Goal: Task Accomplishment & Management: Use online tool/utility

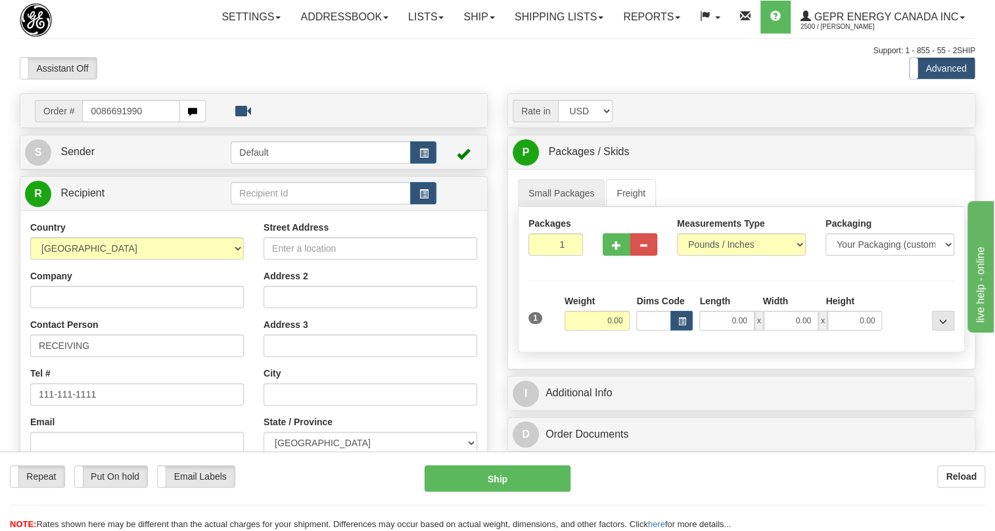
click at [99, 122] on input "0086691990" at bounding box center [131, 111] width 98 height 22
type input "86691990"
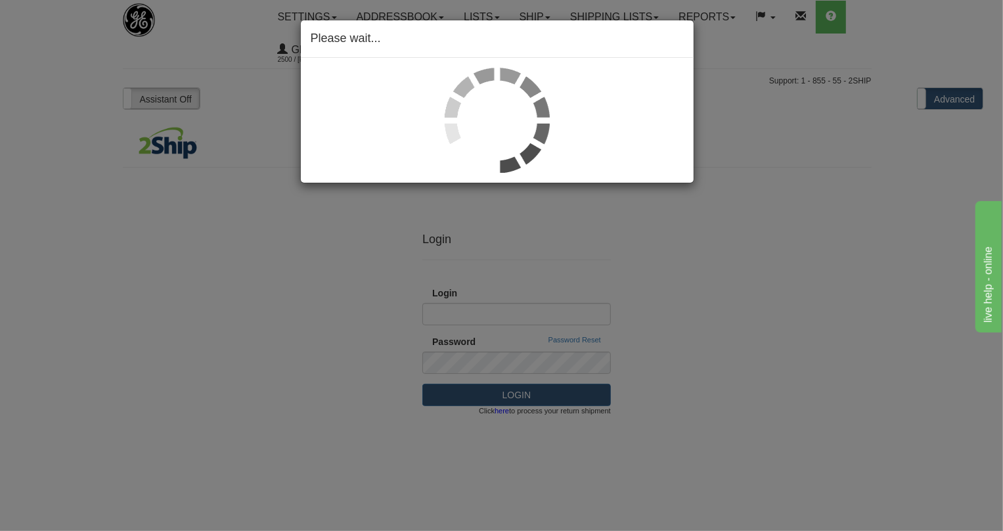
type input "markham.shipping@ge.com"
click at [767, 229] on div "Please wait..." at bounding box center [501, 265] width 1003 height 531
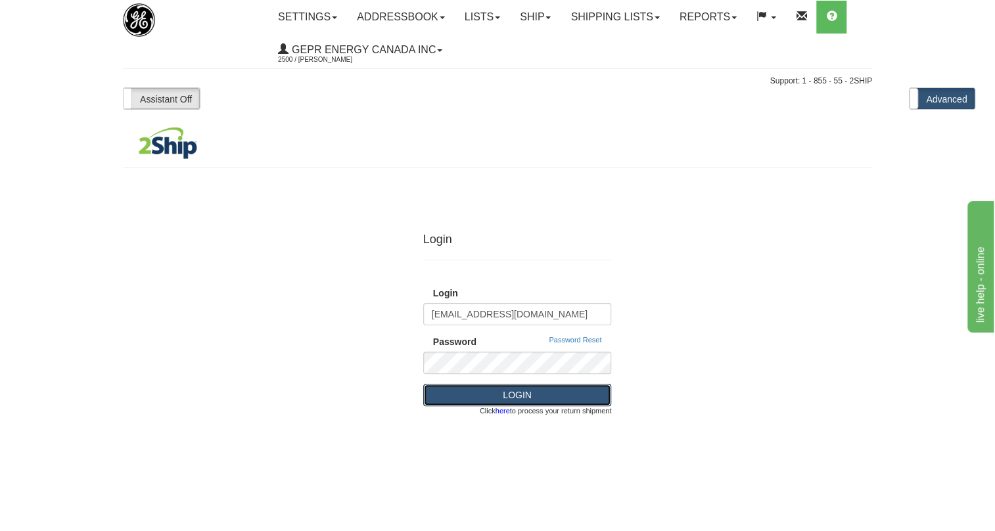
click at [514, 391] on button "LOGIN" at bounding box center [517, 395] width 189 height 22
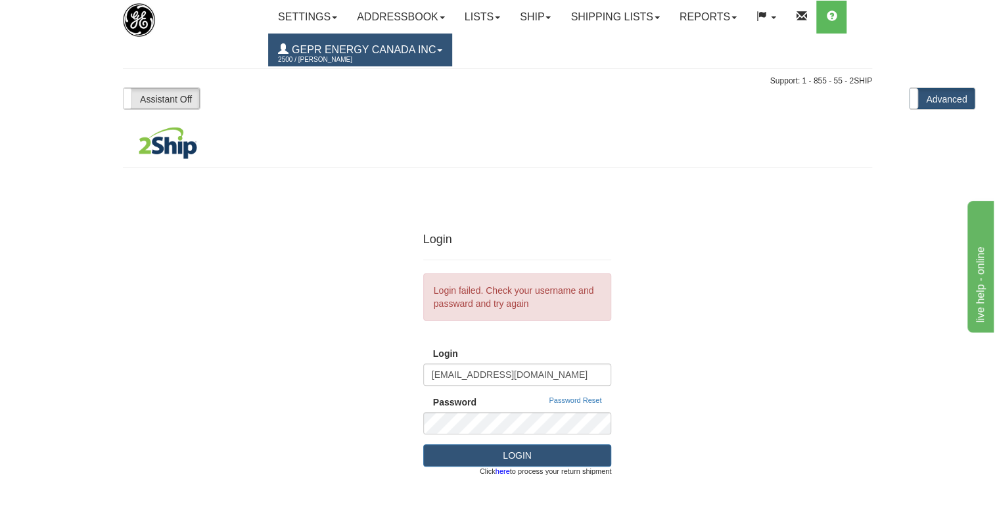
click at [441, 52] on link "GEPR Energy Canada Inc 2500 / Joselito Capada" at bounding box center [360, 50] width 184 height 33
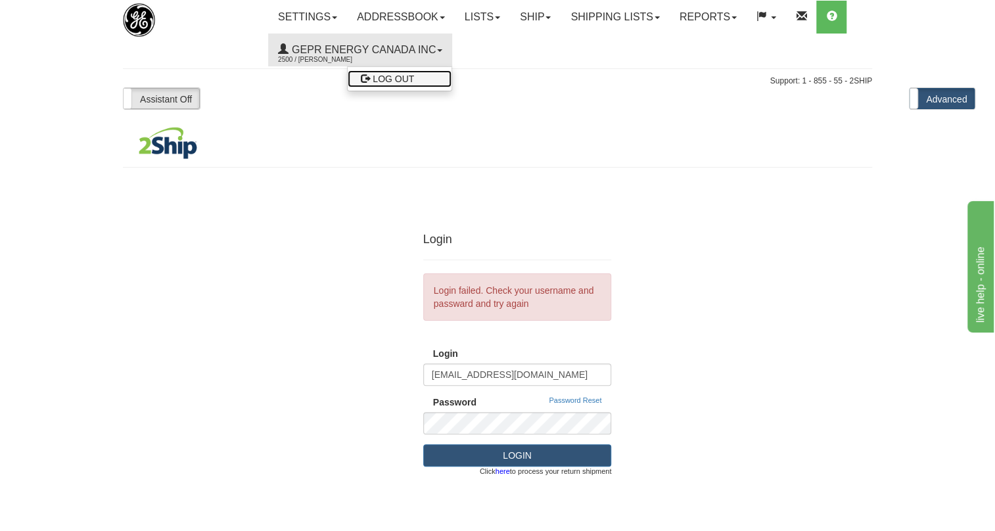
click at [389, 80] on span "LOG OUT" at bounding box center [393, 79] width 41 height 11
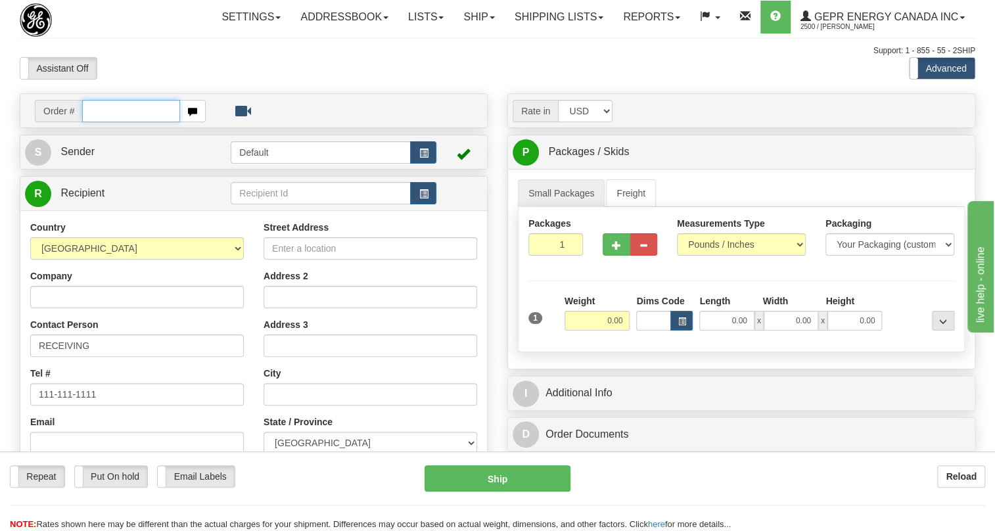
click at [111, 122] on input "text" at bounding box center [131, 111] width 98 height 22
type input "86691990"
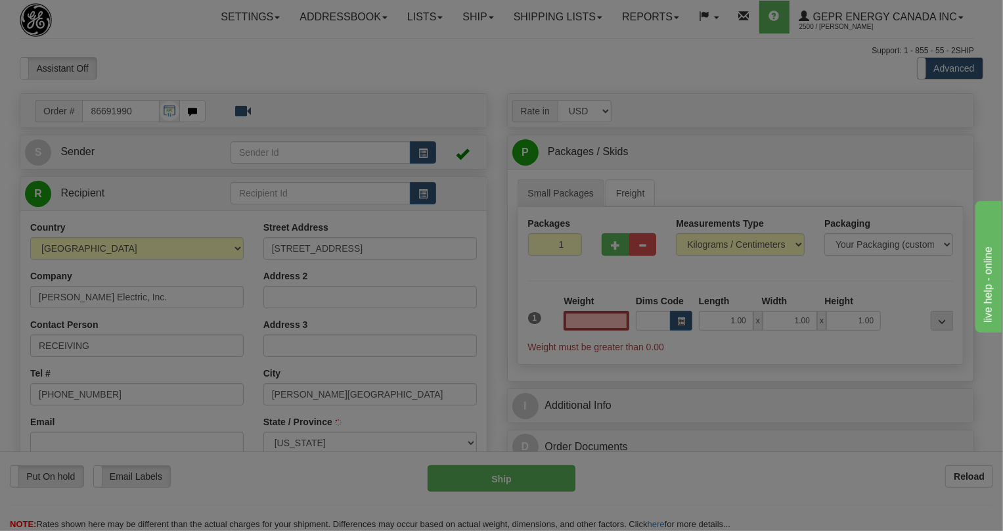
type input "[PERSON_NAME][GEOGRAPHIC_DATA]"
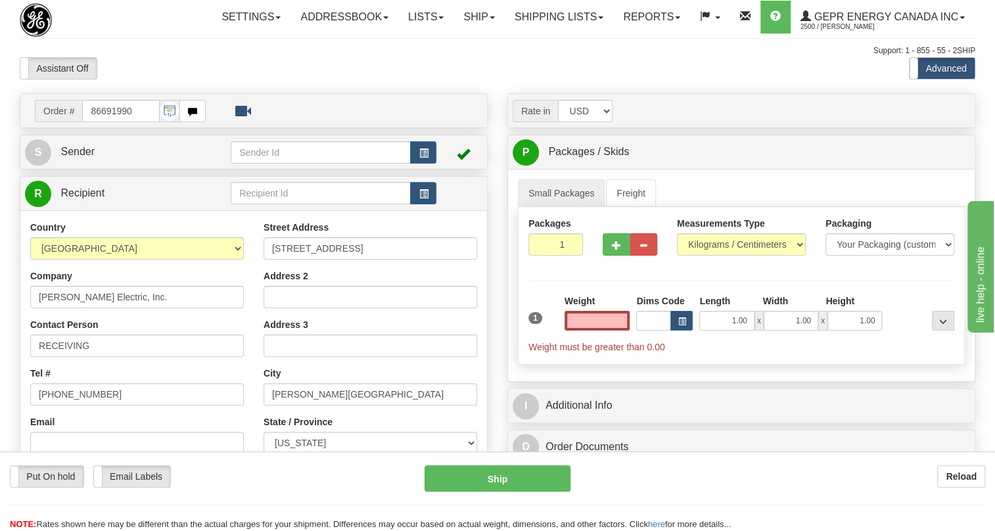
type input "0.00"
click at [76, 157] on span "Sender" at bounding box center [77, 151] width 34 height 11
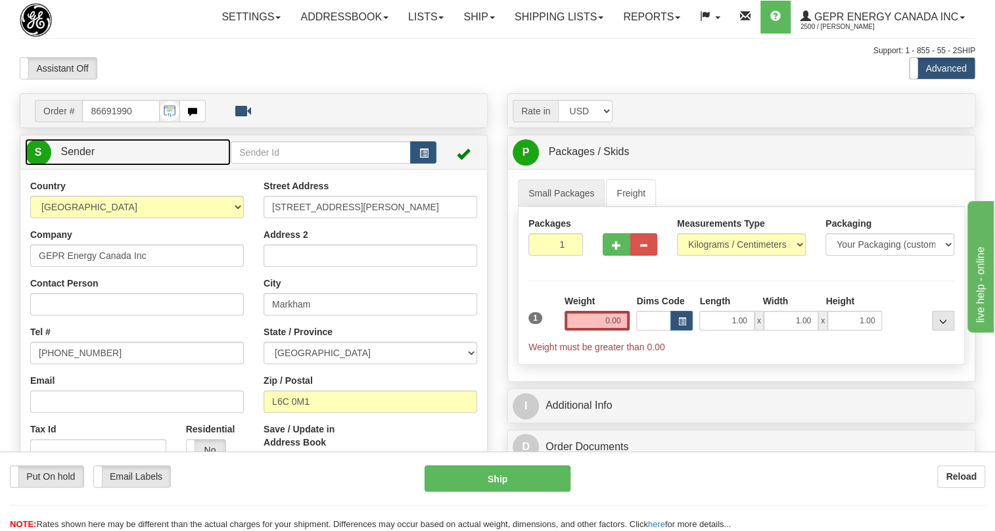
type input "MARKHAM"
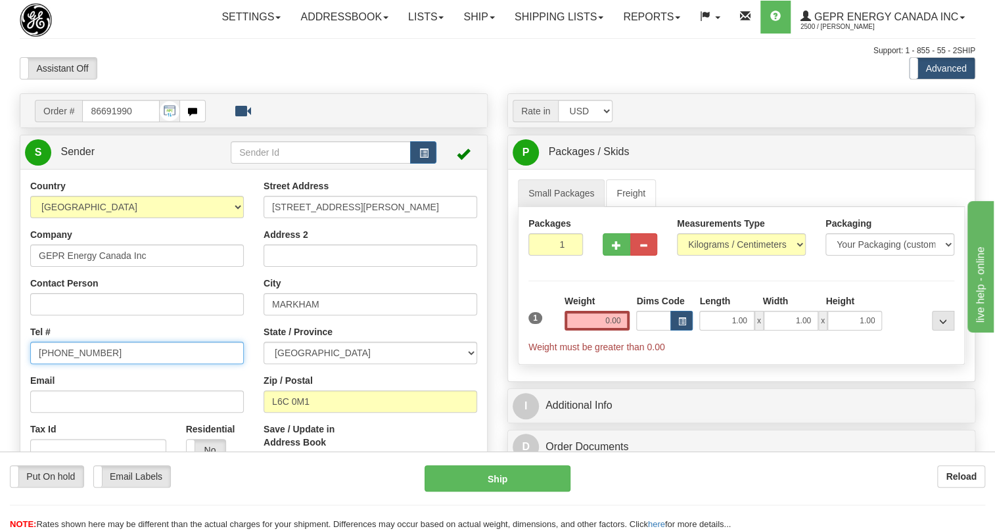
click at [74, 364] on input "[PHONE_NUMBER]" at bounding box center [137, 353] width 214 height 22
paste input "[PHONE_NUMBER]"
type input "[PHONE_NUMBER]"
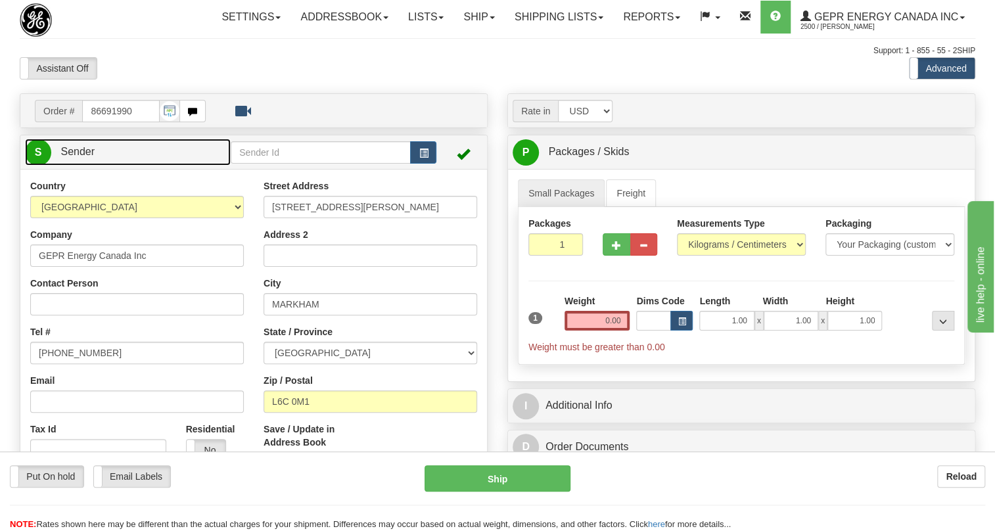
click at [82, 157] on span "Sender" at bounding box center [77, 151] width 34 height 11
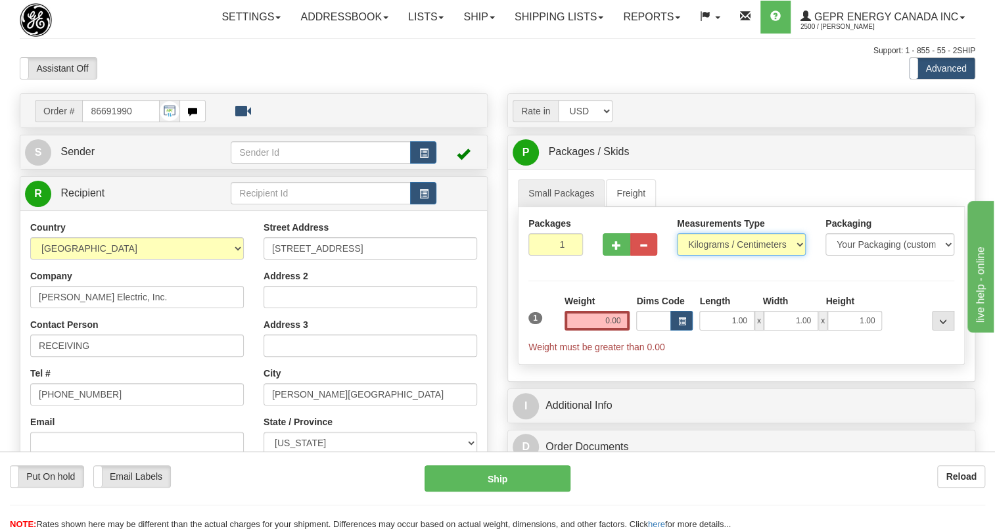
click at [698, 256] on select "Pounds / Inches Kilograms / Centimeters" at bounding box center [741, 244] width 129 height 22
select select "0"
click at [677, 256] on select "Pounds / Inches Kilograms / Centimeters" at bounding box center [741, 244] width 129 height 22
click at [602, 331] on input "0.00" at bounding box center [597, 321] width 66 height 20
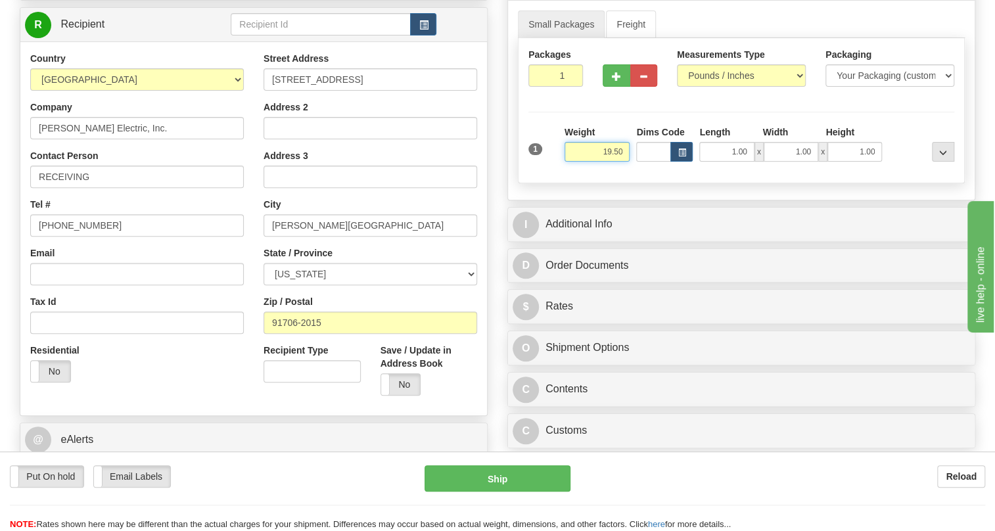
scroll to position [179, 0]
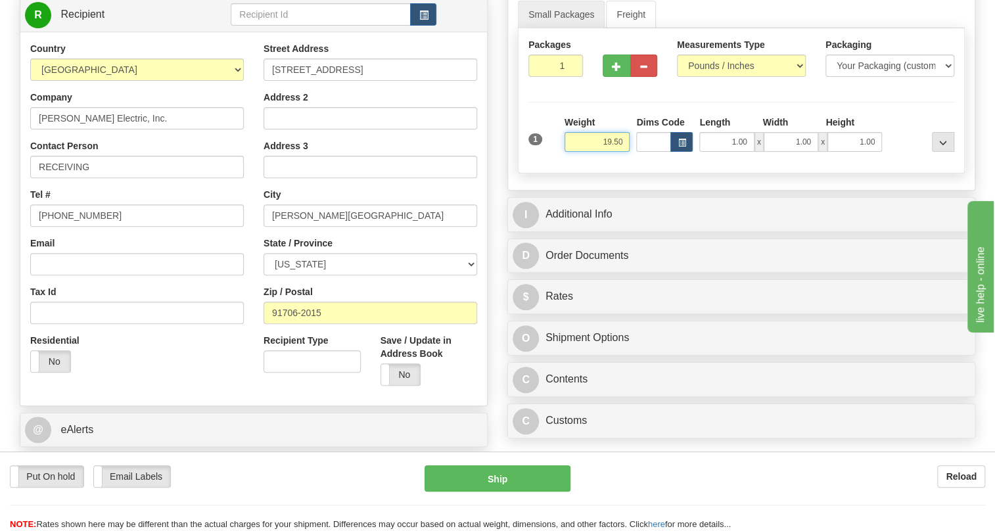
type input "19.50"
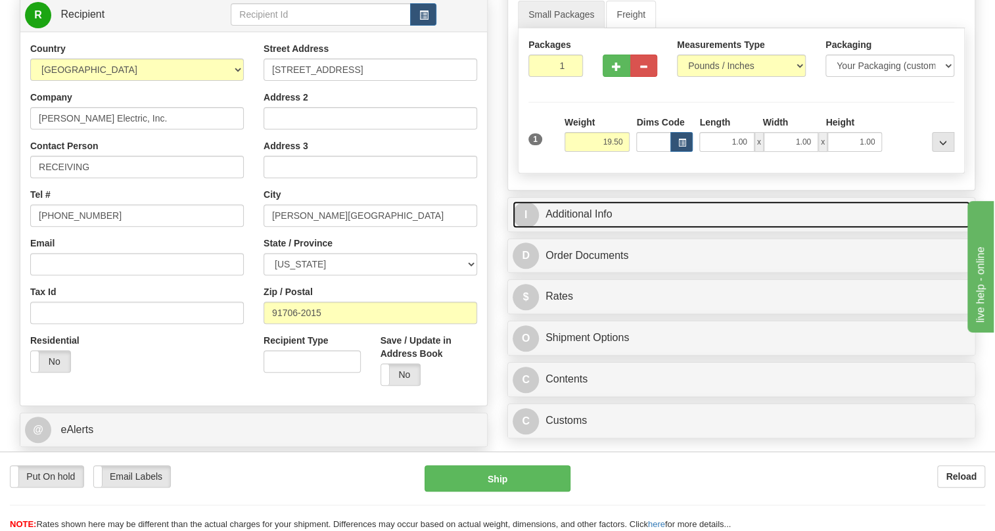
click at [582, 228] on link "I Additional Info" at bounding box center [741, 214] width 457 height 27
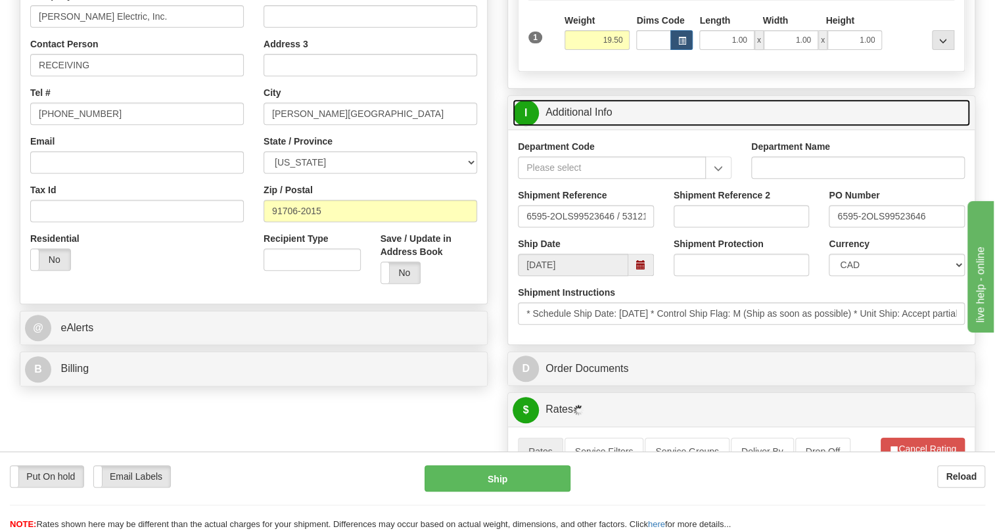
scroll to position [298, 0]
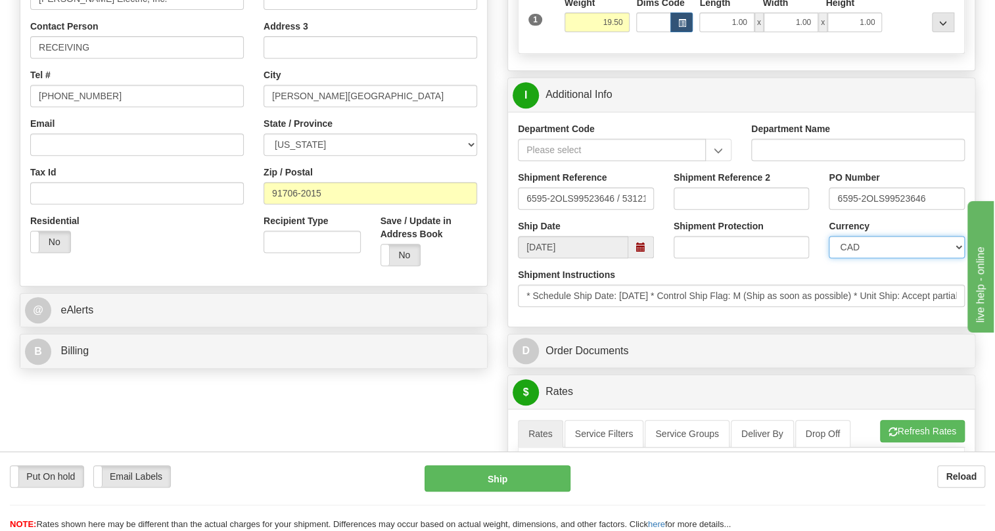
click at [871, 258] on select "CAD USD EUR ZAR [PERSON_NAME] ARN AUD AUS AWG BBD BFR BGN BHD BMD BND BRC BRL C…" at bounding box center [897, 247] width 136 height 22
select select "1"
click at [829, 258] on select "CAD USD EUR ZAR [PERSON_NAME] ARN AUD AUS AWG BBD BFR BGN BHD BMD BND BRC BRL C…" at bounding box center [897, 247] width 136 height 22
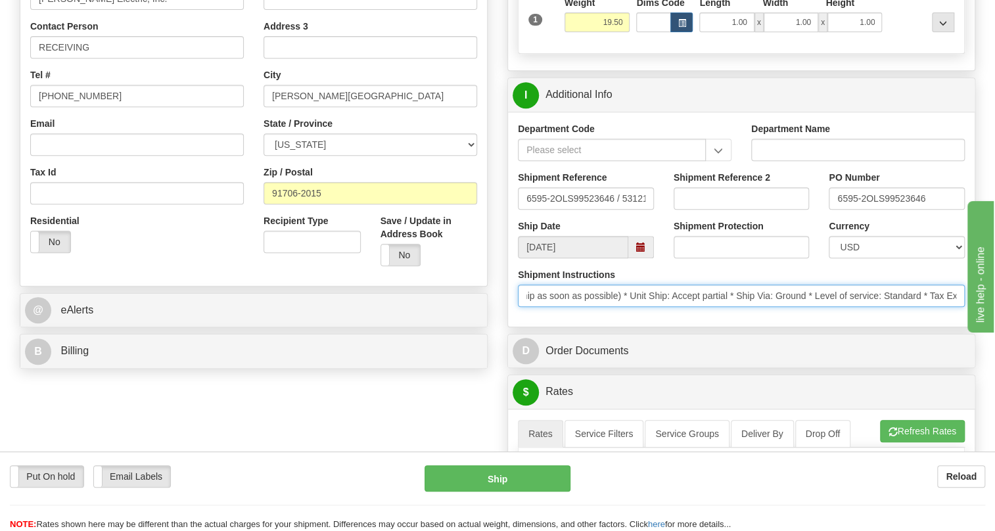
scroll to position [0, 0]
drag, startPoint x: 782, startPoint y: 327, endPoint x: 501, endPoint y: 329, distance: 280.6
click at [501, 329] on div "Rate in Account Currency ARN AWG AUD AUS BHD BBD BFR BMD BRC BRL GBP UKL BND BG…" at bounding box center [741, 431] width 488 height 1273
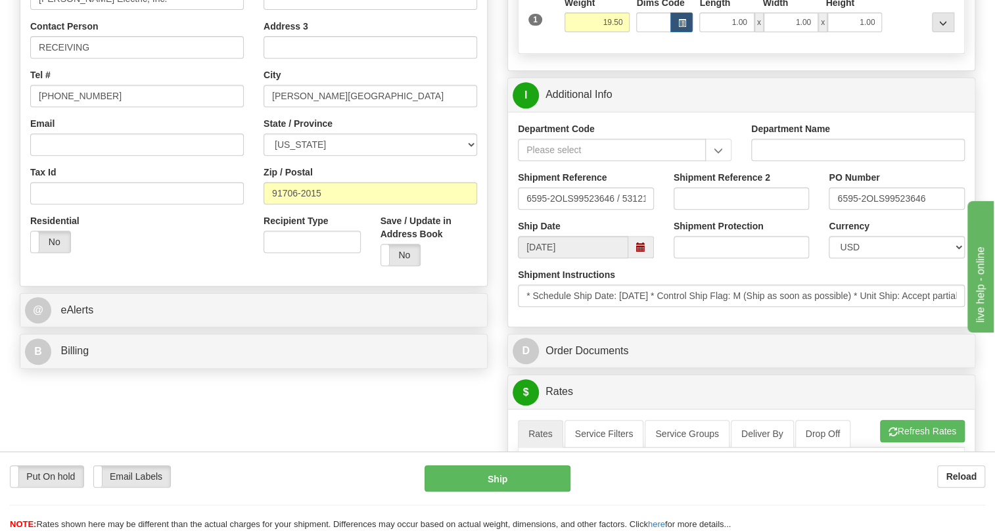
click at [640, 327] on div "Department Code Department Name Shipment Reference 6595-2OLS99523646 / 531215 S…" at bounding box center [741, 219] width 467 height 215
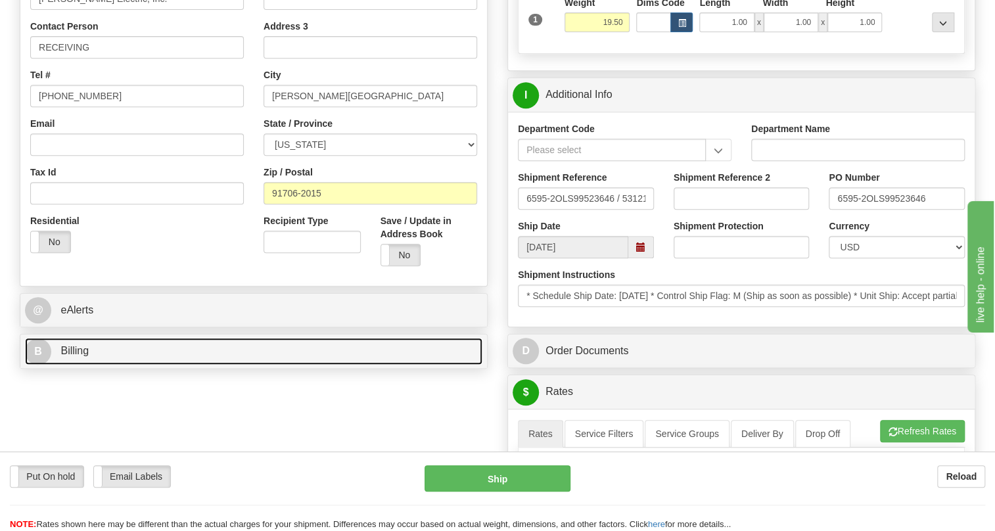
click at [78, 356] on span "Billing" at bounding box center [74, 350] width 28 height 11
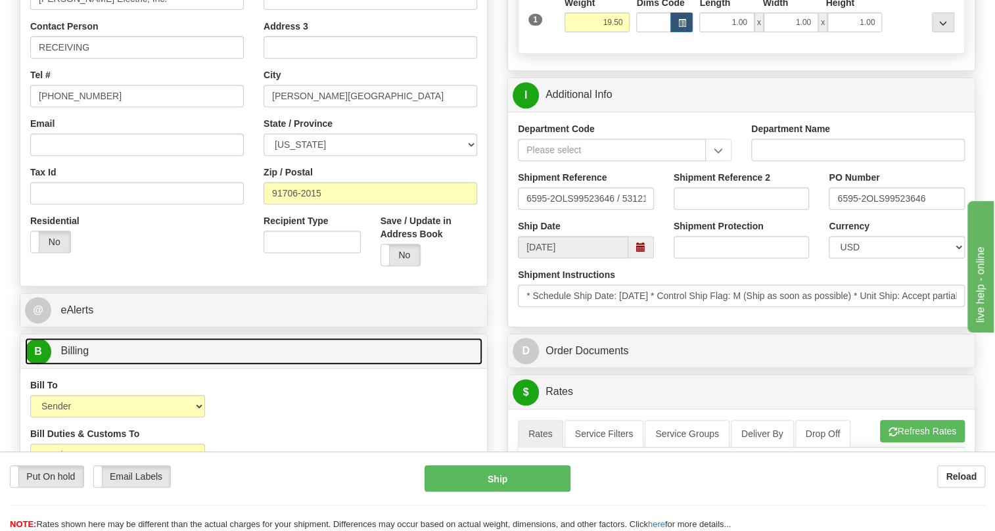
click at [85, 356] on span "Billing" at bounding box center [74, 350] width 28 height 11
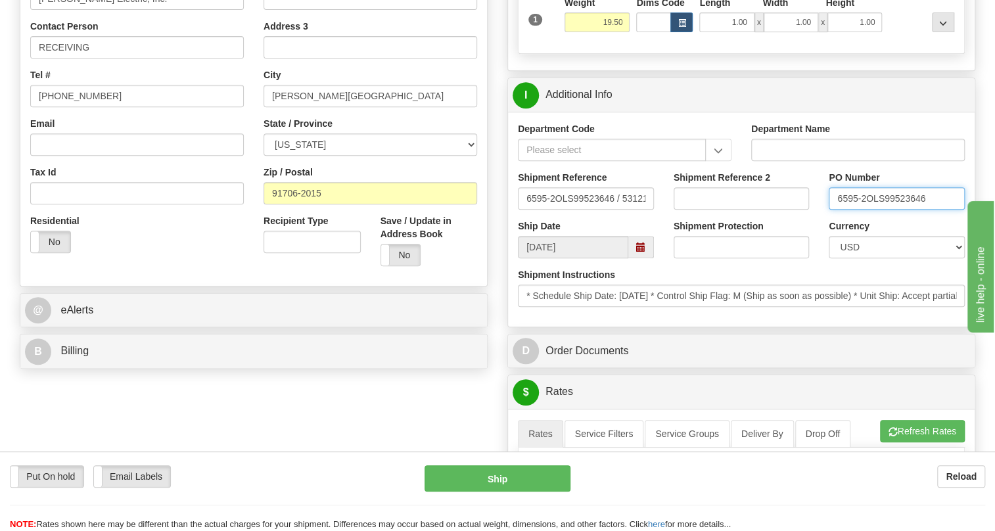
click at [866, 210] on input "6595-2OLS99523646" at bounding box center [897, 198] width 136 height 22
drag, startPoint x: 865, startPoint y: 225, endPoint x: 836, endPoint y: 231, distance: 30.2
click at [836, 210] on input "6595-2OLS99523646" at bounding box center [897, 198] width 136 height 22
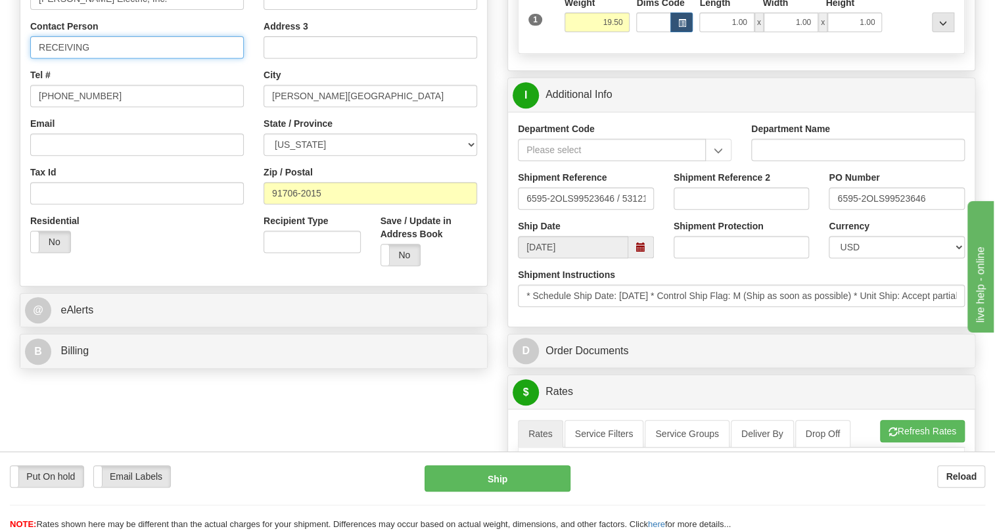
click at [120, 58] on input "RECEIVING" at bounding box center [137, 47] width 214 height 22
paste input "6595-2"
type input "RECEIVING / PO# 6595-2"
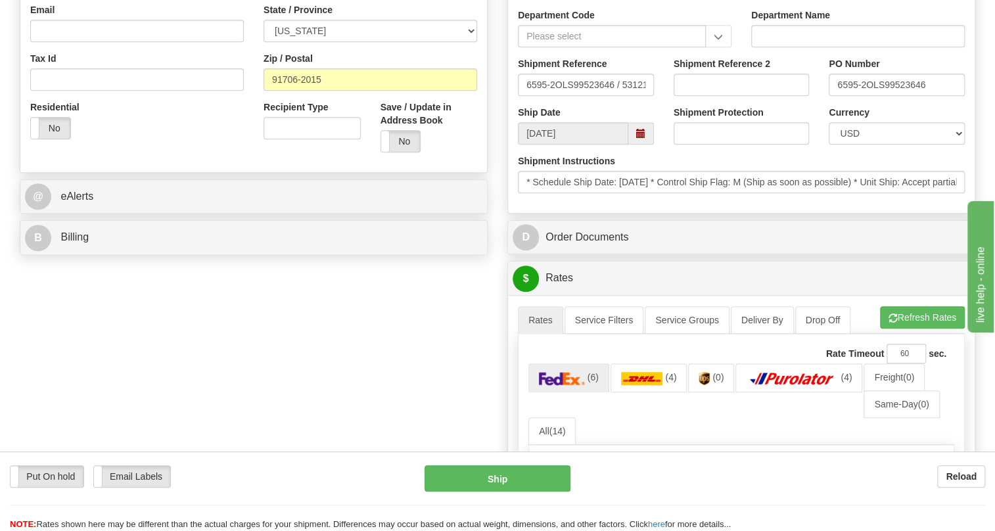
scroll to position [298, 0]
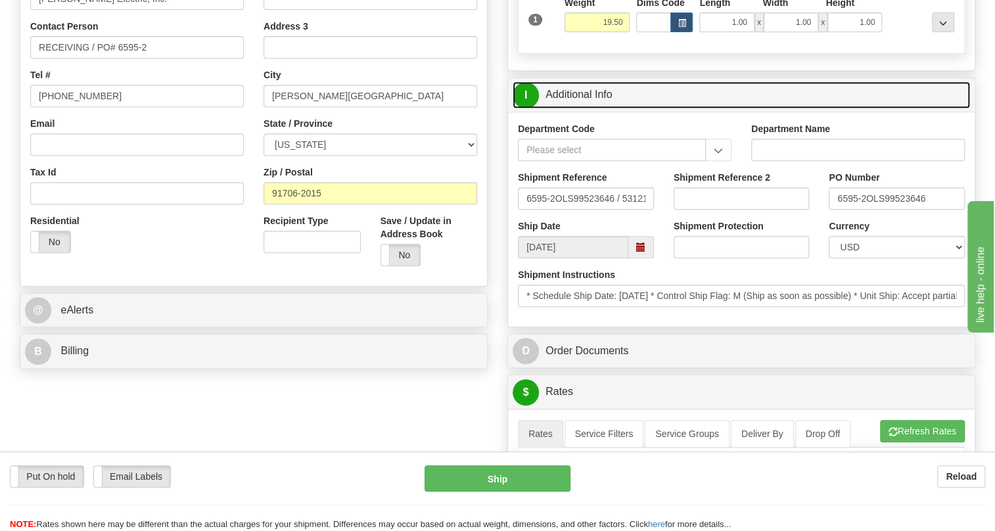
drag, startPoint x: 590, startPoint y: 122, endPoint x: 582, endPoint y: 130, distance: 12.1
click at [590, 108] on link "I Additional Info" at bounding box center [741, 94] width 457 height 27
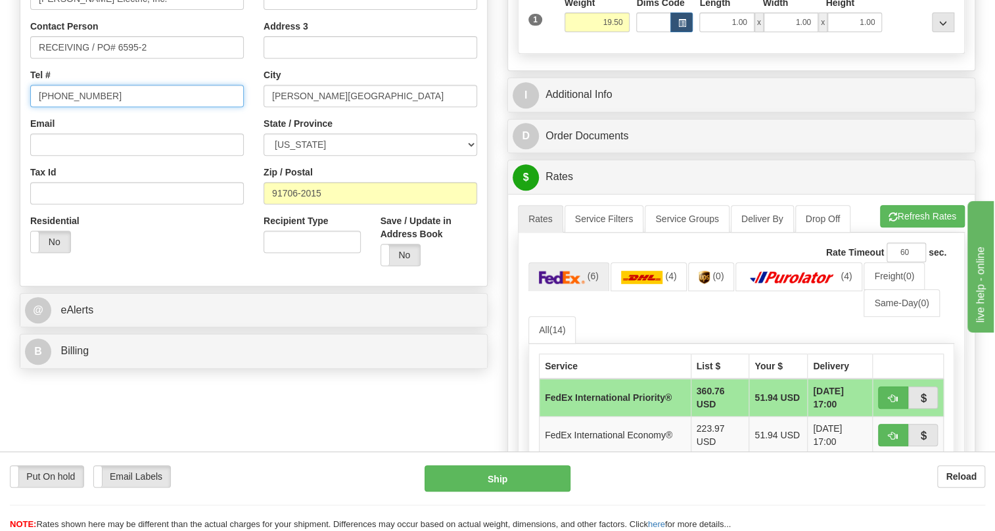
click at [83, 107] on input "[PHONE_NUMBER]" at bounding box center [137, 96] width 214 height 22
paste input "626-812-451"
type input "626-812-4515"
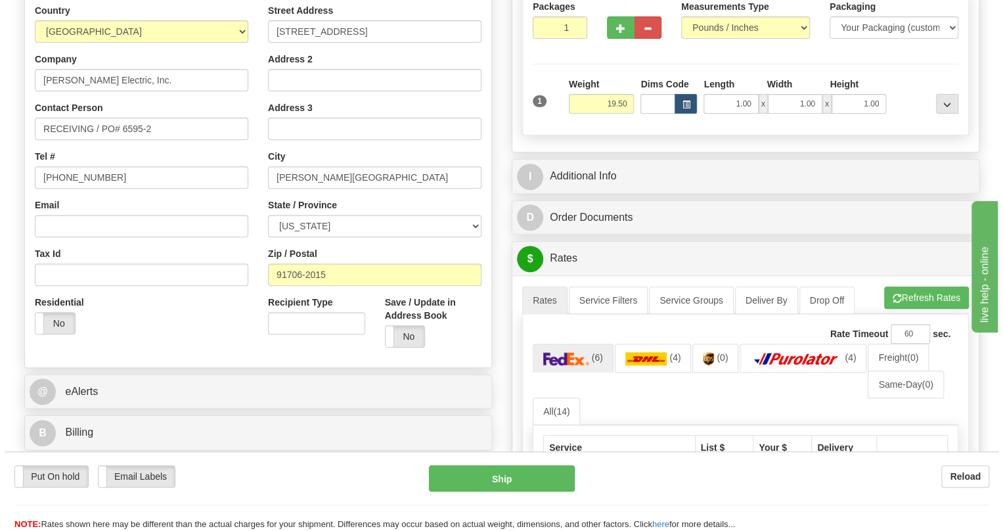
scroll to position [358, 0]
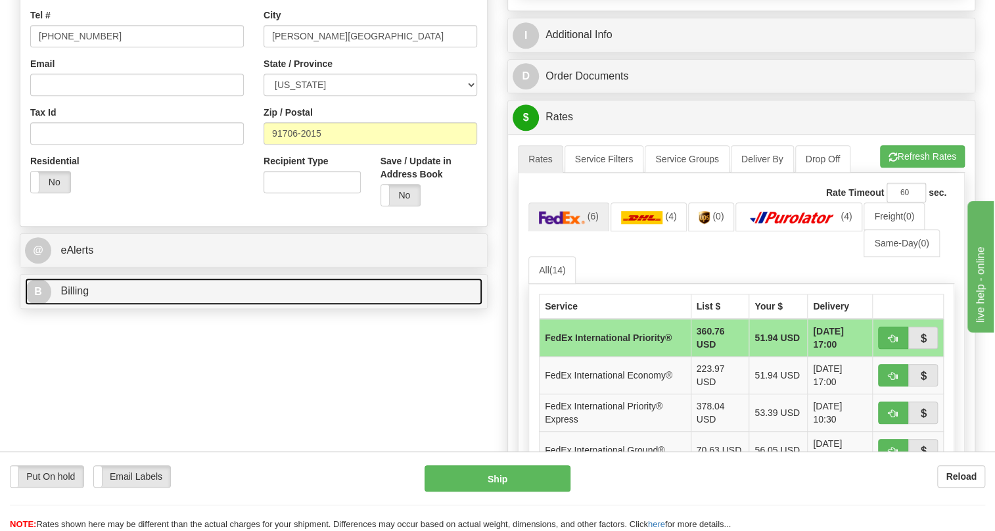
click at [70, 305] on link "B Billing" at bounding box center [253, 291] width 457 height 27
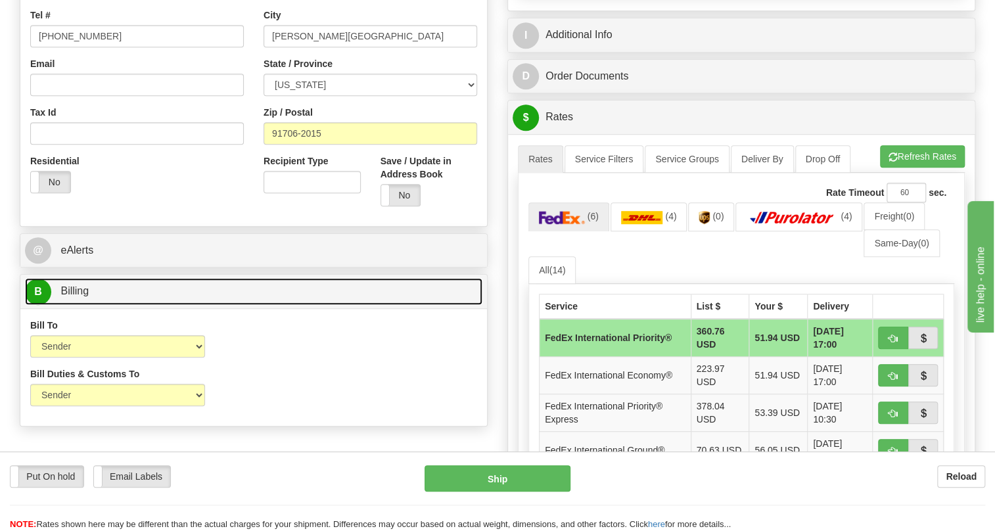
click at [72, 296] on span "Billing" at bounding box center [74, 290] width 28 height 11
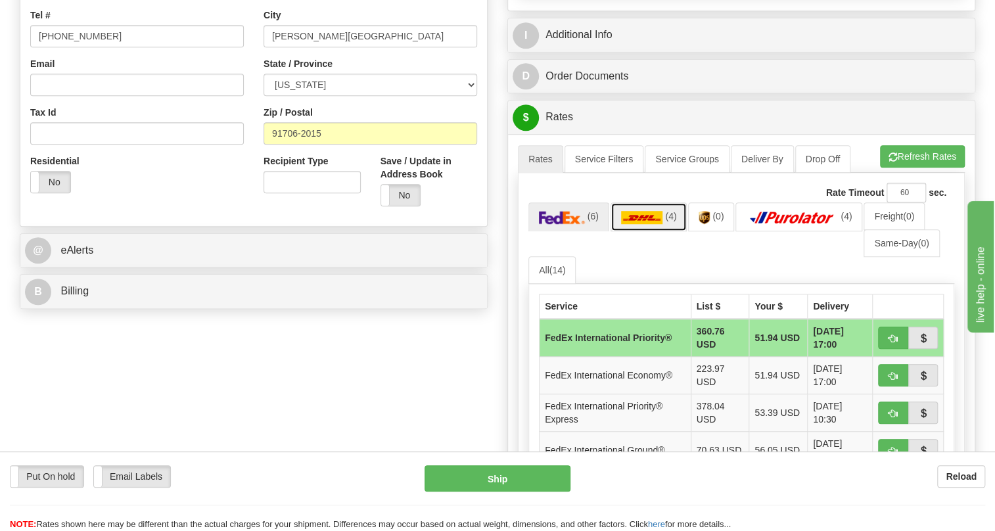
click at [646, 231] on link "(4)" at bounding box center [648, 216] width 77 height 28
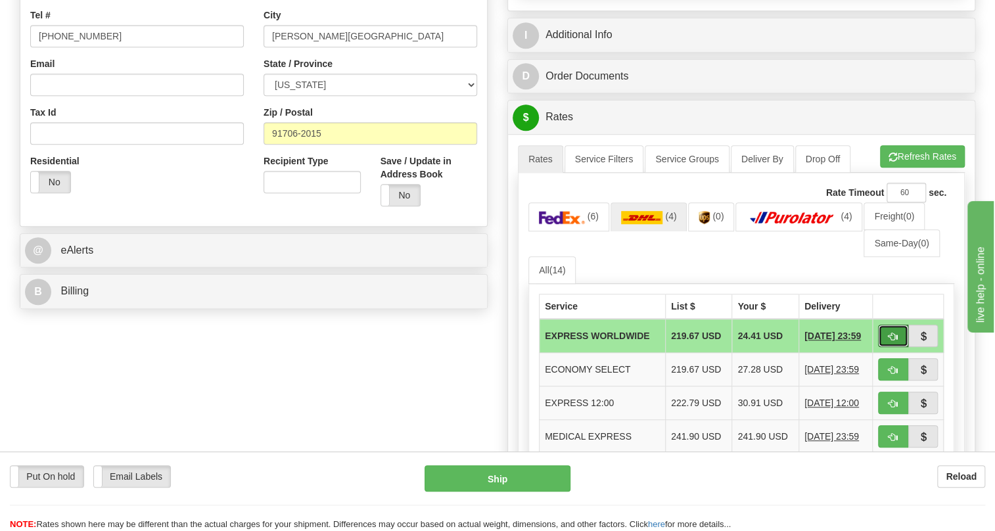
drag, startPoint x: 894, startPoint y: 368, endPoint x: 884, endPoint y: 359, distance: 14.0
click at [894, 341] on span "button" at bounding box center [892, 336] width 9 height 9
type input "P"
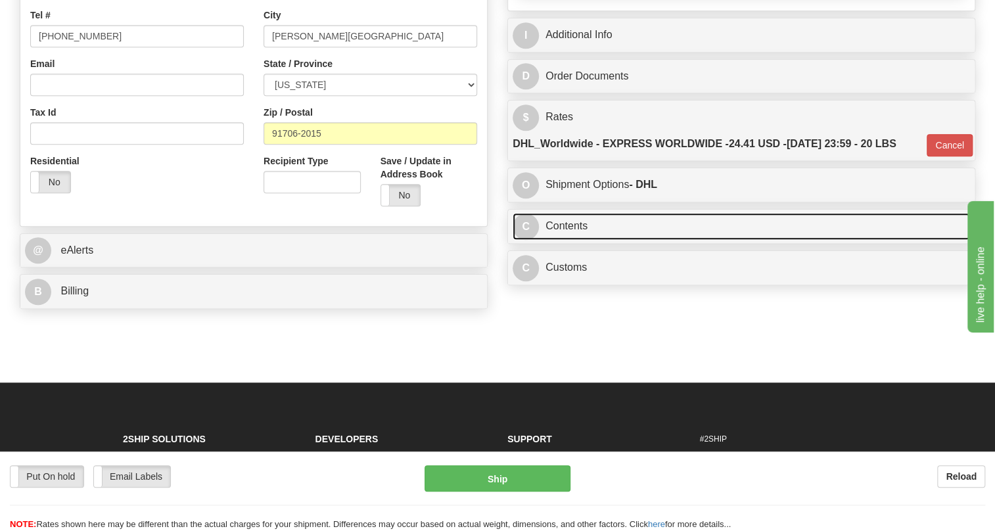
click at [584, 240] on link "C Contents" at bounding box center [741, 226] width 457 height 27
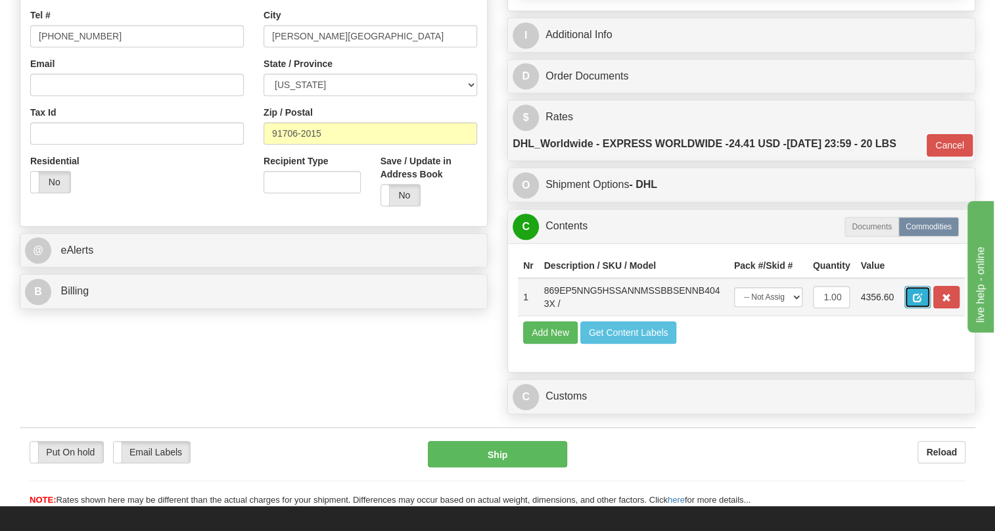
click at [917, 302] on span "button" at bounding box center [917, 298] width 9 height 9
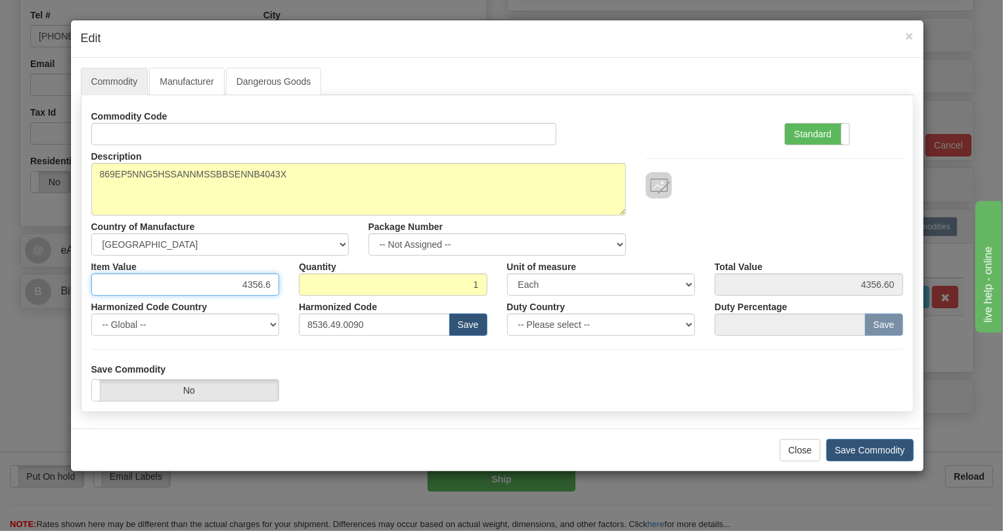
click at [258, 283] on input "4356.6" at bounding box center [185, 284] width 189 height 22
paste input "3.448,07"
click at [239, 287] on input "3.448,07" at bounding box center [185, 284] width 189 height 22
click at [260, 288] on input "3448,07" at bounding box center [185, 284] width 189 height 22
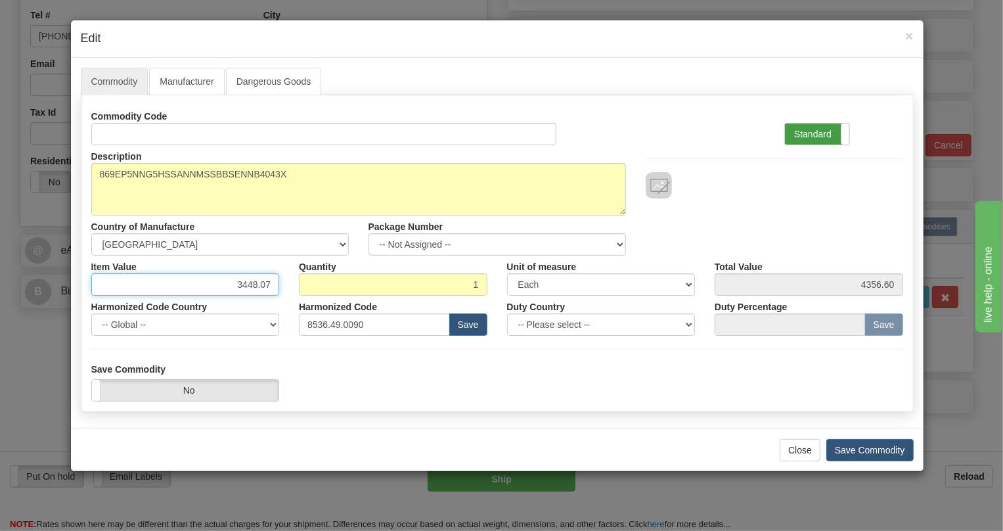
type input "3448.07"
click at [798, 131] on label "Standard" at bounding box center [817, 134] width 64 height 21
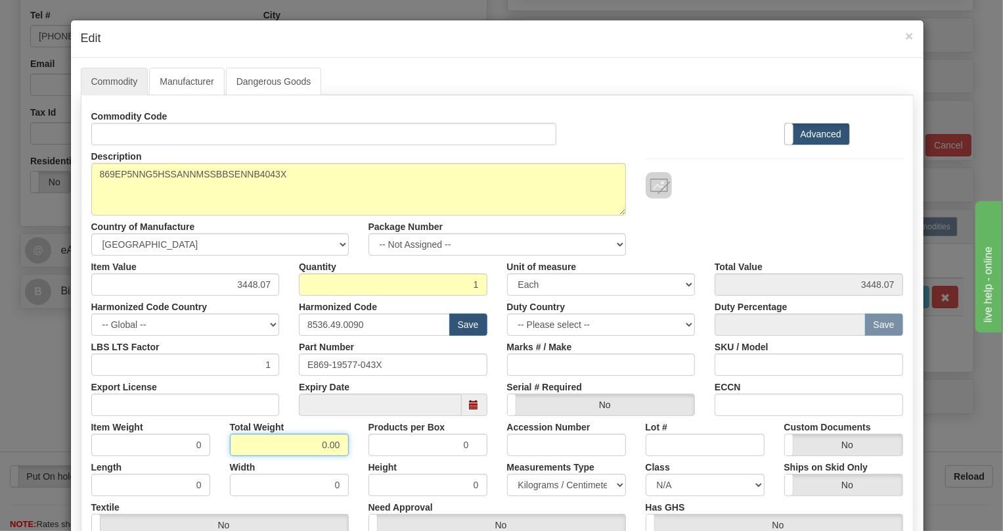
click at [308, 445] on input "0.00" at bounding box center [289, 445] width 119 height 22
type input "1.00"
type input "1.0000"
click at [540, 486] on select "Pounds / Inches Kilograms / Centimeters" at bounding box center [566, 485] width 119 height 22
select select "0"
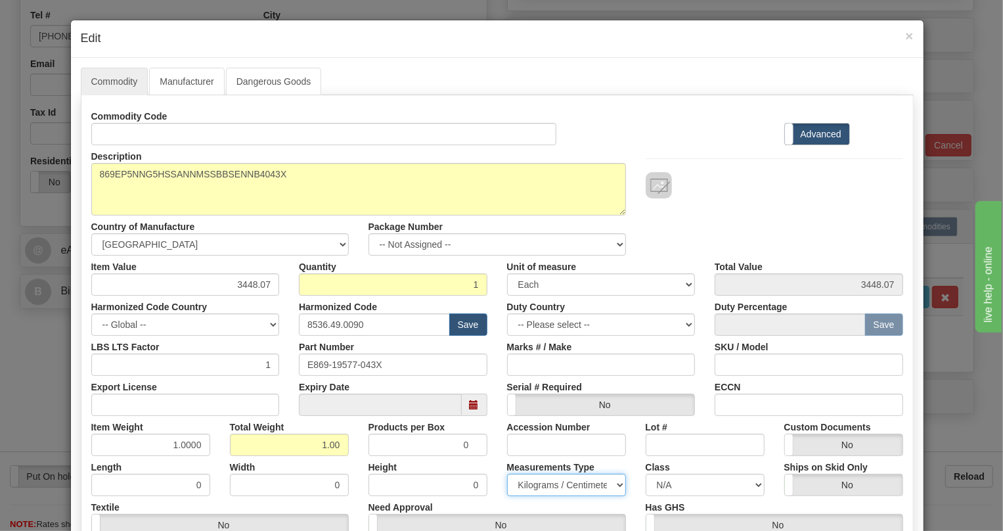
click at [507, 474] on select "Pounds / Inches Kilograms / Centimeters" at bounding box center [566, 485] width 119 height 22
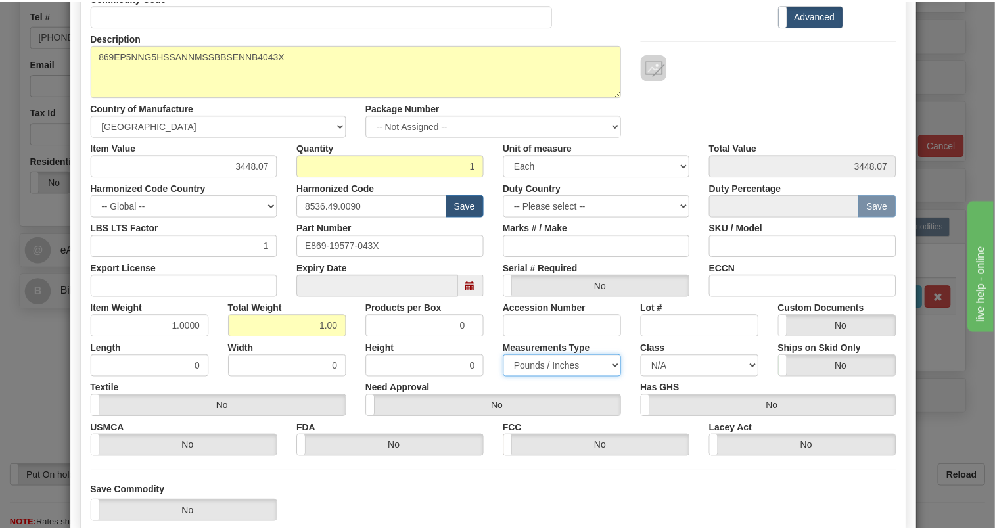
scroll to position [179, 0]
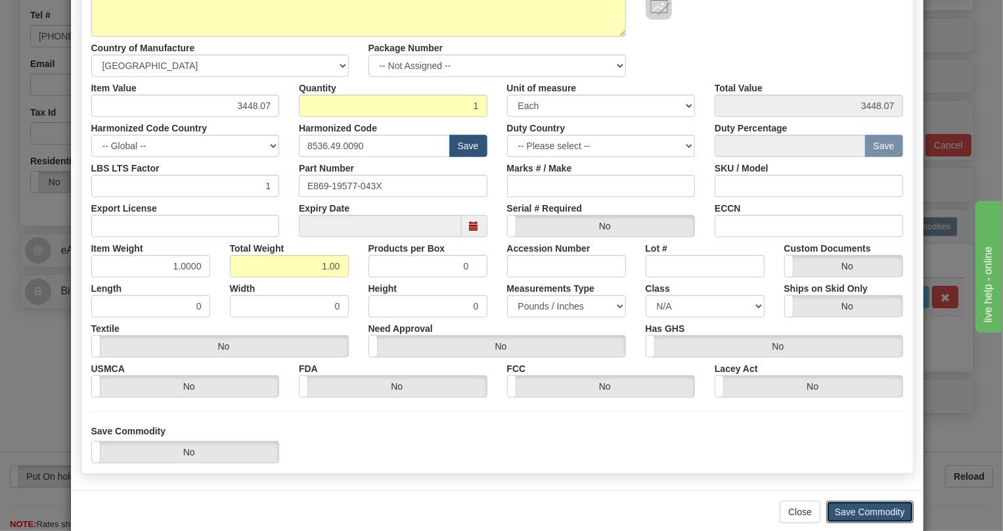
click at [856, 511] on button "Save Commodity" at bounding box center [870, 512] width 87 height 22
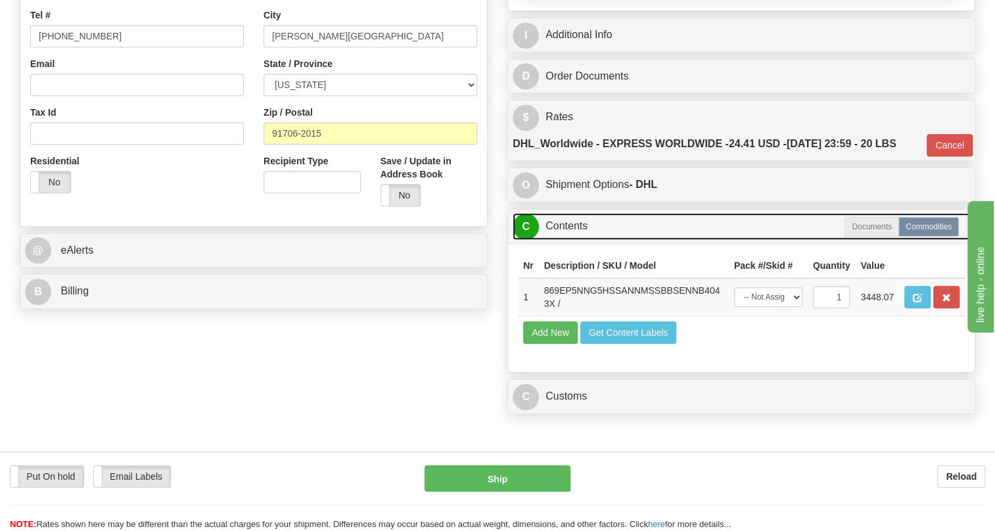
click at [572, 240] on link "C Contents" at bounding box center [741, 226] width 457 height 27
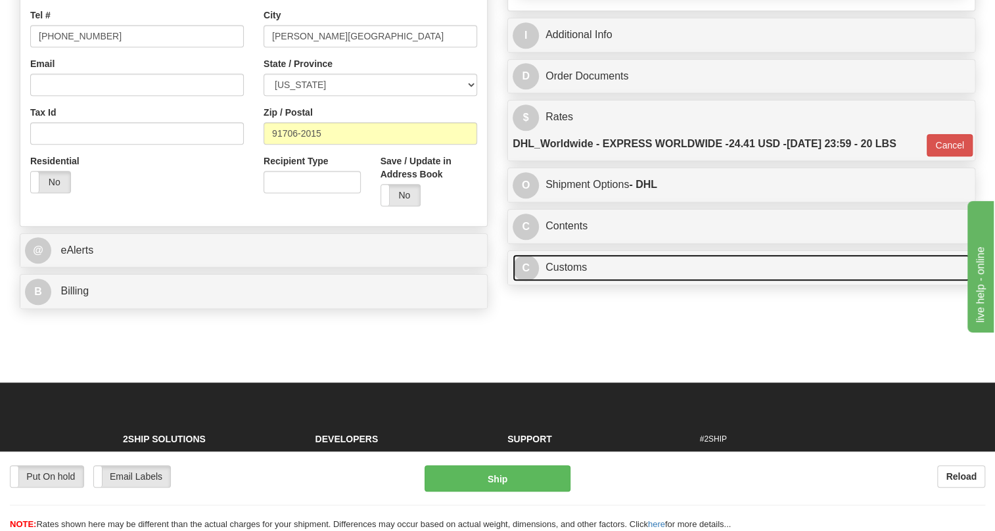
click at [571, 281] on link "C Customs" at bounding box center [741, 267] width 457 height 27
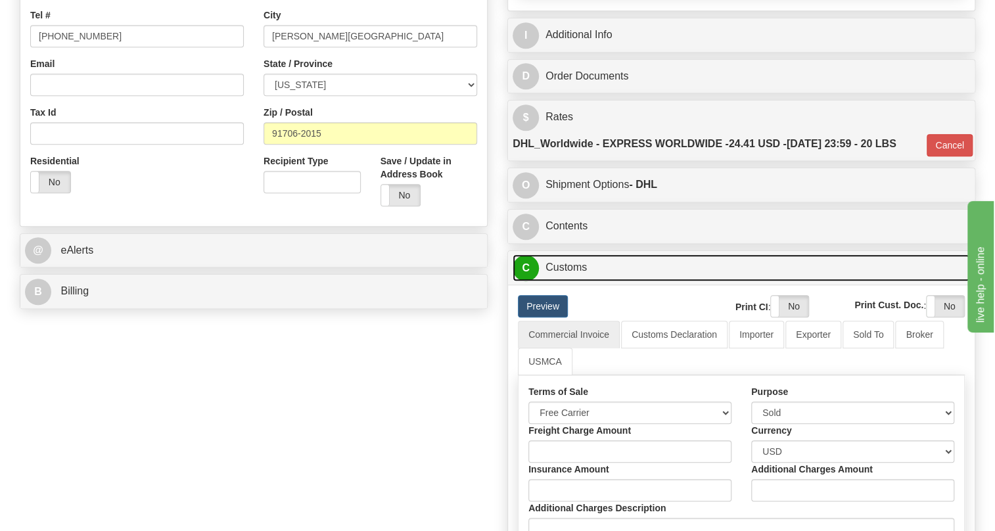
click at [571, 281] on link "C Customs" at bounding box center [741, 267] width 457 height 27
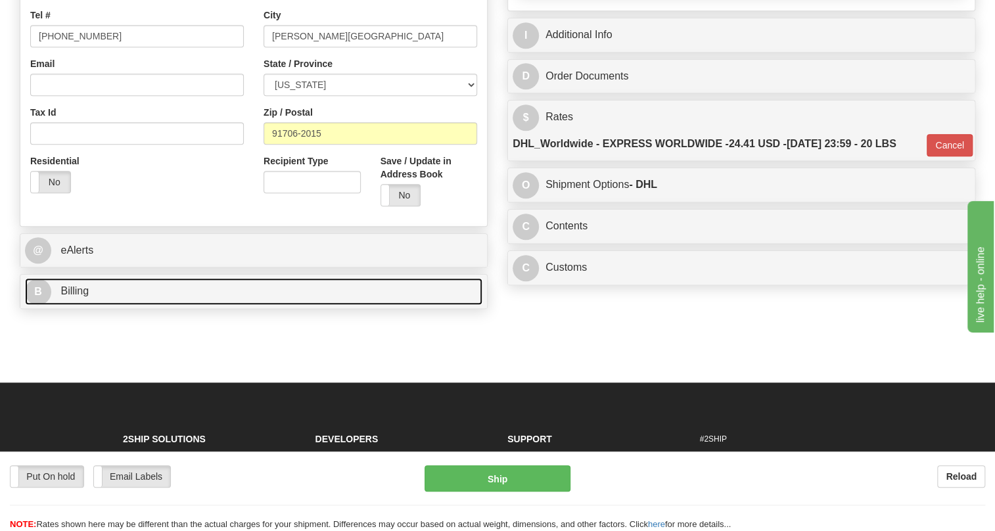
click at [79, 296] on span "Billing" at bounding box center [74, 290] width 28 height 11
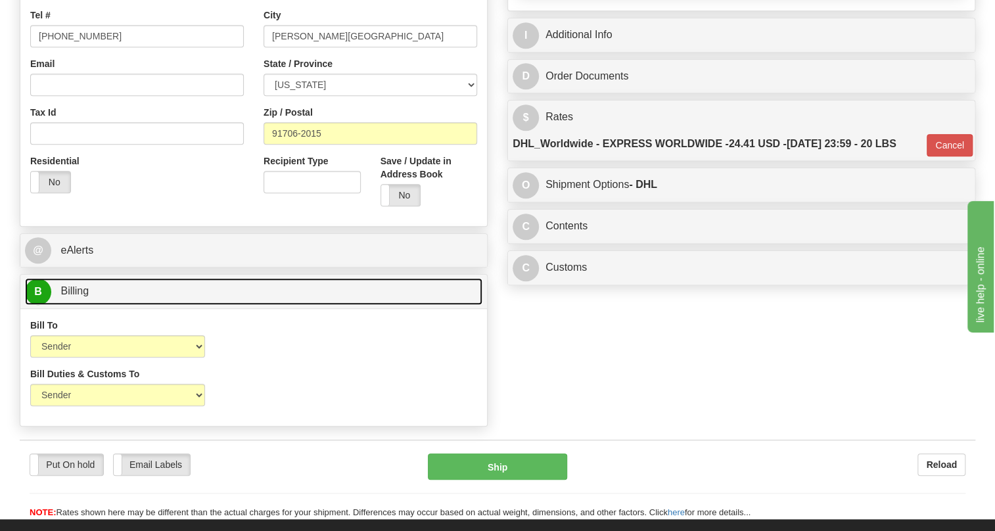
click at [79, 296] on span "Billing" at bounding box center [74, 290] width 28 height 11
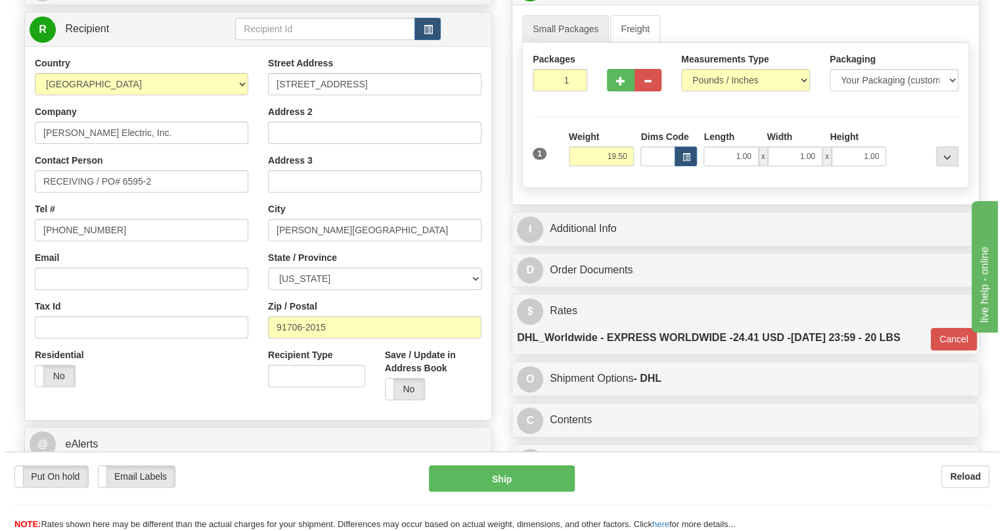
scroll to position [119, 0]
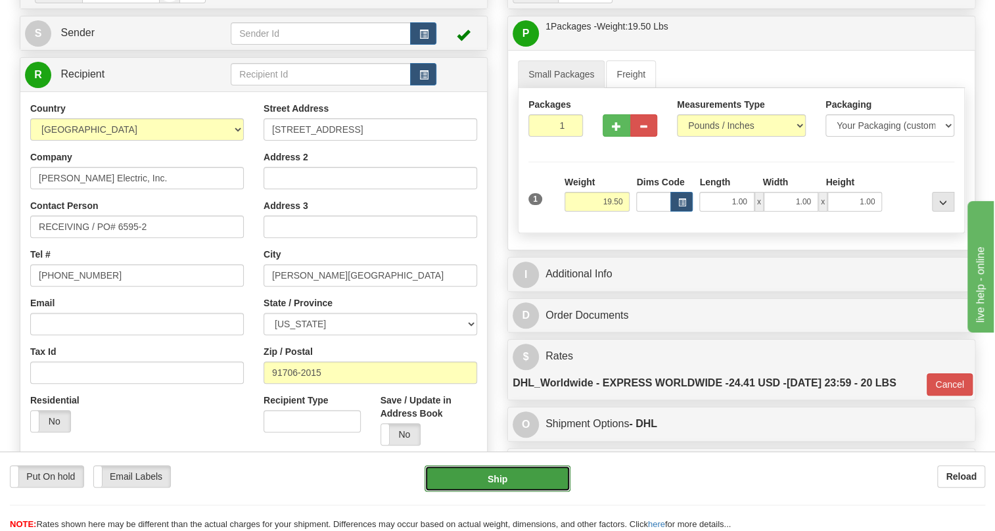
click at [501, 482] on button "Ship" at bounding box center [497, 478] width 146 height 26
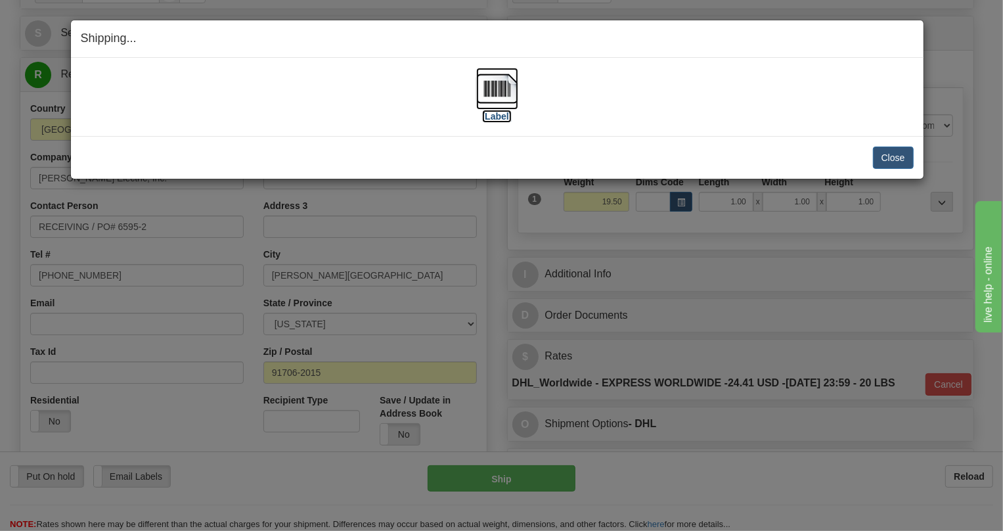
click at [496, 89] on img at bounding box center [497, 89] width 42 height 42
click at [894, 157] on button "Close" at bounding box center [893, 158] width 41 height 22
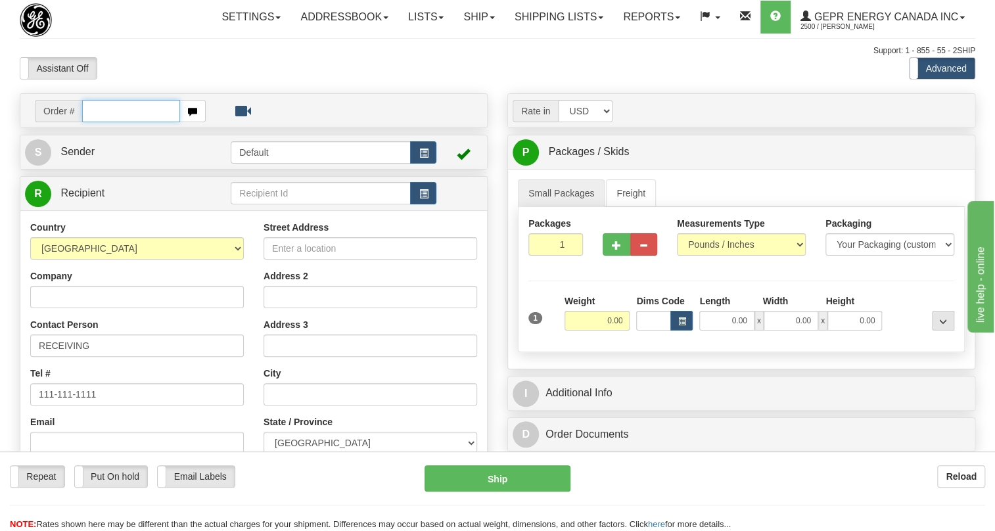
paste input "0086691988"
click at [103, 122] on input "0086691988" at bounding box center [131, 111] width 98 height 22
type input "86691988"
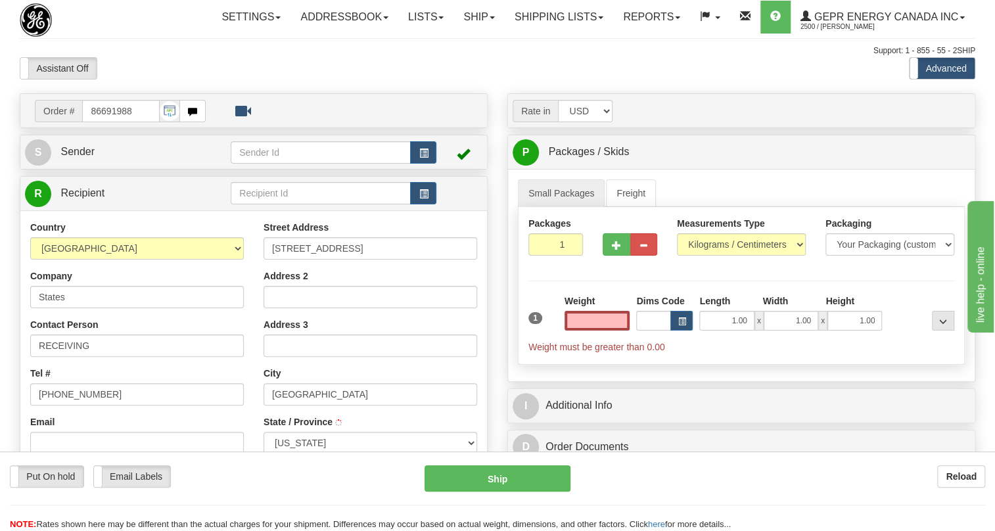
type input "OSSEO"
type input "0.00"
click at [83, 157] on span "Sender" at bounding box center [77, 151] width 34 height 11
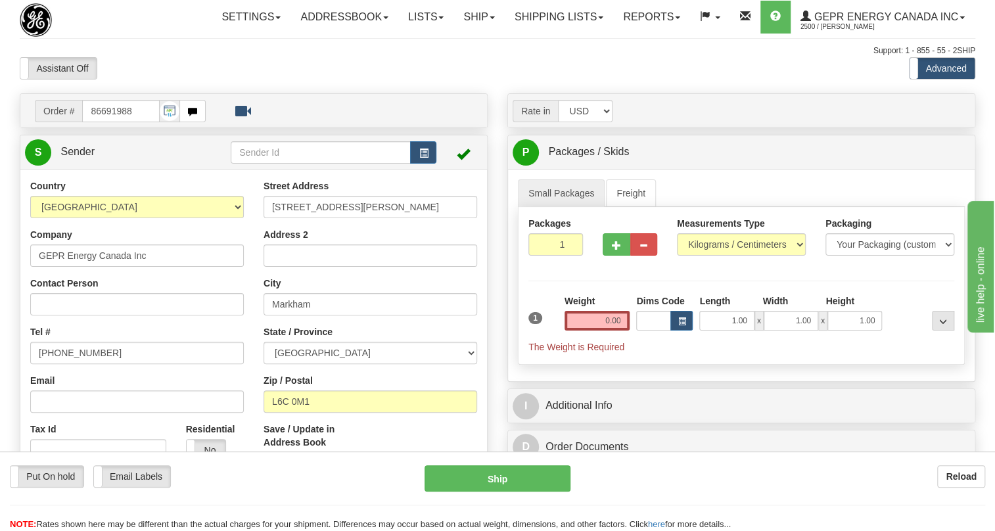
type input "MARKHAM"
click at [78, 364] on input "[PHONE_NUMBER]" at bounding box center [137, 353] width 214 height 22
click at [78, 364] on input "(779)7960565" at bounding box center [137, 353] width 214 height 22
paste input "905-927-5013"
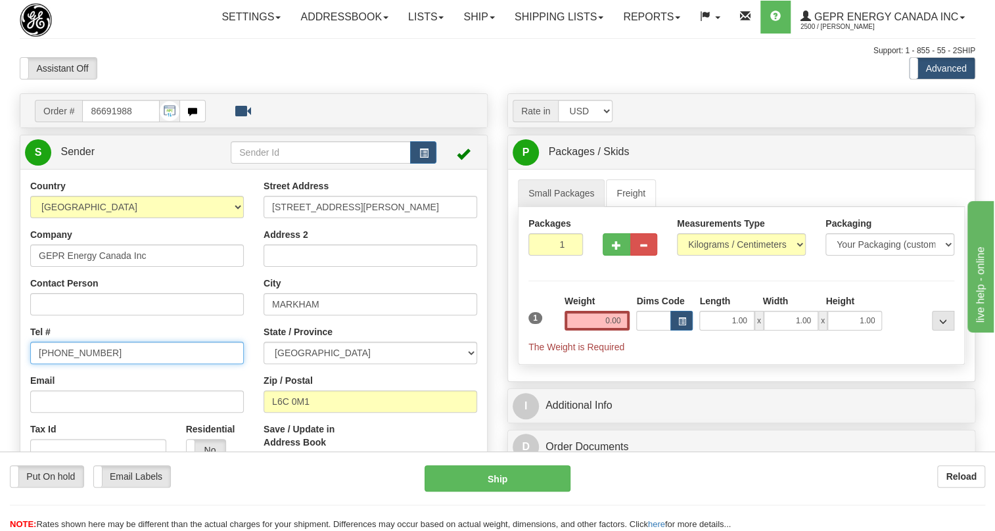
type input "905-927-5013"
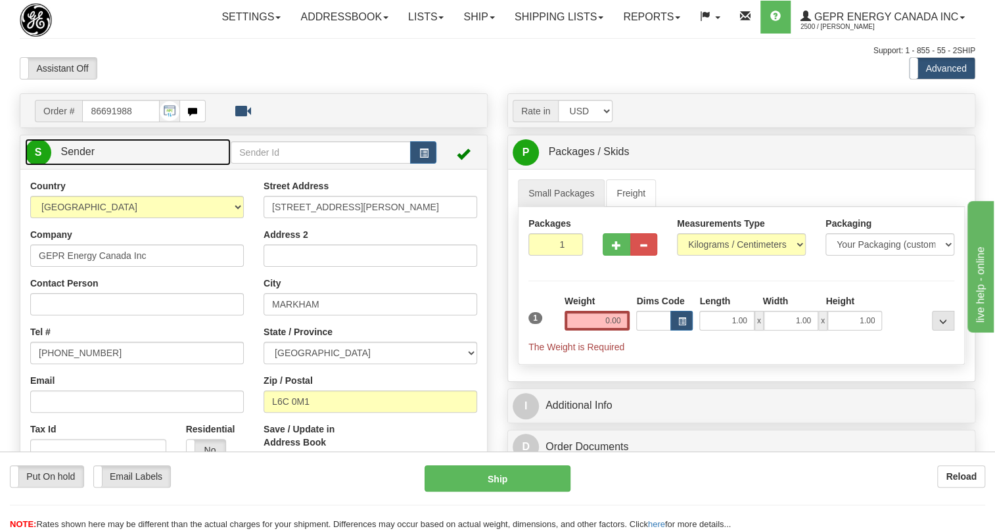
click at [87, 157] on span "Sender" at bounding box center [77, 151] width 34 height 11
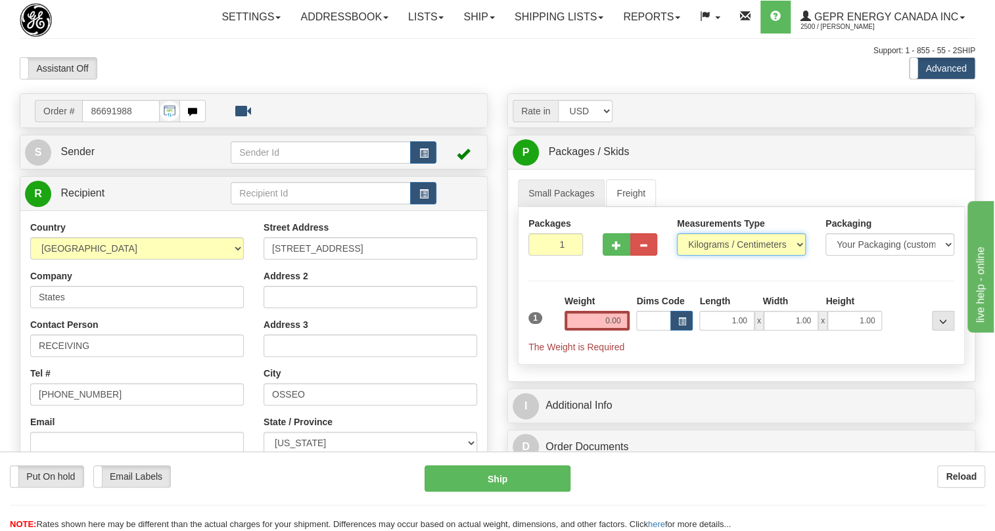
click at [718, 256] on select "Pounds / Inches Kilograms / Centimeters" at bounding box center [741, 244] width 129 height 22
select select "0"
click at [677, 256] on select "Pounds / Inches Kilograms / Centimeters" at bounding box center [741, 244] width 129 height 22
click at [603, 331] on input "0.00" at bounding box center [597, 321] width 66 height 20
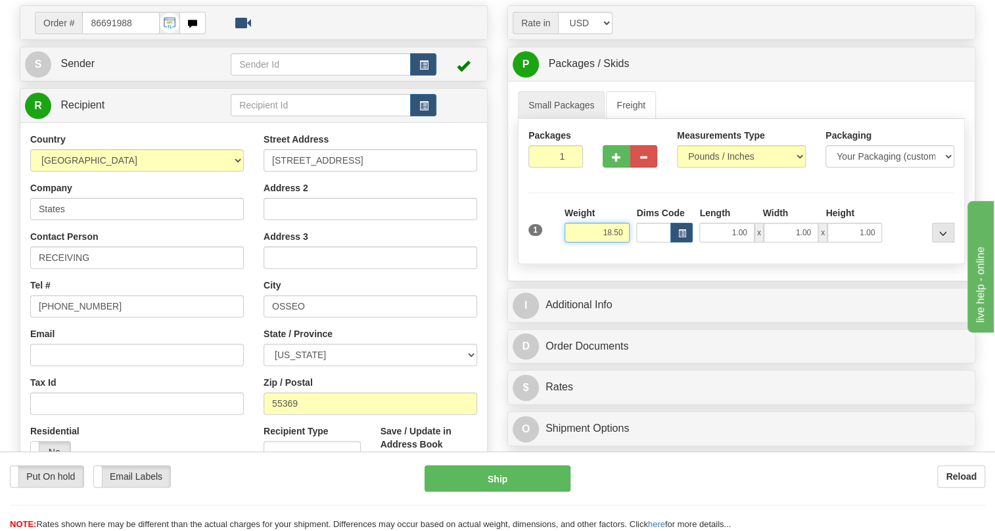
scroll to position [119, 0]
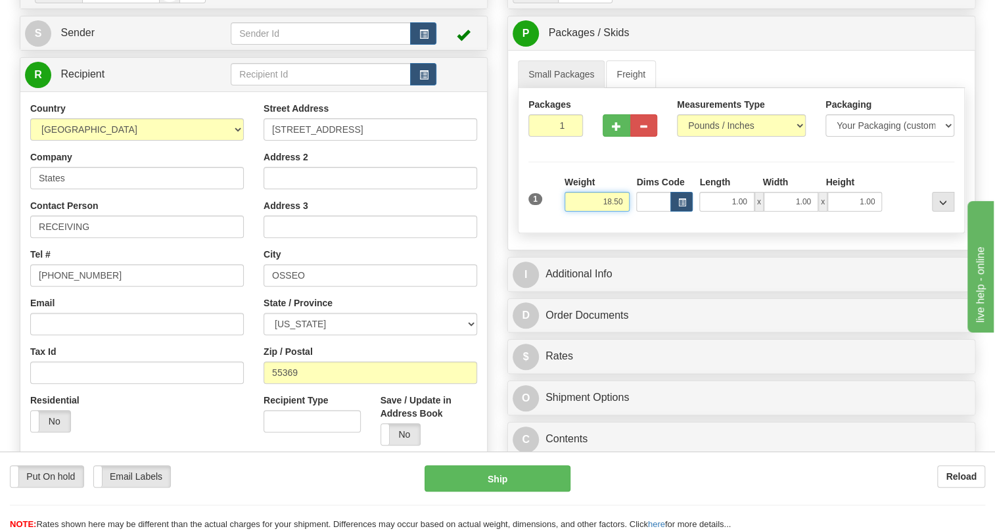
type input "18.50"
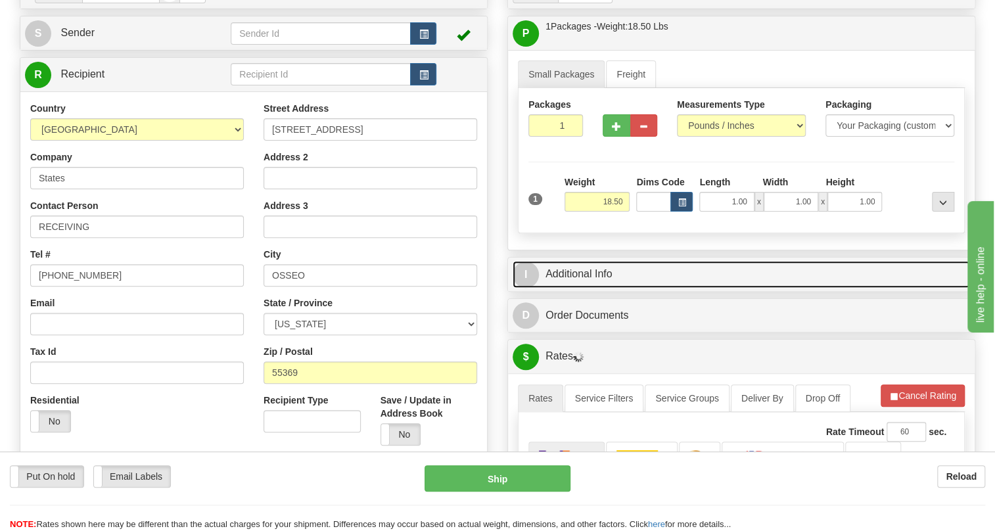
click at [593, 288] on link "I Additional Info" at bounding box center [741, 274] width 457 height 27
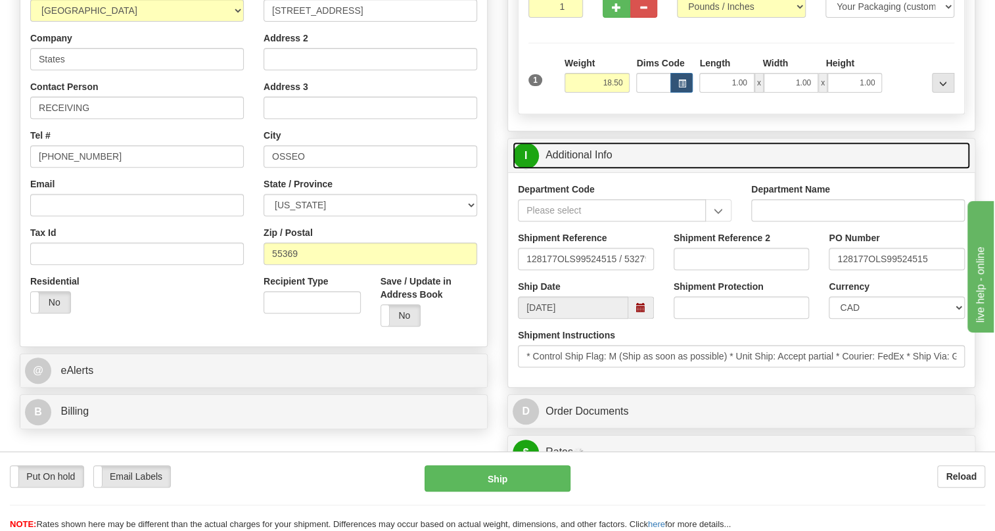
scroll to position [239, 0]
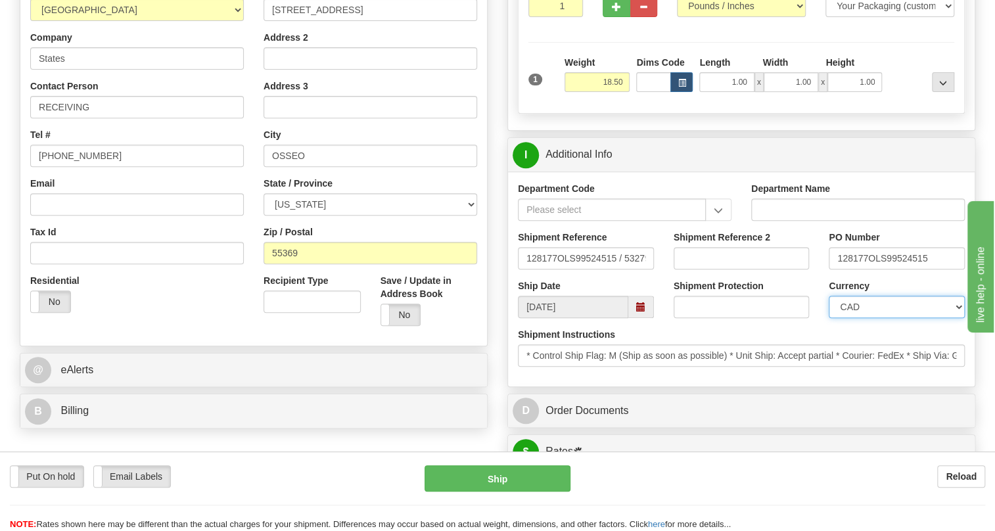
click at [878, 318] on select "CAD USD EUR ZAR RON ANG ARN AUD AUS AWG BBD BFR BGN BHD BMD BND BRC BRL CHP CKZ…" at bounding box center [897, 307] width 136 height 22
select select "1"
click at [829, 318] on select "CAD USD EUR ZAR RON ANG ARN AUD AUS AWG BBD BFR BGN BHD BMD BND BRC BRL CHP CKZ…" at bounding box center [897, 307] width 136 height 22
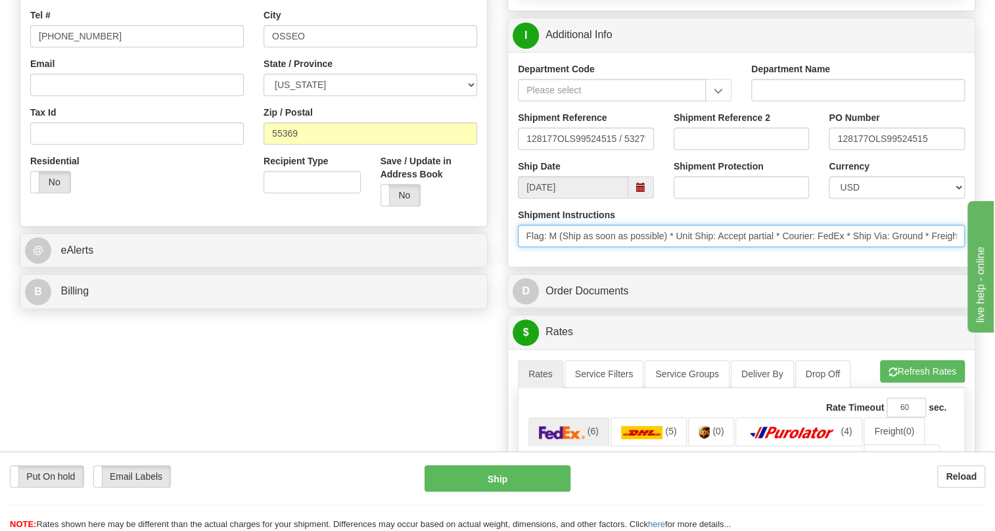
scroll to position [0, 0]
drag, startPoint x: 851, startPoint y: 268, endPoint x: 515, endPoint y: 275, distance: 336.5
click at [515, 257] on div "Shipment Instructions * Control Ship Flag: M (Ship as soon as possible) * Unit …" at bounding box center [741, 232] width 467 height 49
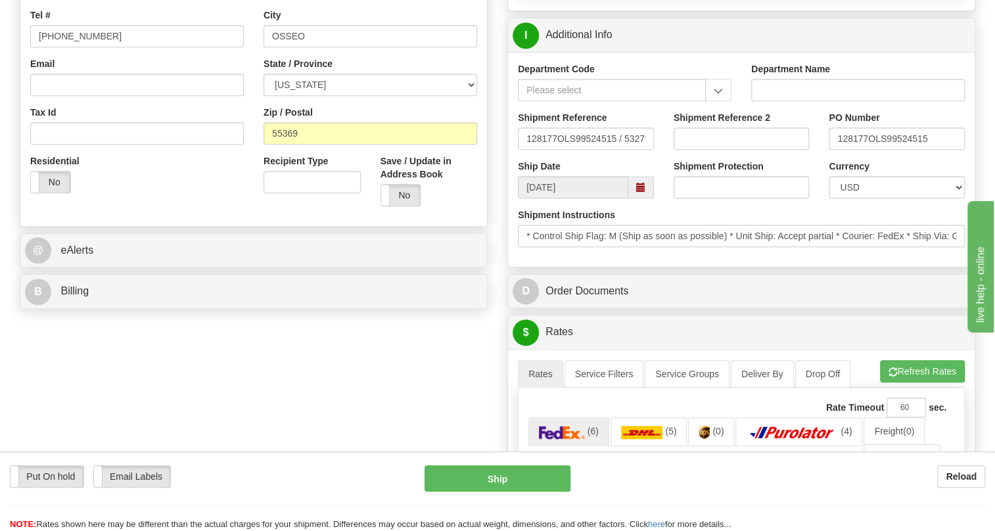
click at [577, 267] on div "Department Code Department Name Shipment Reference 128177OLS99524515 / 532792 S…" at bounding box center [741, 159] width 467 height 215
drag, startPoint x: 867, startPoint y: 166, endPoint x: 835, endPoint y: 171, distance: 33.3
click at [835, 150] on input "128177OLS99524515" at bounding box center [897, 138] width 136 height 22
paste input "128177"
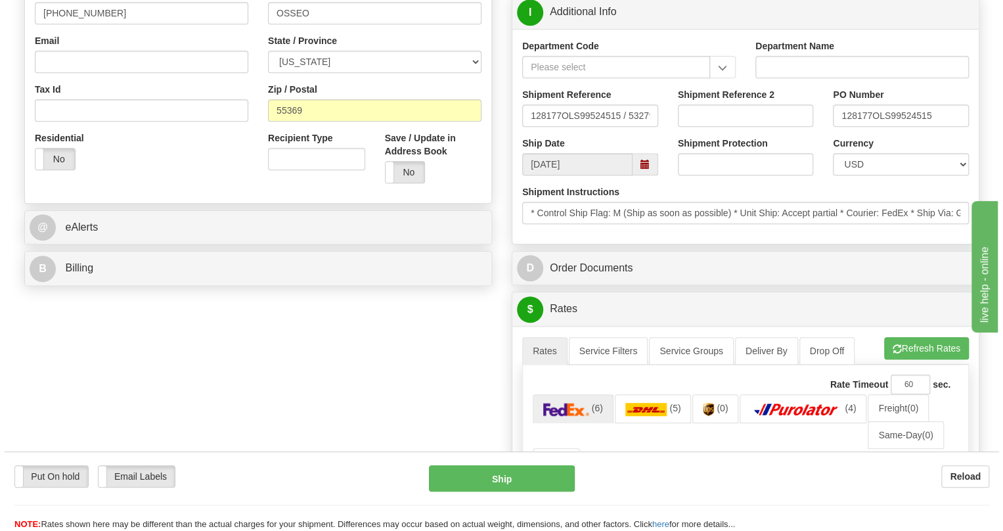
scroll to position [418, 0]
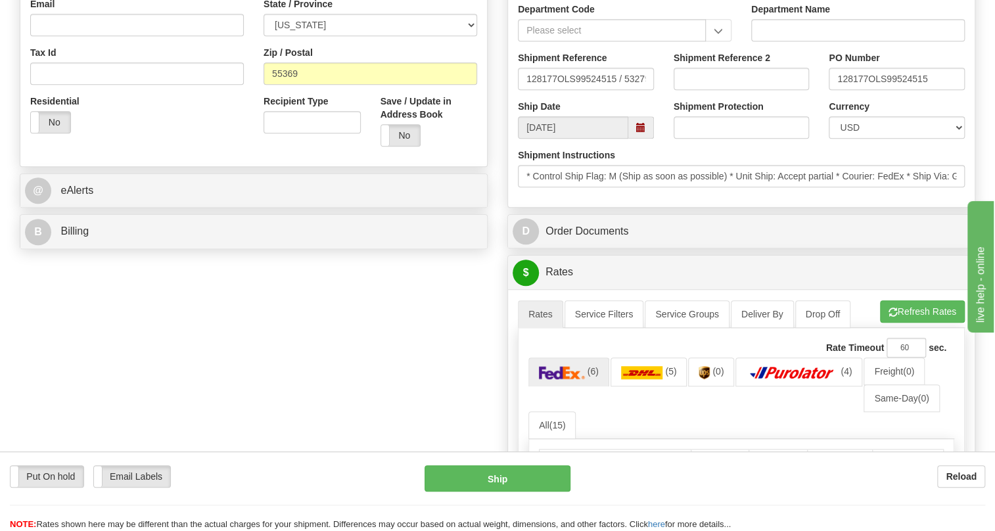
type input "RECEIVING / PO# 128177"
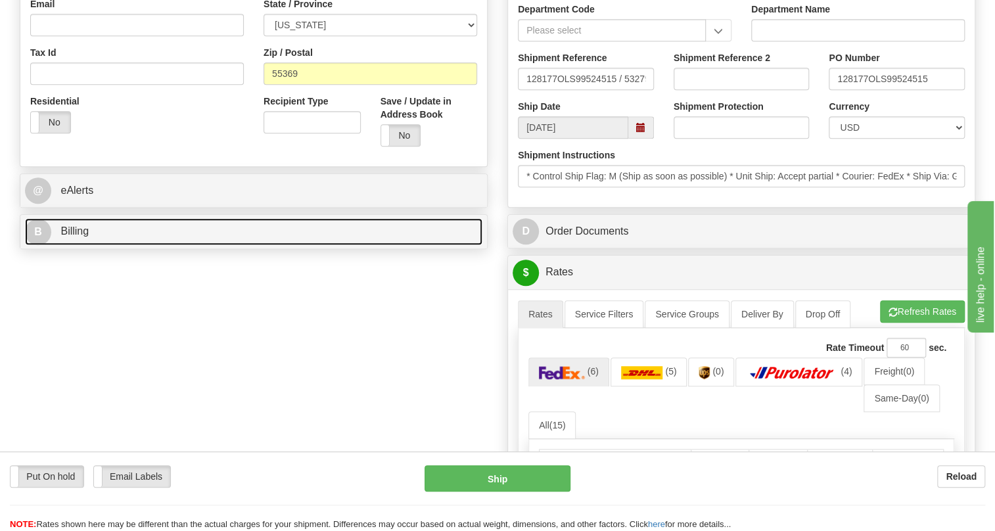
click at [76, 237] on span "Billing" at bounding box center [74, 230] width 28 height 11
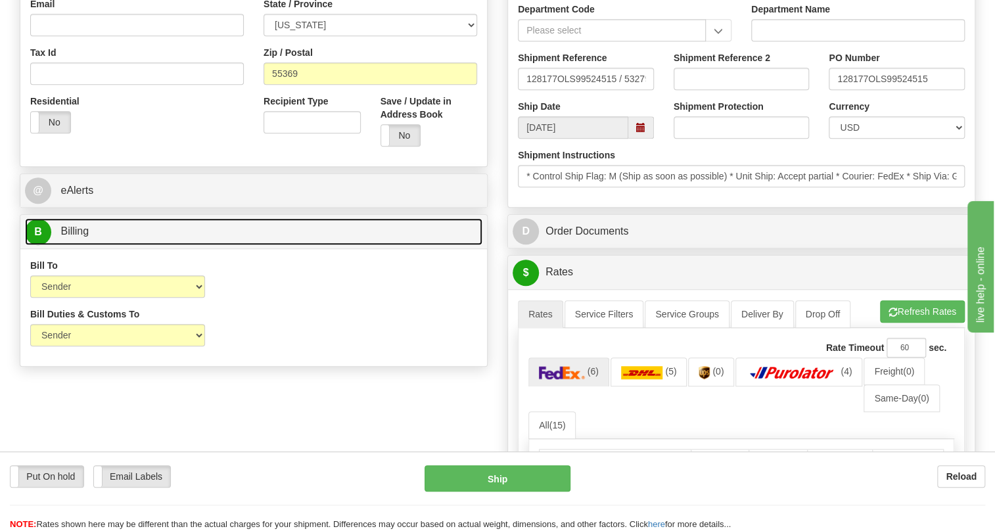
click at [76, 237] on span "Billing" at bounding box center [74, 230] width 28 height 11
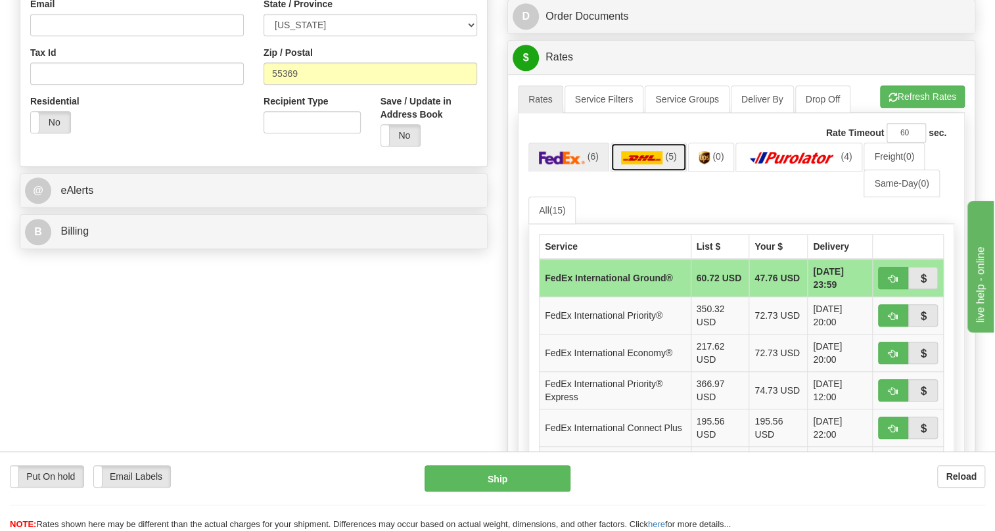
click at [641, 164] on img at bounding box center [642, 157] width 42 height 13
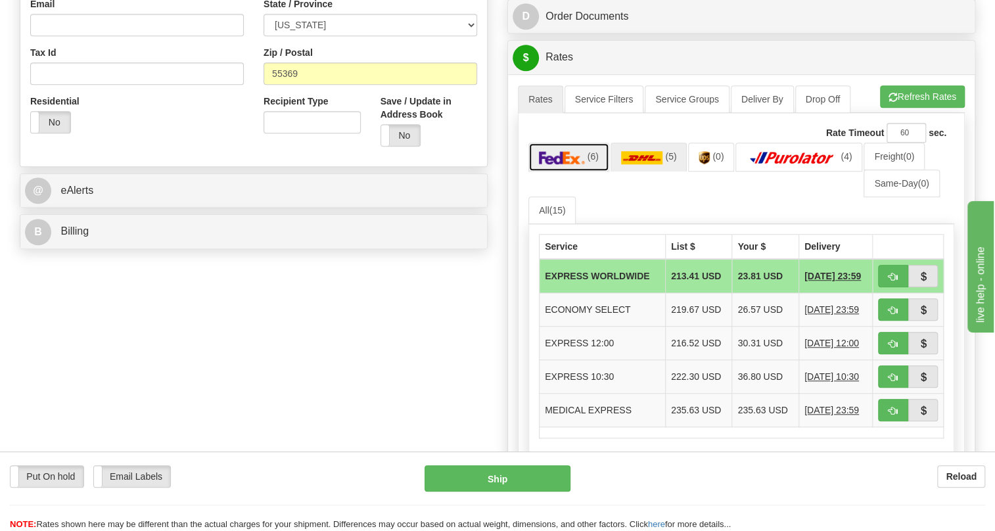
click at [581, 164] on img at bounding box center [562, 157] width 46 height 13
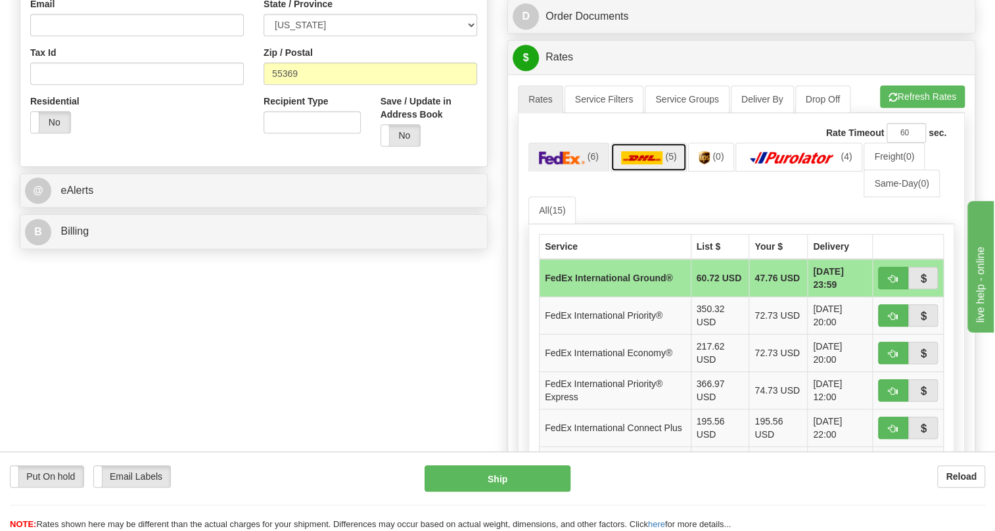
click at [637, 164] on img at bounding box center [642, 157] width 42 height 13
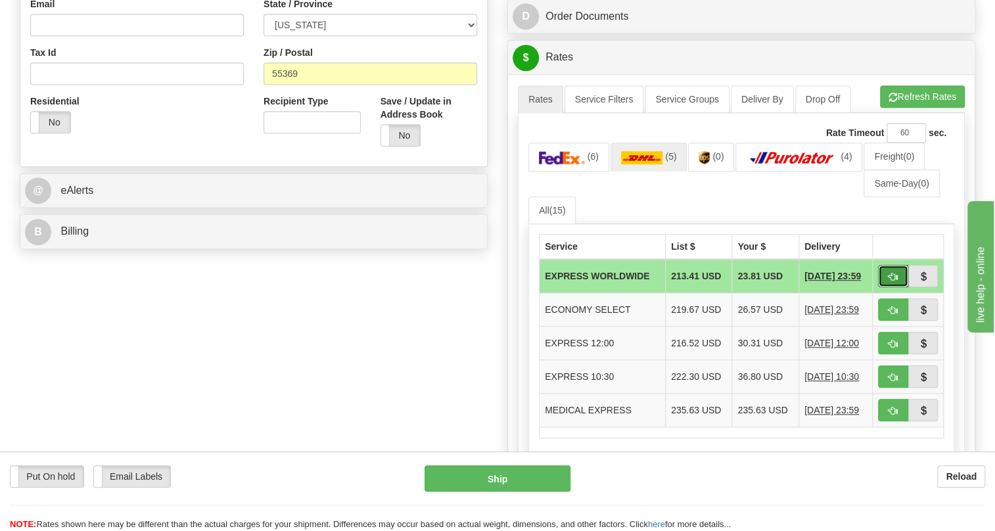
click at [894, 281] on span "button" at bounding box center [892, 277] width 9 height 9
type input "P"
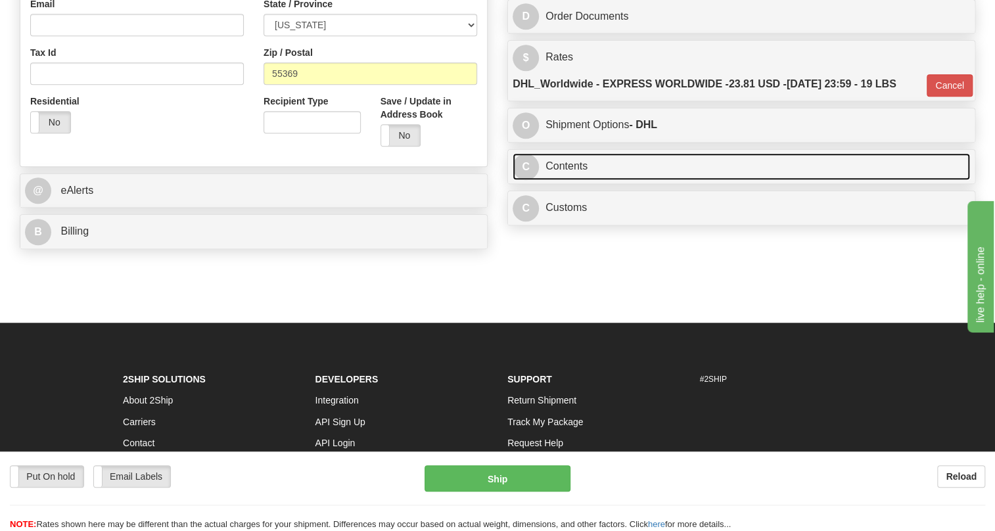
click at [582, 180] on link "C Contents" at bounding box center [741, 166] width 457 height 27
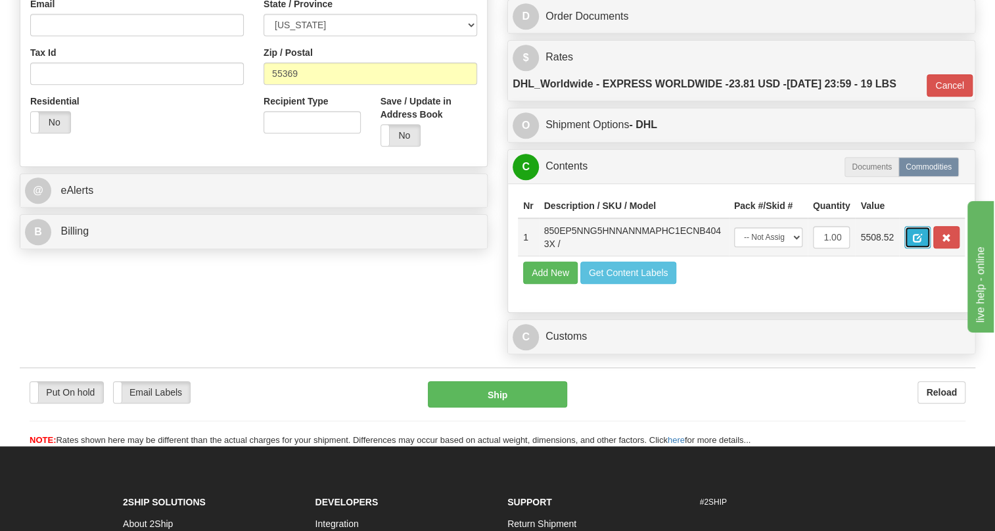
click at [917, 242] on span "button" at bounding box center [917, 238] width 9 height 9
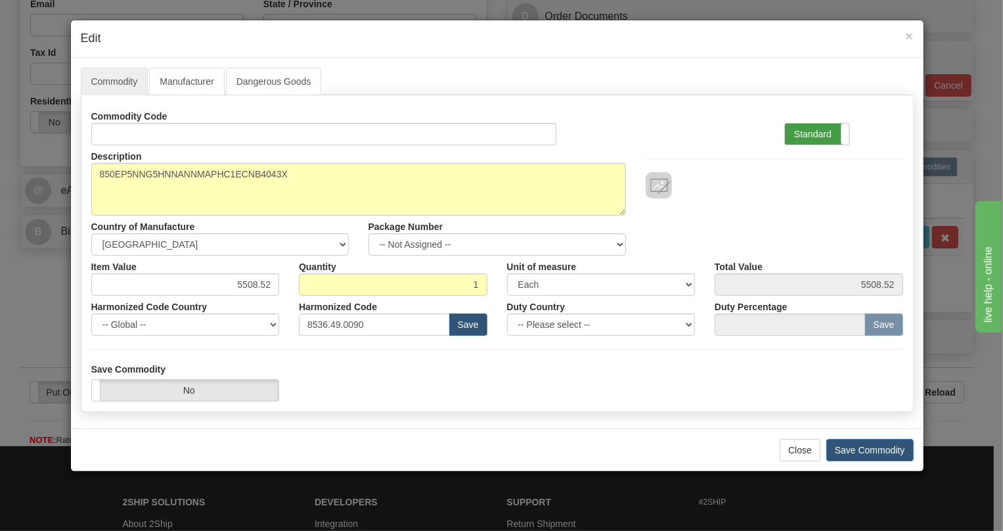
click at [799, 134] on label "Standard" at bounding box center [817, 134] width 64 height 21
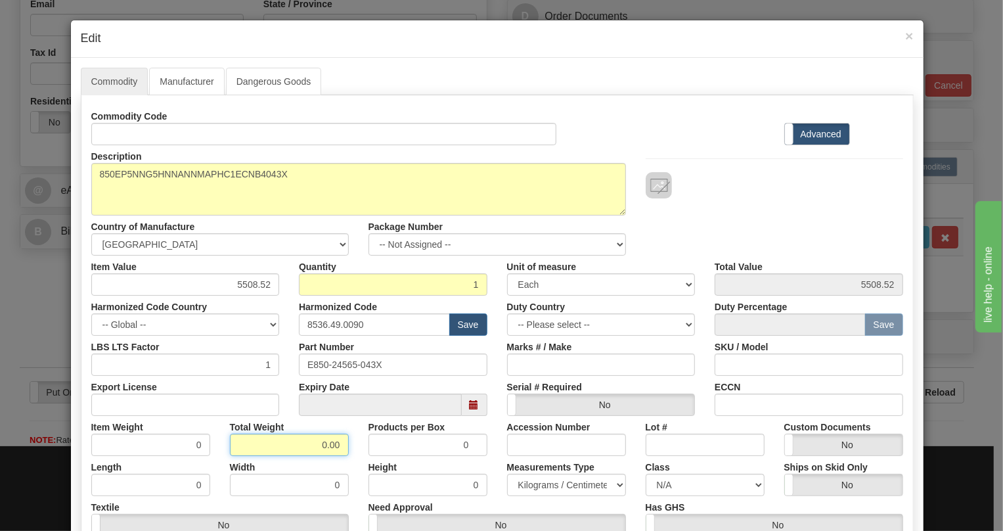
click at [309, 438] on input "0.00" at bounding box center [289, 445] width 119 height 22
type input "1.00"
type input "1.0000"
click at [545, 483] on select "Pounds / Inches Kilograms / Centimeters" at bounding box center [566, 485] width 119 height 22
select select "0"
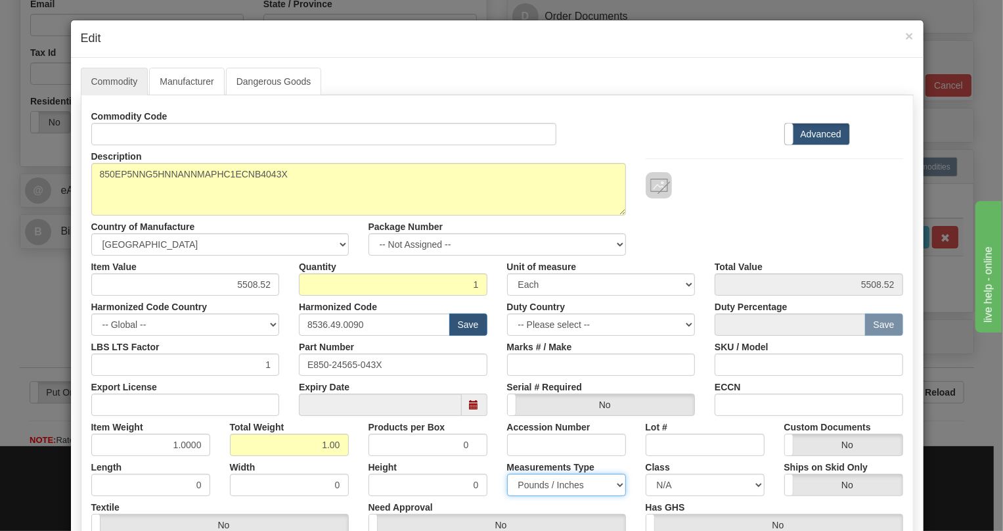
click at [507, 474] on select "Pounds / Inches Kilograms / Centimeters" at bounding box center [566, 485] width 119 height 22
click at [252, 285] on input "5508.52" at bounding box center [185, 284] width 189 height 22
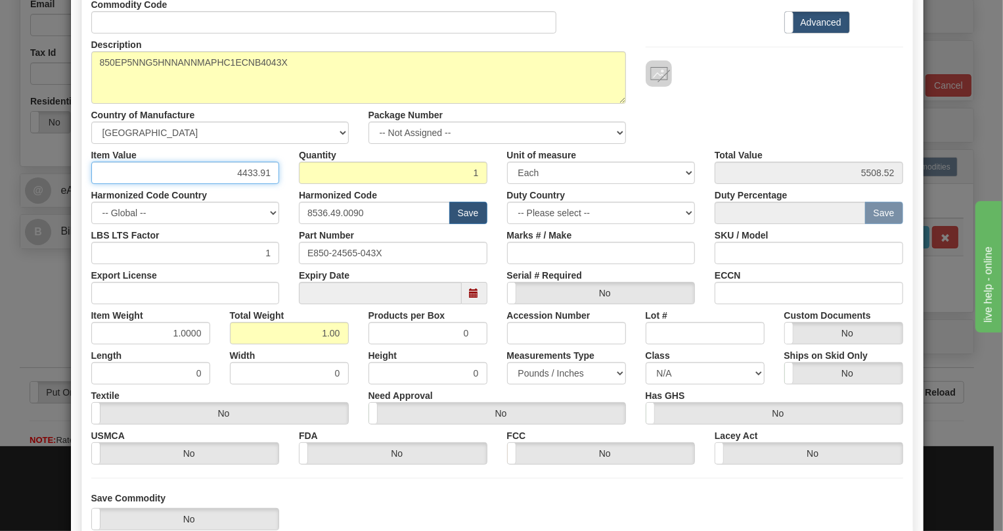
scroll to position [59, 0]
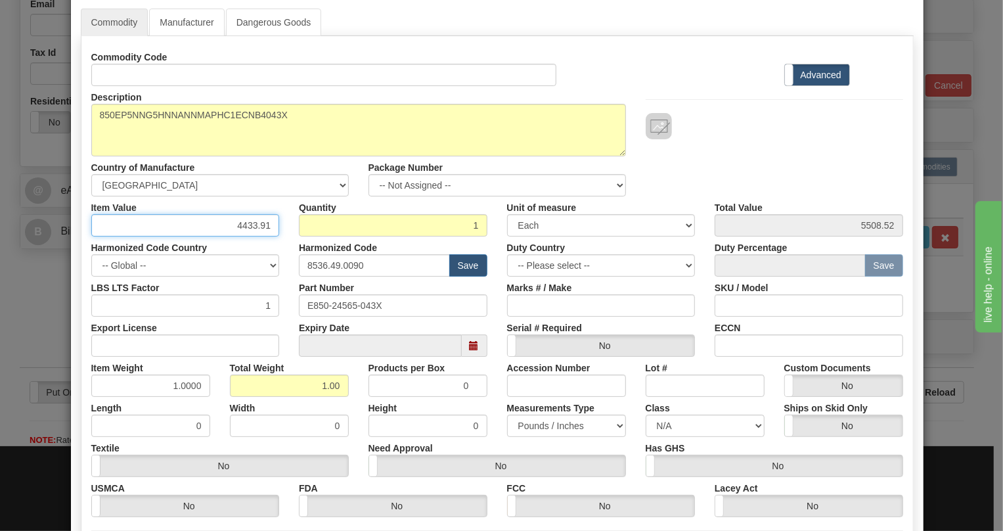
type input "4433.91"
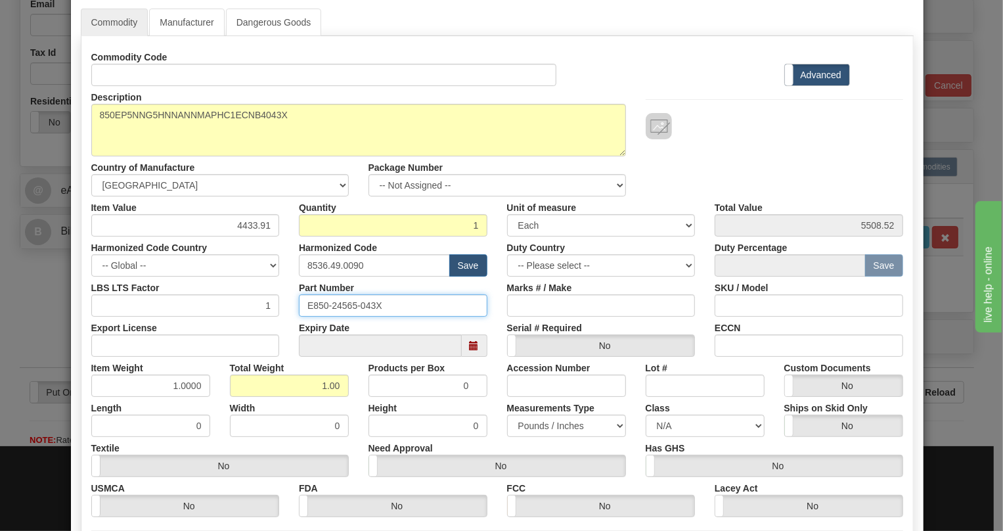
type input "4433.91"
click at [346, 302] on input "E850-24565-043X" at bounding box center [393, 305] width 189 height 22
click at [346, 308] on input "E850-24565-043X" at bounding box center [393, 305] width 189 height 22
click at [346, 304] on input "E850-24565-043X" at bounding box center [393, 305] width 189 height 22
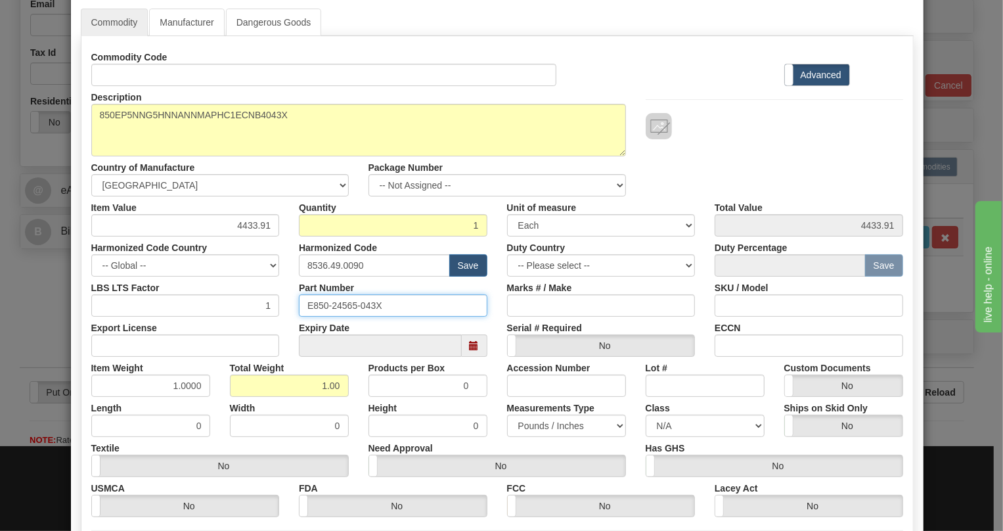
click at [346, 304] on input "E850-24565-043X" at bounding box center [393, 305] width 189 height 22
click at [490, 329] on div "Expiry Date" at bounding box center [393, 337] width 208 height 40
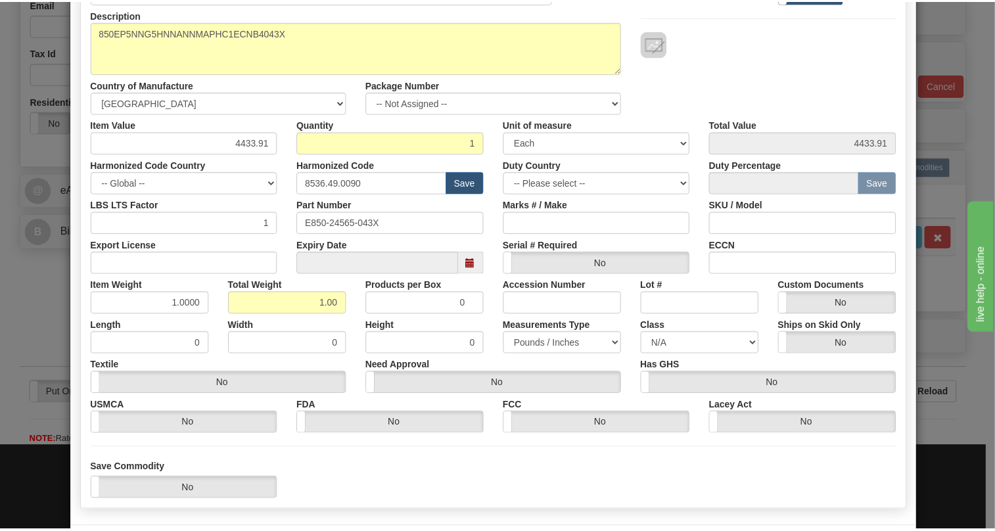
scroll to position [200, 0]
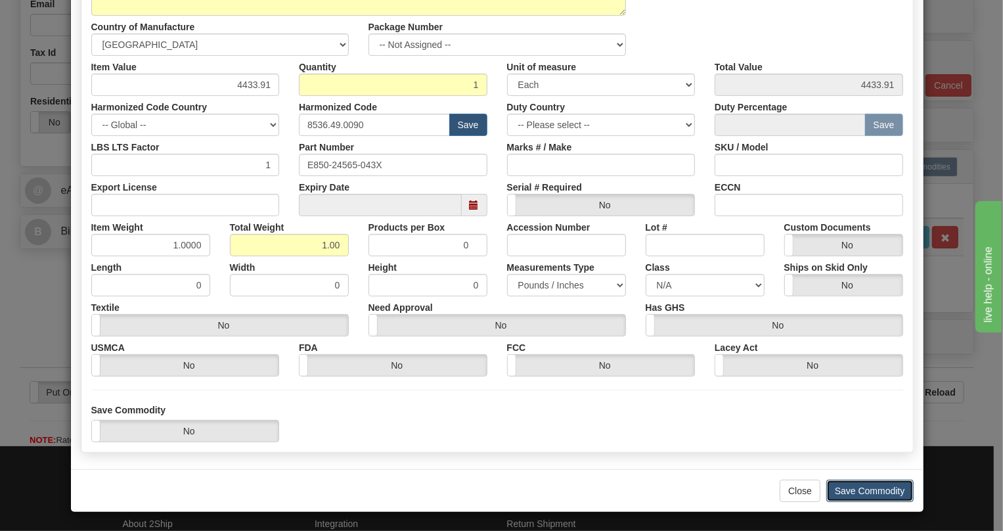
click at [853, 489] on button "Save Commodity" at bounding box center [870, 491] width 87 height 22
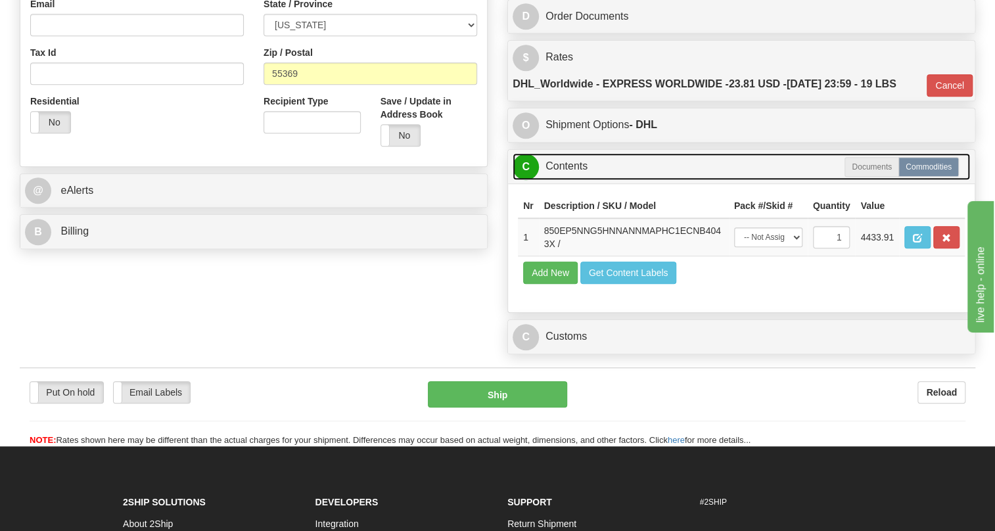
click at [569, 180] on link "C Contents" at bounding box center [741, 166] width 457 height 27
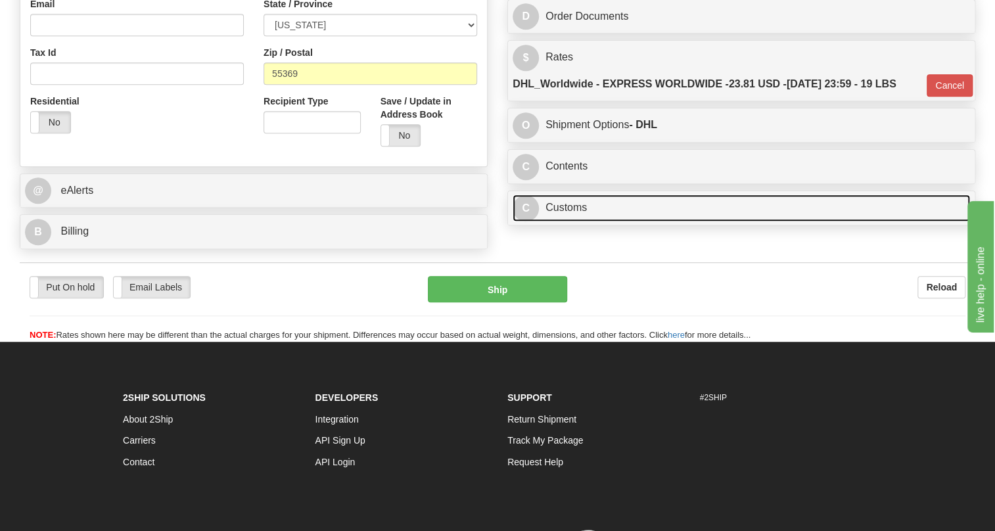
click at [572, 221] on link "C Customs" at bounding box center [741, 208] width 457 height 27
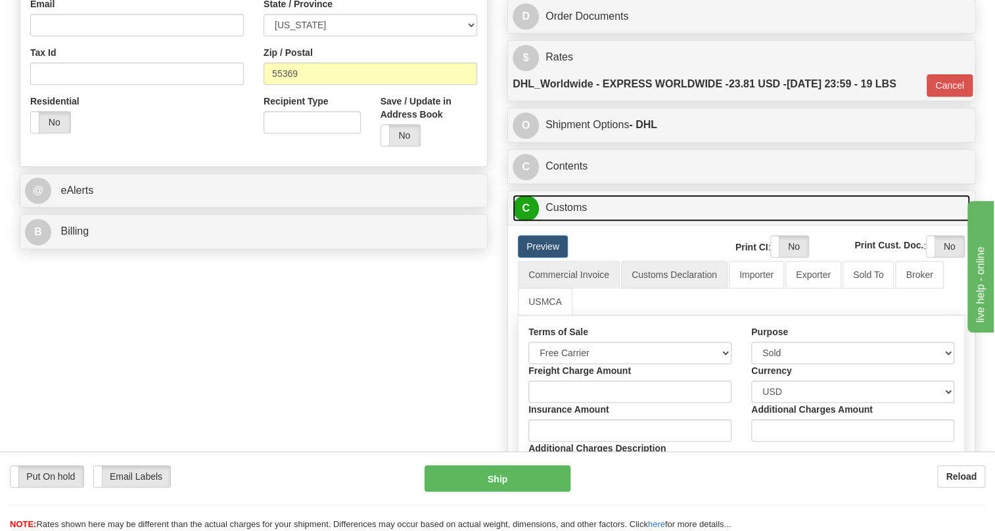
scroll to position [478, 0]
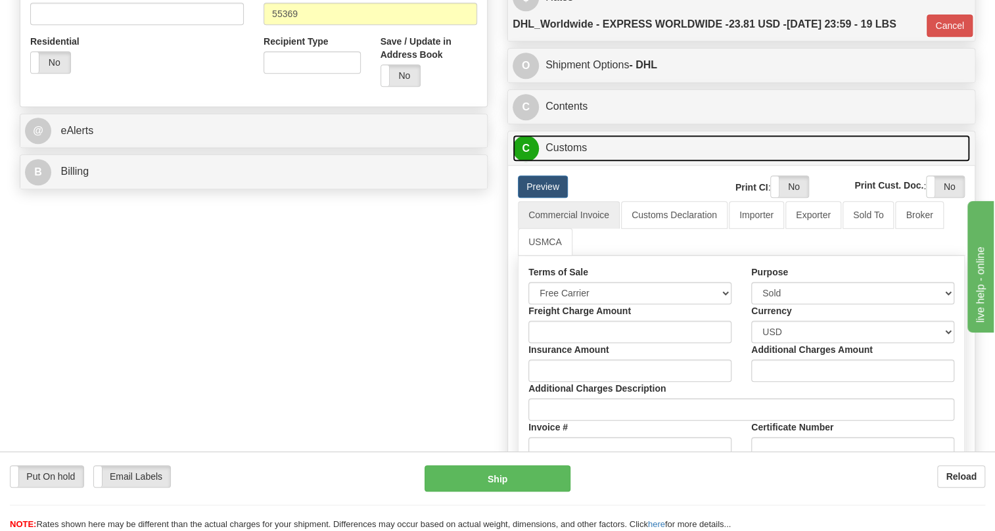
click at [574, 162] on link "C Customs" at bounding box center [741, 148] width 457 height 27
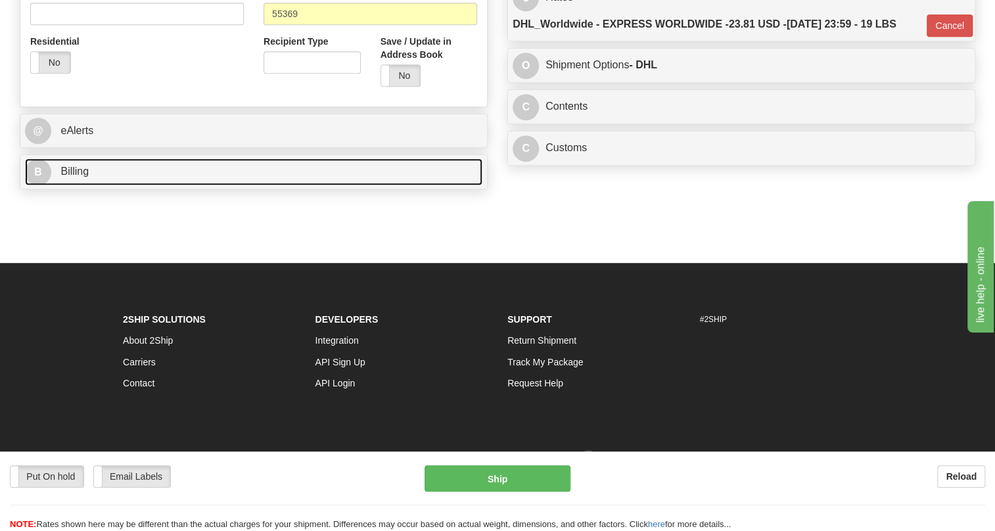
click at [72, 177] on span "Billing" at bounding box center [74, 171] width 28 height 11
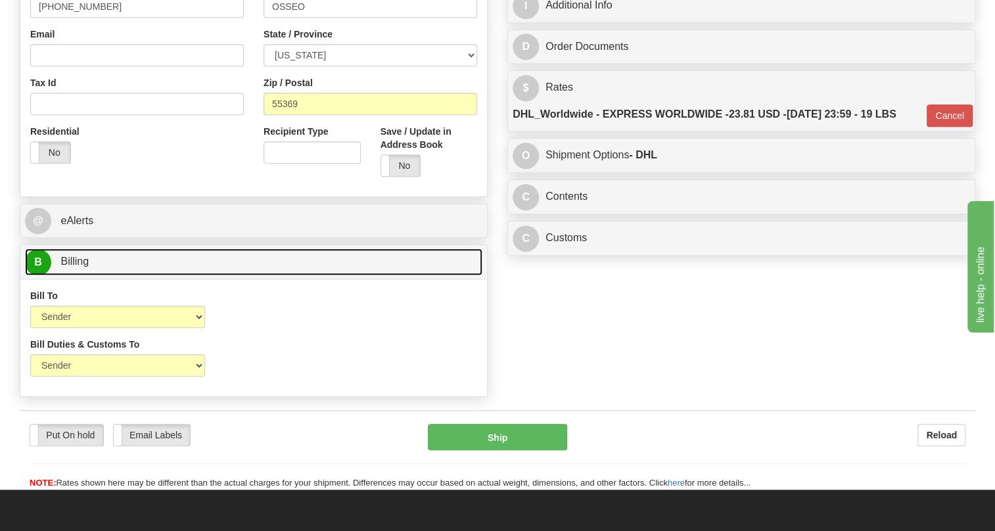
scroll to position [358, 0]
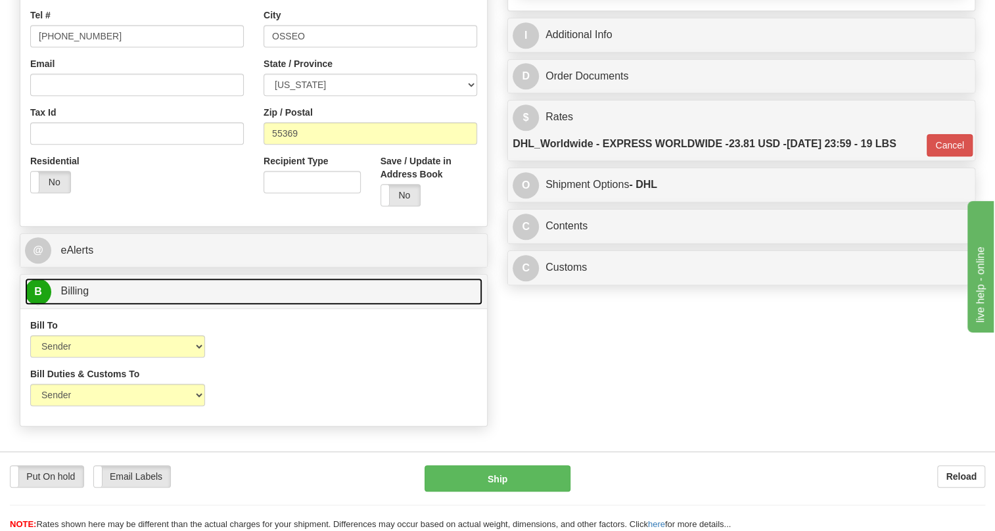
click at [78, 296] on span "Billing" at bounding box center [74, 290] width 28 height 11
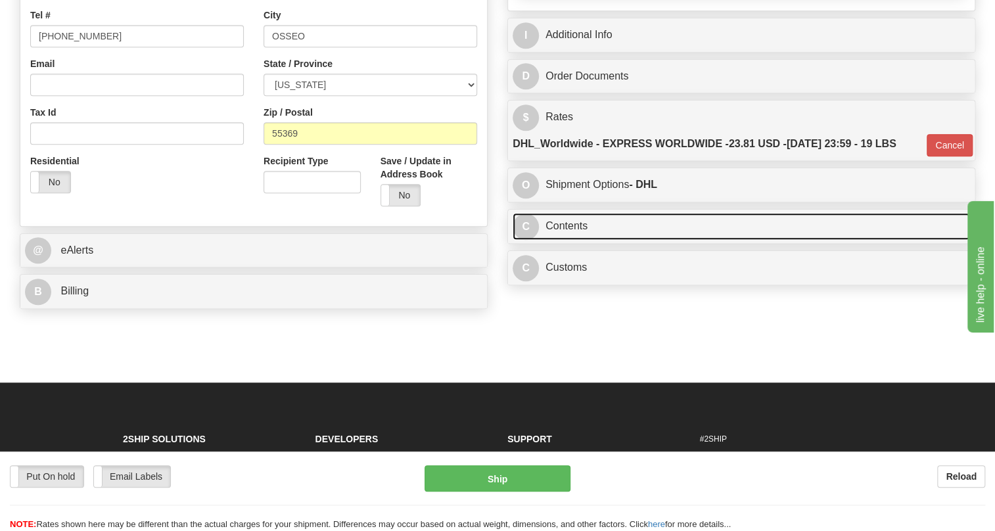
click at [570, 240] on link "C Contents" at bounding box center [741, 226] width 457 height 27
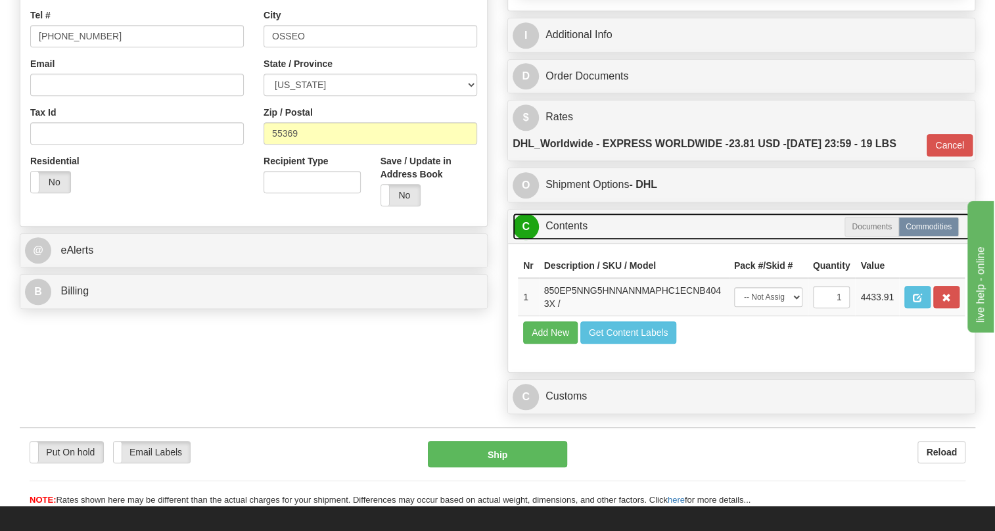
click at [570, 240] on link "C Contents" at bounding box center [741, 226] width 457 height 27
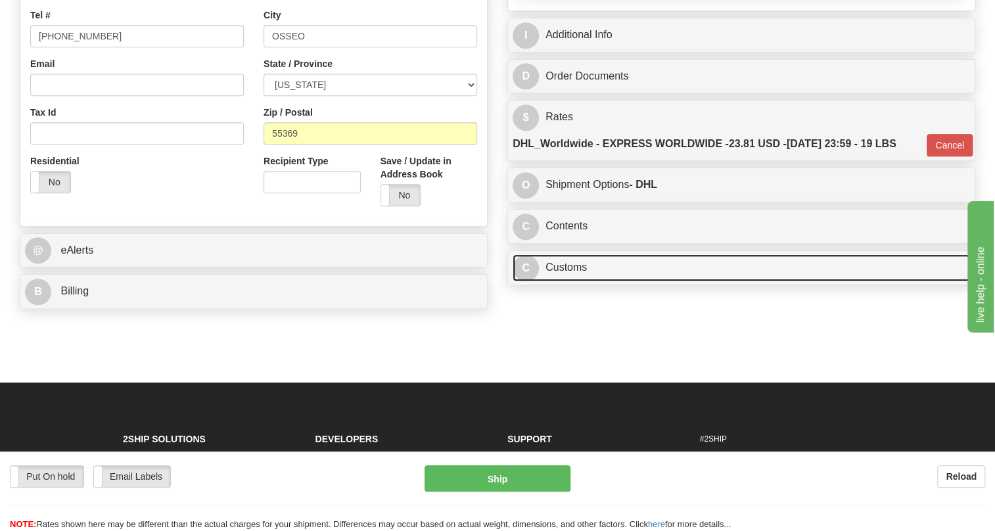
click at [574, 281] on link "C Customs" at bounding box center [741, 267] width 457 height 27
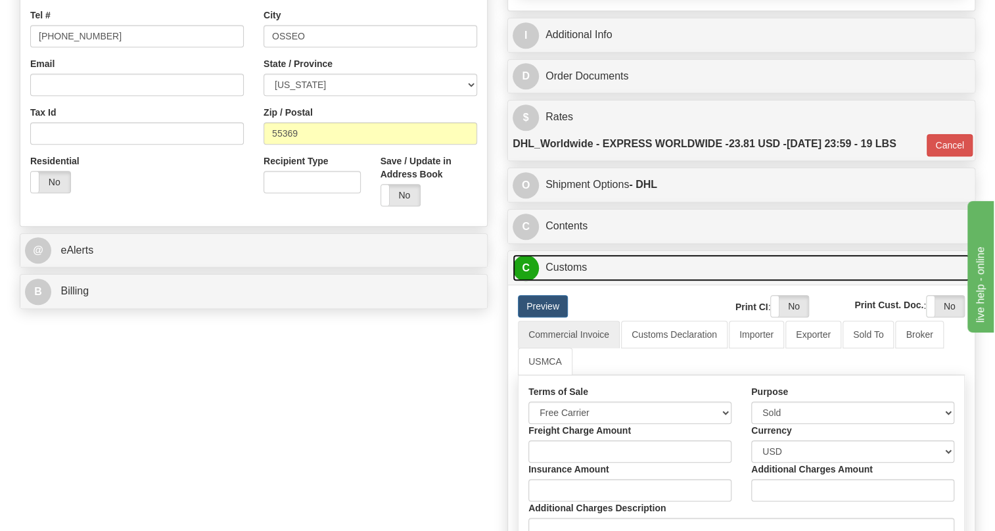
click at [574, 281] on link "C Customs" at bounding box center [741, 267] width 457 height 27
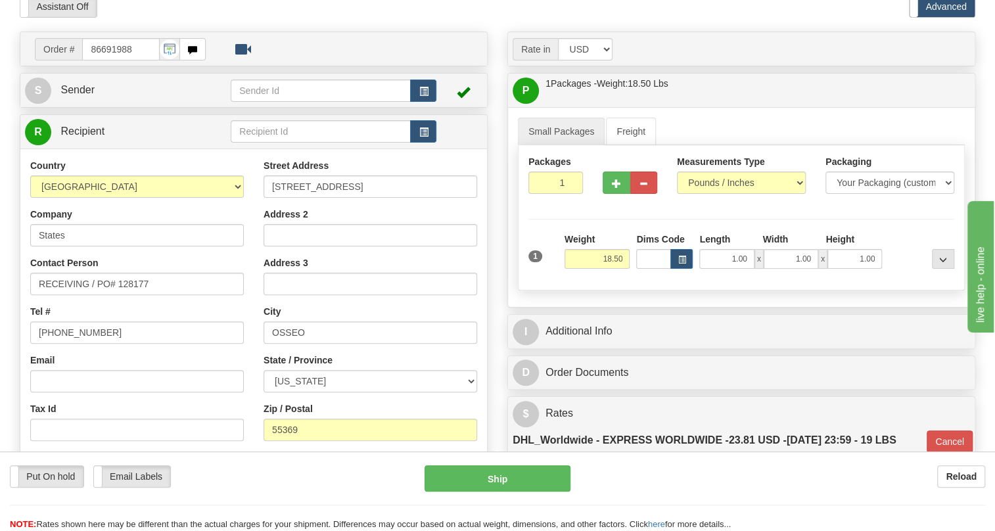
scroll to position [59, 0]
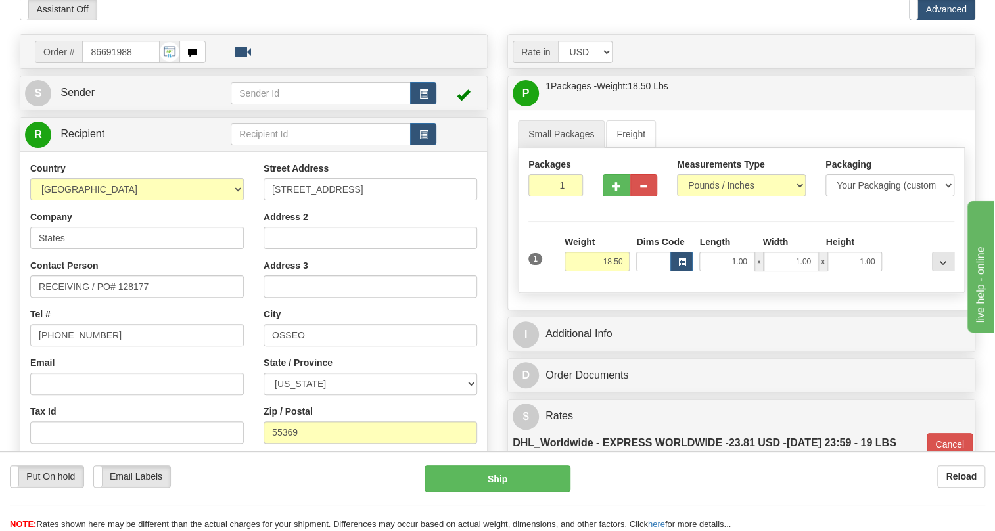
drag, startPoint x: 741, startPoint y: 483, endPoint x: 748, endPoint y: 480, distance: 8.3
click at [741, 483] on div "Reload" at bounding box center [787, 476] width 395 height 22
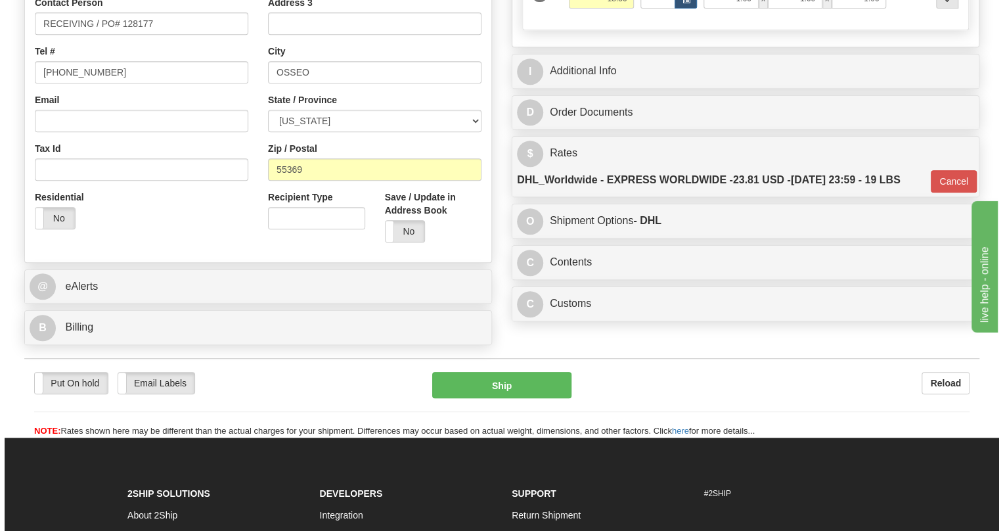
scroll to position [358, 0]
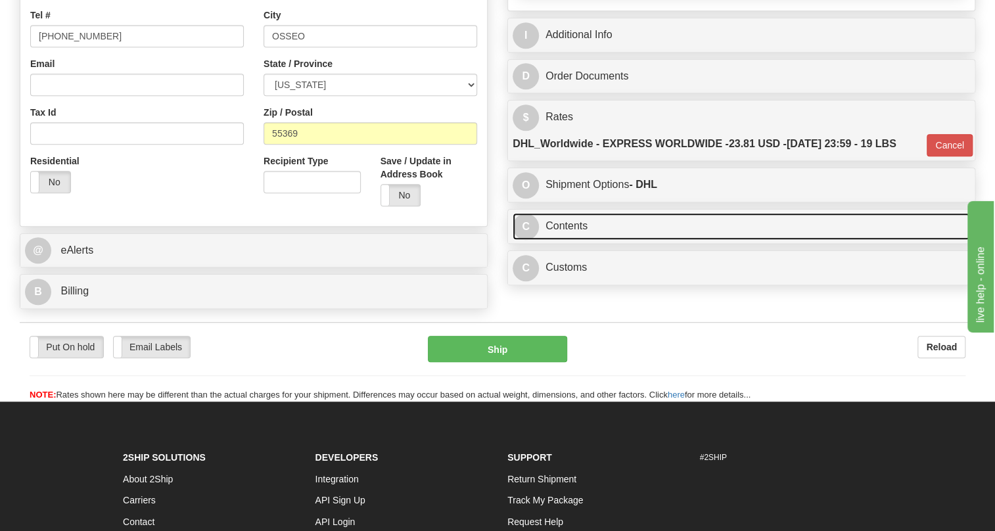
click at [587, 240] on link "C Contents" at bounding box center [741, 226] width 457 height 27
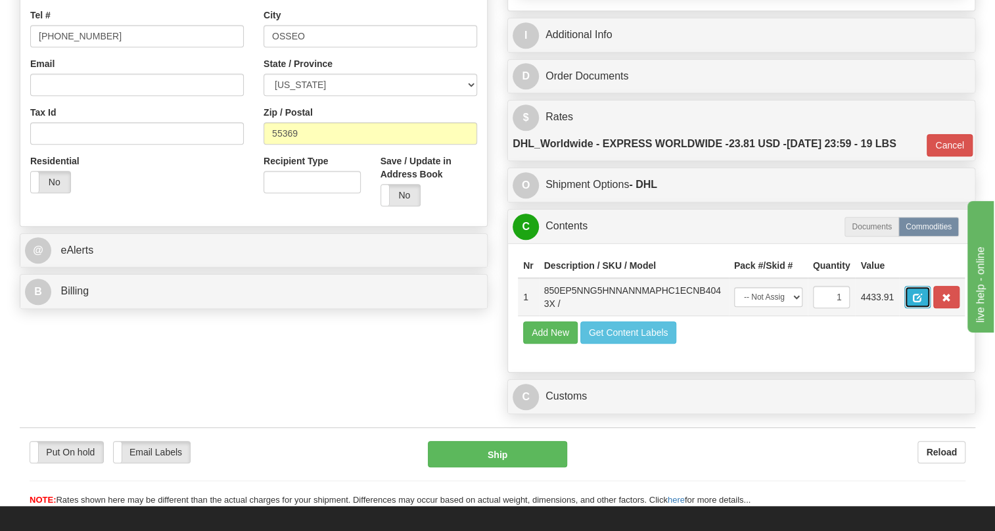
click at [911, 308] on button "button" at bounding box center [917, 297] width 26 height 22
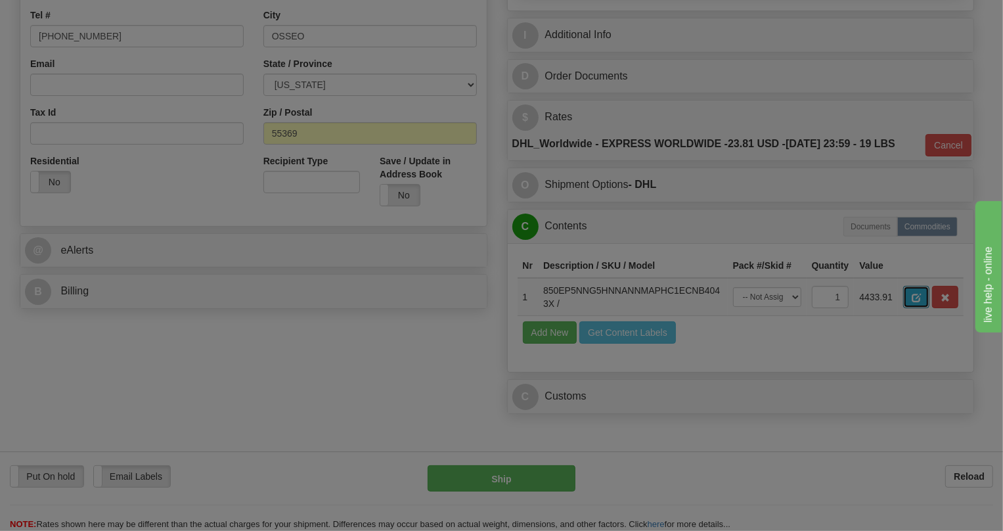
scroll to position [0, 0]
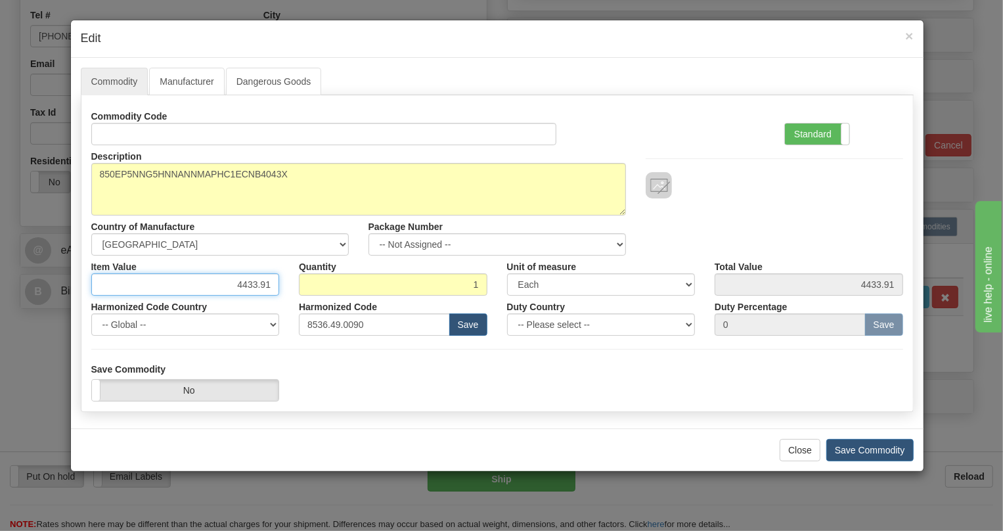
click at [259, 286] on input "4433.91" at bounding box center [185, 284] width 189 height 22
click at [259, 285] on input "4433.91" at bounding box center [185, 284] width 189 height 22
paste input "3.234,28"
click at [246, 287] on input "3.234,28" at bounding box center [185, 284] width 189 height 22
click at [243, 288] on input "3.234,28" at bounding box center [185, 284] width 189 height 22
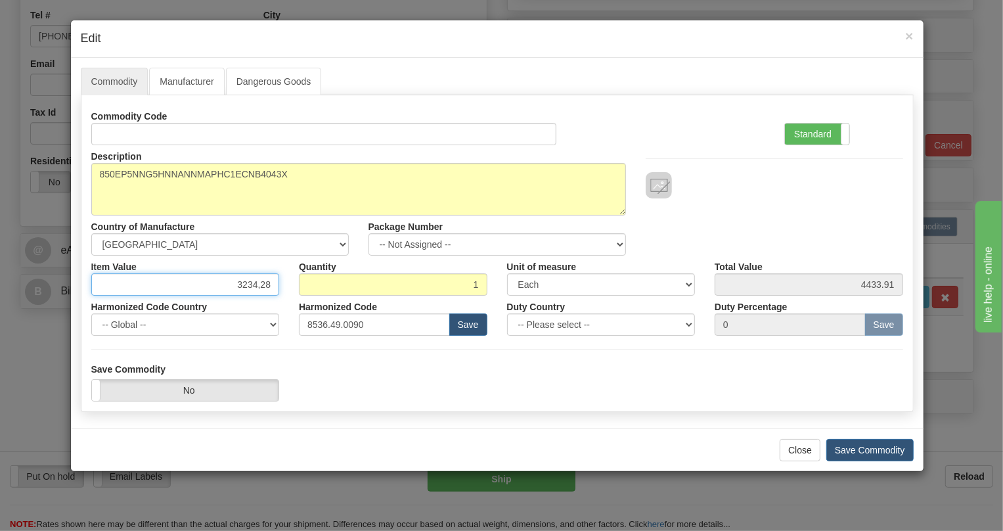
click at [257, 285] on input "3234,28" at bounding box center [185, 284] width 189 height 22
type input "3234.28"
click at [794, 131] on label "Standard" at bounding box center [817, 134] width 64 height 21
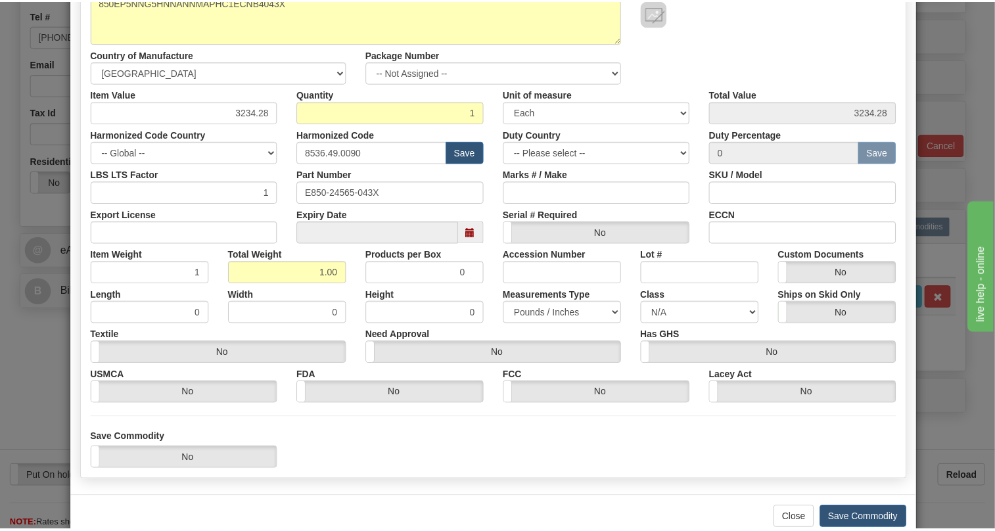
scroll to position [179, 0]
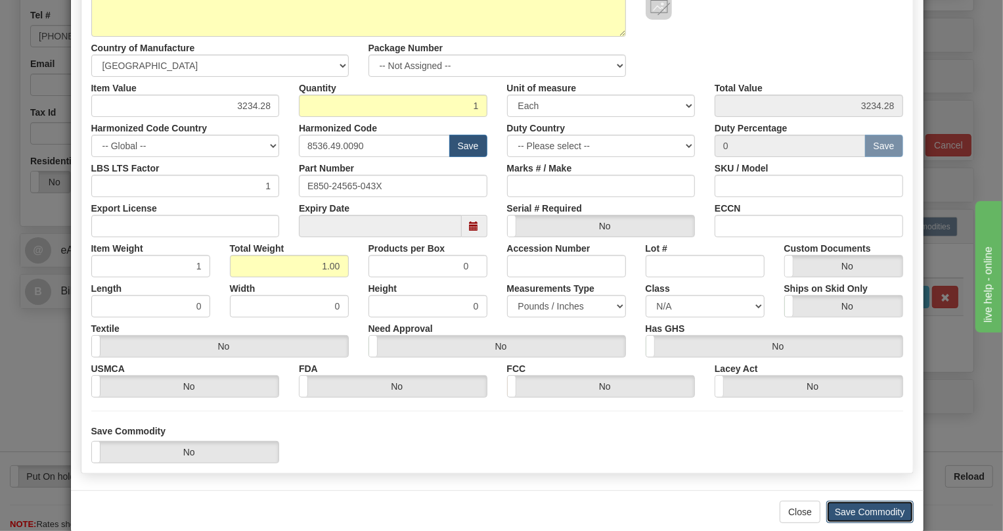
click at [866, 513] on button "Save Commodity" at bounding box center [870, 512] width 87 height 22
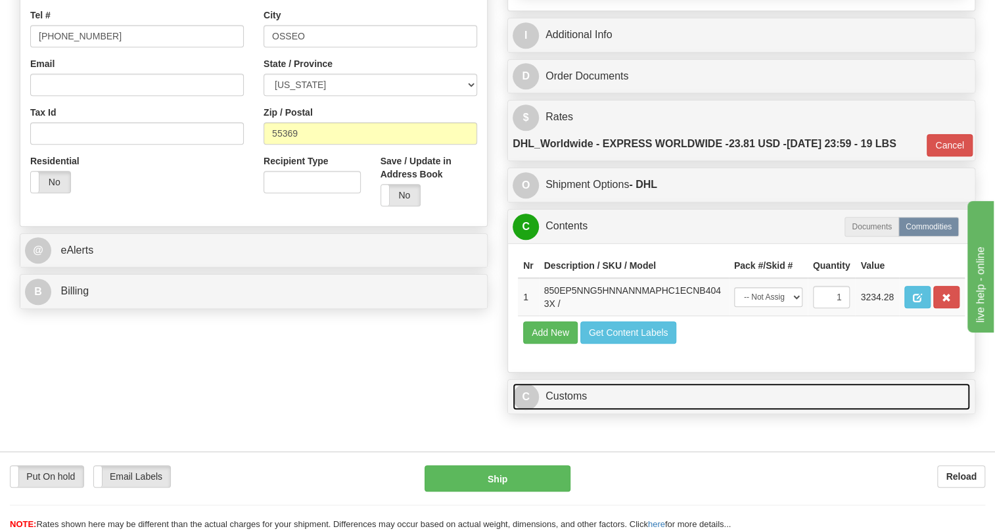
click at [571, 410] on link "C Customs" at bounding box center [741, 396] width 457 height 27
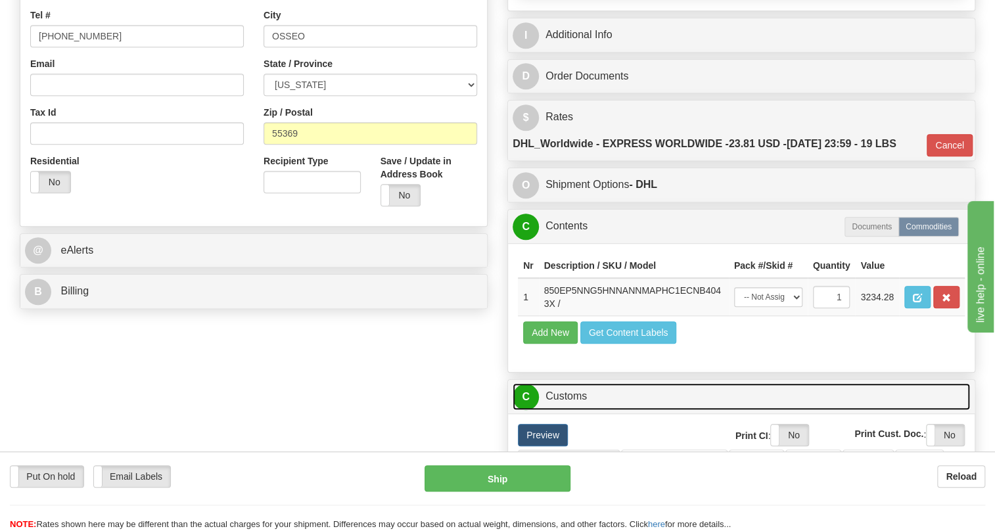
click at [571, 410] on link "C Customs" at bounding box center [741, 396] width 457 height 27
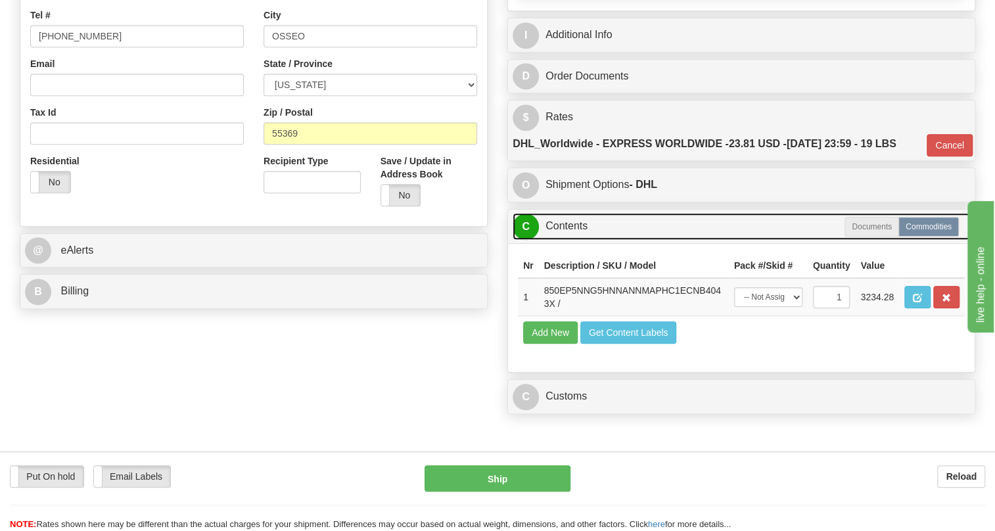
click at [568, 240] on link "C Contents" at bounding box center [741, 226] width 457 height 27
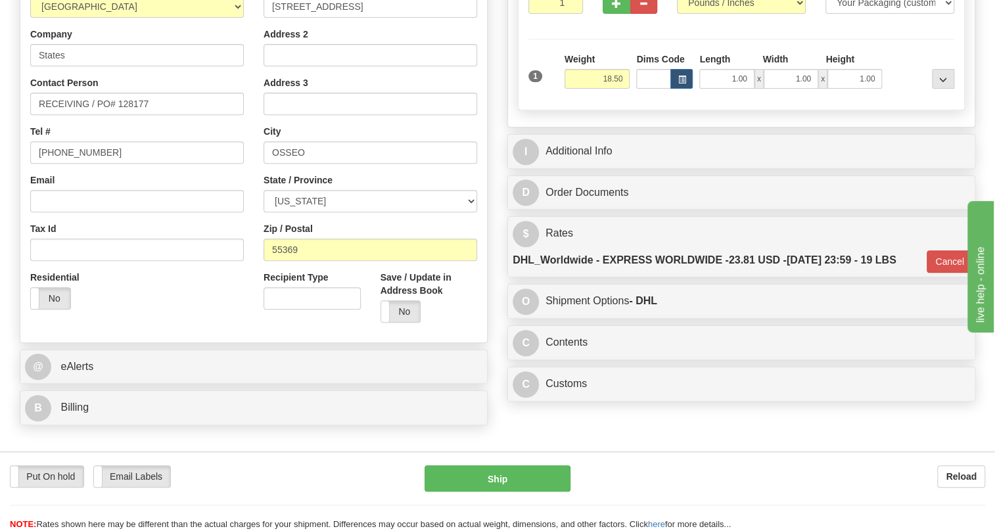
scroll to position [239, 0]
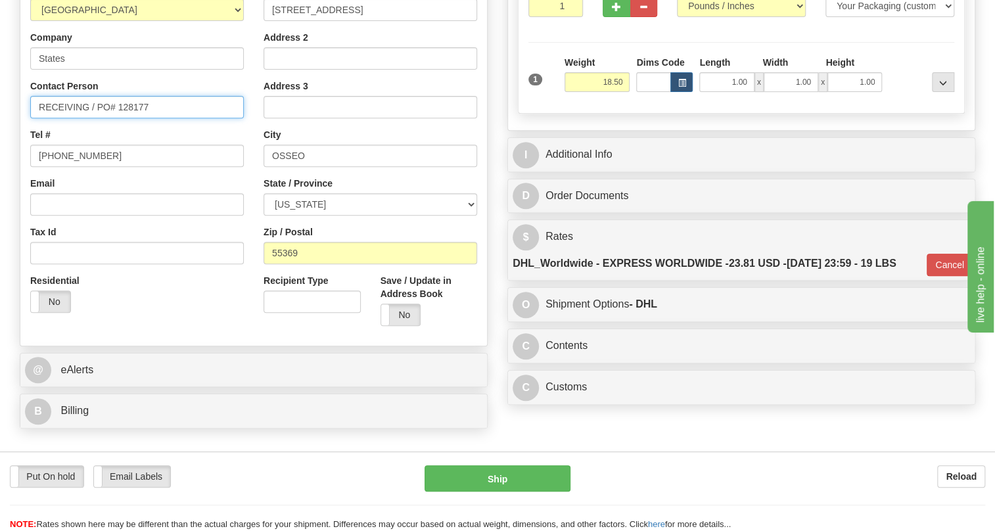
click at [90, 118] on input "RECEIVING / PO# 128177" at bounding box center [137, 107] width 214 height 22
paste input "Adam Barthel"
type input "RECEIVING / Adam Barthel / PO# 128177"
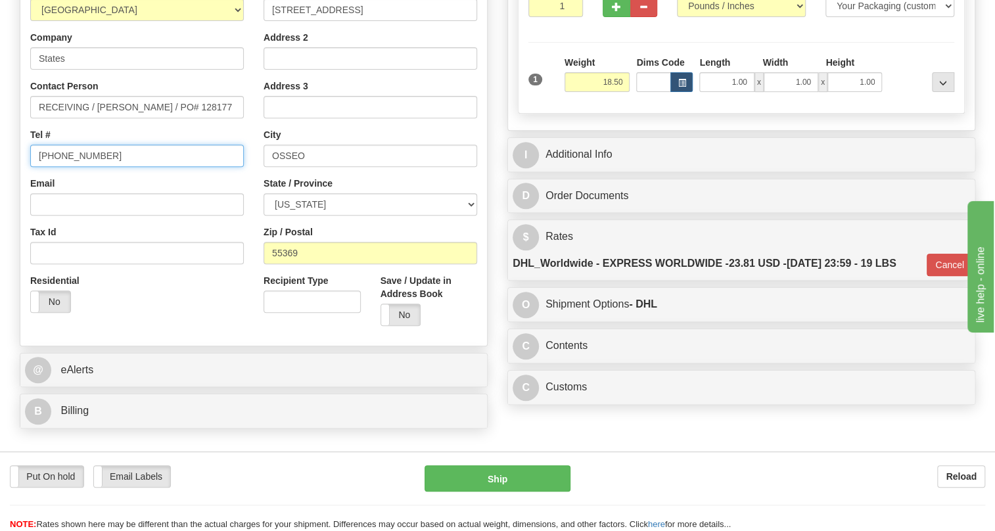
click at [71, 167] on input "(779)7960565" at bounding box center [137, 156] width 214 height 22
paste input "(763) 588-0536"
type input "(763) 588-0536"
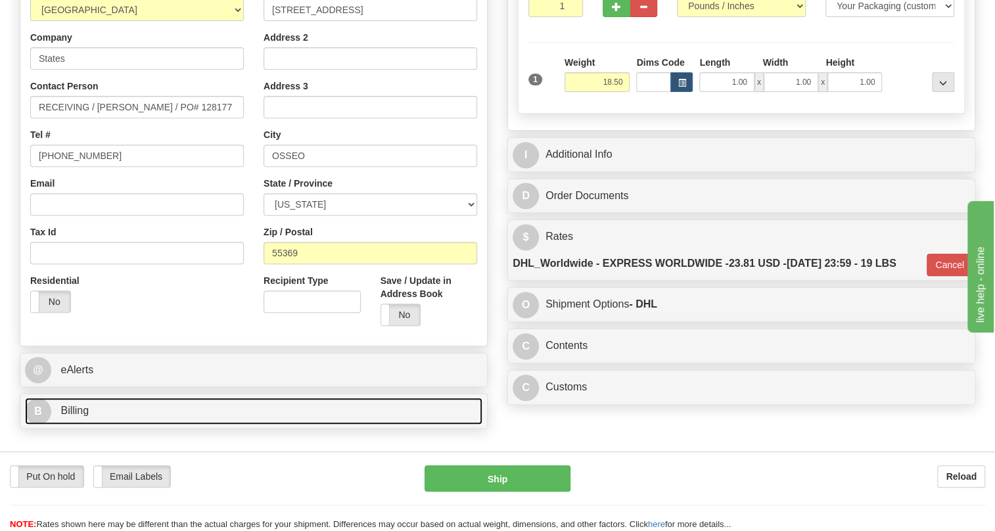
drag, startPoint x: 72, startPoint y: 436, endPoint x: 92, endPoint y: 415, distance: 29.8
click at [72, 416] on span "Billing" at bounding box center [74, 410] width 28 height 11
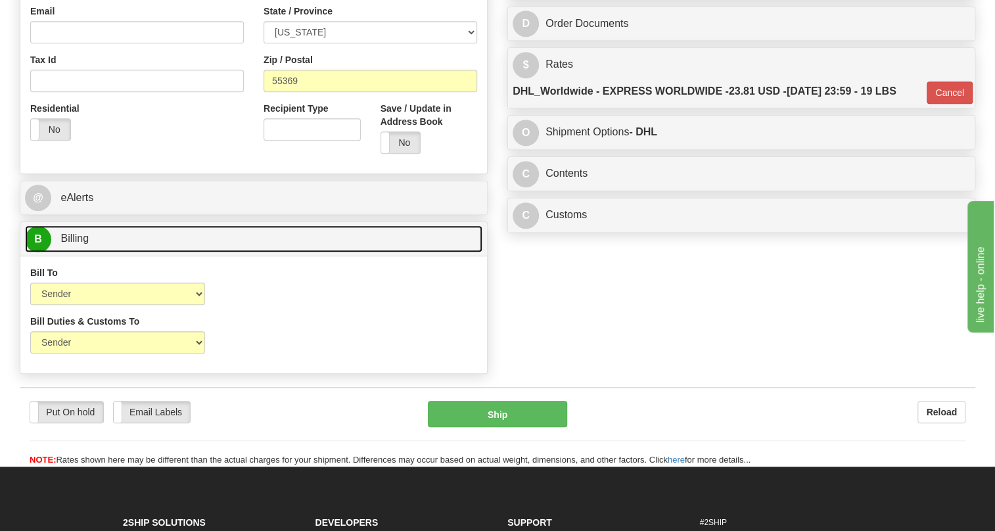
scroll to position [418, 0]
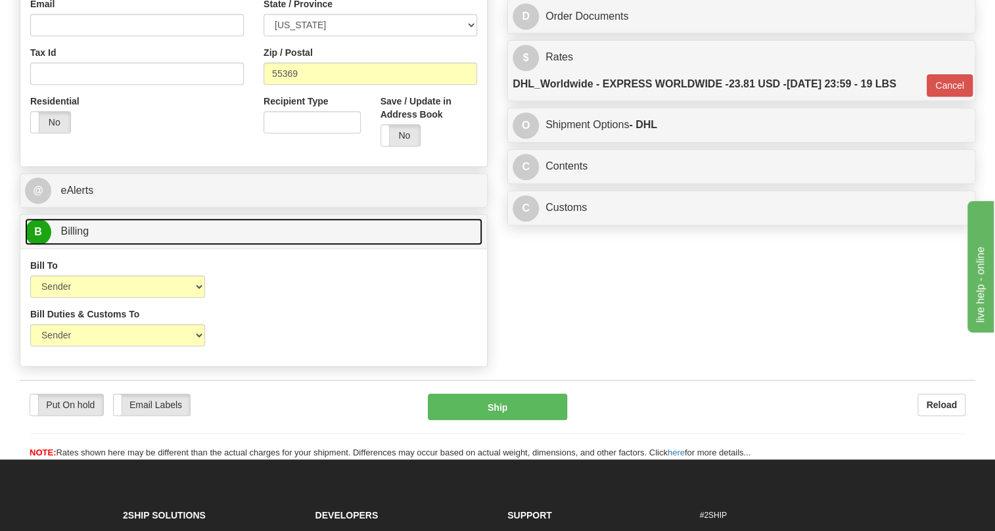
click at [81, 237] on span "Billing" at bounding box center [74, 230] width 28 height 11
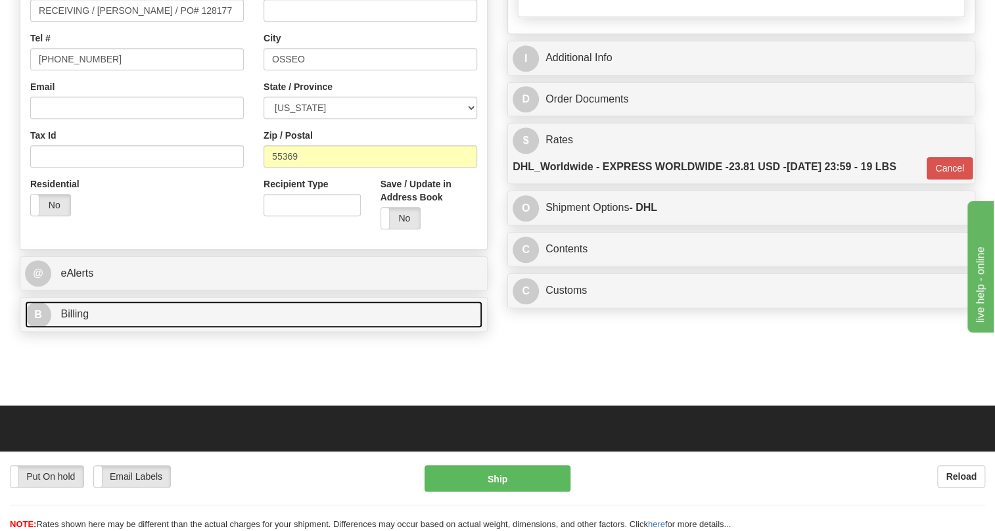
scroll to position [179, 0]
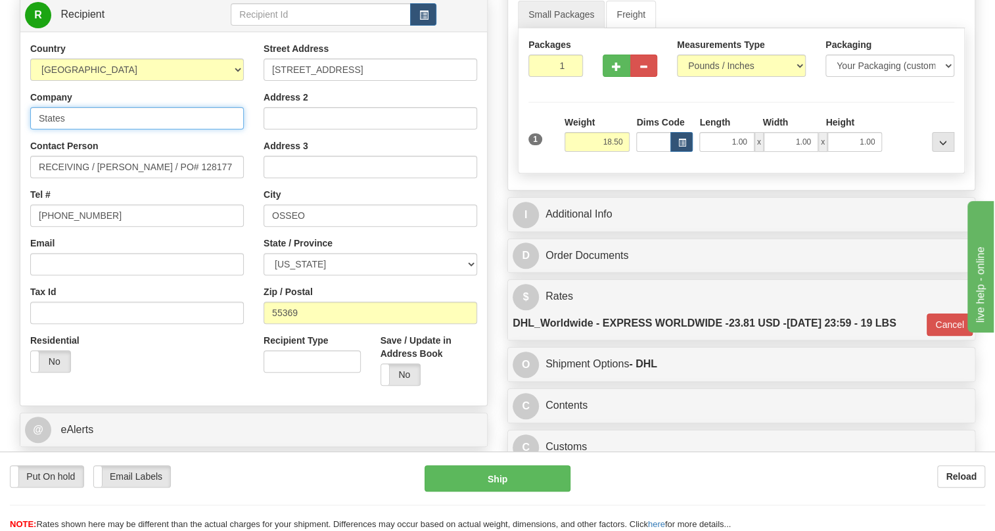
drag, startPoint x: 66, startPoint y: 147, endPoint x: 43, endPoint y: 152, distance: 23.5
click at [43, 129] on input "States" at bounding box center [137, 118] width 214 height 22
type input "STATES"
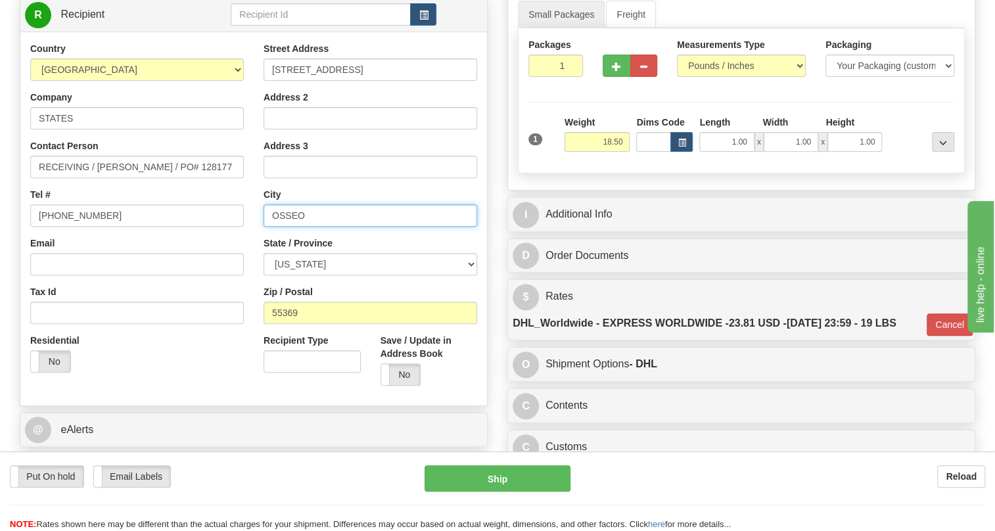
drag, startPoint x: 302, startPoint y: 247, endPoint x: 261, endPoint y: 250, distance: 41.5
click at [261, 250] on div "Street Address 11500 Dayton Parkway Address 2 Address 3 City OSSEO State / Prov…" at bounding box center [370, 219] width 233 height 354
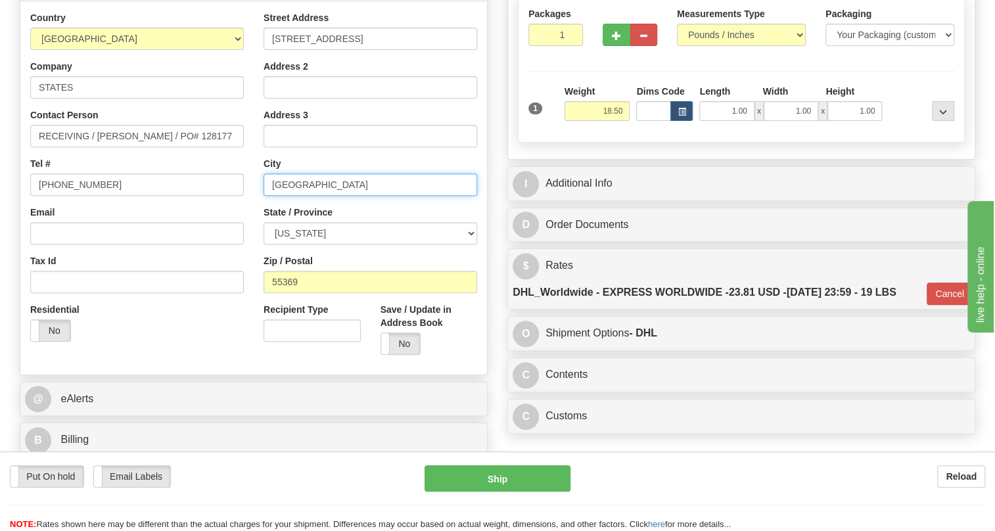
scroll to position [239, 0]
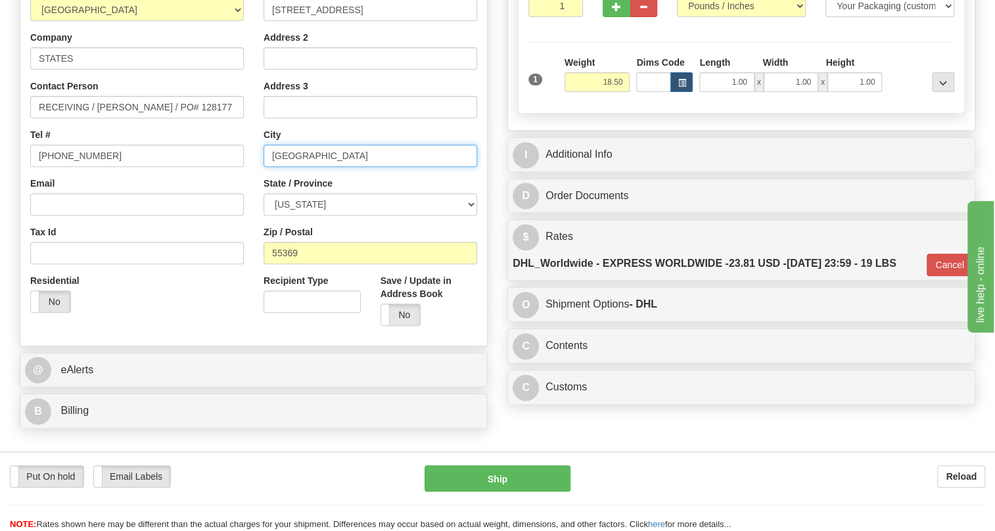
type input "MAPLE GROVE"
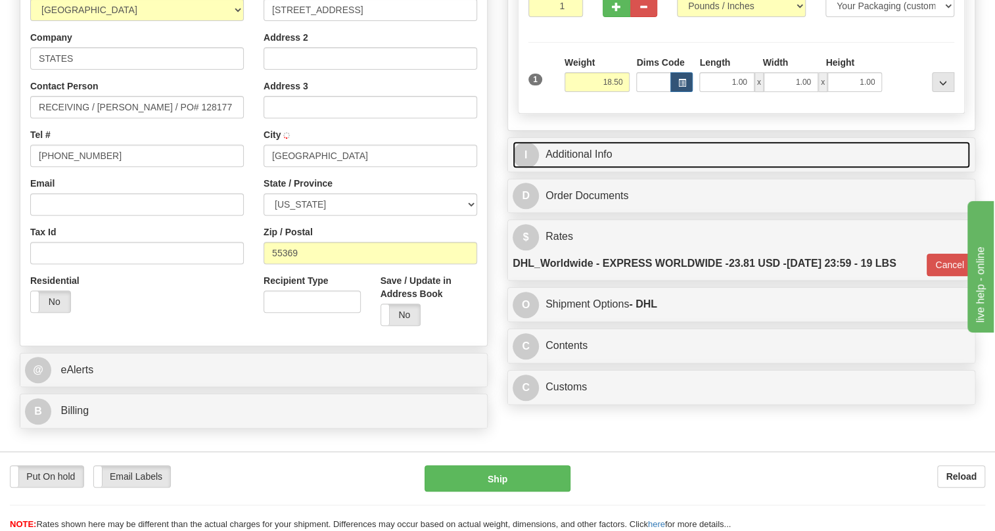
click at [597, 168] on link "I Additional Info" at bounding box center [741, 154] width 457 height 27
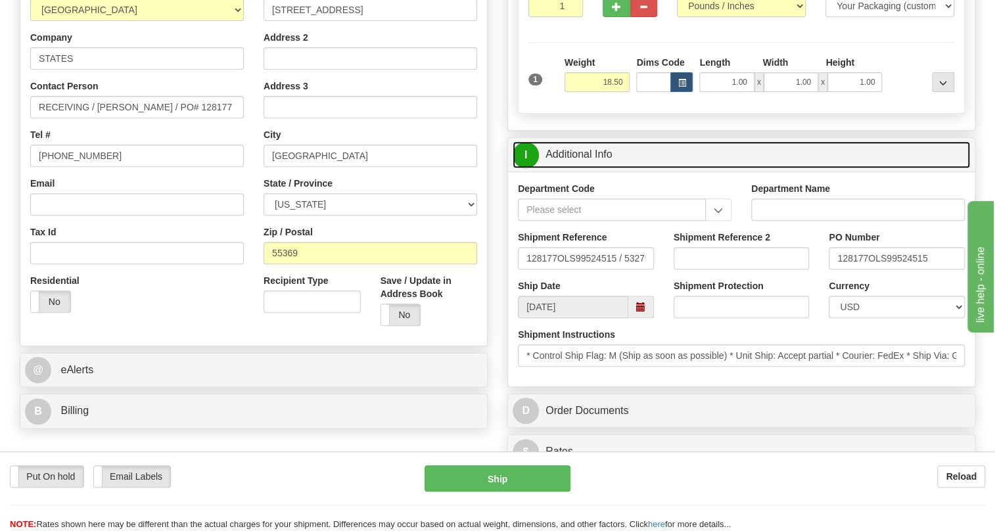
click at [597, 168] on link "I Additional Info" at bounding box center [741, 154] width 457 height 27
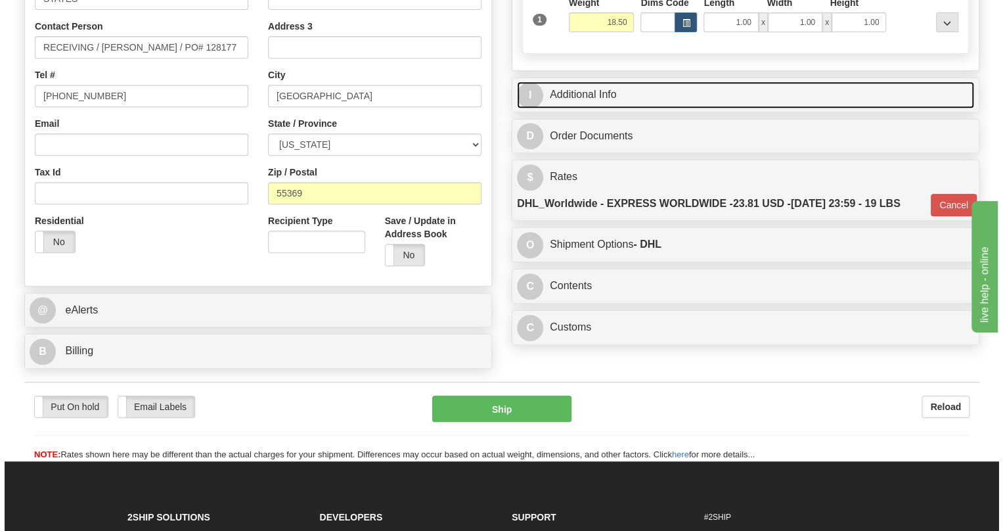
scroll to position [119, 0]
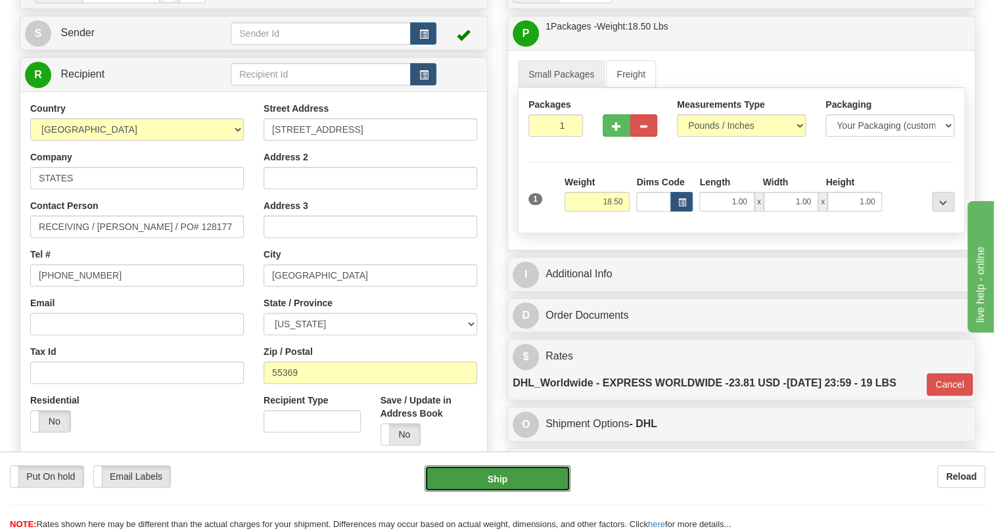
click at [497, 478] on button "Ship" at bounding box center [497, 478] width 146 height 26
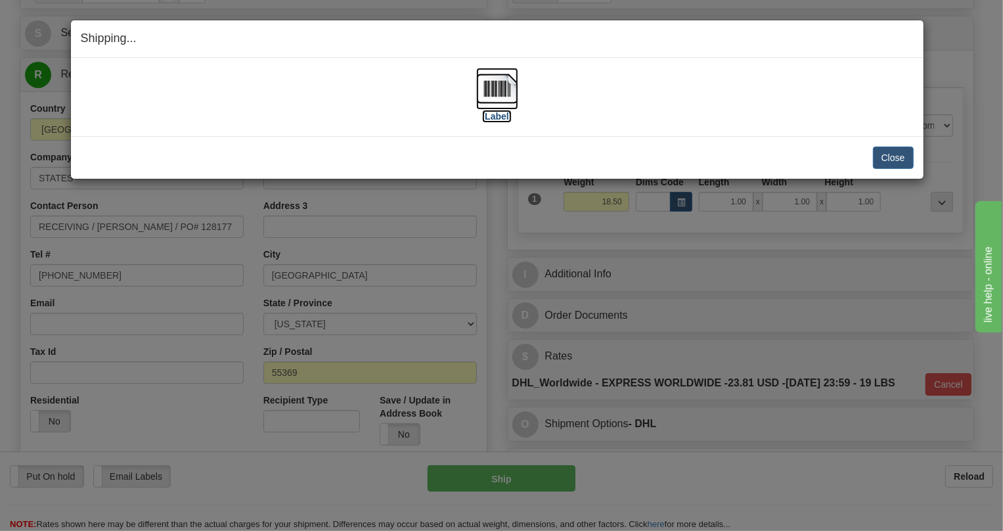
click at [492, 89] on img at bounding box center [497, 89] width 42 height 42
click at [880, 158] on button "Close" at bounding box center [893, 158] width 41 height 22
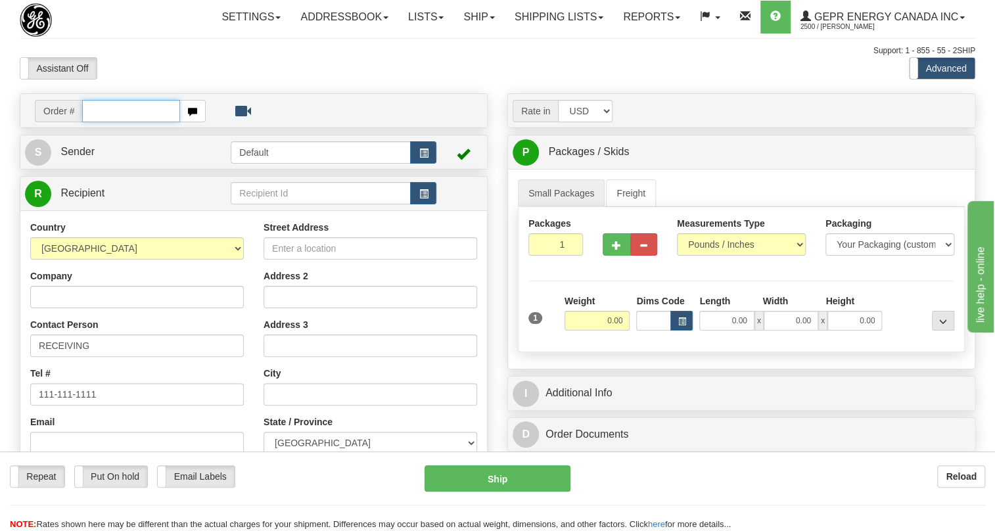
click at [116, 122] on input "text" at bounding box center [131, 111] width 98 height 22
paste input "0086691987"
click at [101, 122] on input "0086691987" at bounding box center [131, 111] width 98 height 22
type input "86691987"
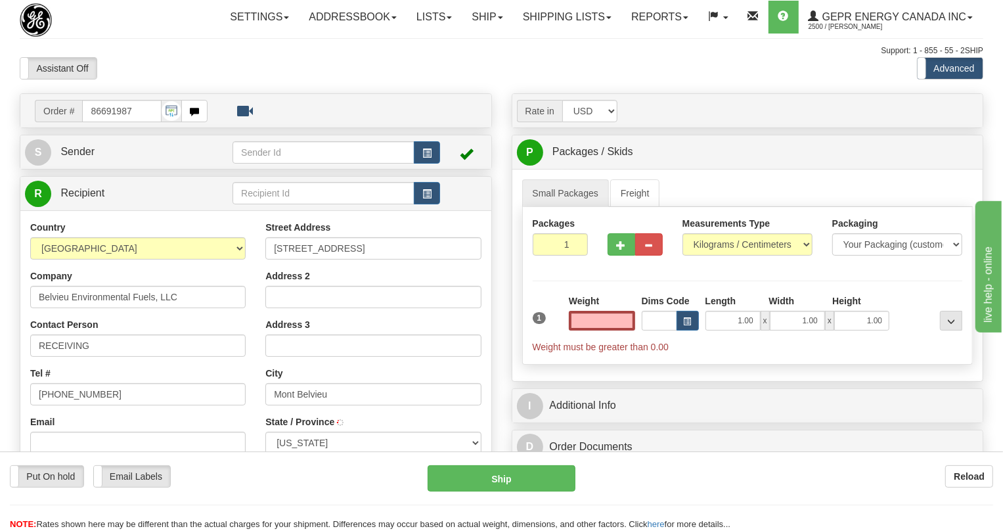
type input "BAYTOWN"
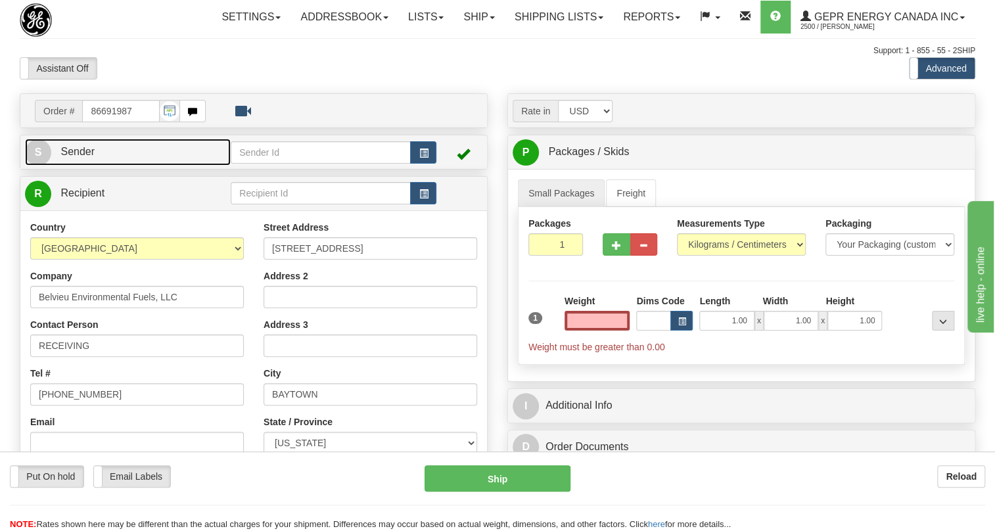
type input "0.00"
click at [85, 157] on span "Sender" at bounding box center [77, 151] width 34 height 11
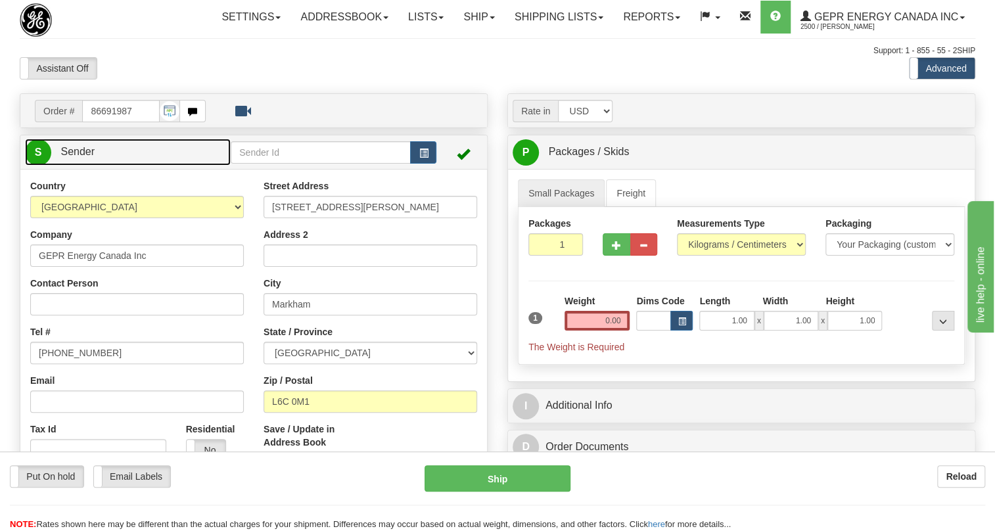
type input "MARKHAM"
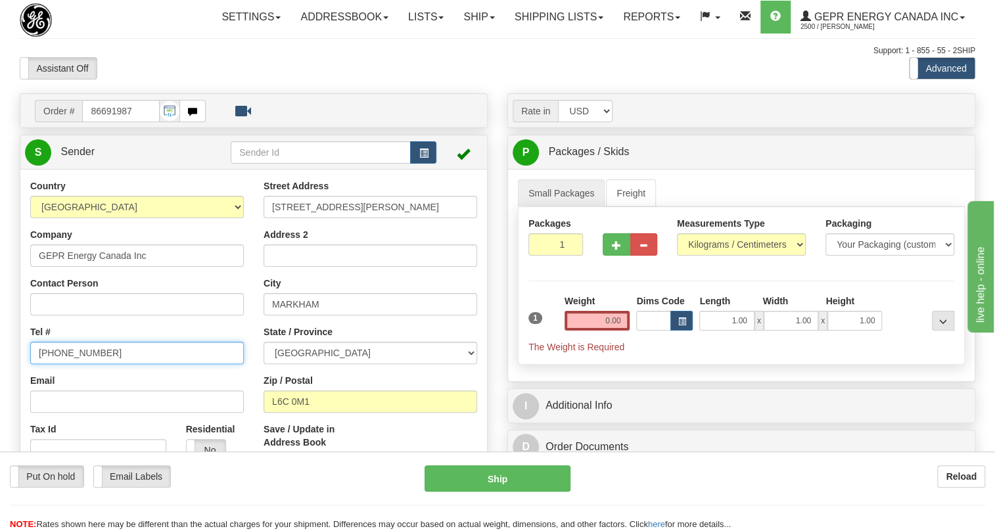
click at [89, 364] on input "[PHONE_NUMBER]" at bounding box center [137, 353] width 214 height 22
click at [89, 364] on input "(779)7960565" at bounding box center [137, 353] width 214 height 22
paste input "905-927-5013"
type input "905-927-5013"
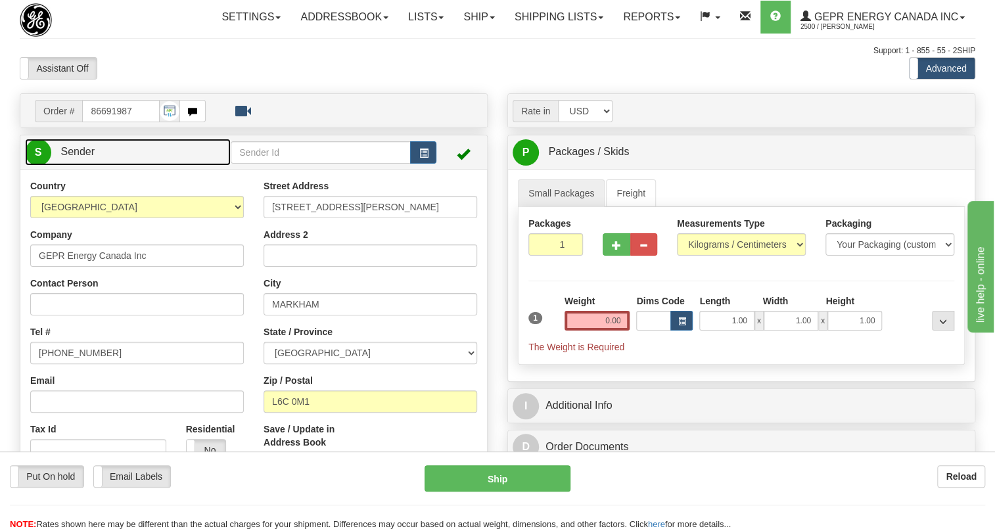
click at [80, 157] on span "Sender" at bounding box center [77, 151] width 34 height 11
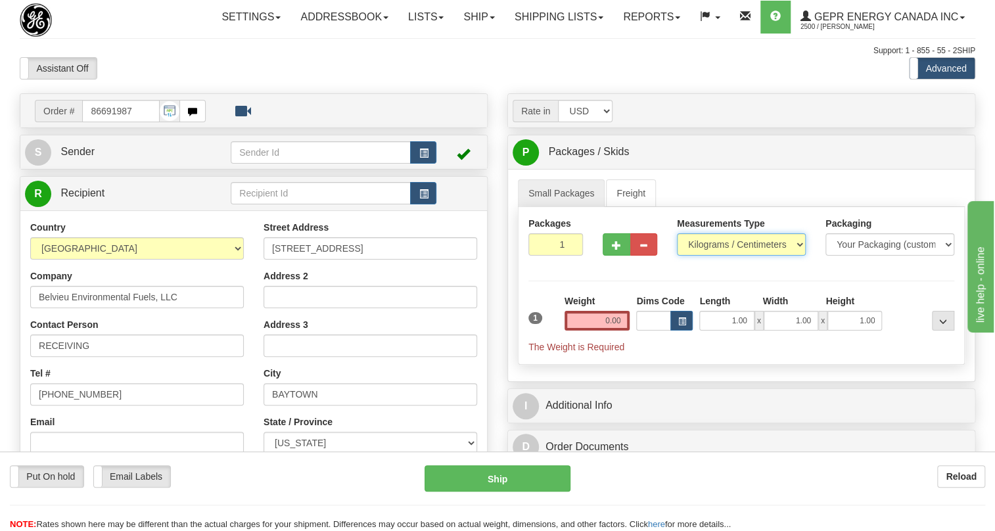
click at [743, 256] on select "Pounds / Inches Kilograms / Centimeters" at bounding box center [741, 244] width 129 height 22
select select "0"
click at [677, 256] on select "Pounds / Inches Kilograms / Centimeters" at bounding box center [741, 244] width 129 height 22
click at [612, 331] on input "0.00" at bounding box center [597, 321] width 66 height 20
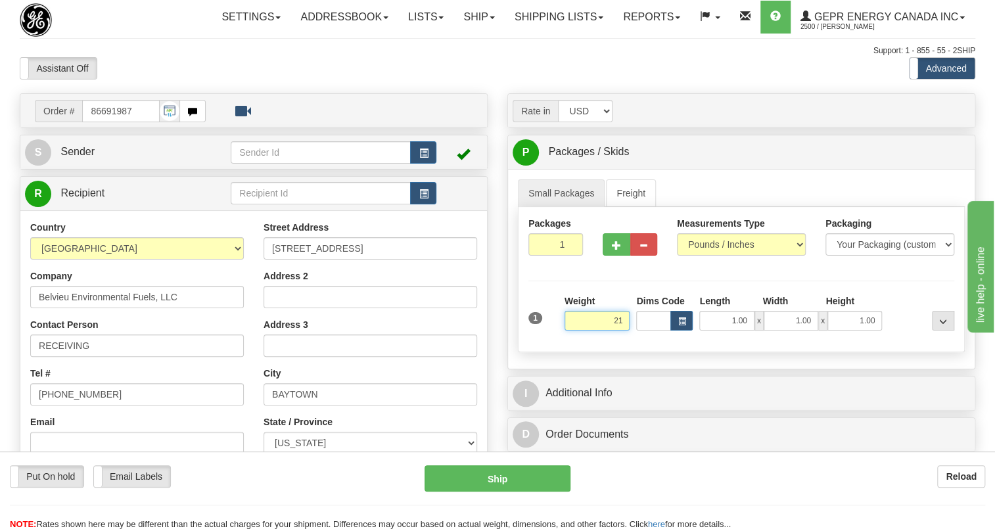
type input "21.00"
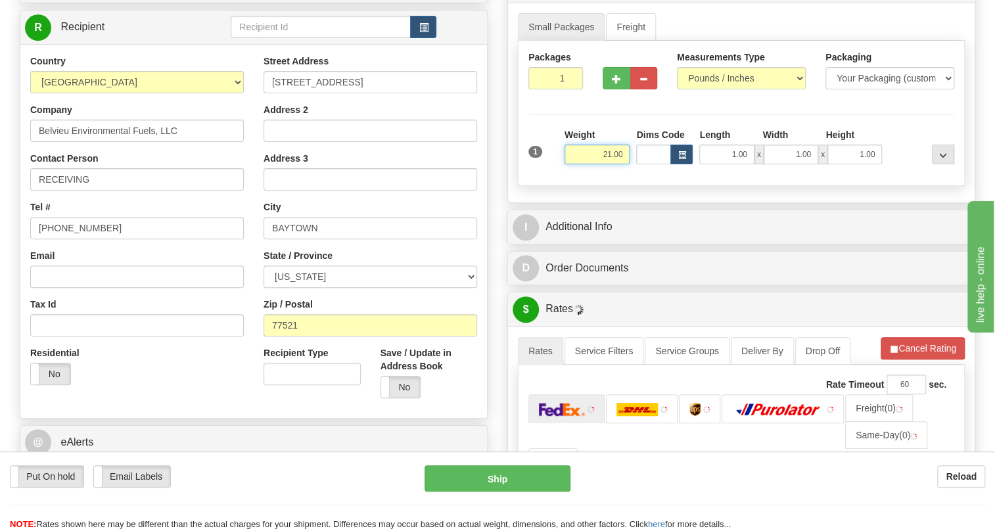
scroll to position [179, 0]
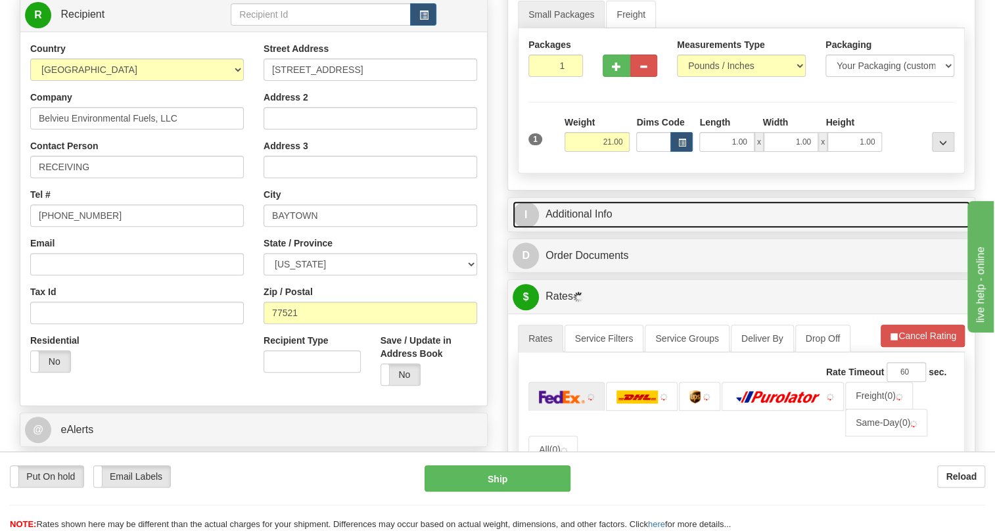
click at [592, 228] on link "I Additional Info" at bounding box center [741, 214] width 457 height 27
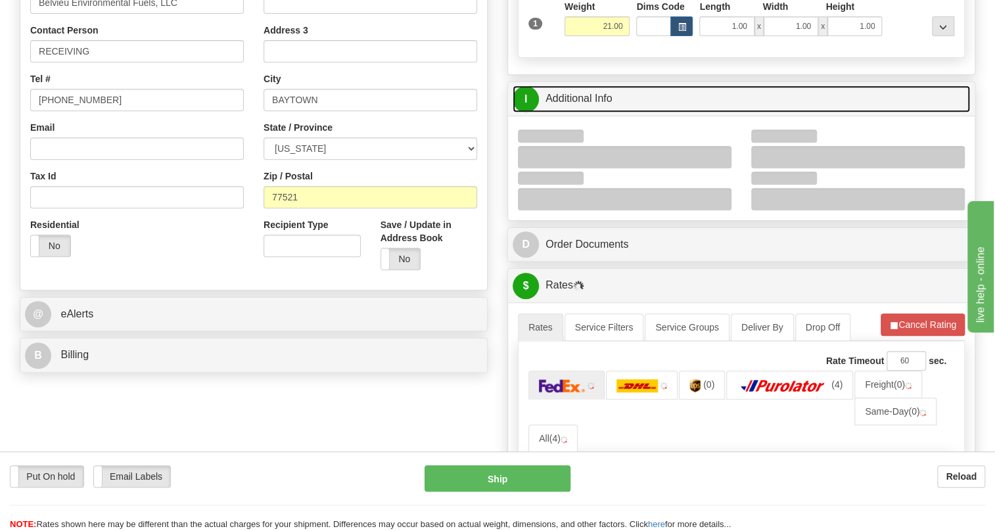
scroll to position [298, 0]
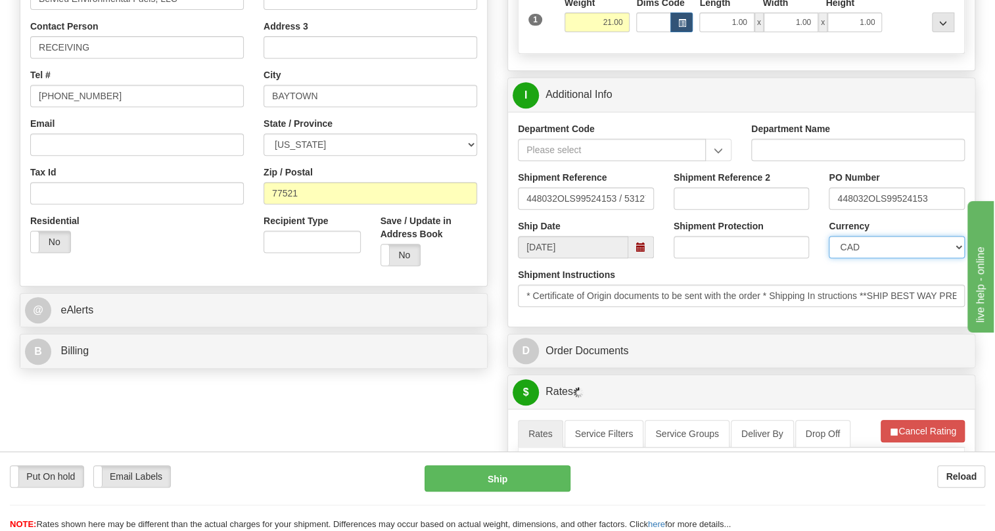
drag, startPoint x: 867, startPoint y: 275, endPoint x: 867, endPoint y: 265, distance: 9.9
click at [867, 258] on select "CAD USD EUR ZAR RON ANG ARN AUD AUS AWG BBD BFR BGN BHD BMD BND BRC BRL CHP CKZ…" at bounding box center [897, 247] width 136 height 22
select select "1"
click at [829, 258] on select "CAD USD EUR ZAR RON ANG ARN AUD AUS AWG BBD BFR BGN BHD BMD BND BRC BRL CHP CKZ…" at bounding box center [897, 247] width 136 height 22
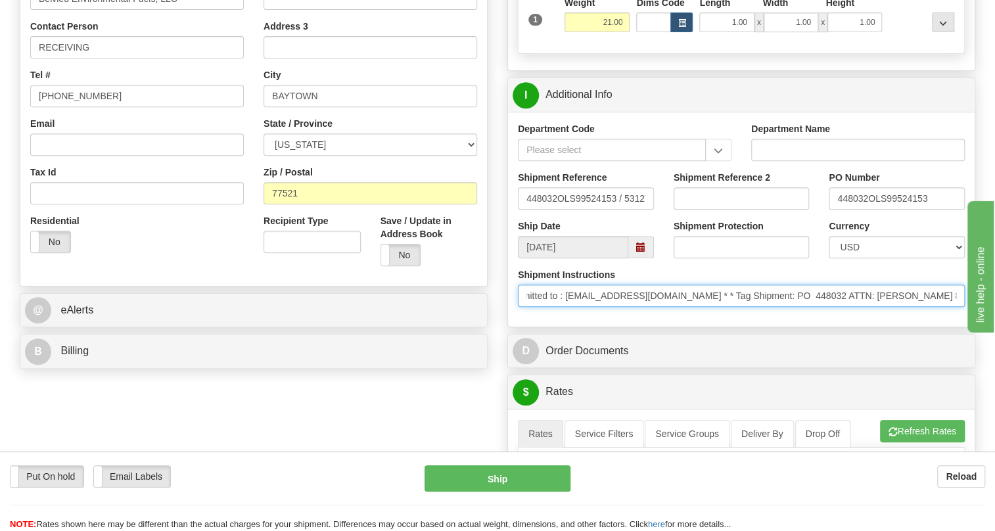
scroll to position [0, 636]
drag, startPoint x: 1835, startPoint y: 656, endPoint x: 975, endPoint y: 350, distance: 912.8
click at [918, 307] on input "* Certificate of Origin documents to be sent with the order * Shipping In struc…" at bounding box center [741, 296] width 447 height 22
drag, startPoint x: 918, startPoint y: 324, endPoint x: 760, endPoint y: 326, distance: 158.4
click at [760, 307] on input "* Certificate of Origin documents to be sent with the order * Shipping In struc…" at bounding box center [741, 296] width 447 height 22
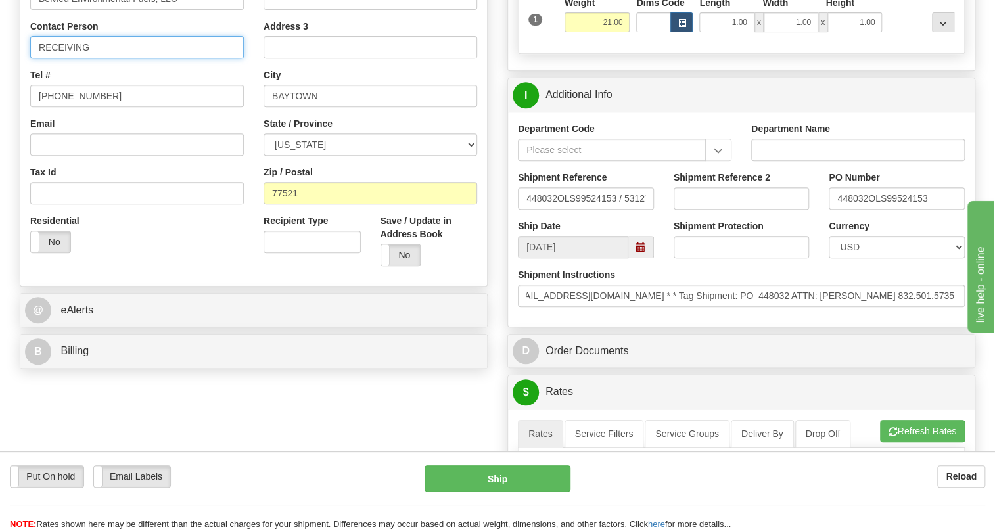
scroll to position [0, 0]
click at [106, 58] on input "RECEIVING" at bounding box center [137, 47] width 214 height 22
paste input "ATTN: Rosalio Galvan III 832.501.5735"
drag, startPoint x: 237, startPoint y: 74, endPoint x: 179, endPoint y: 76, distance: 57.2
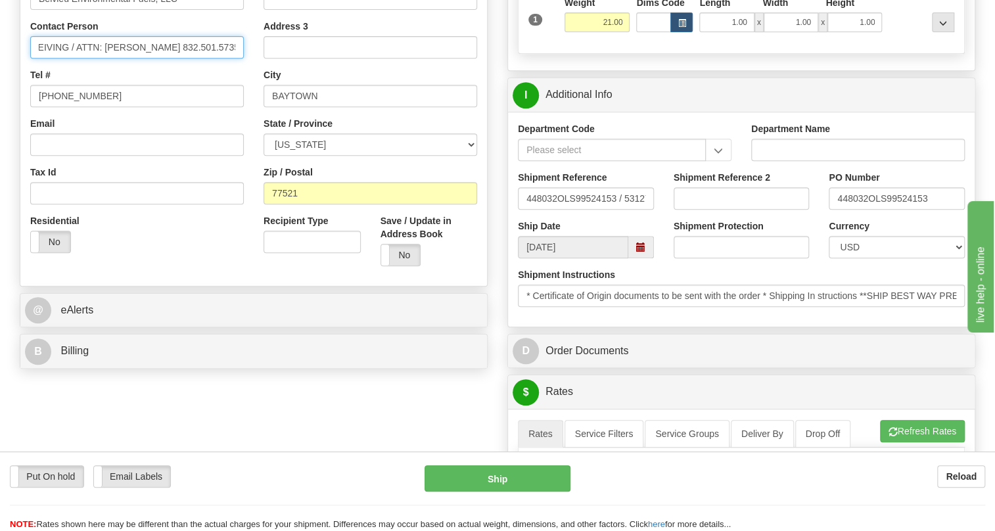
click at [179, 58] on input "RECEIVING / ATTN: Rosalio Galvan III 832.501.5735" at bounding box center [137, 47] width 214 height 22
type input "RECEIVING / ATTN: Rosalio Galvan III"
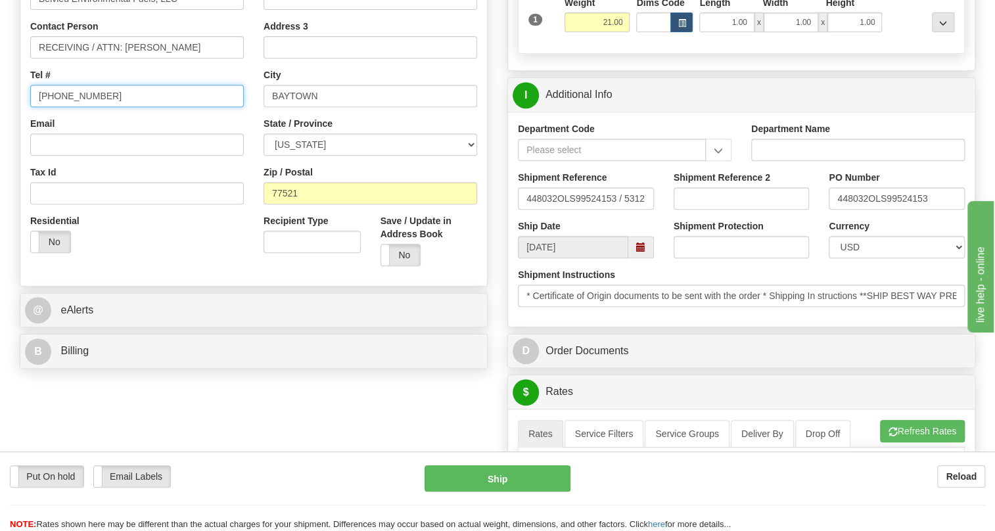
click at [78, 107] on input "(779)7960565" at bounding box center [137, 96] width 214 height 22
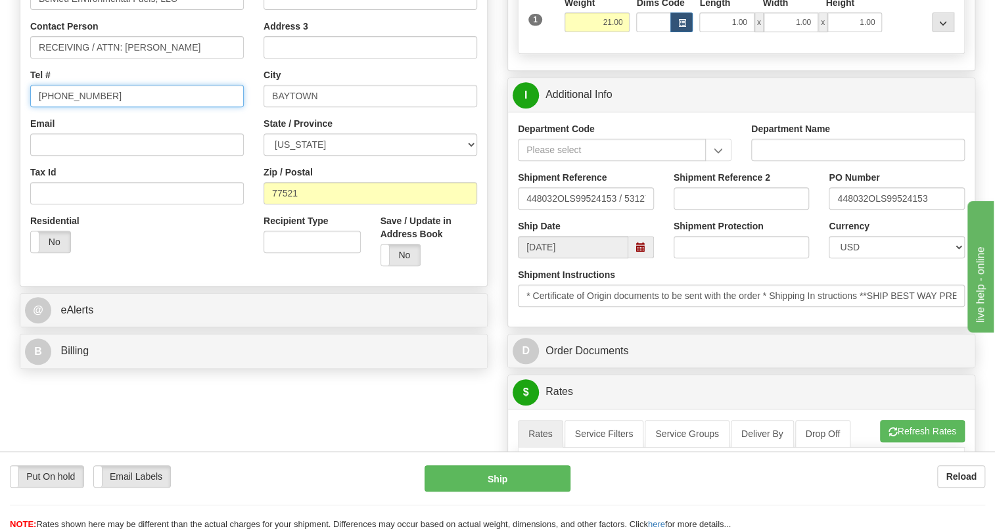
click at [78, 107] on input "(779)7960565" at bounding box center [137, 96] width 214 height 22
paste input "832.501.573"
type input "832.501.5735"
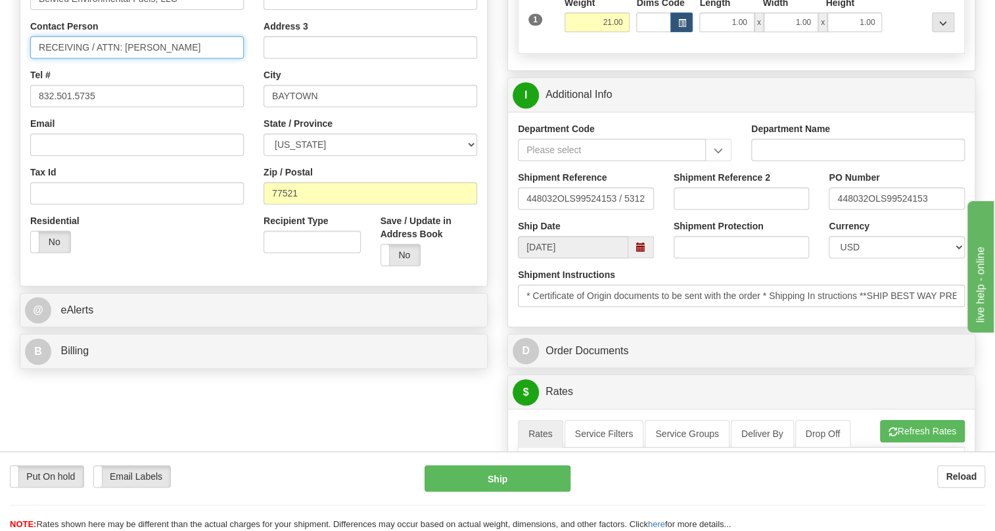
click at [208, 58] on input "RECEIVING / ATTN: Rosalio Galvan III" at bounding box center [137, 47] width 214 height 22
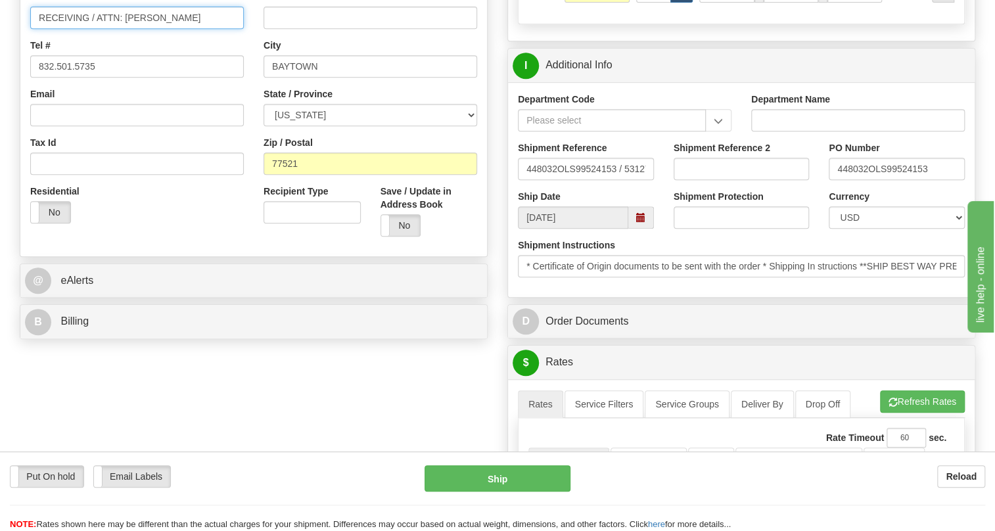
scroll to position [358, 0]
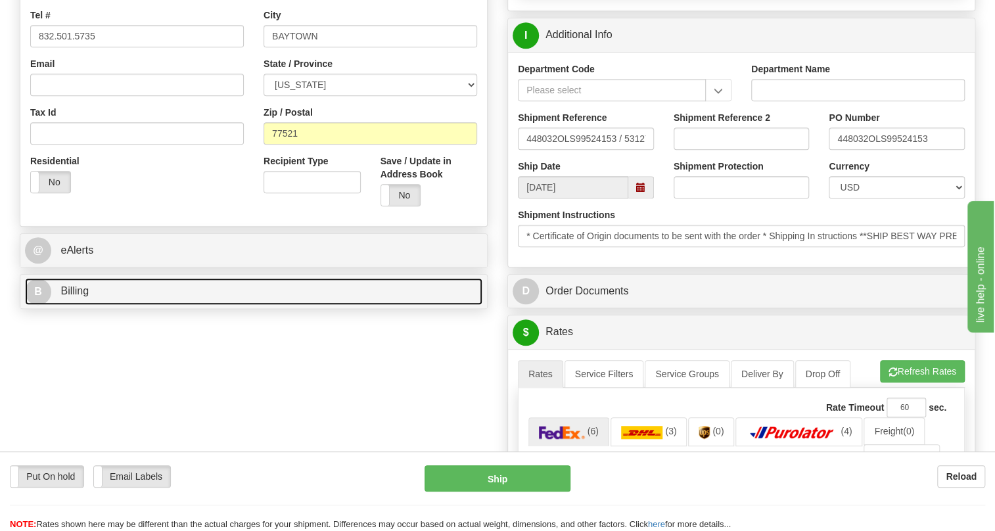
click at [81, 296] on span "Billing" at bounding box center [74, 290] width 28 height 11
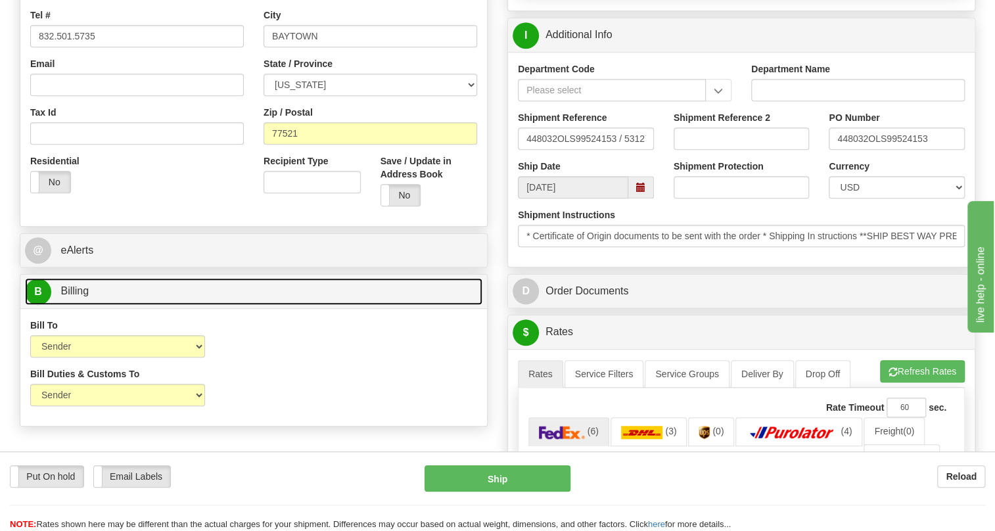
click at [81, 296] on span "Billing" at bounding box center [74, 290] width 28 height 11
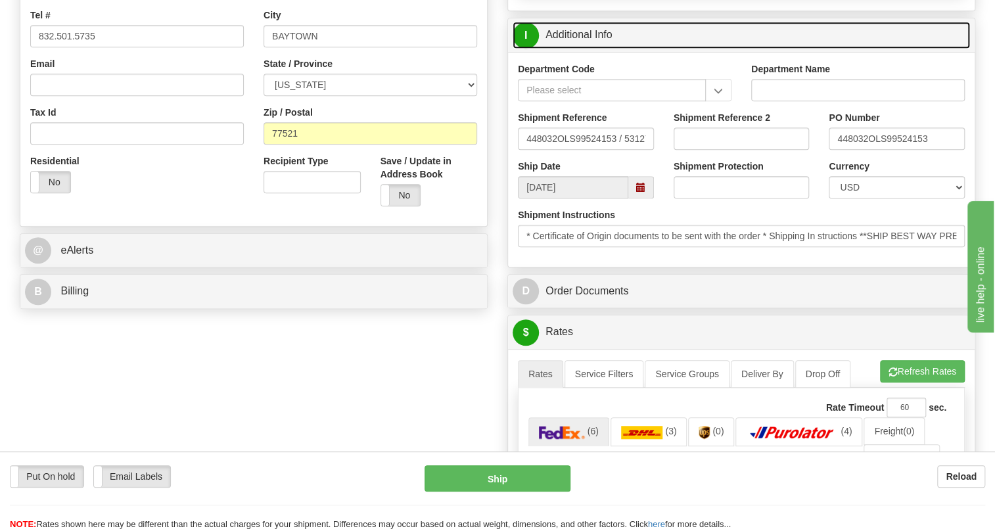
click at [578, 49] on link "I Additional Info" at bounding box center [741, 35] width 457 height 27
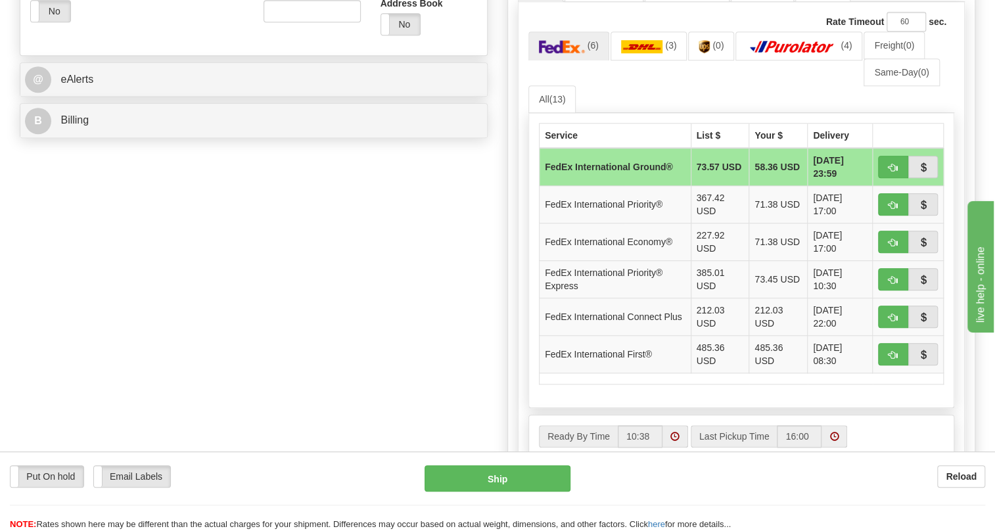
scroll to position [538, 0]
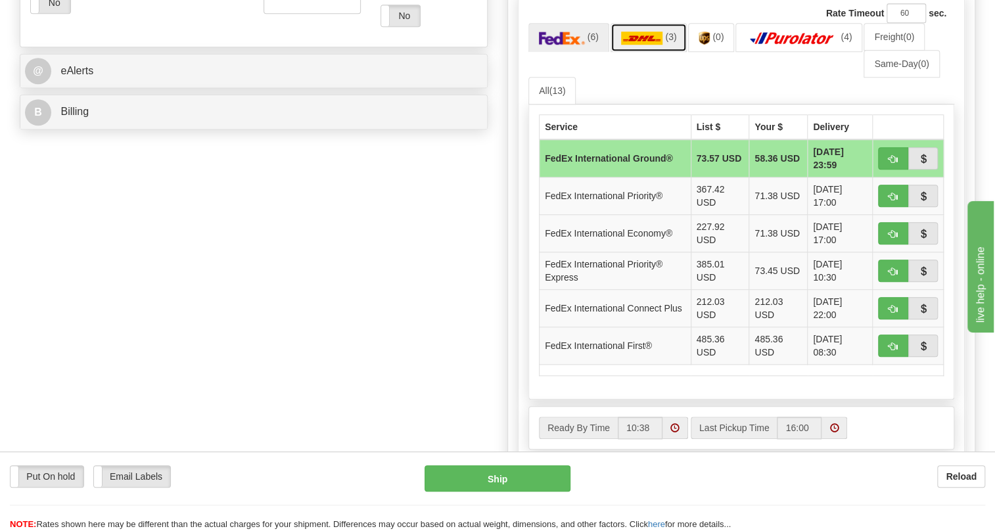
click at [645, 45] on img at bounding box center [642, 38] width 42 height 13
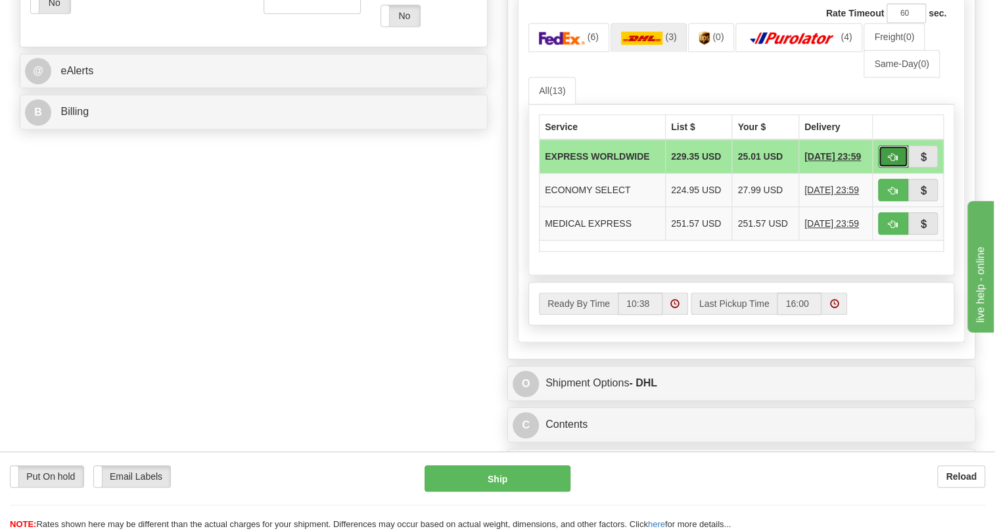
click at [887, 168] on button "button" at bounding box center [893, 156] width 30 height 22
type input "P"
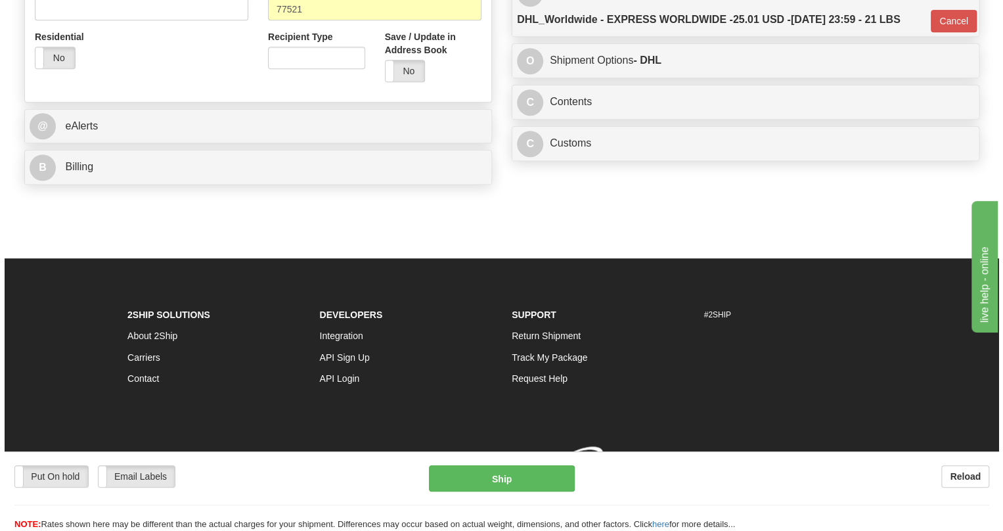
scroll to position [529, 0]
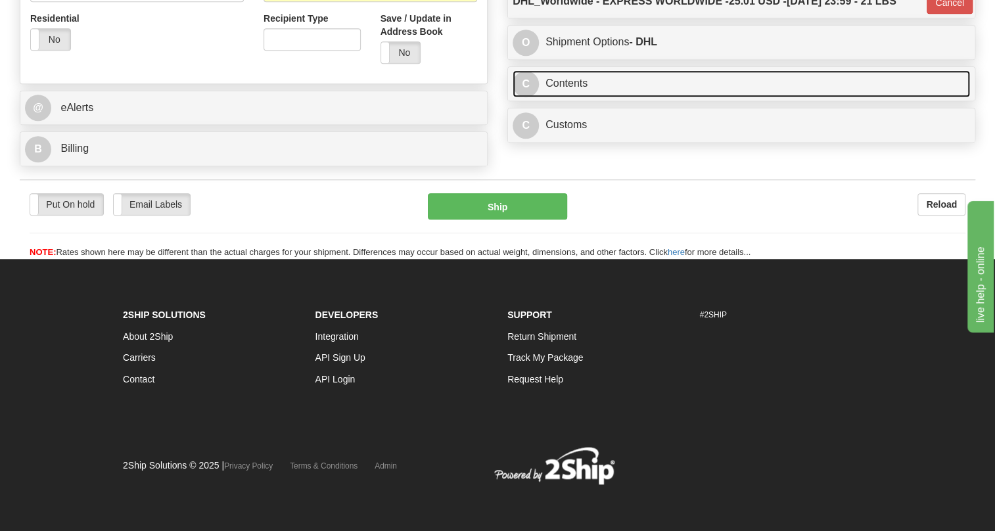
click at [570, 82] on link "C Contents" at bounding box center [741, 83] width 457 height 27
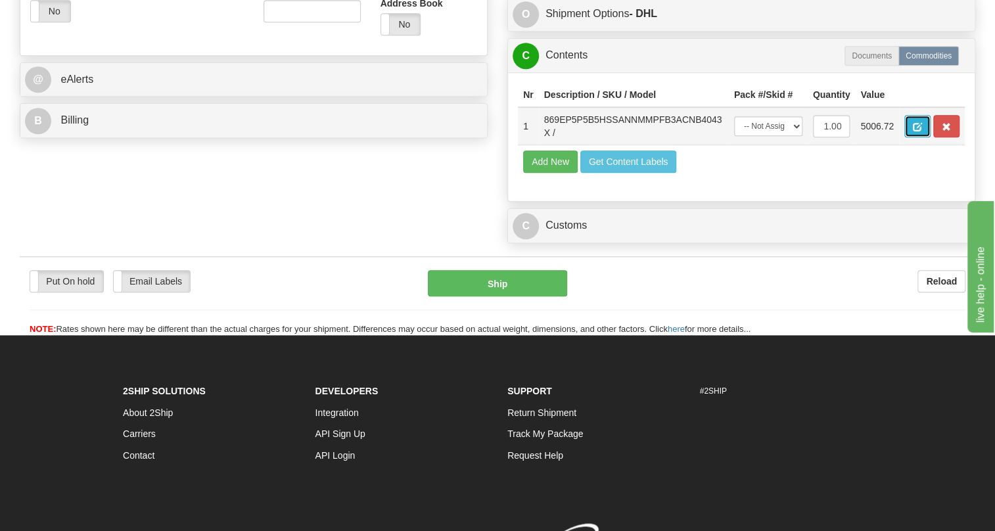
click at [913, 131] on span "button" at bounding box center [917, 127] width 9 height 9
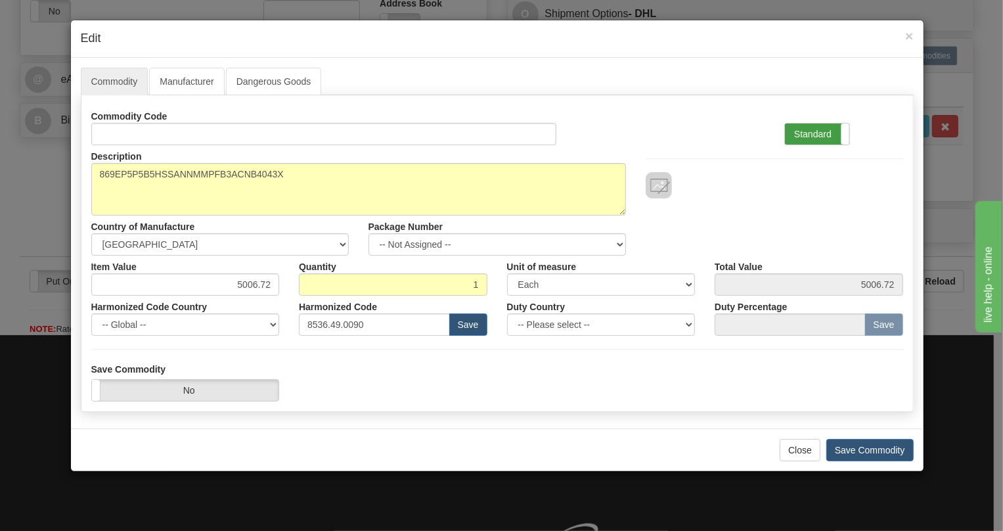
click at [808, 131] on label "Standard" at bounding box center [817, 134] width 64 height 21
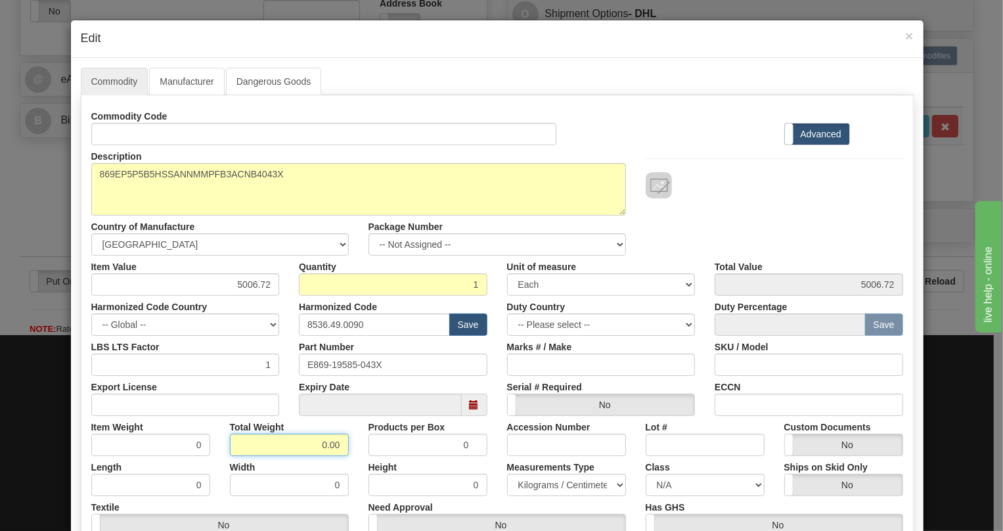
click at [313, 447] on input "0.00" at bounding box center [289, 445] width 119 height 22
type input "1.00"
type input "1.0000"
click at [541, 484] on select "Pounds / Inches Kilograms / Centimeters" at bounding box center [566, 485] width 119 height 22
select select "0"
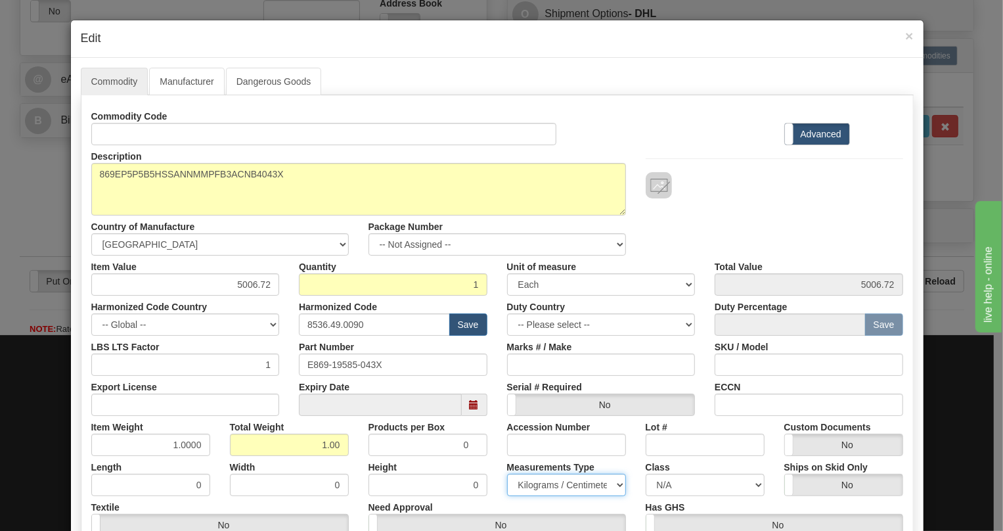
click at [507, 474] on select "Pounds / Inches Kilograms / Centimeters" at bounding box center [566, 485] width 119 height 22
click at [344, 365] on input "E869-19585-043X" at bounding box center [393, 365] width 189 height 22
click at [244, 283] on input "5006.72" at bounding box center [185, 284] width 189 height 22
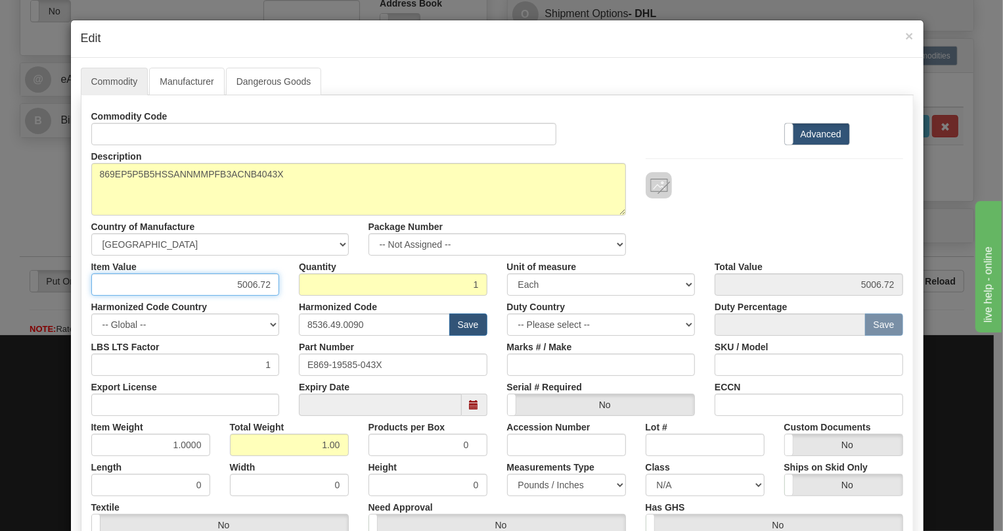
click at [244, 283] on input "5006.72" at bounding box center [185, 284] width 189 height 22
paste input "3.873,93"
click at [237, 291] on input "3.873,93" at bounding box center [185, 284] width 189 height 22
click at [256, 292] on input "3873,93" at bounding box center [185, 284] width 189 height 22
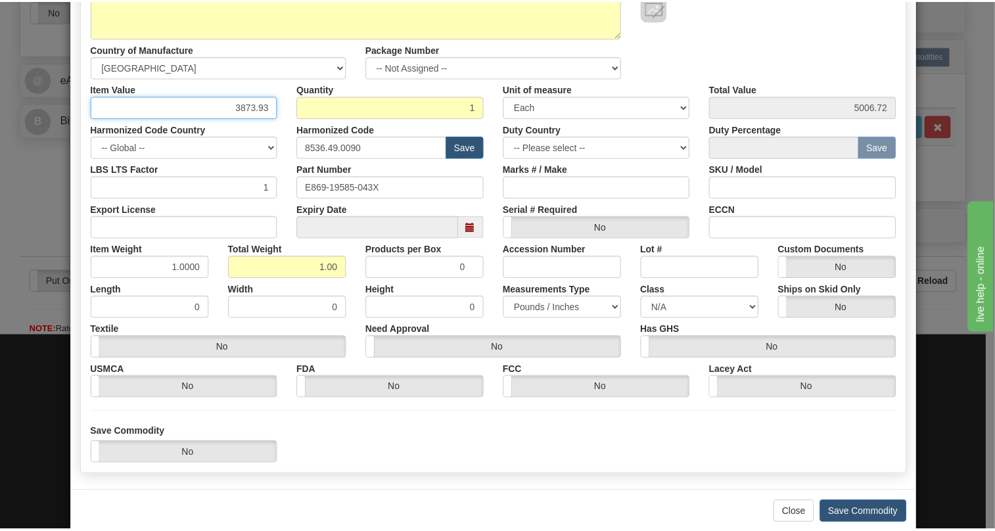
scroll to position [179, 0]
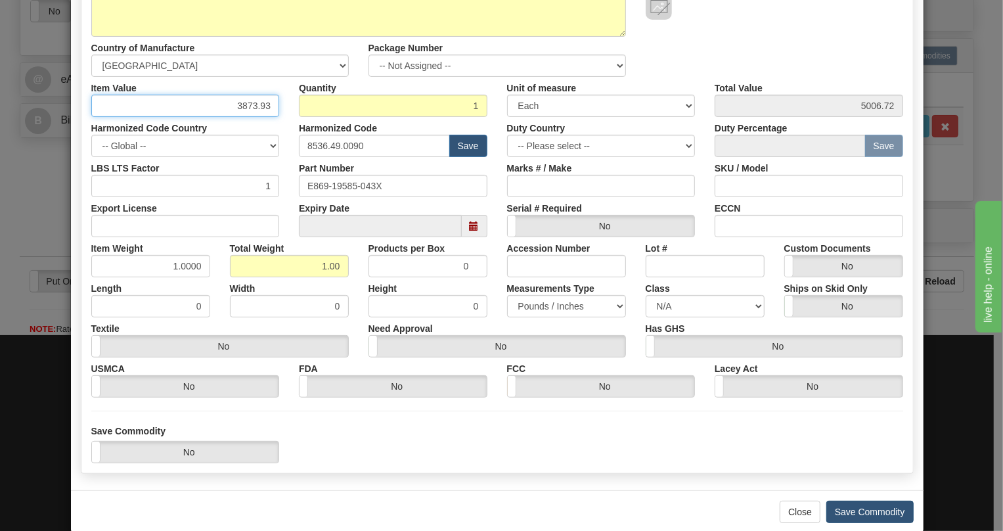
type input "3873.93"
drag, startPoint x: 850, startPoint y: 511, endPoint x: 835, endPoint y: 481, distance: 33.8
click at [851, 511] on button "Save Commodity" at bounding box center [870, 512] width 87 height 22
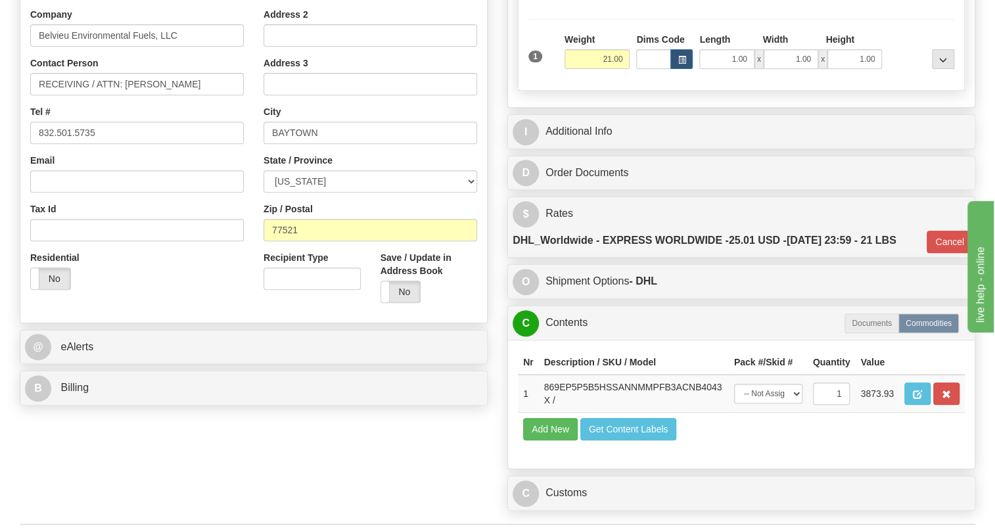
scroll to position [230, 0]
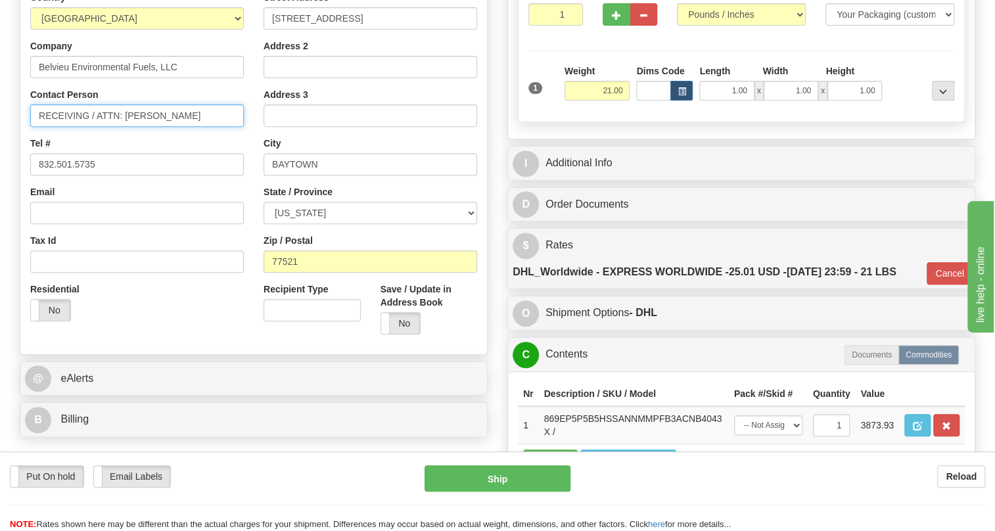
click at [62, 127] on input "RECEIVING / ATTN: Rosalio Galvan III" at bounding box center [137, 115] width 214 height 22
click at [97, 127] on input "RECEIVING / ATTN: Rosalio Galvan III" at bounding box center [137, 115] width 214 height 22
click at [149, 127] on input "ATTN: Rosalio Galvan III" at bounding box center [137, 115] width 214 height 22
paste input "Sandra Dobbs"
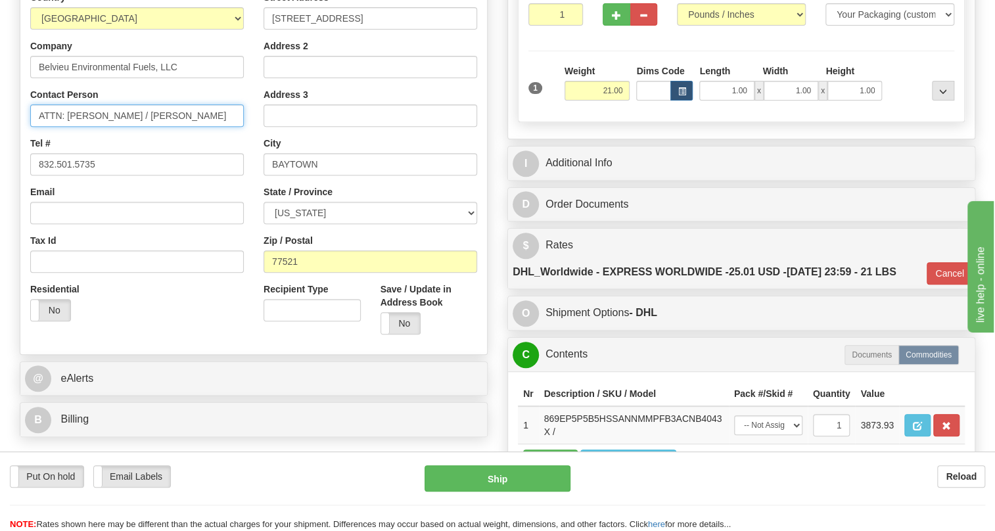
click at [221, 127] on input "ATTN: Rosalio Galvan III / Sandra Dobbs" at bounding box center [137, 115] width 214 height 22
paste input "713.381.3817"
drag, startPoint x: 91, startPoint y: 151, endPoint x: 30, endPoint y: 152, distance: 61.8
click at [30, 127] on input "ATTN: Rosalio Galvan III / Sandra Dobbs 713.381.3817" at bounding box center [137, 115] width 214 height 22
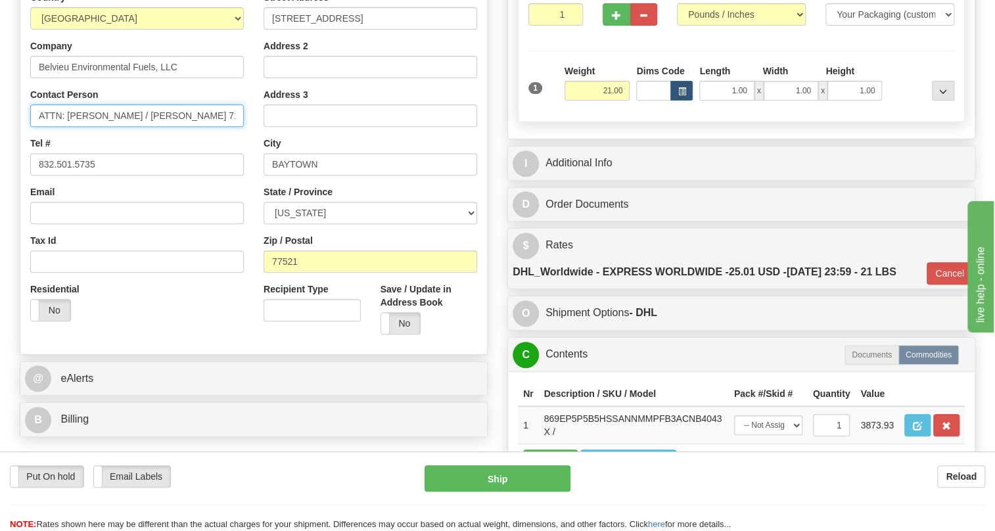
click at [62, 127] on input "ATTN: Rosalio Galvan III / Sandra Dobbs 713.381.3817" at bounding box center [137, 115] width 214 height 22
type input "Attn: Rosalio Galvan III / Sandra Dobbs 713.381.3817"
click at [159, 171] on div "Tel # 832.501.5735" at bounding box center [137, 156] width 214 height 39
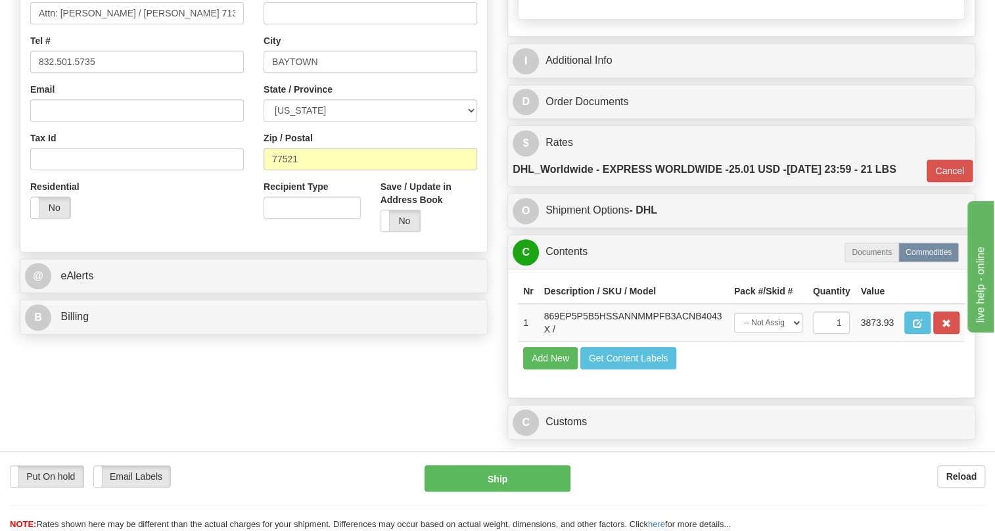
scroll to position [350, 0]
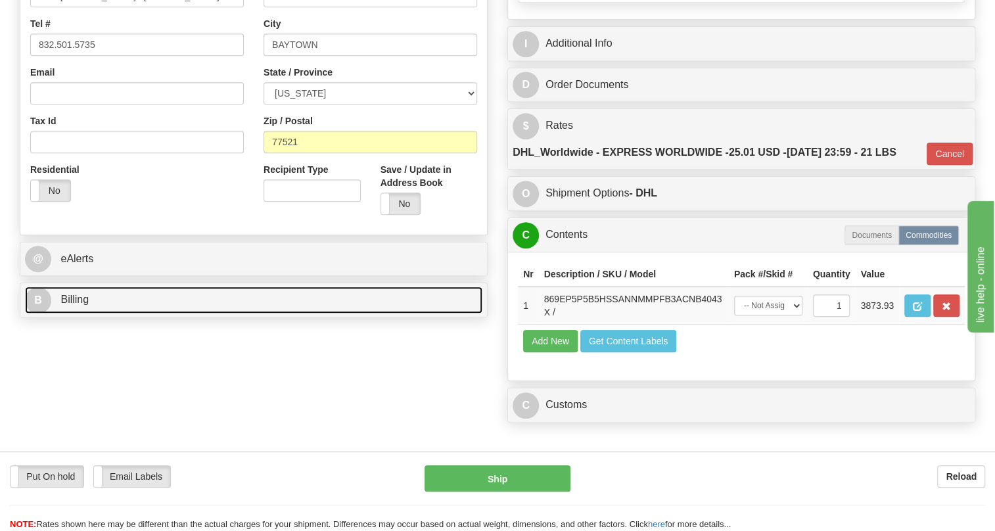
click at [74, 305] on span "Billing" at bounding box center [74, 299] width 28 height 11
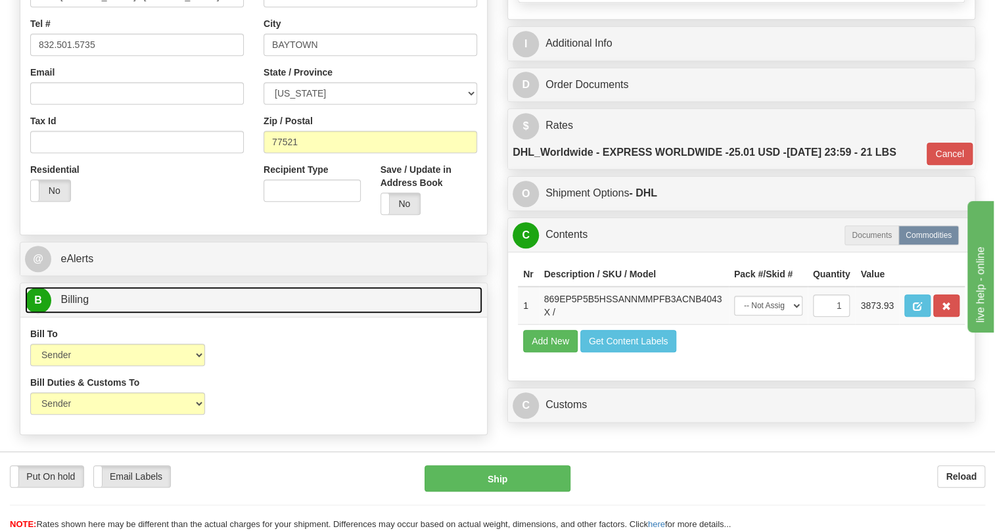
click at [74, 305] on span "Billing" at bounding box center [74, 299] width 28 height 11
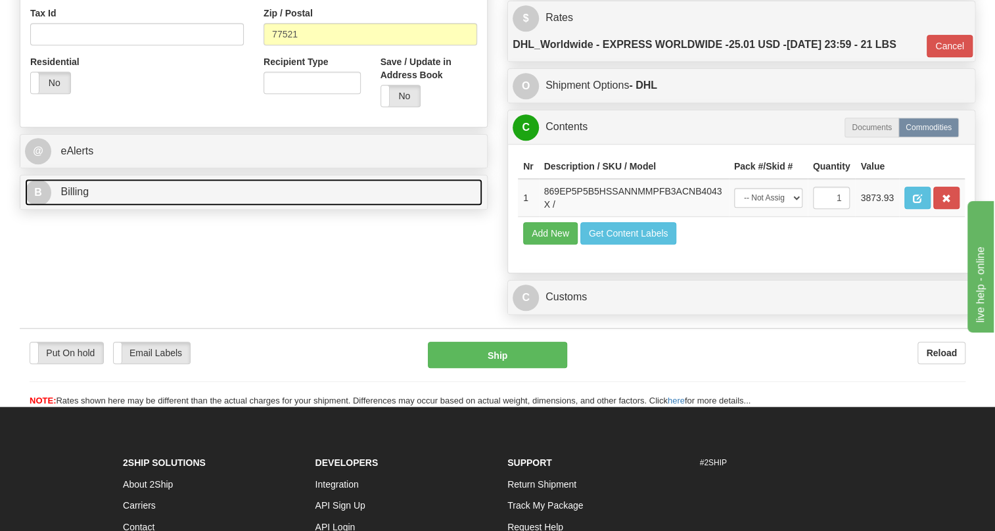
scroll to position [469, 0]
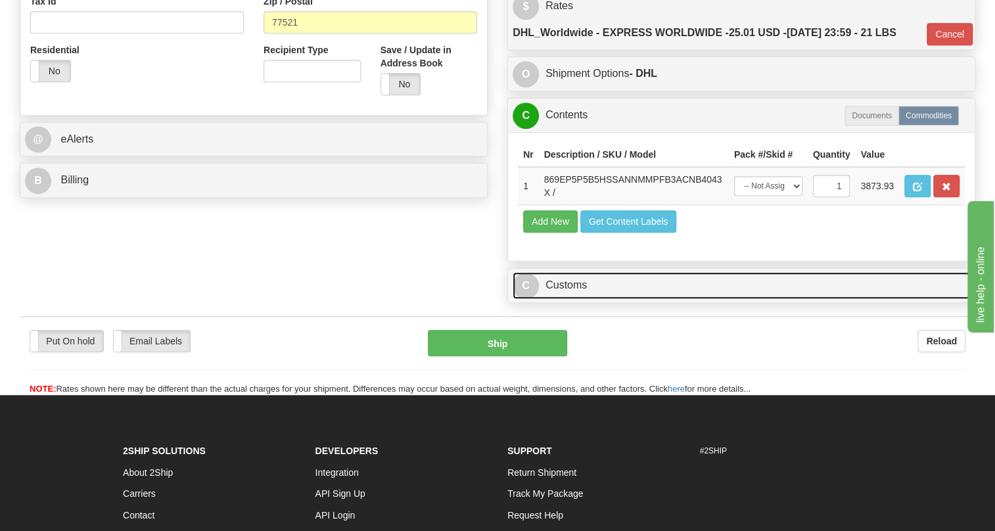
click at [575, 299] on link "C Customs" at bounding box center [741, 285] width 457 height 27
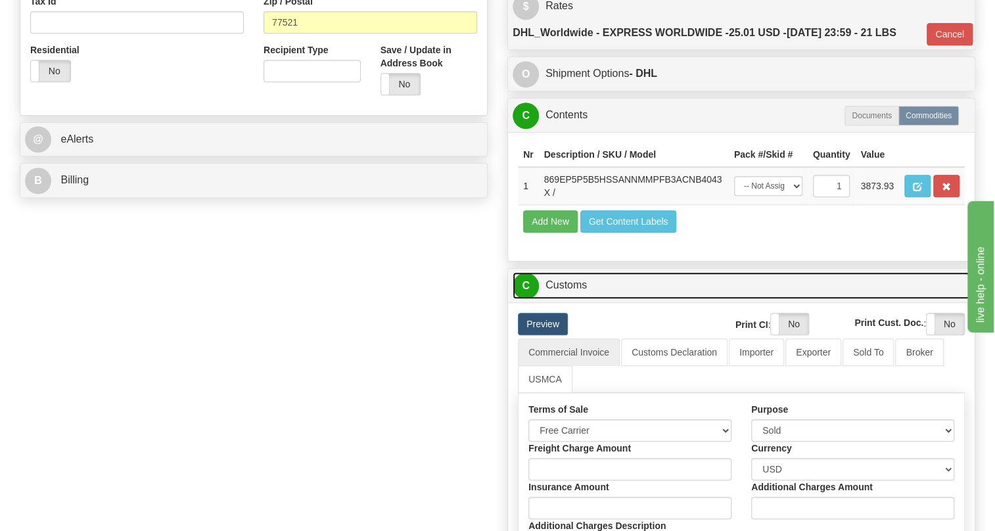
click at [575, 299] on link "C Customs" at bounding box center [741, 285] width 457 height 27
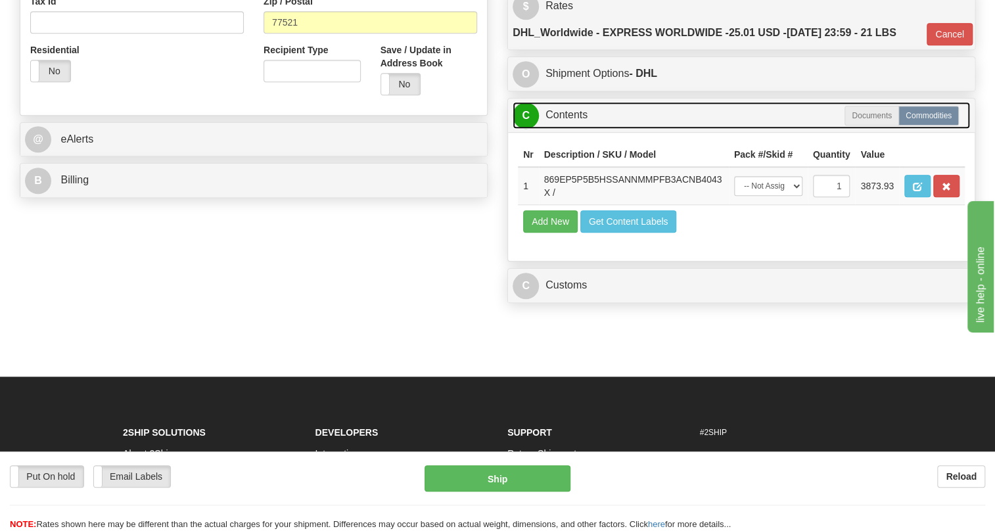
click at [570, 129] on link "C Contents" at bounding box center [741, 115] width 457 height 27
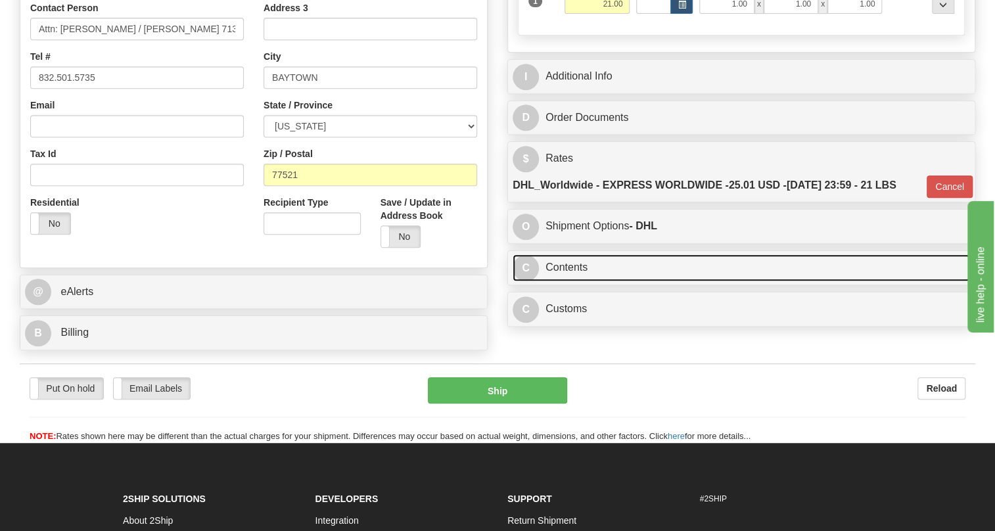
scroll to position [290, 0]
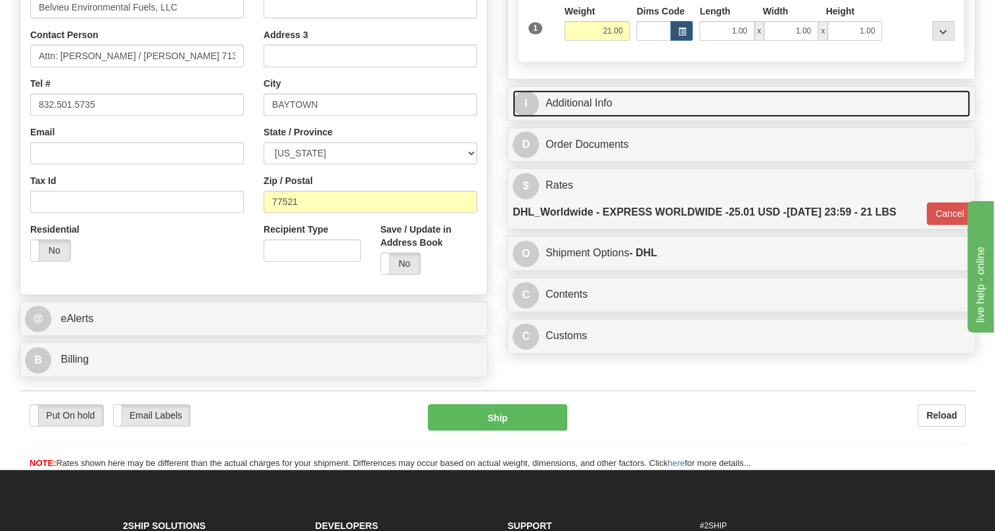
click at [578, 117] on link "I Additional Info" at bounding box center [741, 103] width 457 height 27
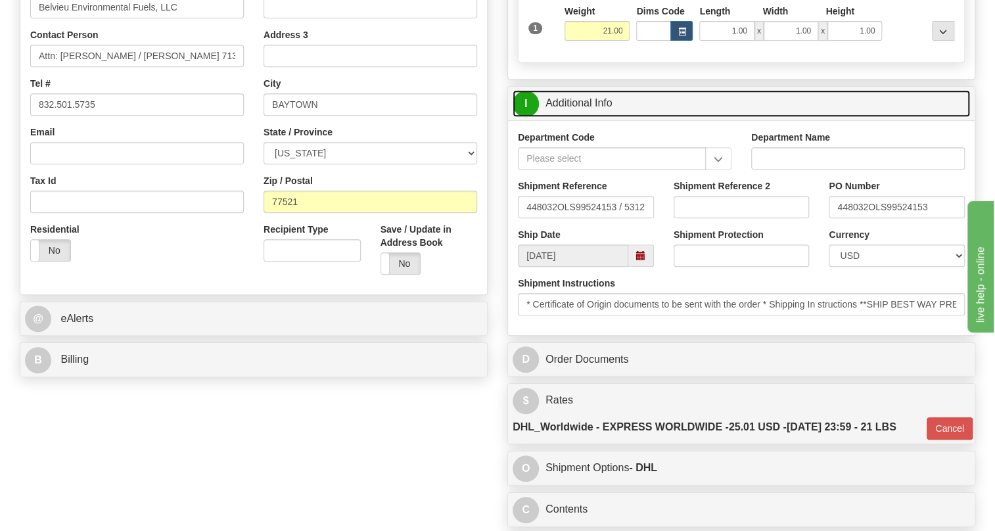
click at [589, 117] on link "I Additional Info" at bounding box center [741, 103] width 457 height 27
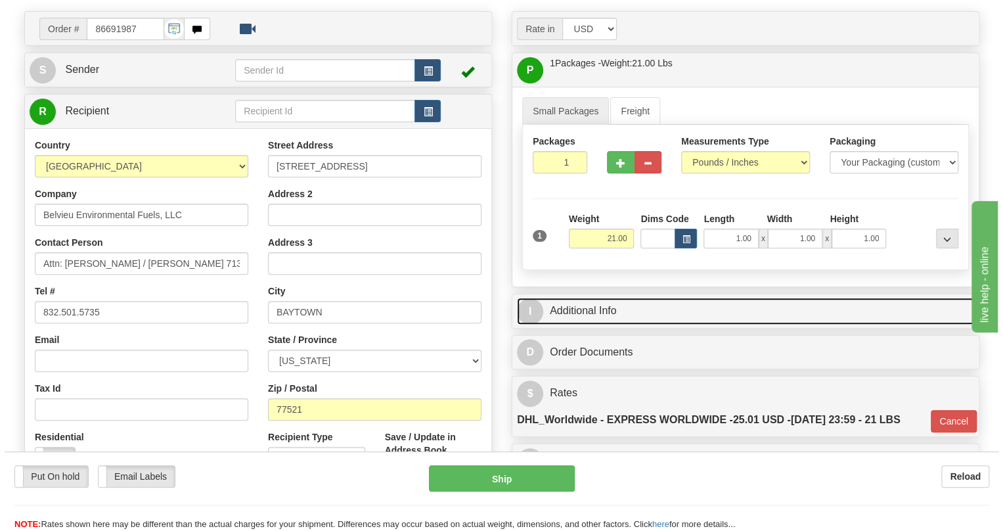
scroll to position [111, 0]
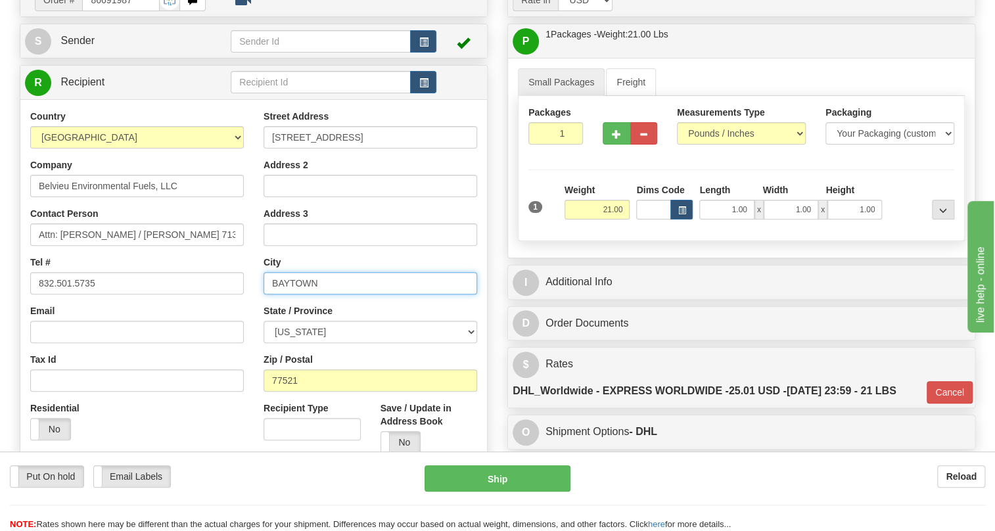
drag, startPoint x: 321, startPoint y: 311, endPoint x: 260, endPoint y: 314, distance: 61.2
click at [260, 314] on div "Street Address 12310 Hatcherville Road, Gate 21 Address 2 Address 3 City BAYTOW…" at bounding box center [370, 287] width 233 height 354
type input "MONT BELVIEU"
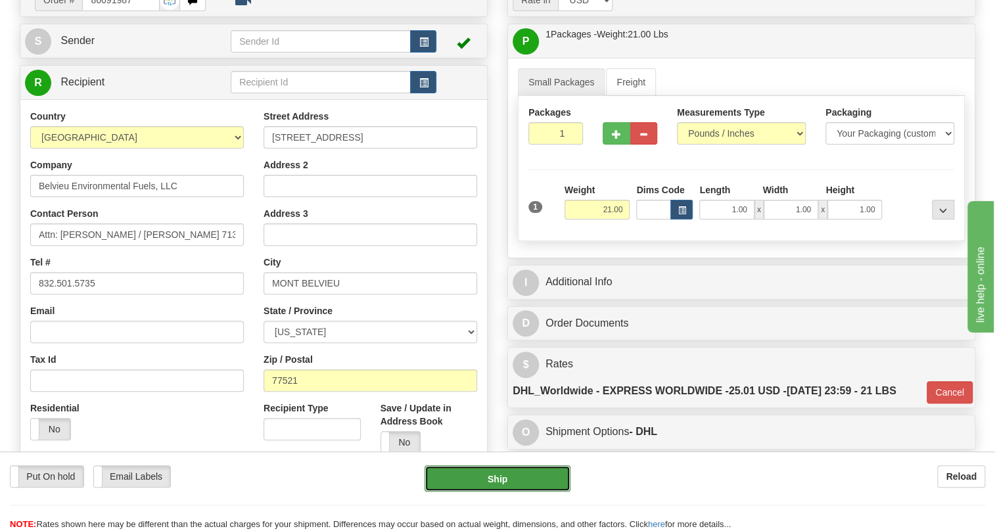
click at [497, 479] on button "Ship" at bounding box center [497, 478] width 146 height 26
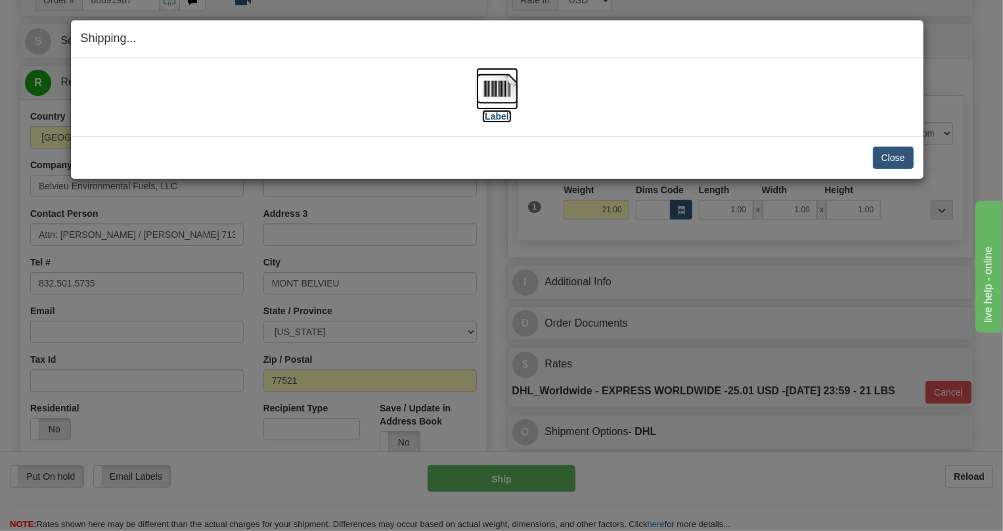
click at [493, 91] on img at bounding box center [497, 89] width 42 height 42
click at [900, 157] on button "Close" at bounding box center [893, 158] width 41 height 22
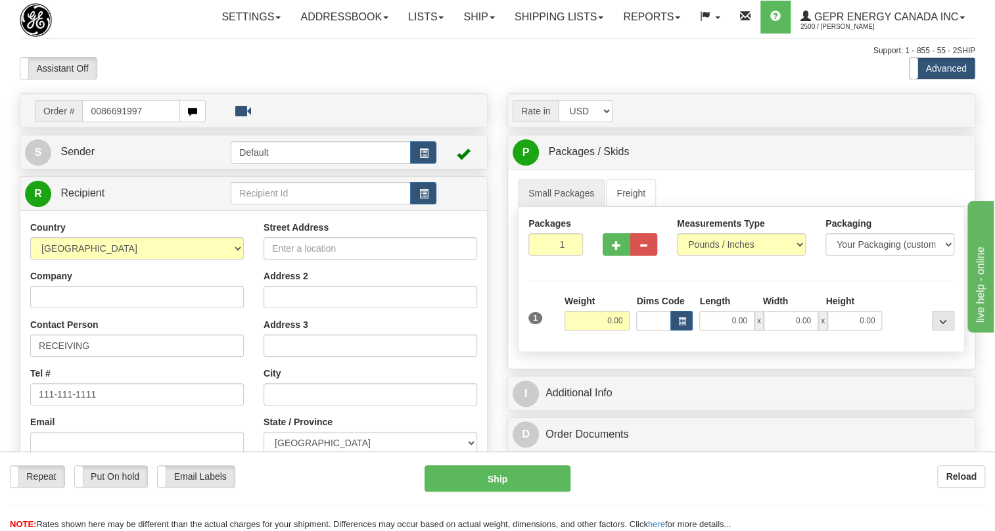
click at [99, 122] on input "0086691997" at bounding box center [131, 111] width 98 height 22
type input "86691997"
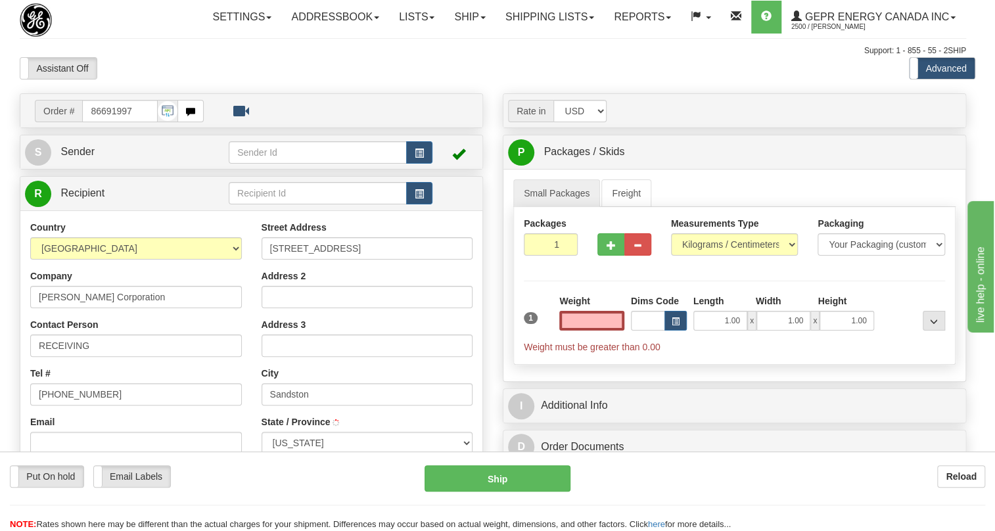
type input "SANDSTON"
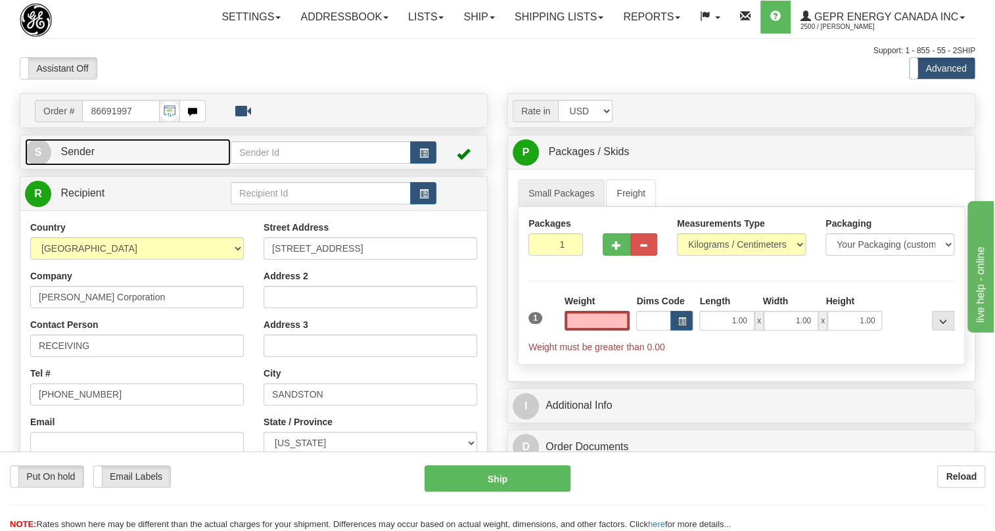
type input "0.00"
click at [79, 157] on span "Sender" at bounding box center [77, 151] width 34 height 11
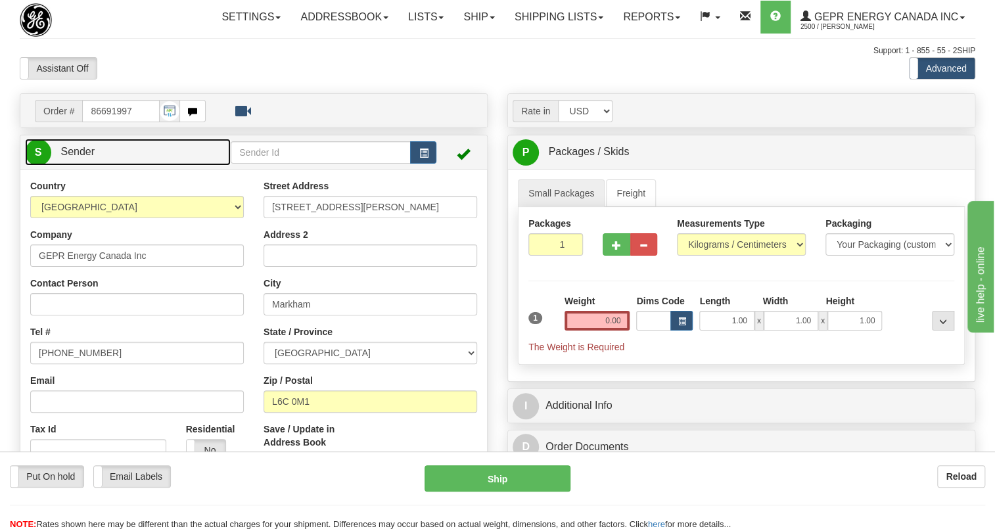
type input "MARKHAM"
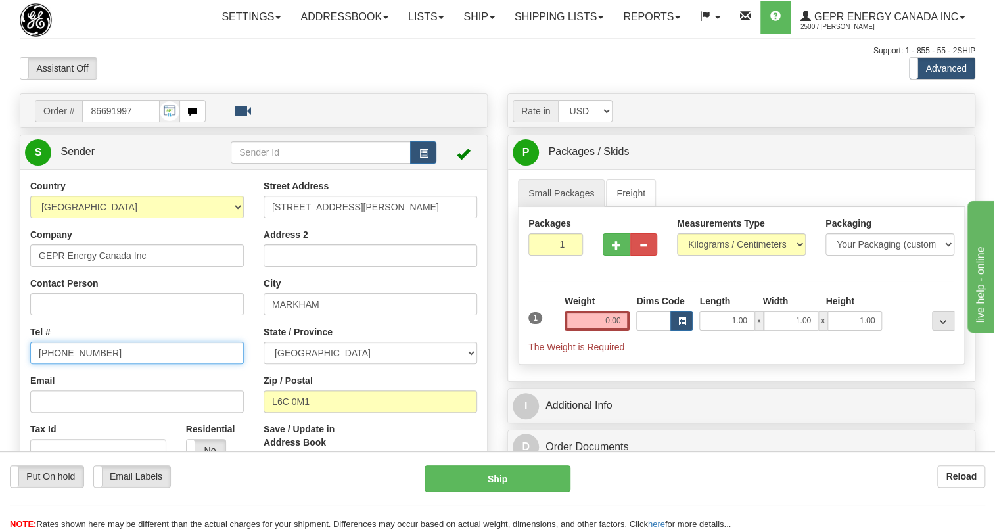
click at [83, 364] on input "[PHONE_NUMBER]" at bounding box center [137, 353] width 214 height 22
paste input "[PHONE_NUMBER]"
type input "[PHONE_NUMBER]"
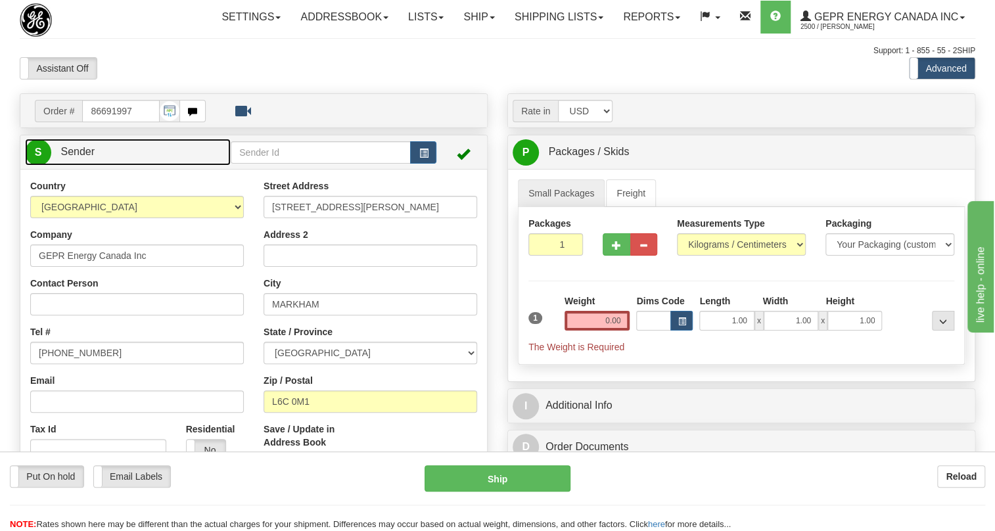
click at [78, 166] on link "S Sender" at bounding box center [128, 152] width 206 height 27
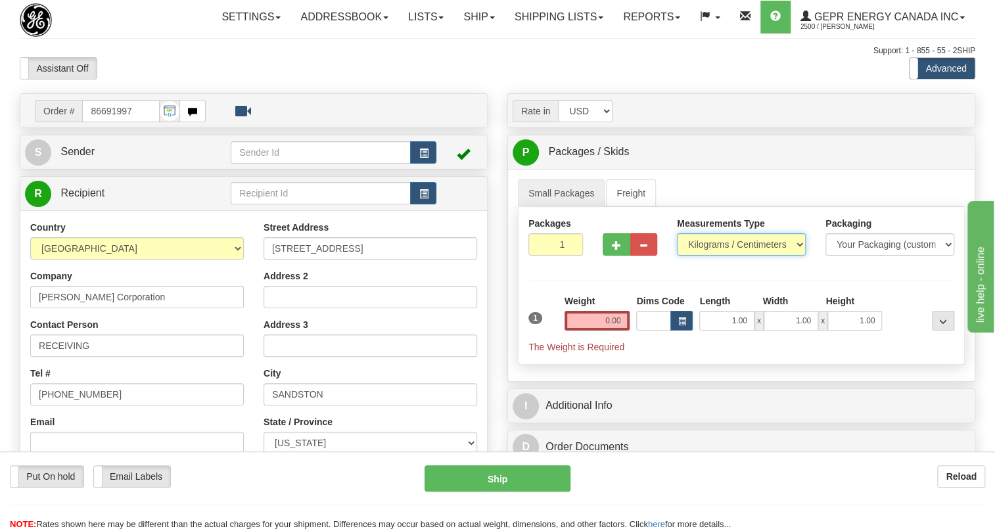
click at [713, 256] on select "Pounds / Inches Kilograms / Centimeters" at bounding box center [741, 244] width 129 height 22
select select "0"
click at [677, 256] on select "Pounds / Inches Kilograms / Centimeters" at bounding box center [741, 244] width 129 height 22
click at [600, 331] on input "0.00" at bounding box center [597, 321] width 66 height 20
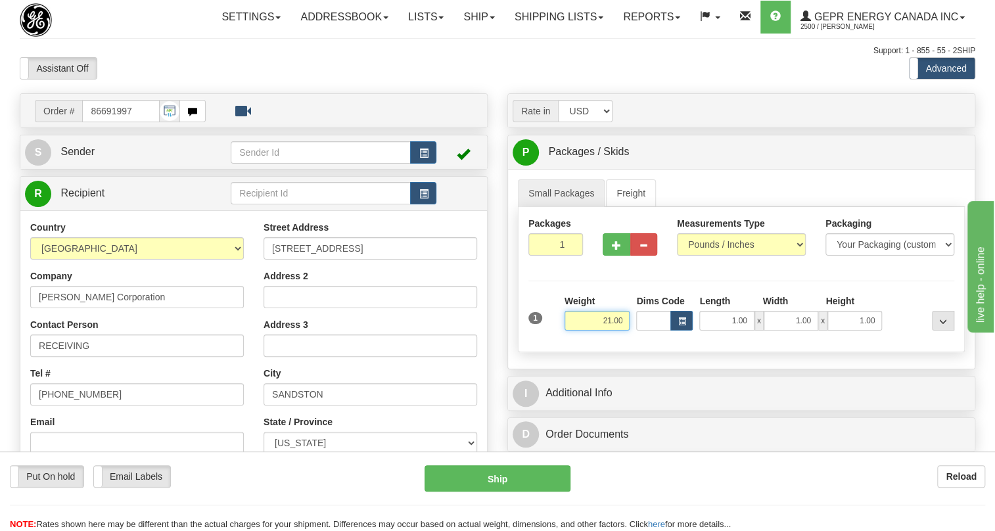
type input "21.00"
click at [500, 379] on div "Rate in Account Currency ARN AWG AUD AUS BHD BBD BFR BMD BRC BRL GBP UKL BND BG…" at bounding box center [741, 358] width 488 height 530
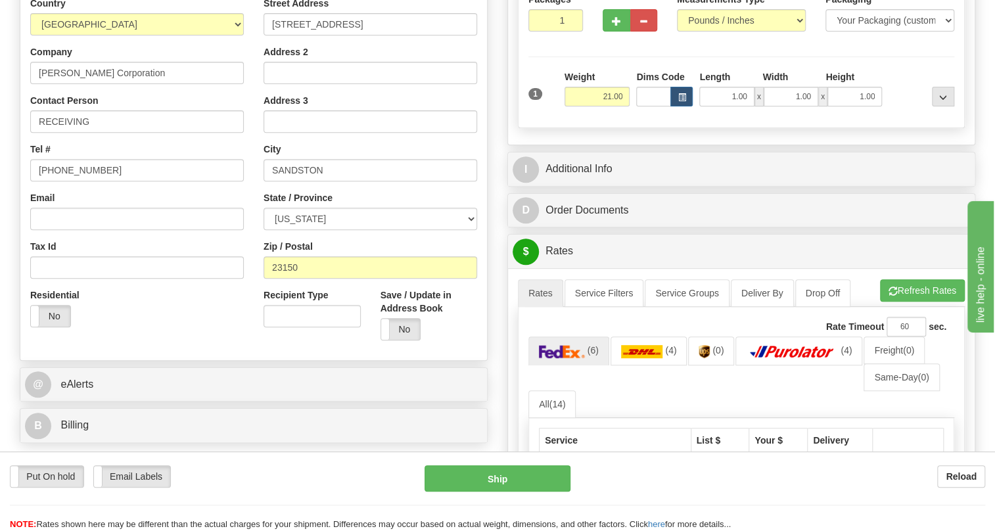
scroll to position [239, 0]
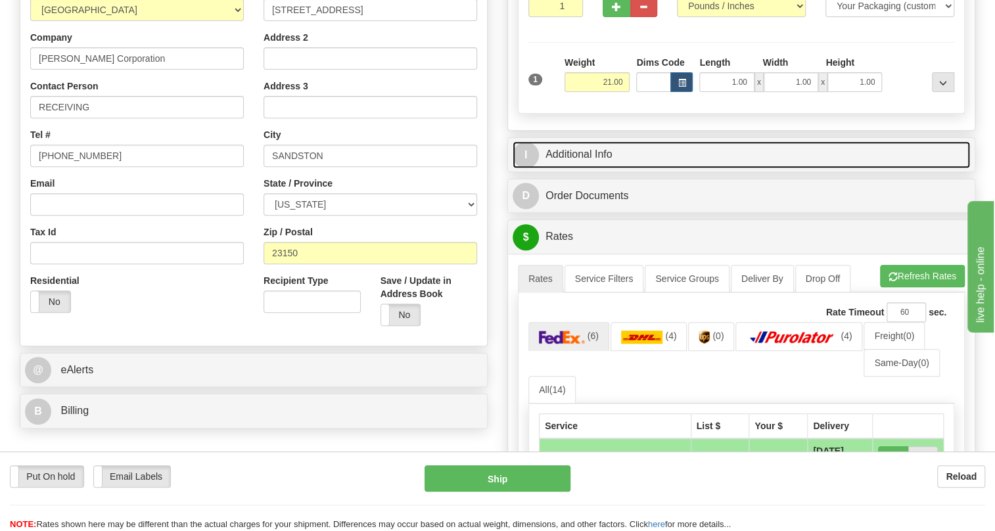
click at [570, 168] on link "I Additional Info" at bounding box center [741, 154] width 457 height 27
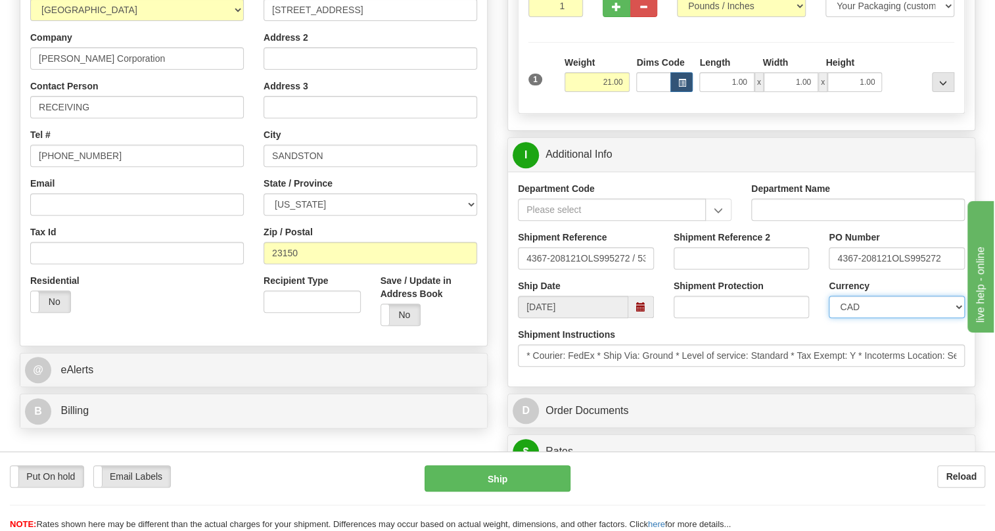
drag, startPoint x: 886, startPoint y: 337, endPoint x: 884, endPoint y: 329, distance: 8.1
click at [886, 318] on select "CAD USD EUR ZAR [PERSON_NAME] ARN AUD AUS AWG BBD BFR BGN BHD BMD BND BRC BRL C…" at bounding box center [897, 307] width 136 height 22
select select "1"
click at [829, 318] on select "CAD USD EUR ZAR [PERSON_NAME] ARN AUD AUS AWG BBD BFR BGN BHD BMD BND BRC BRL C…" at bounding box center [897, 307] width 136 height 22
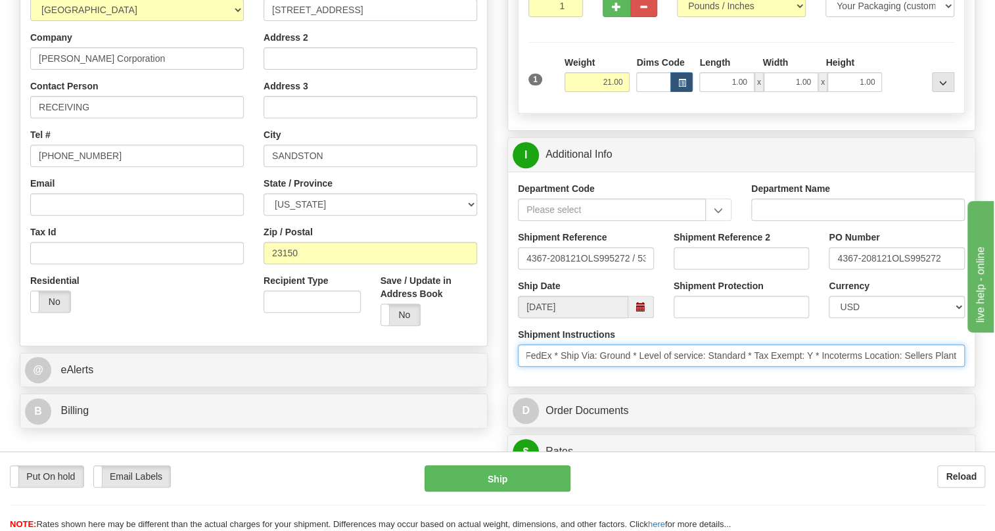
scroll to position [0, 0]
drag, startPoint x: 773, startPoint y: 388, endPoint x: 501, endPoint y: 415, distance: 273.4
click at [501, 415] on div "Rate in Account Currency ARN AWG AUD AUS BHD BBD BFR BMD BRC BRL GBP UKL BND BG…" at bounding box center [741, 491] width 488 height 1273
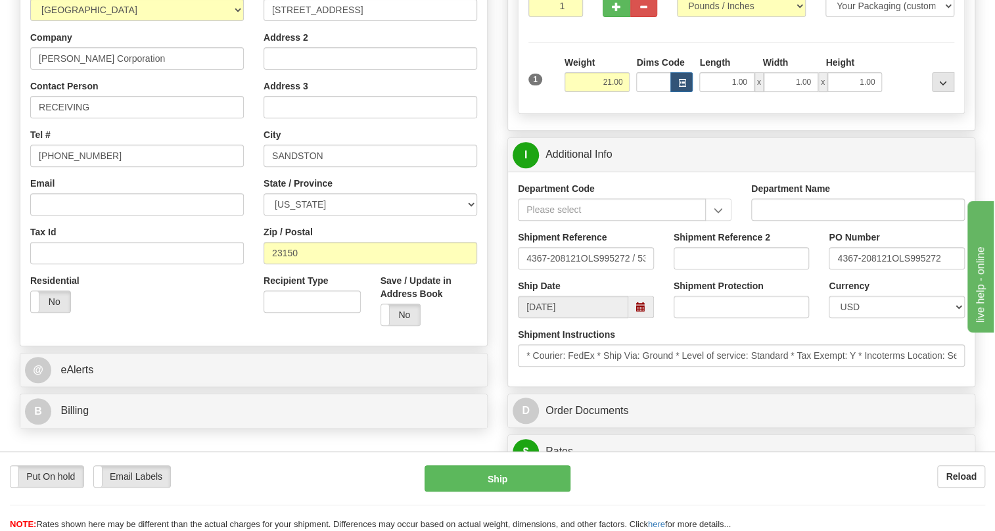
click at [571, 386] on div "Department Code Department Name Shipment Reference 4367-208121OLS995272 / 53742…" at bounding box center [741, 279] width 467 height 215
drag, startPoint x: 892, startPoint y: 287, endPoint x: 833, endPoint y: 294, distance: 59.6
click at [833, 269] on input "4367-208121OLS995272" at bounding box center [897, 258] width 136 height 22
click at [118, 118] on input "RECEIVING" at bounding box center [137, 107] width 214 height 22
paste input "4367-208121"
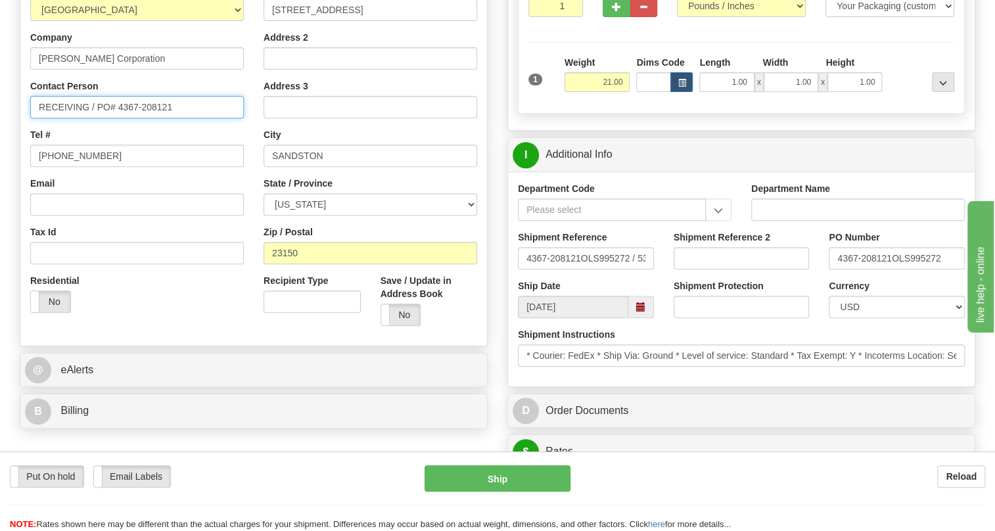
type input "RECEIVING / PO# 4367-208121"
click at [678, 486] on div "Reload" at bounding box center [787, 476] width 395 height 22
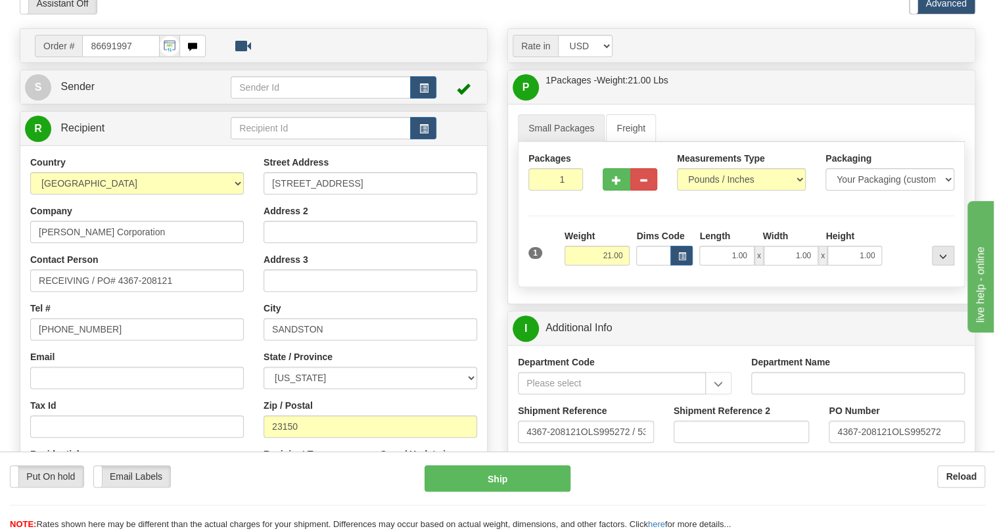
scroll to position [59, 0]
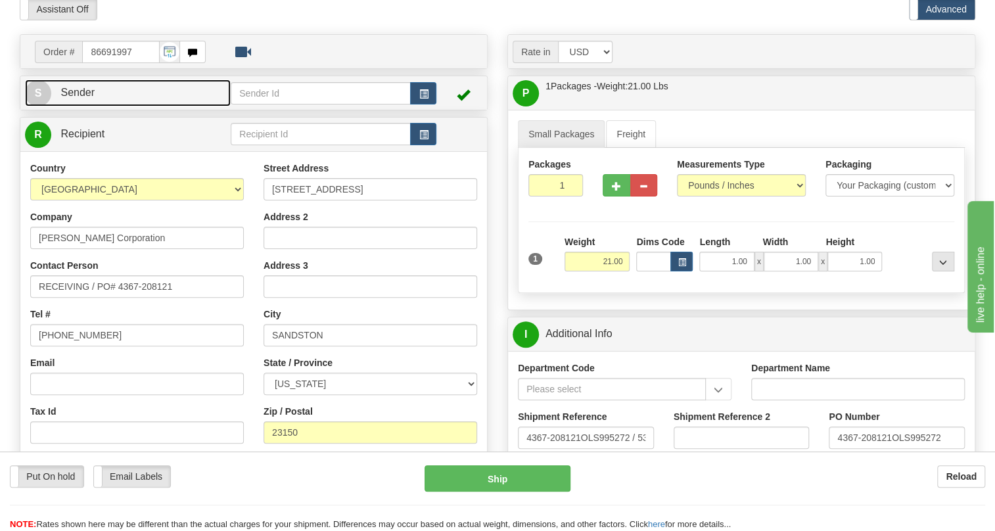
click at [81, 98] on span "Sender" at bounding box center [77, 92] width 34 height 11
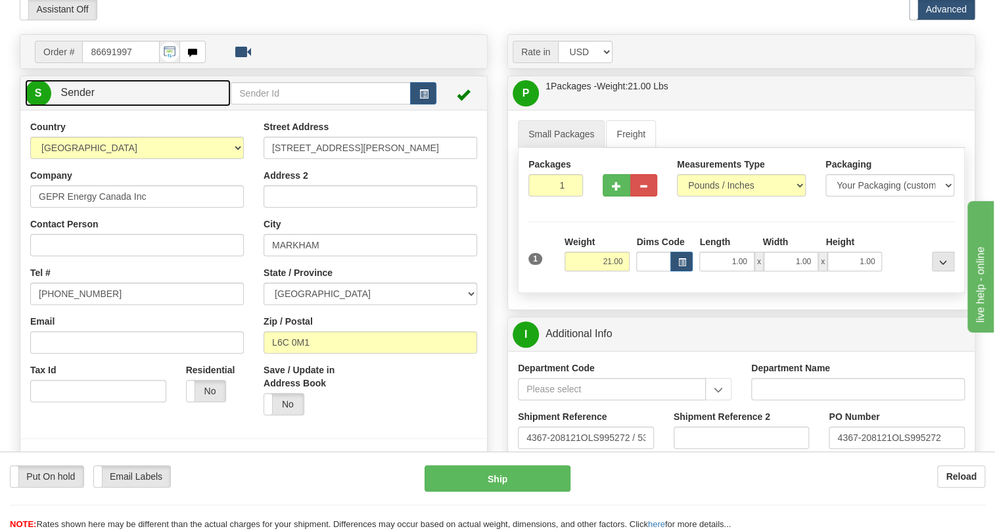
click at [81, 98] on span "Sender" at bounding box center [77, 92] width 34 height 11
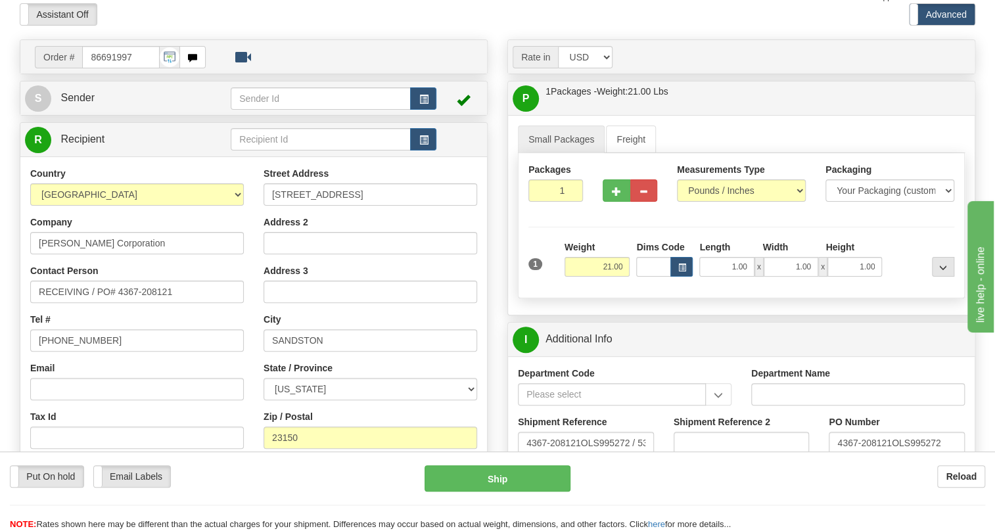
scroll to position [239, 0]
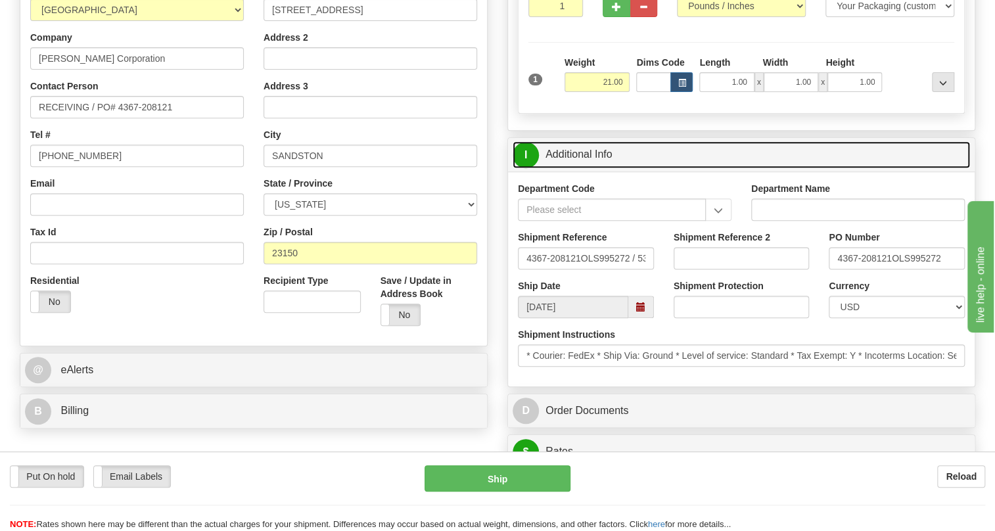
click at [585, 168] on link "I Additional Info" at bounding box center [741, 154] width 457 height 27
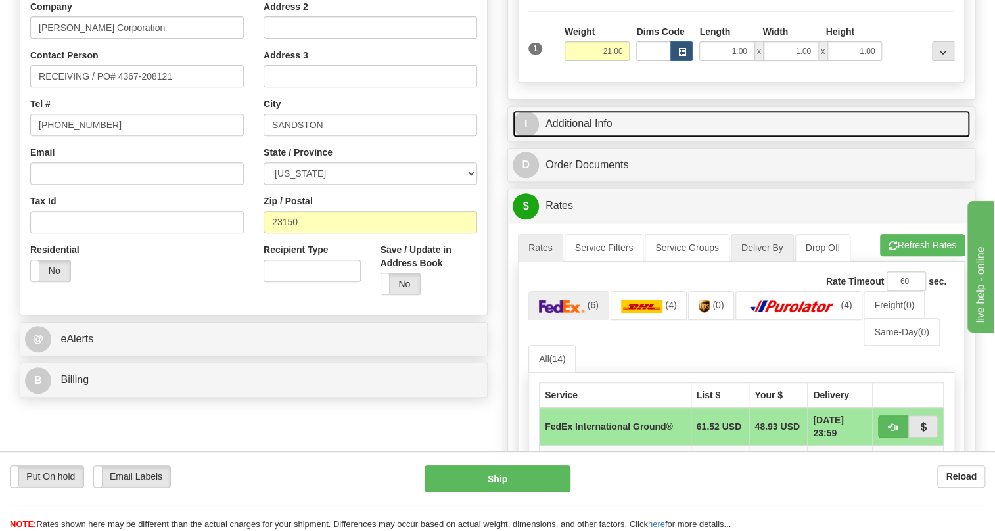
scroll to position [298, 0]
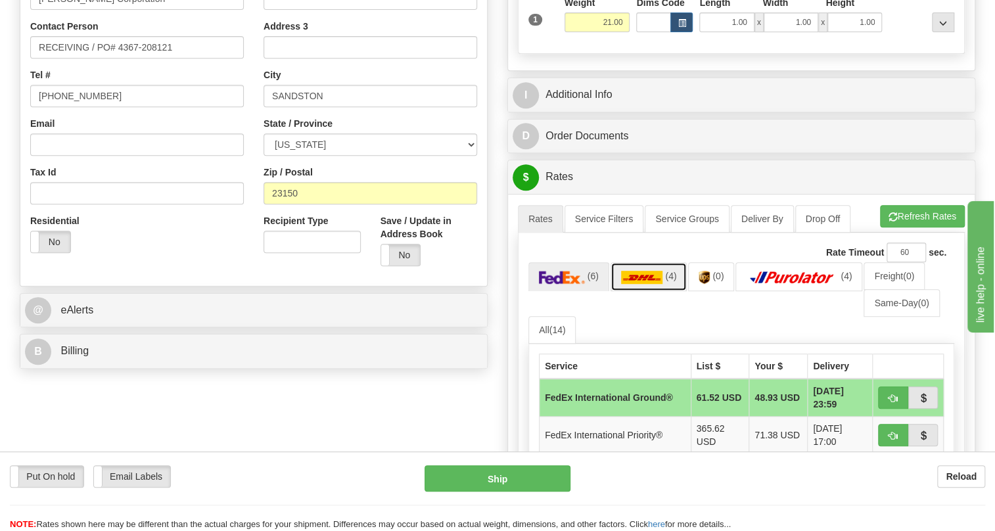
click at [651, 284] on img at bounding box center [642, 277] width 42 height 13
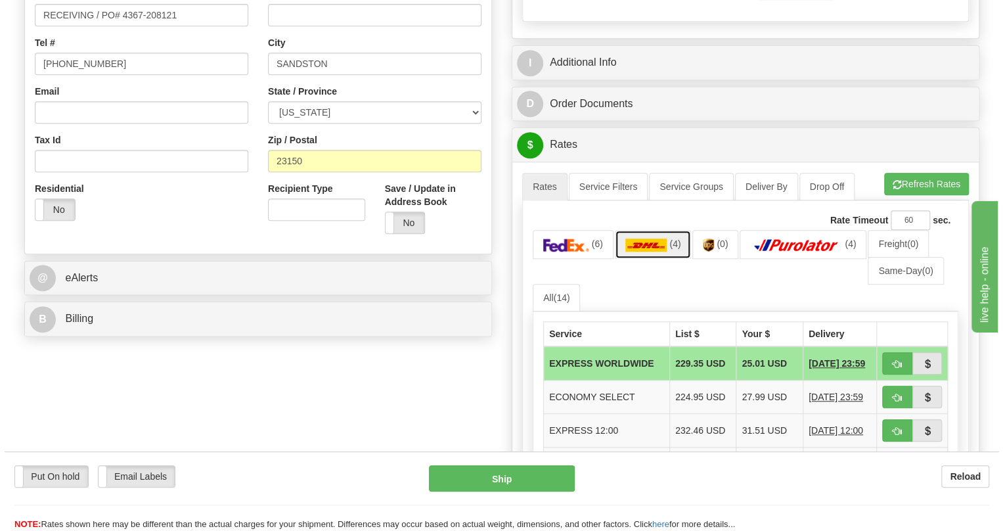
scroll to position [358, 0]
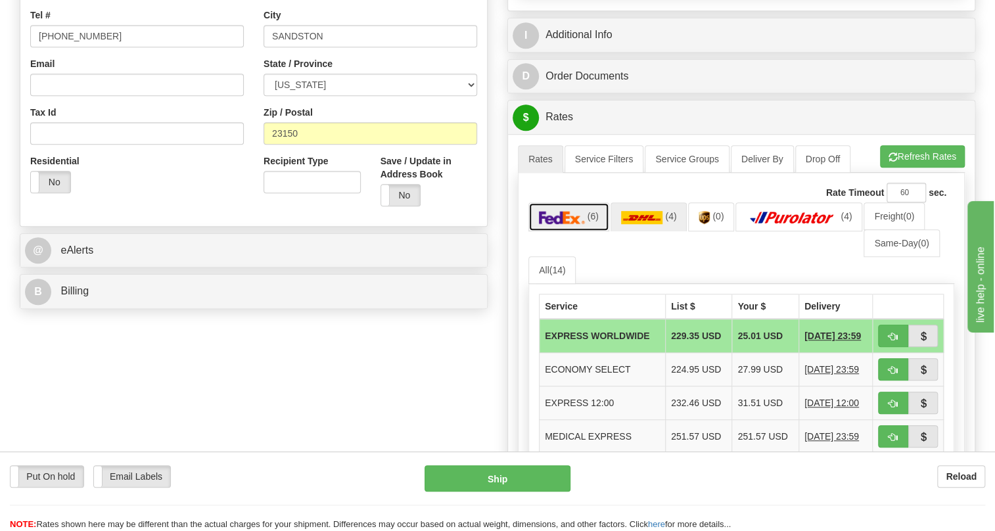
click at [550, 224] on img at bounding box center [562, 217] width 46 height 13
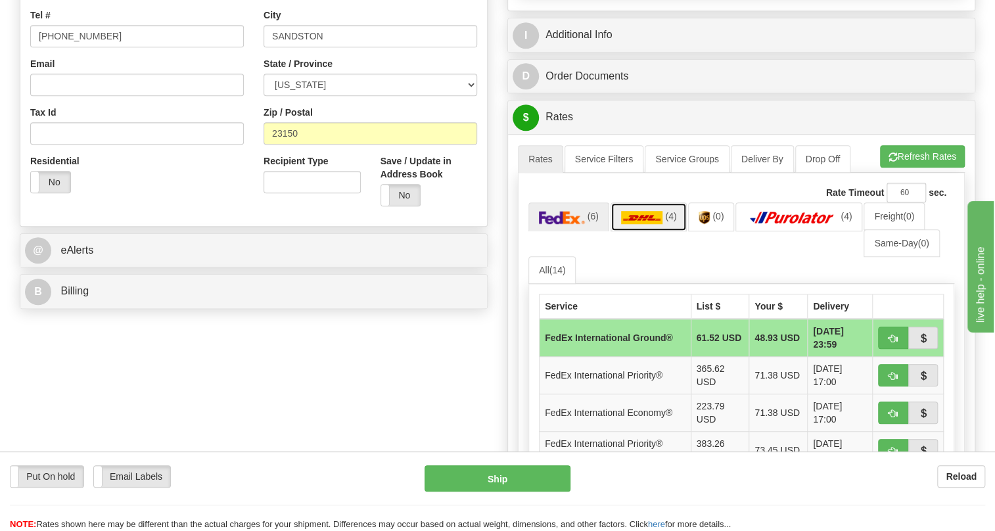
click at [655, 224] on img at bounding box center [642, 217] width 42 height 13
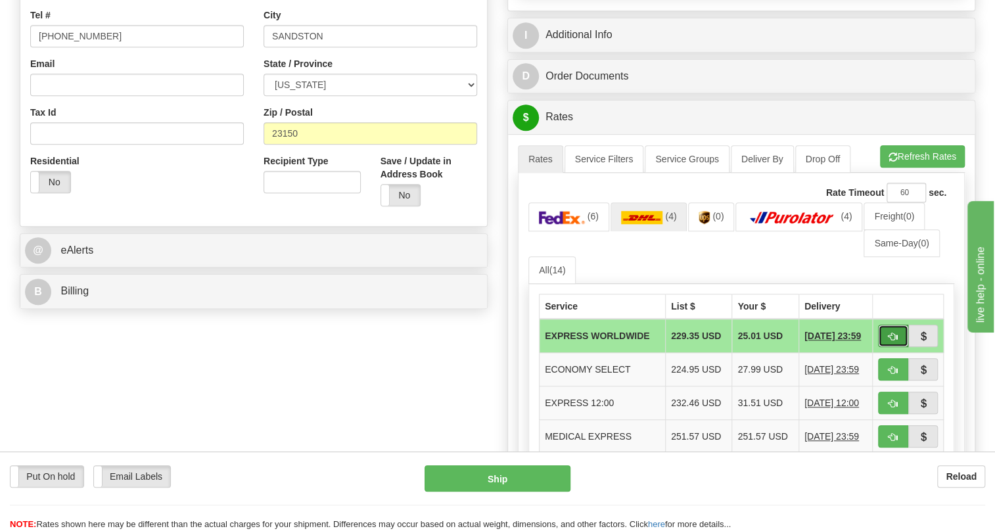
click at [890, 341] on span "button" at bounding box center [892, 336] width 9 height 9
type input "P"
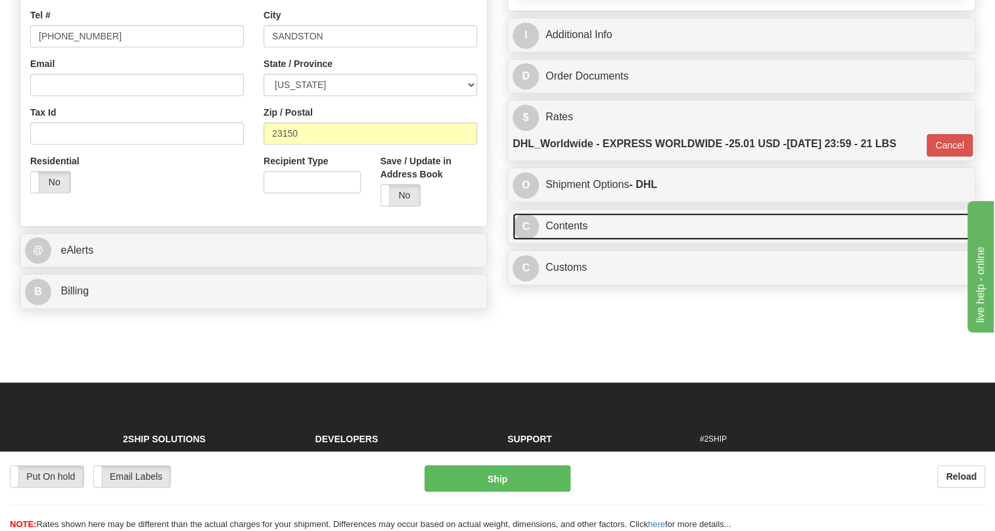
click at [578, 240] on link "C Contents" at bounding box center [741, 226] width 457 height 27
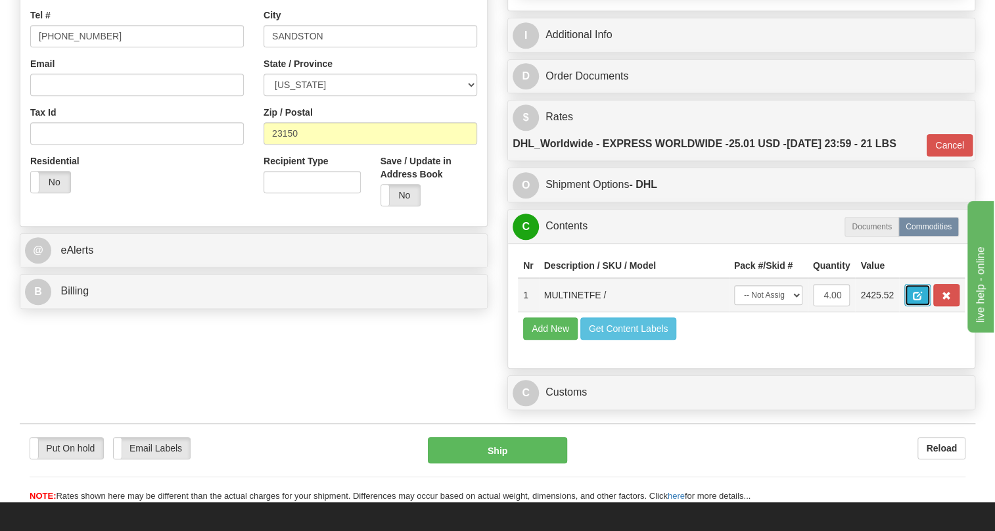
click at [915, 300] on span "button" at bounding box center [917, 296] width 9 height 9
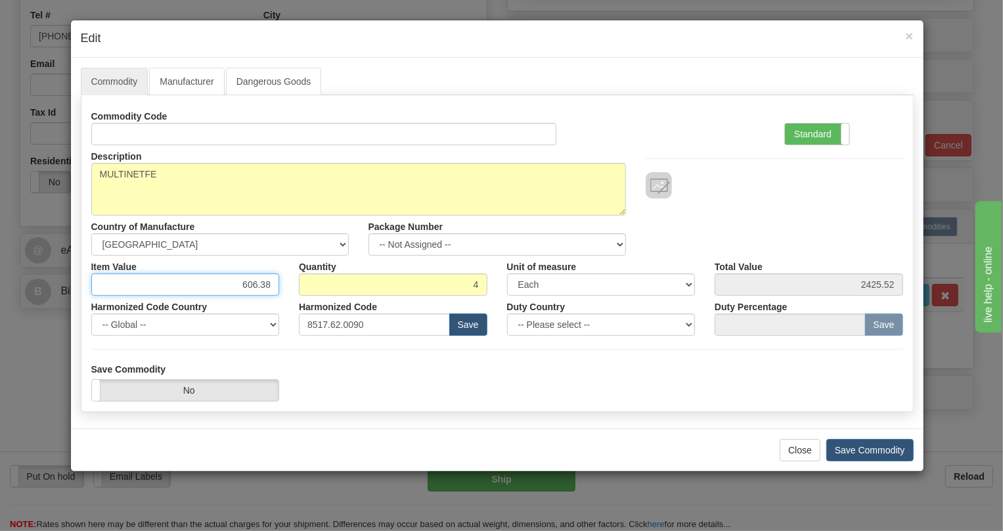
click at [248, 286] on input "606.38" at bounding box center [185, 284] width 189 height 22
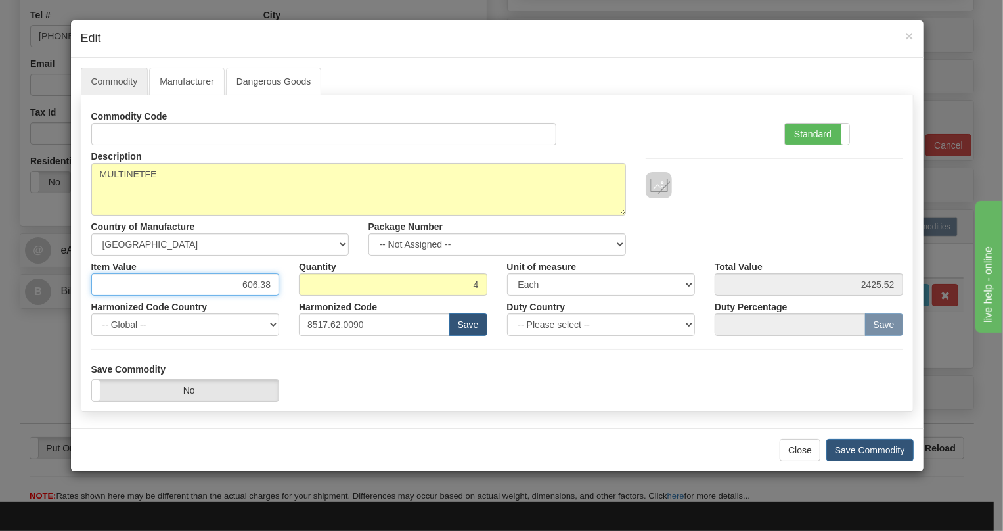
click at [248, 286] on input "606.38" at bounding box center [185, 284] width 189 height 22
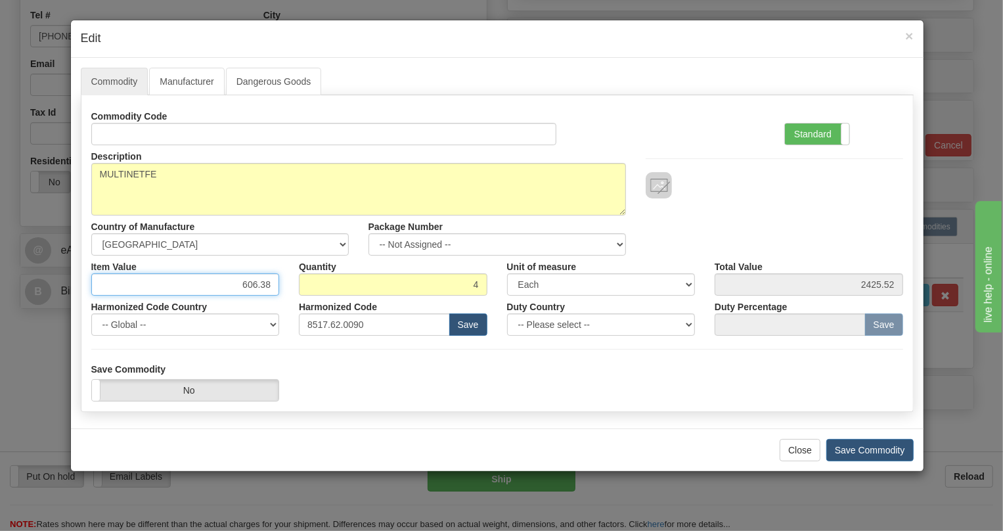
paste input "730,92"
click at [260, 286] on input "730,92" at bounding box center [185, 284] width 189 height 22
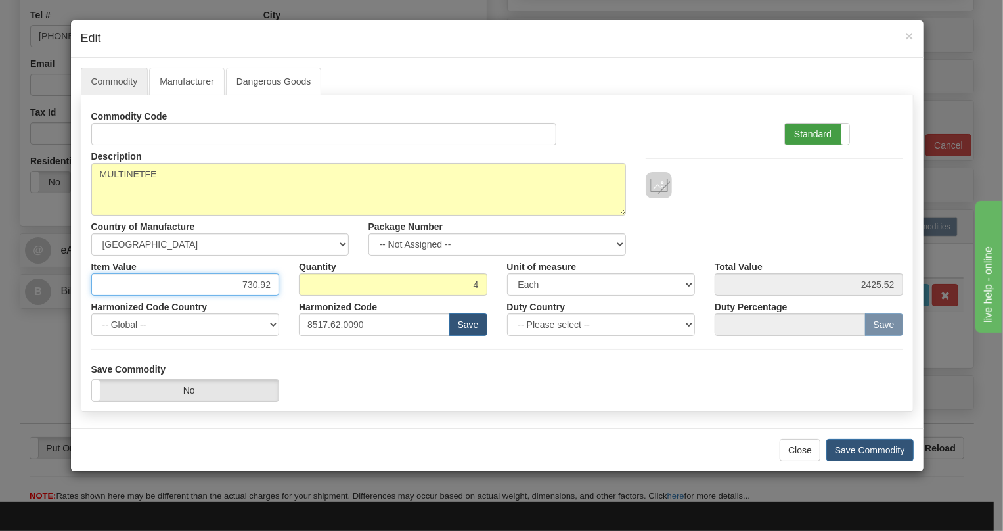
type input "730.92"
type input "2923.68"
click at [817, 133] on label "Standard" at bounding box center [817, 134] width 64 height 21
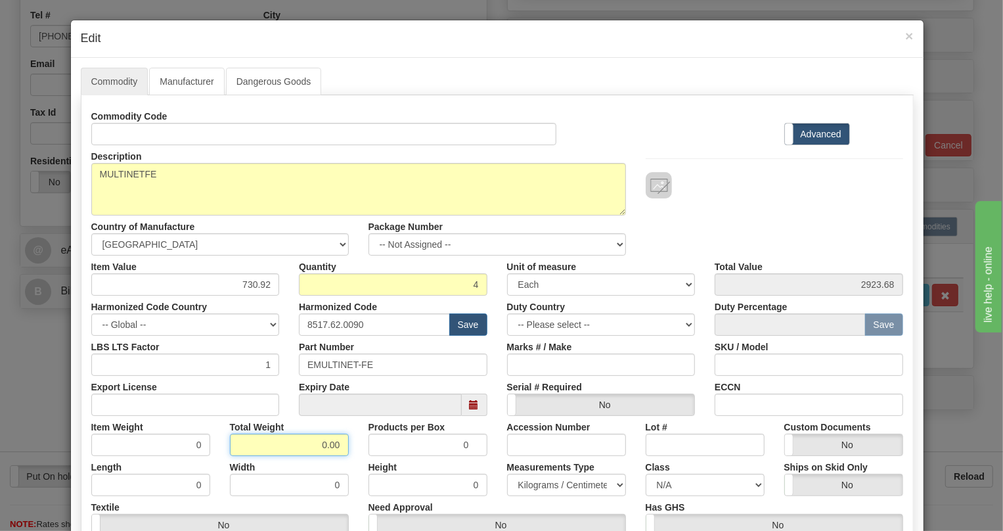
click at [322, 441] on input "0.00" at bounding box center [289, 445] width 119 height 22
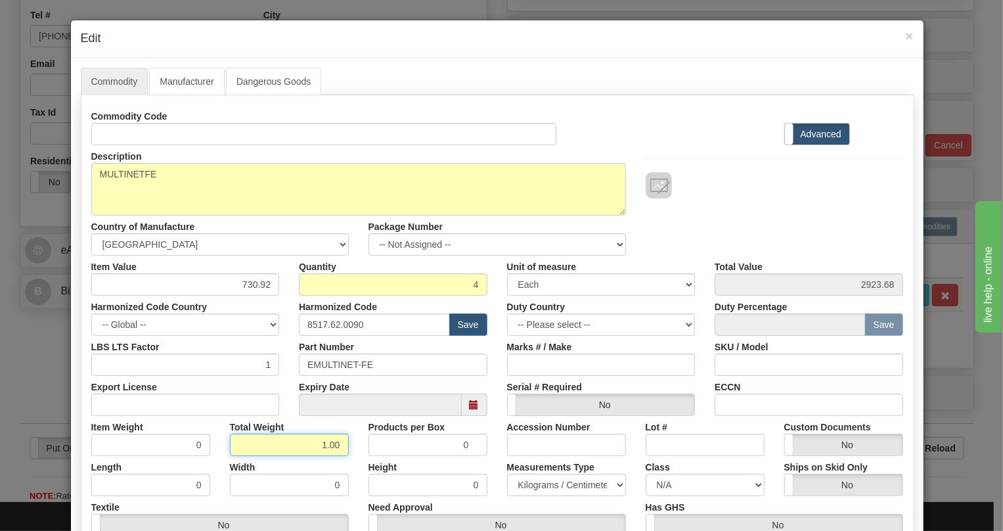
type input "1.00"
type input "0.2500"
click at [560, 487] on select "Pounds / Inches Kilograms / Centimeters" at bounding box center [566, 485] width 119 height 22
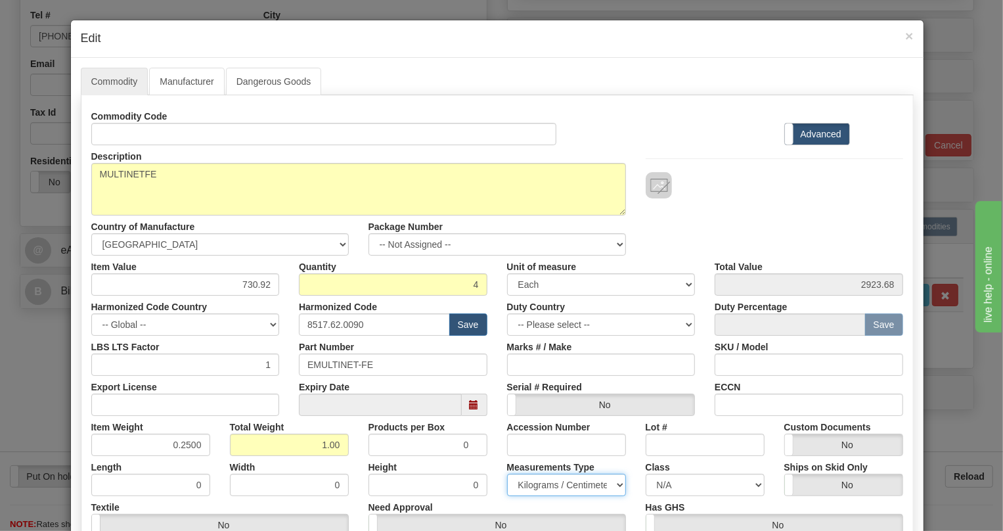
select select "0"
click at [507, 474] on select "Pounds / Inches Kilograms / Centimeters" at bounding box center [566, 485] width 119 height 22
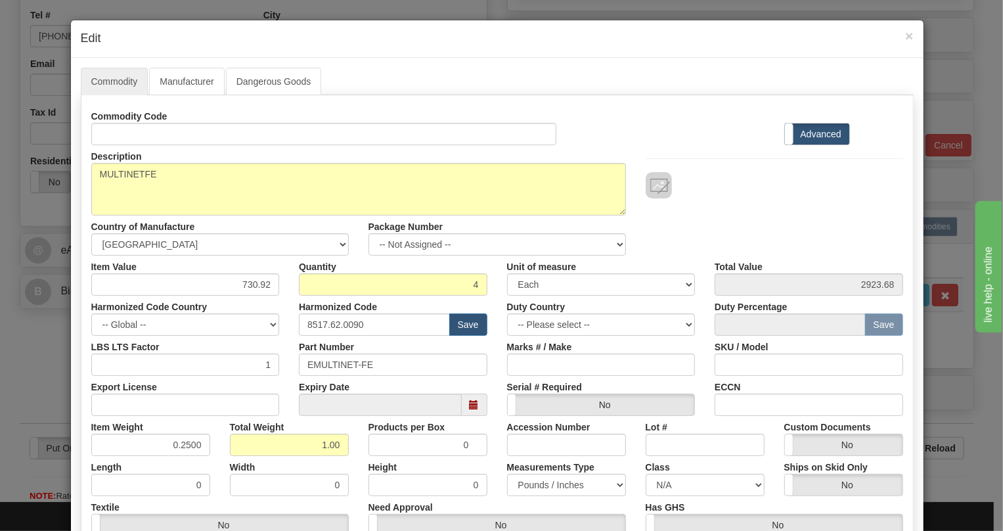
click at [490, 430] on div "Products per Box 0" at bounding box center [428, 436] width 139 height 40
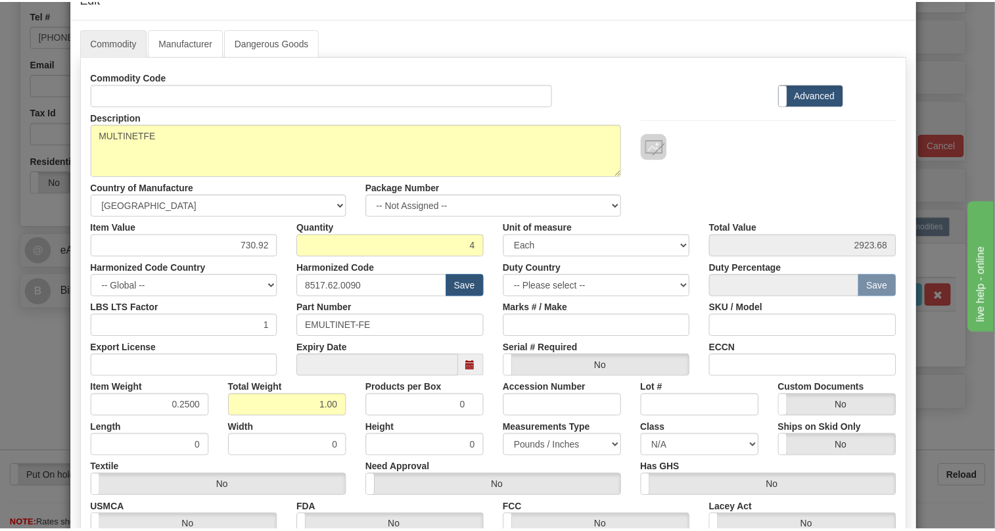
scroll to position [200, 0]
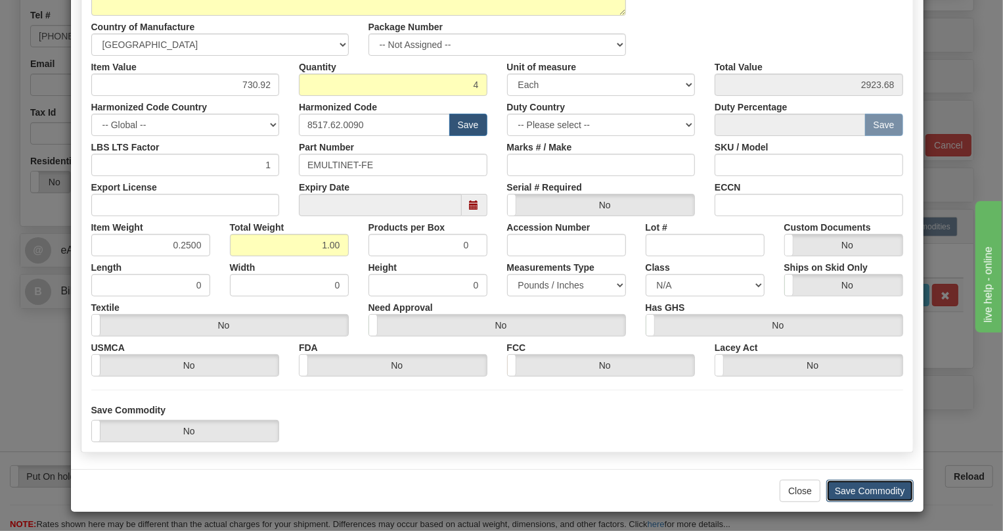
click at [867, 490] on button "Save Commodity" at bounding box center [870, 491] width 87 height 22
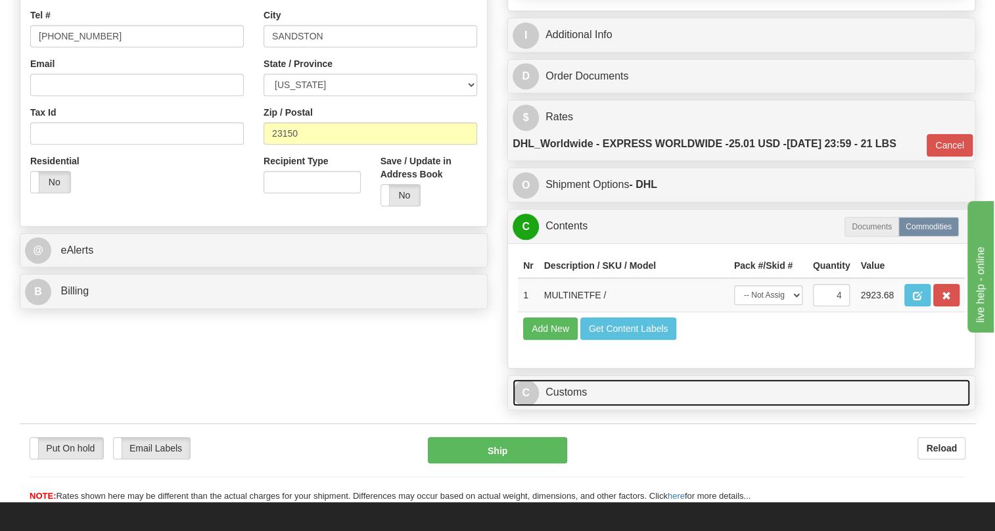
click at [564, 406] on link "C Customs" at bounding box center [741, 392] width 457 height 27
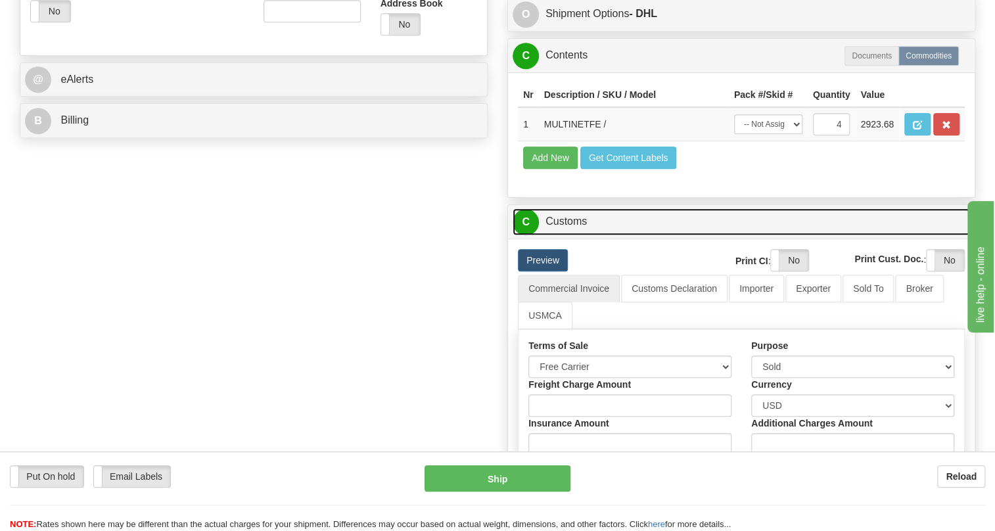
scroll to position [597, 0]
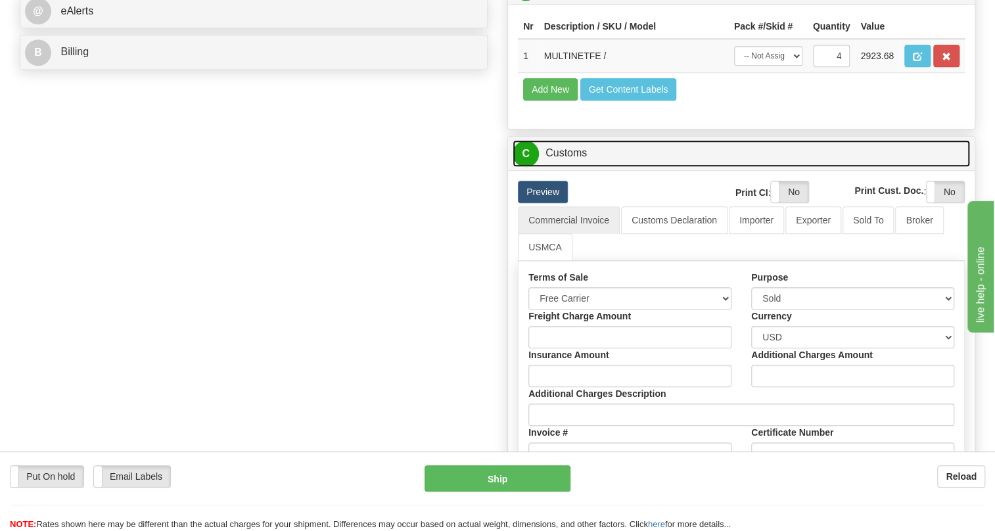
click at [582, 167] on link "C Customs" at bounding box center [741, 153] width 457 height 27
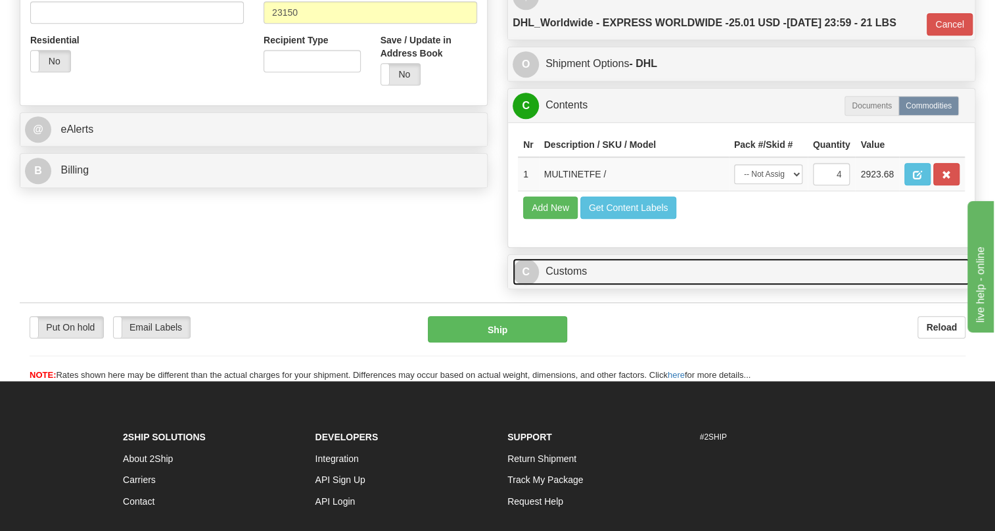
scroll to position [478, 0]
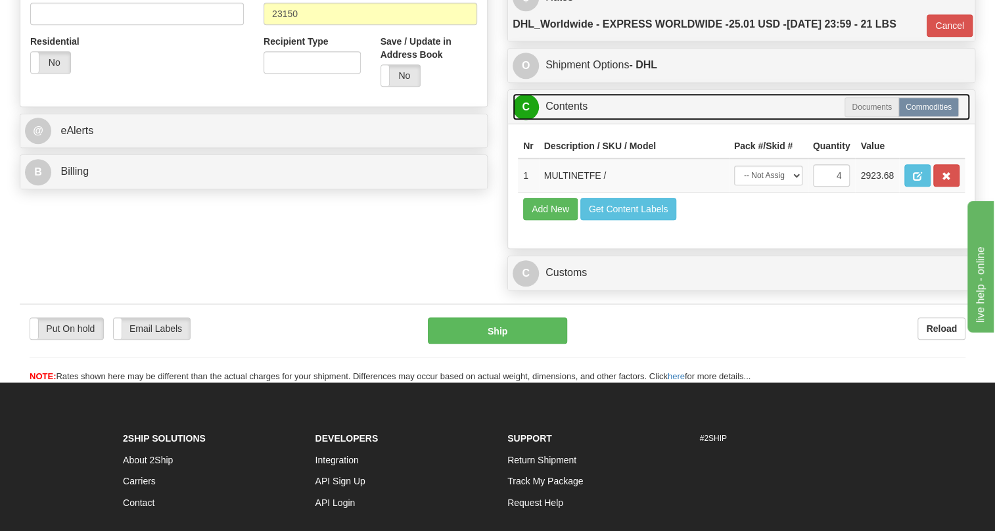
click at [576, 120] on link "C Contents" at bounding box center [741, 106] width 457 height 27
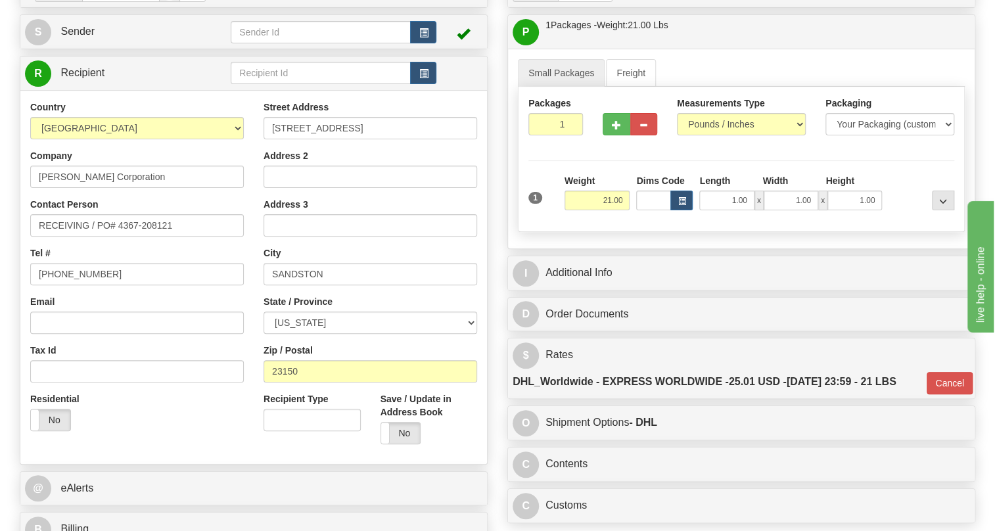
scroll to position [119, 0]
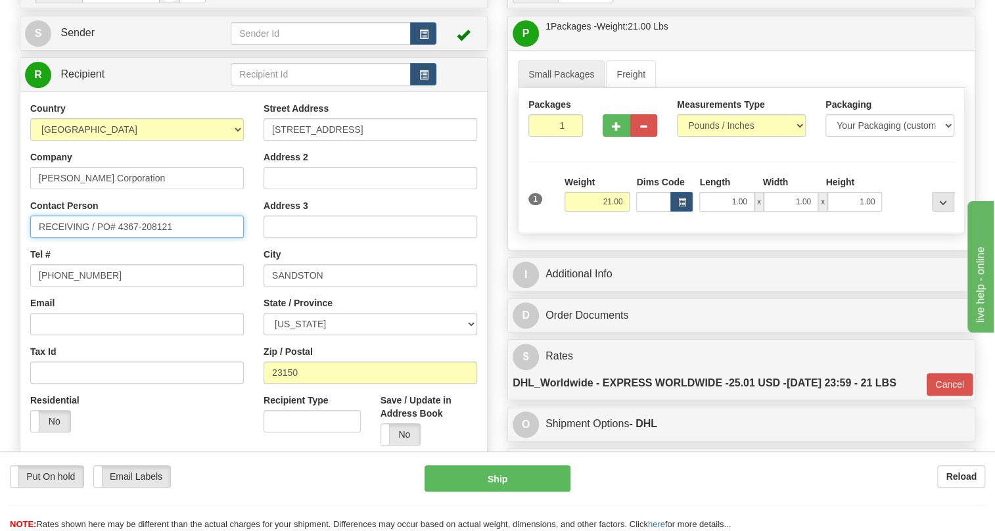
click at [89, 238] on input "RECEIVING / PO# 4367-208121" at bounding box center [137, 227] width 214 height 22
paste input "[PERSON_NAME]"
type input "RECEIVING / [PERSON_NAME] / PO# 4367-208121"
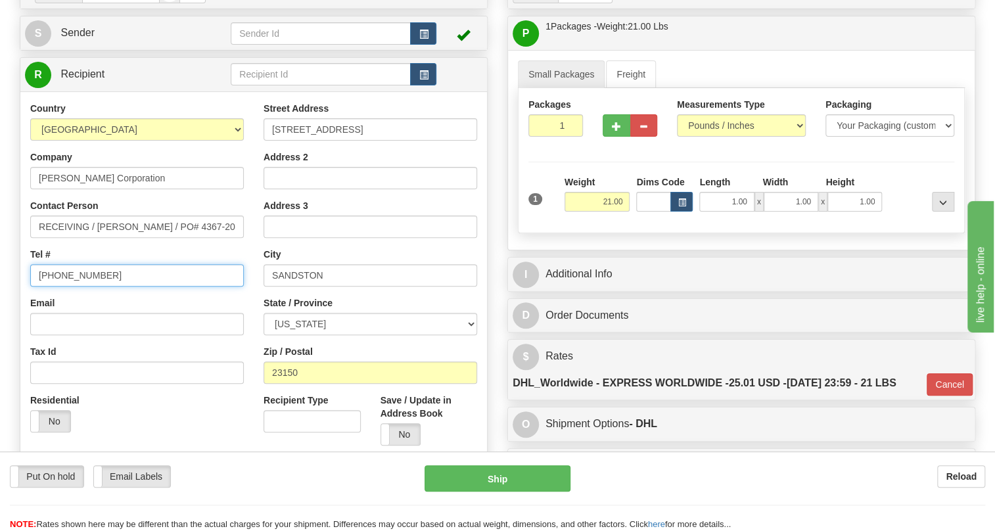
click at [83, 286] on input "[PHONE_NUMBER]" at bounding box center [137, 275] width 214 height 22
paste input "[PHONE_NUMBER]"
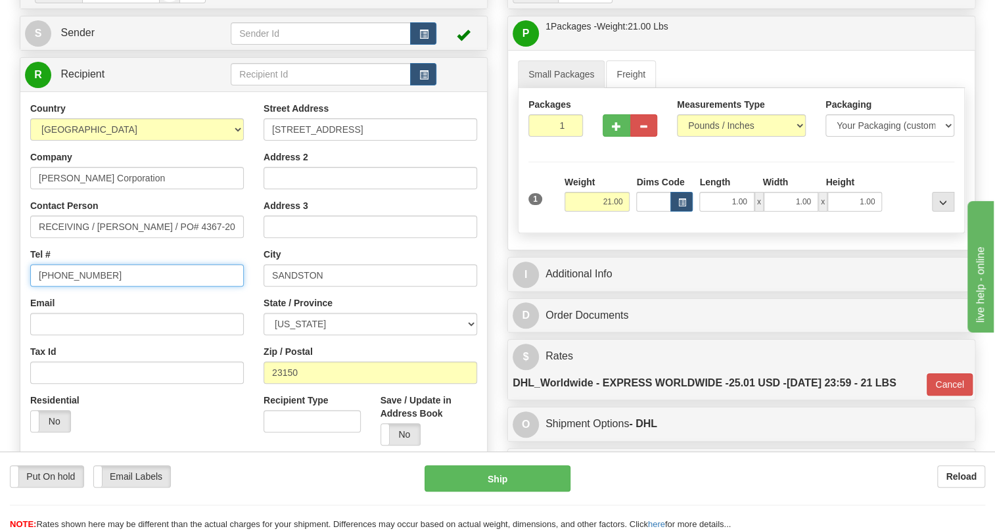
type input "[PHONE_NUMBER]"
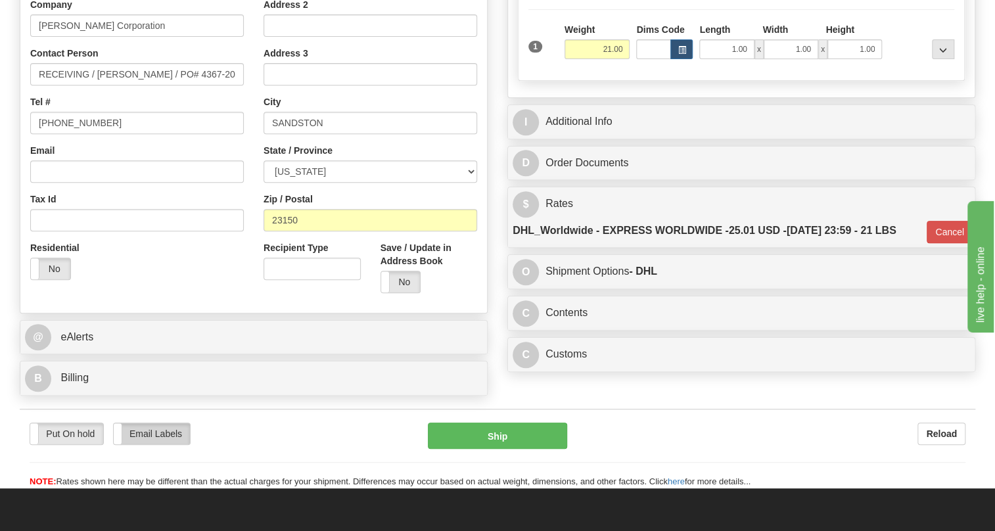
scroll to position [418, 0]
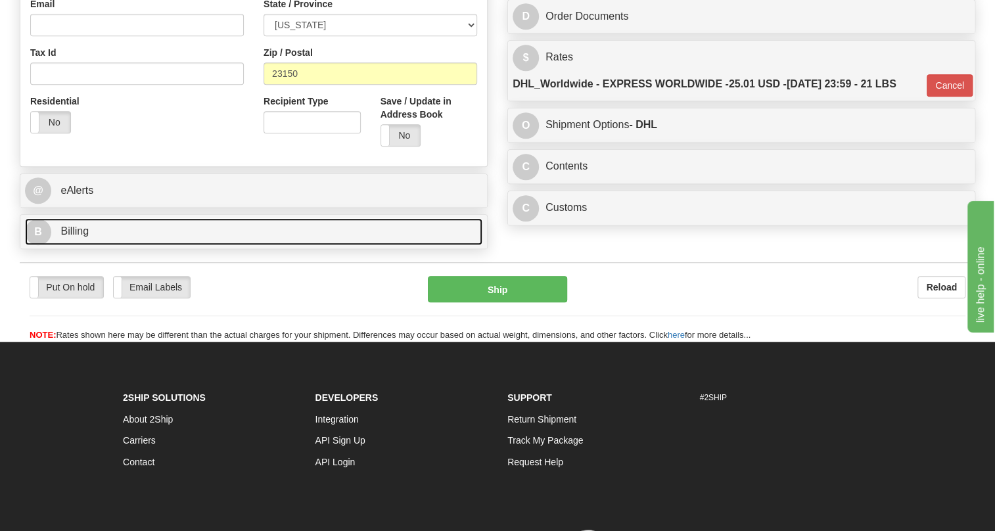
click at [73, 237] on span "Billing" at bounding box center [74, 230] width 28 height 11
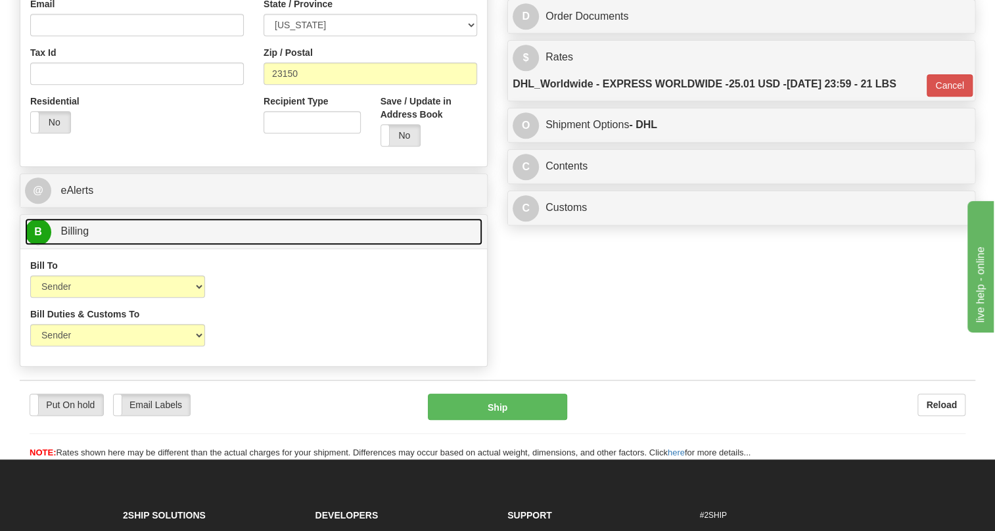
click at [74, 237] on span "Billing" at bounding box center [74, 230] width 28 height 11
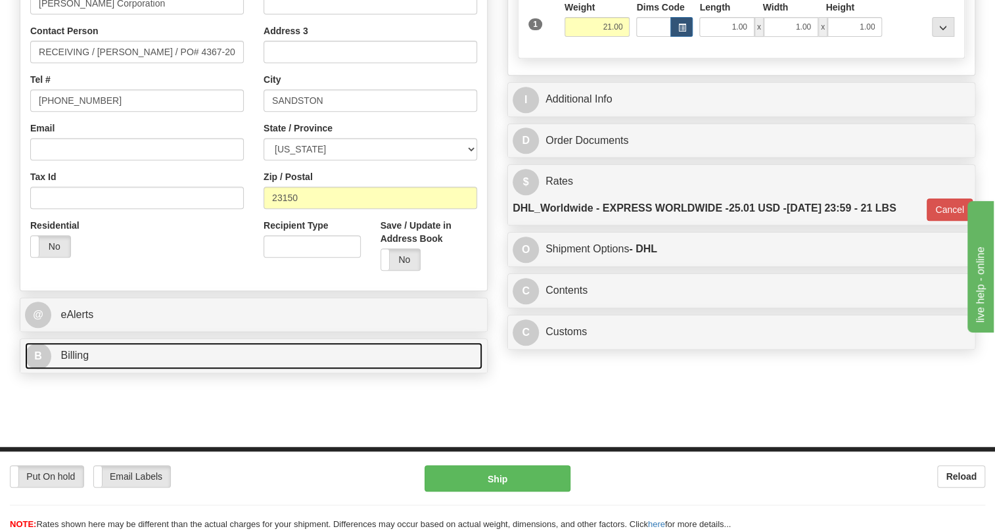
scroll to position [179, 0]
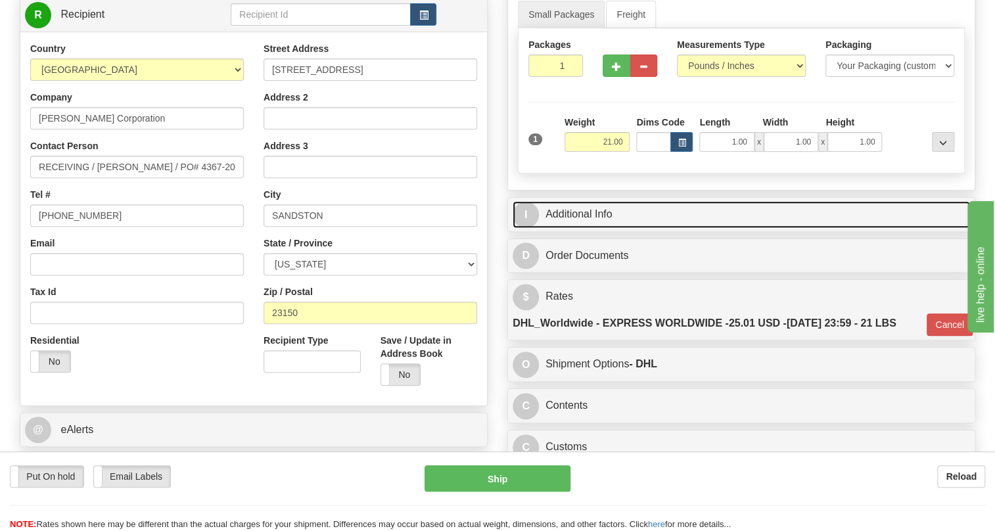
click at [582, 228] on link "I Additional Info" at bounding box center [741, 214] width 457 height 27
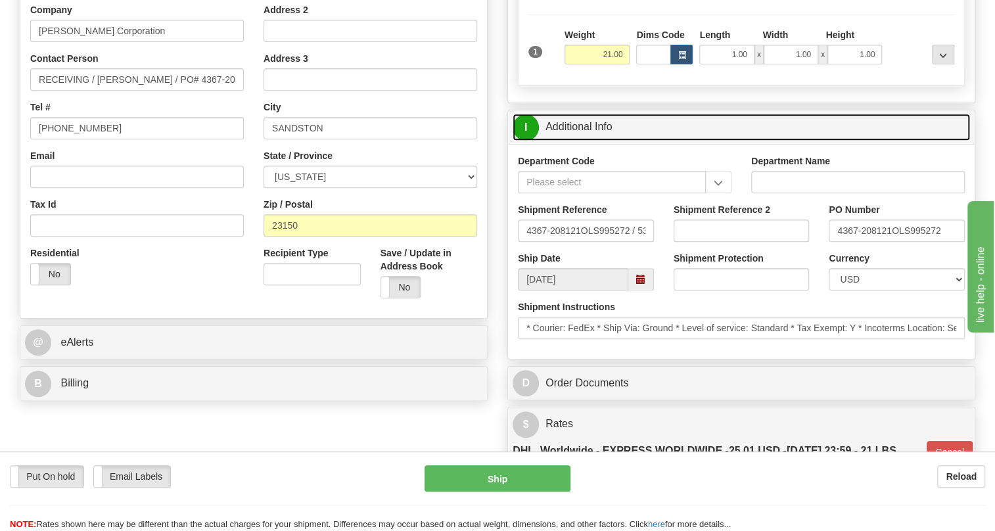
scroll to position [298, 0]
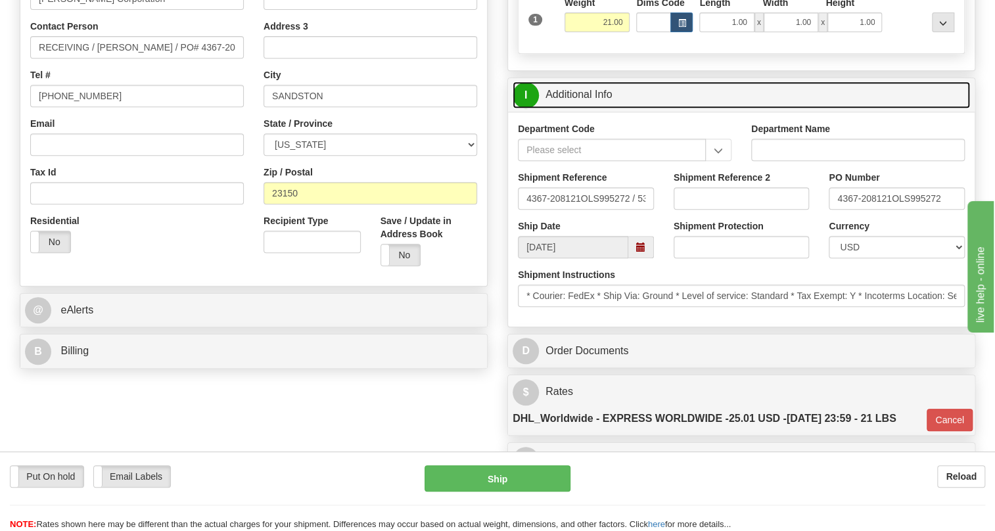
click at [580, 108] on link "I Additional Info" at bounding box center [741, 94] width 457 height 27
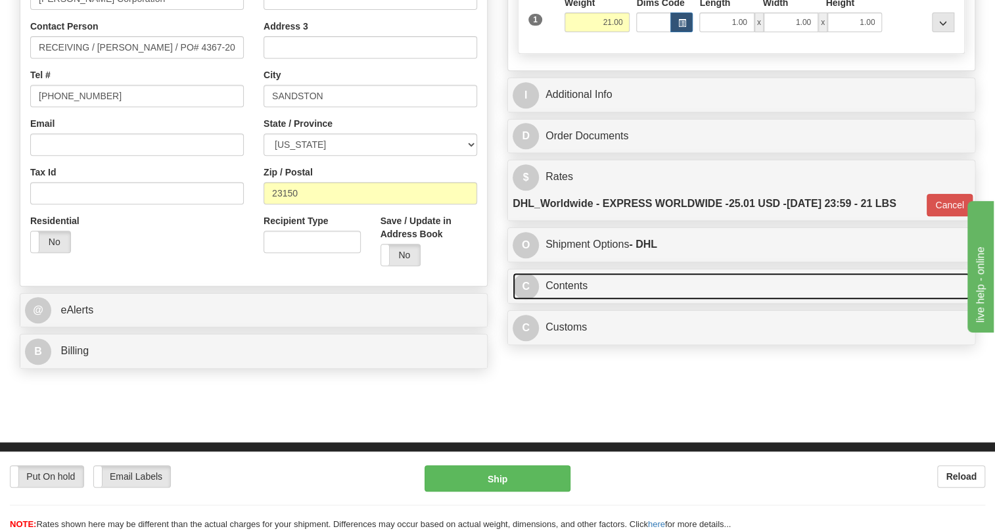
click at [579, 300] on link "C Contents" at bounding box center [741, 286] width 457 height 27
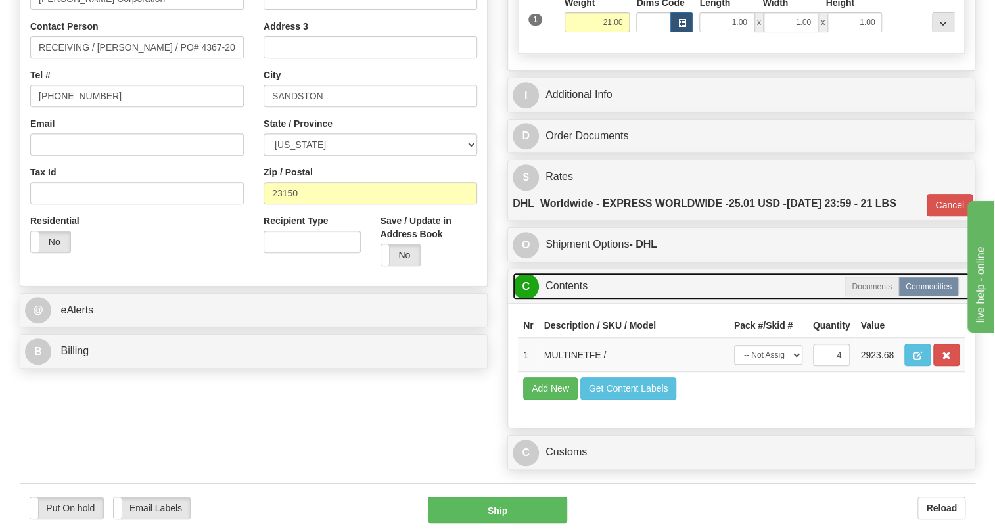
click at [571, 300] on link "C Contents" at bounding box center [741, 286] width 457 height 27
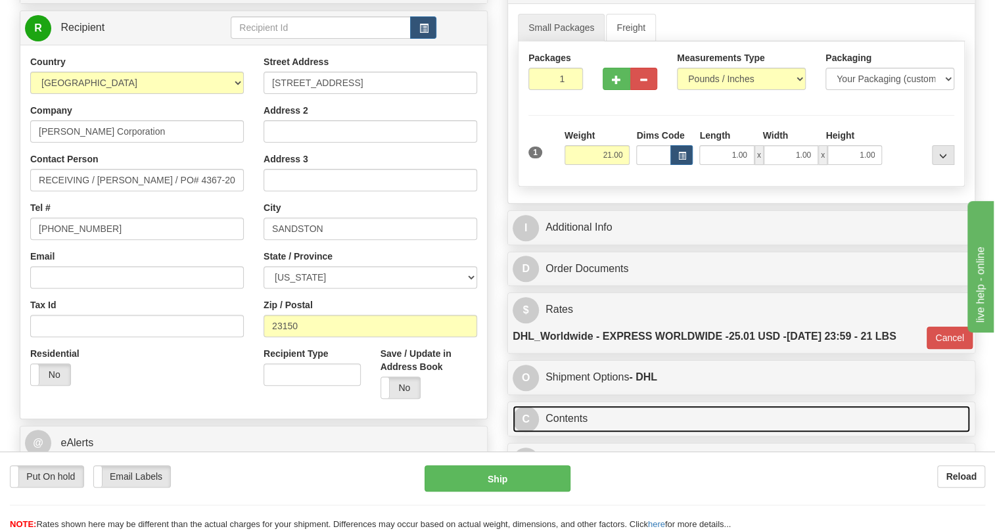
scroll to position [119, 0]
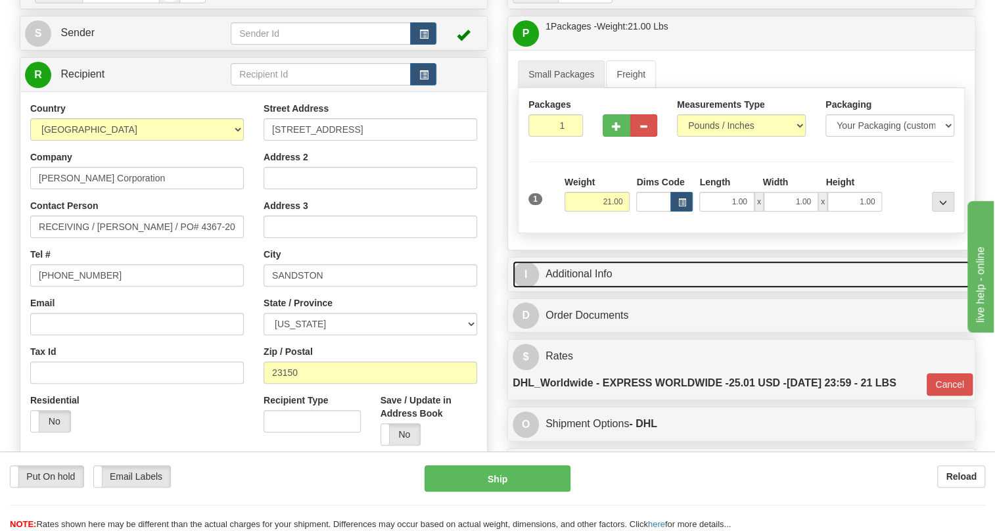
click at [595, 288] on link "I Additional Info" at bounding box center [741, 274] width 457 height 27
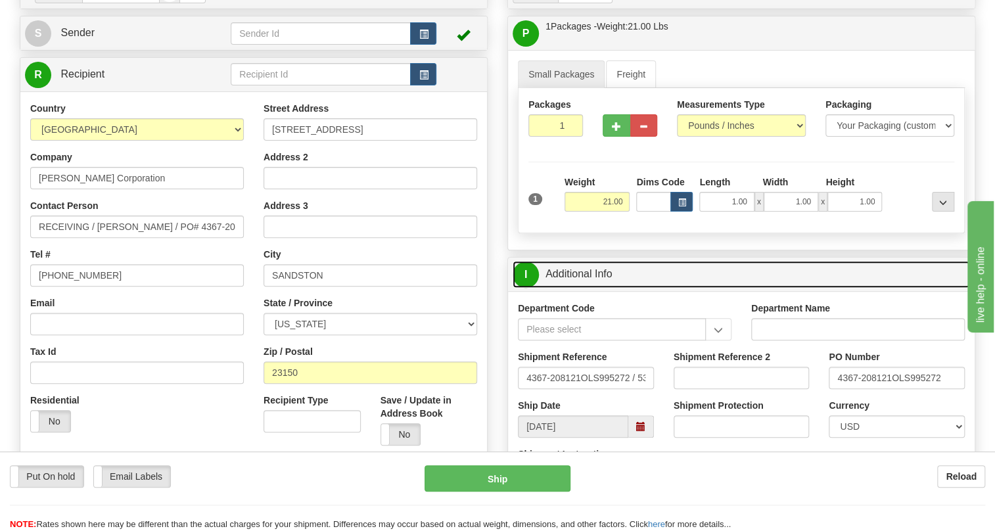
click at [595, 288] on link "I Additional Info" at bounding box center [741, 274] width 457 height 27
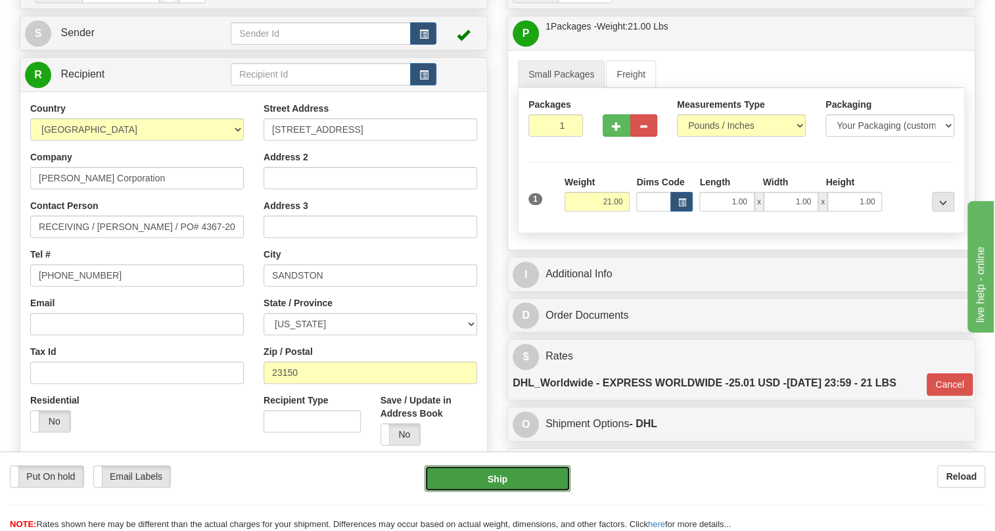
click at [493, 481] on button "Ship" at bounding box center [497, 478] width 146 height 26
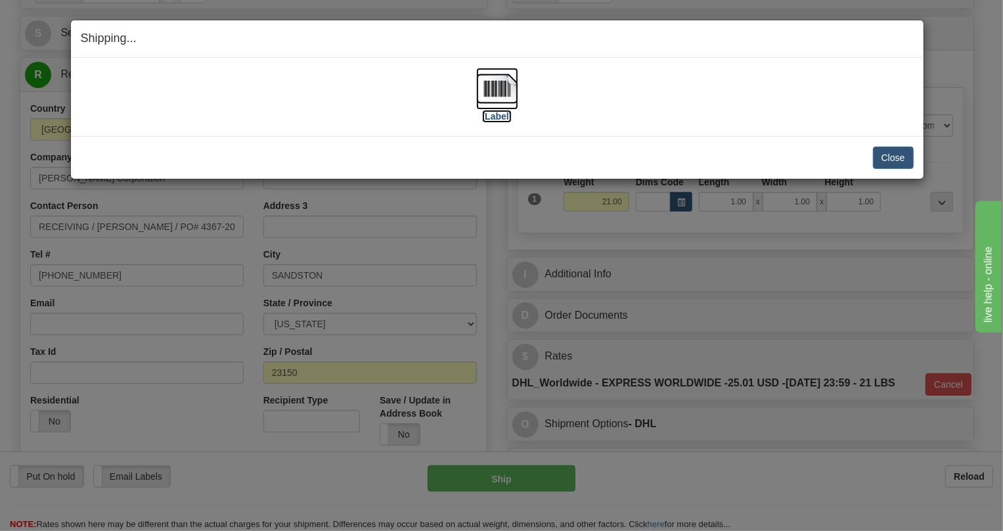
click at [498, 85] on img at bounding box center [497, 89] width 42 height 42
click at [893, 156] on button "Close" at bounding box center [893, 158] width 41 height 22
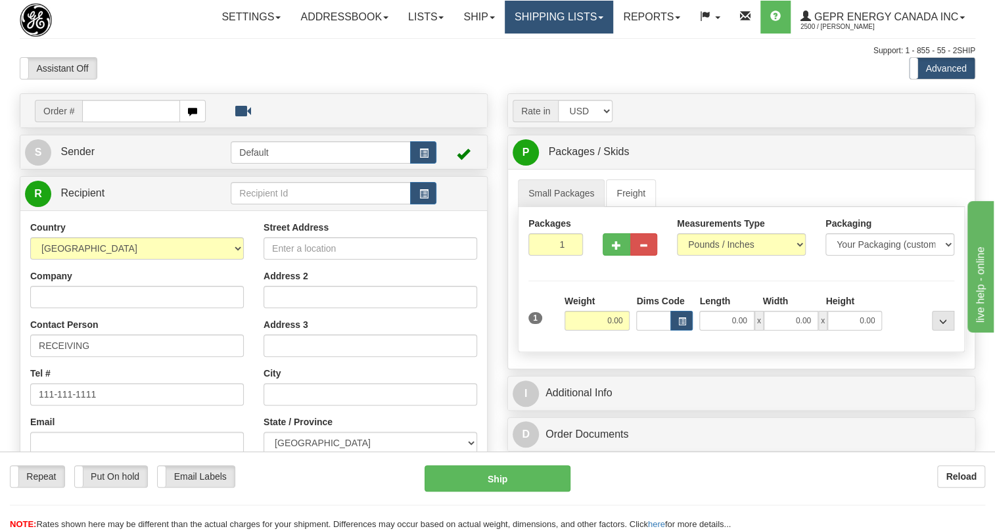
click at [600, 15] on link "Shipping lists" at bounding box center [559, 17] width 108 height 33
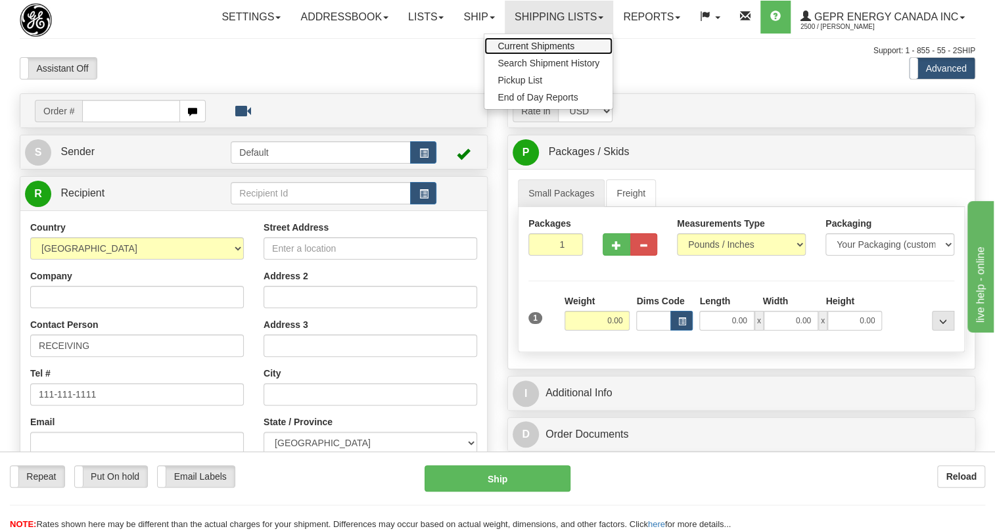
click at [537, 42] on span "Current Shipments" at bounding box center [535, 46] width 77 height 11
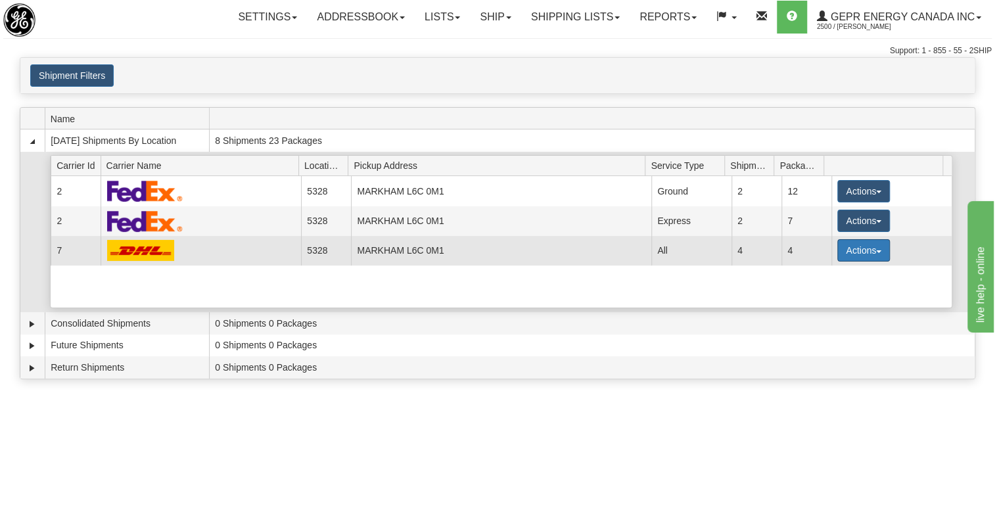
click at [876, 250] on span "button" at bounding box center [878, 251] width 5 height 3
click at [817, 274] on span "Details" at bounding box center [814, 274] width 35 height 9
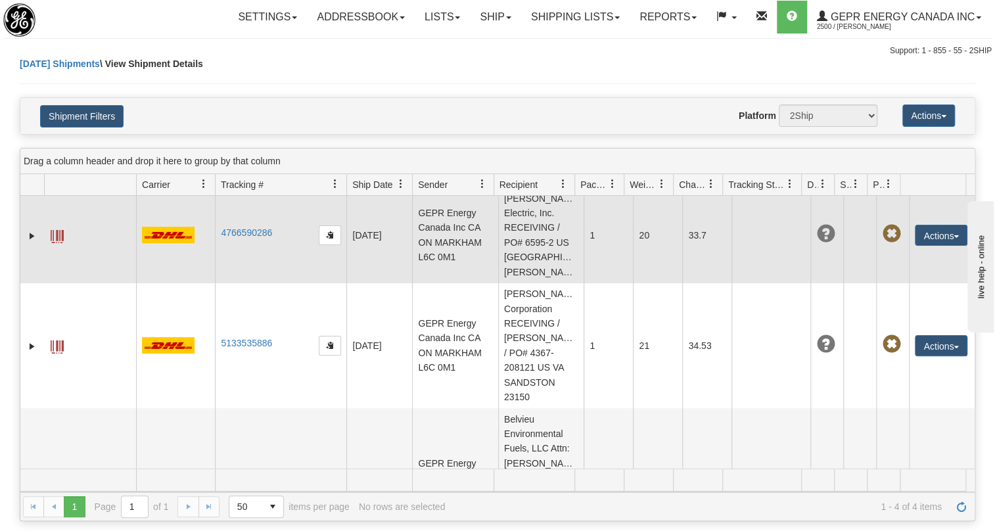
scroll to position [179, 0]
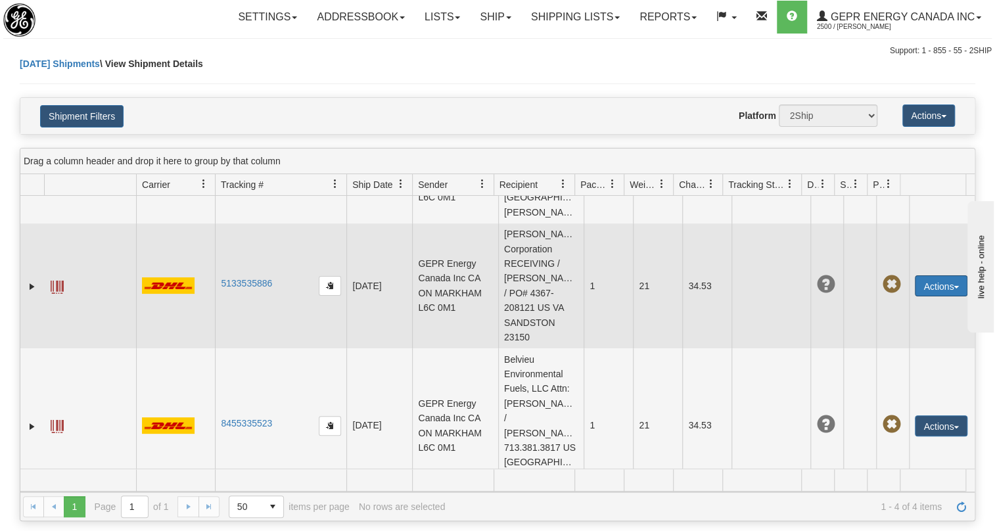
click at [953, 286] on span "button" at bounding box center [955, 287] width 5 height 3
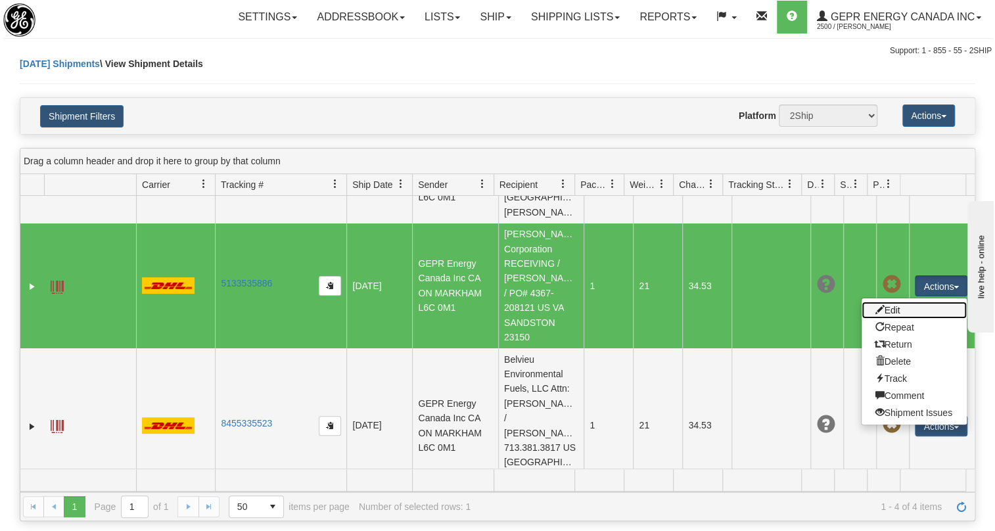
click at [889, 302] on link "Edit" at bounding box center [913, 310] width 105 height 17
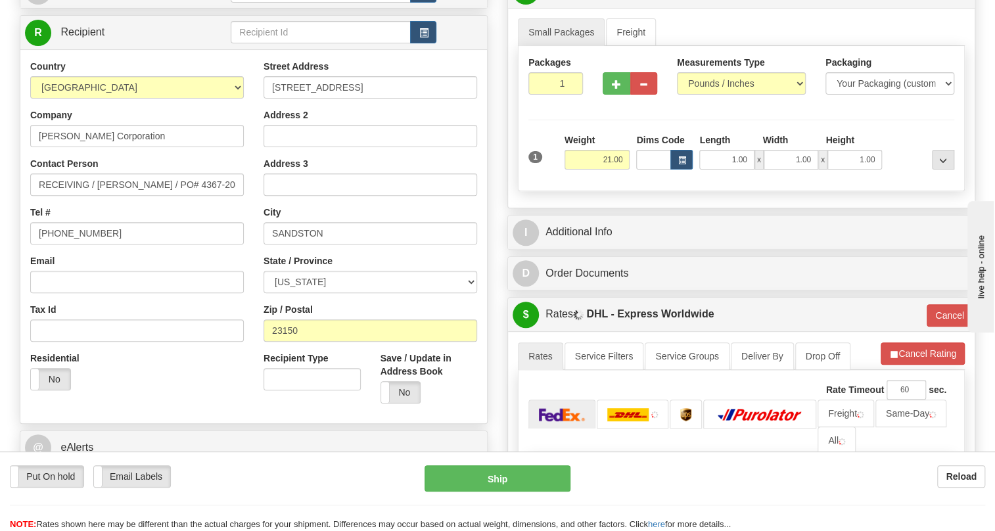
scroll to position [179, 0]
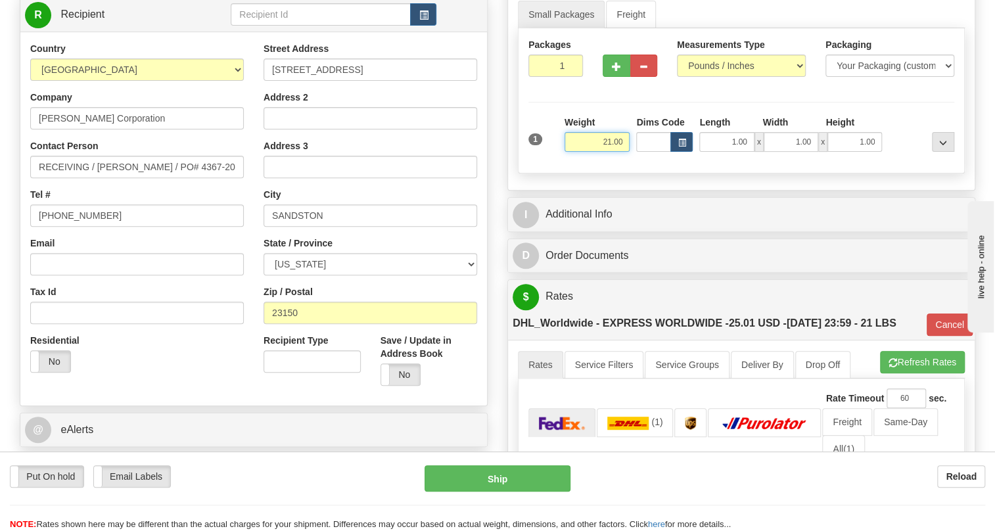
click at [596, 152] on input "21.00" at bounding box center [597, 142] width 66 height 20
type input "10.00"
type input "P"
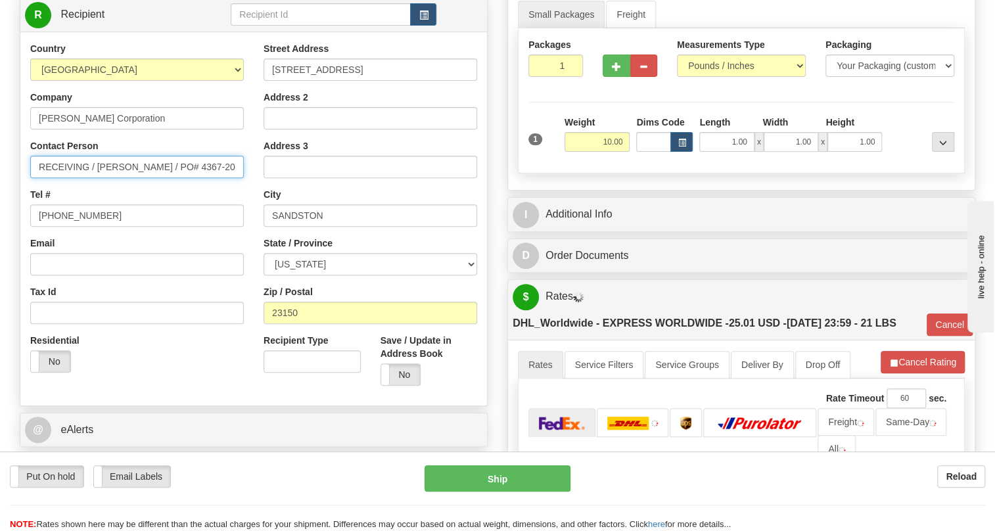
scroll to position [0, 9]
drag, startPoint x: 170, startPoint y: 195, endPoint x: 218, endPoint y: 197, distance: 48.7
click at [240, 178] on input "RECEIVING / [PERSON_NAME] / PO# 4367-208121" at bounding box center [137, 167] width 214 height 22
type input "RECEIVING / [PERSON_NAME]"
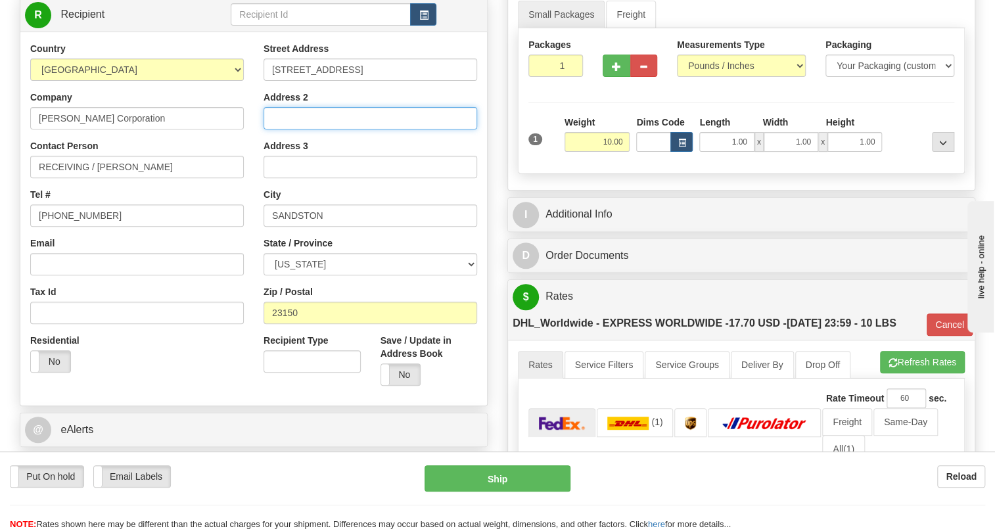
click at [279, 129] on input "Address 2" at bounding box center [370, 118] width 214 height 22
paste input "PO# 4367-208121"
type input "PO# 4367-208121"
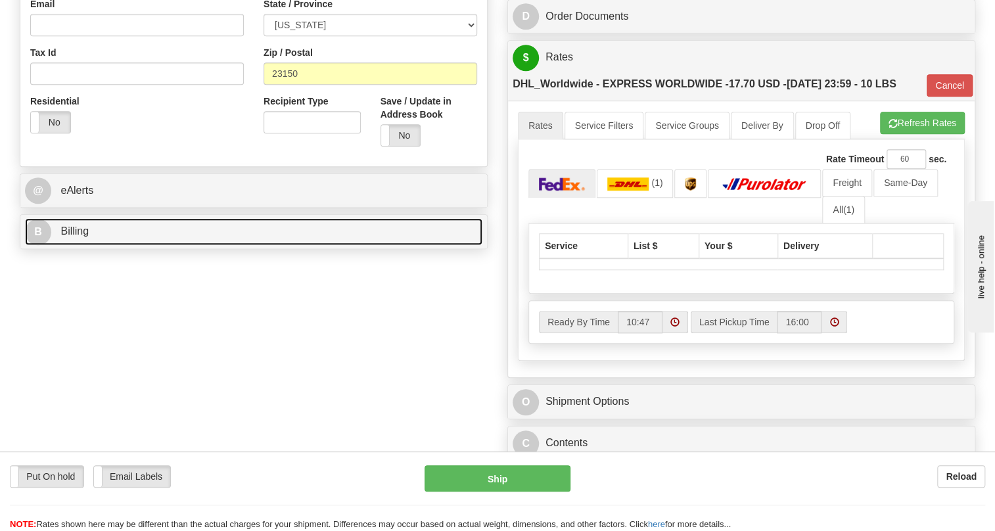
click at [74, 237] on span "Billing" at bounding box center [74, 230] width 28 height 11
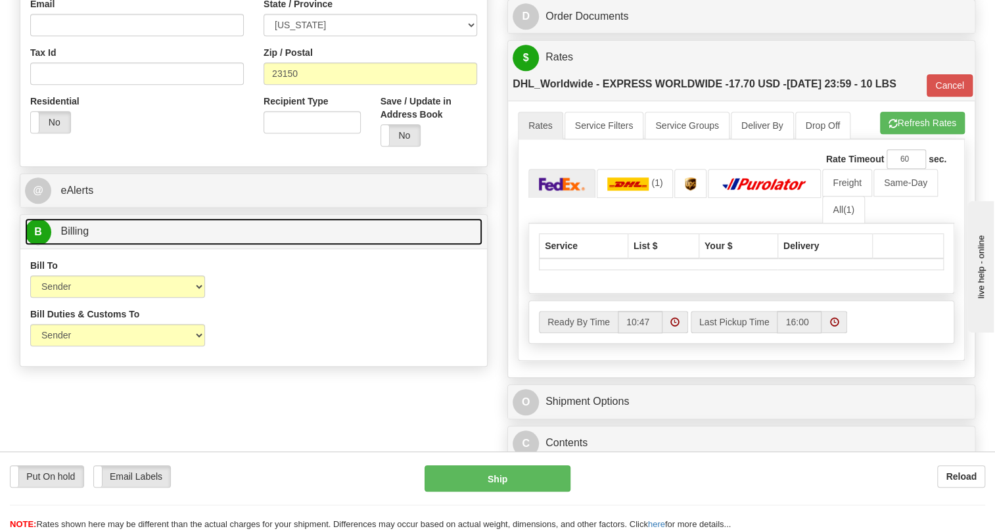
click at [74, 237] on span "Billing" at bounding box center [74, 230] width 28 height 11
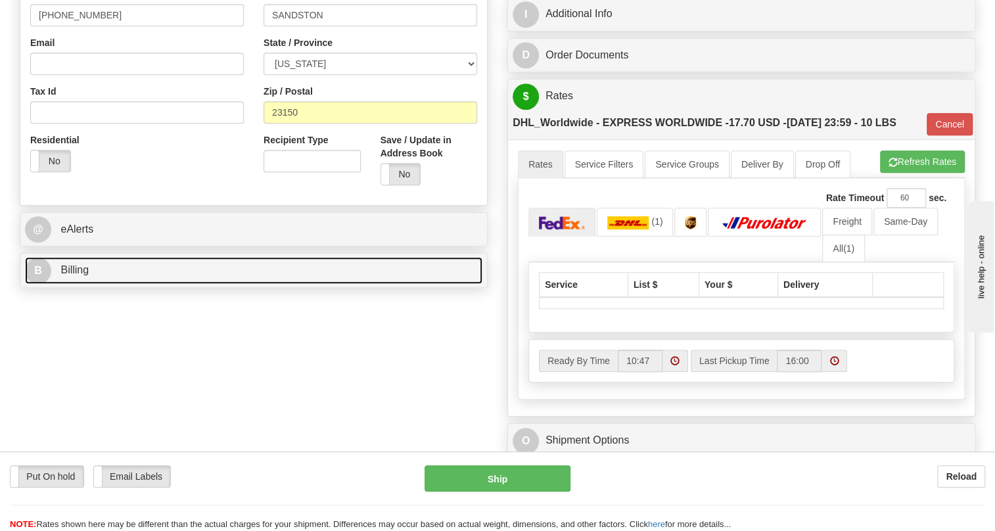
scroll to position [358, 0]
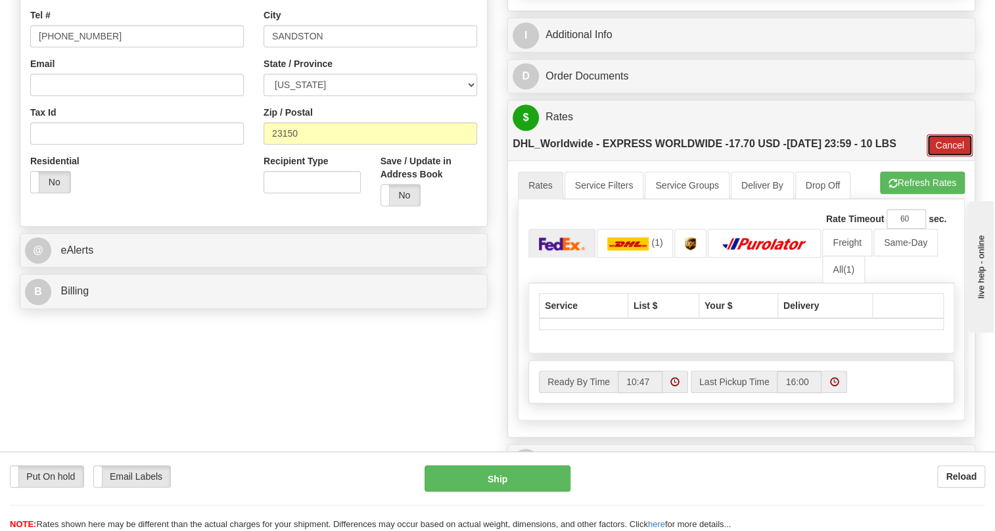
click at [946, 156] on button "Cancel" at bounding box center [950, 145] width 46 height 22
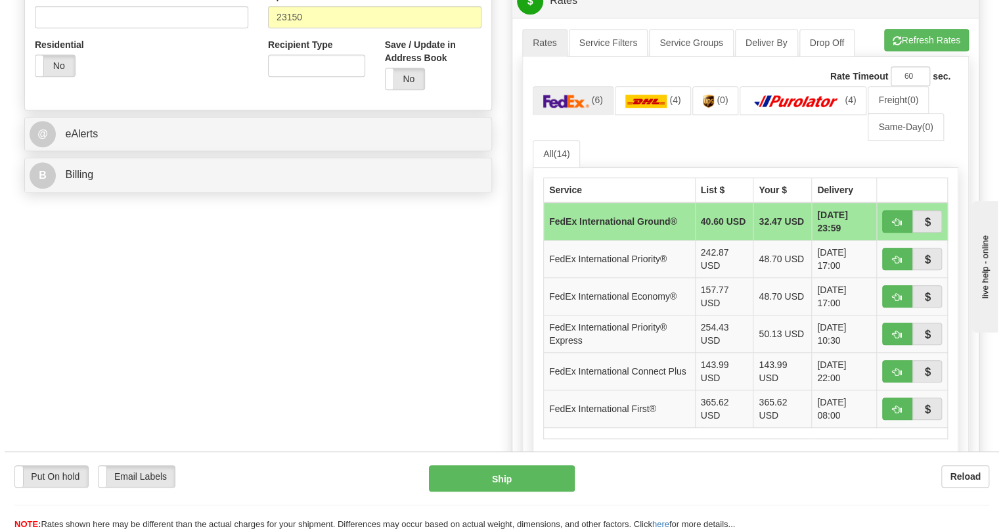
scroll to position [478, 0]
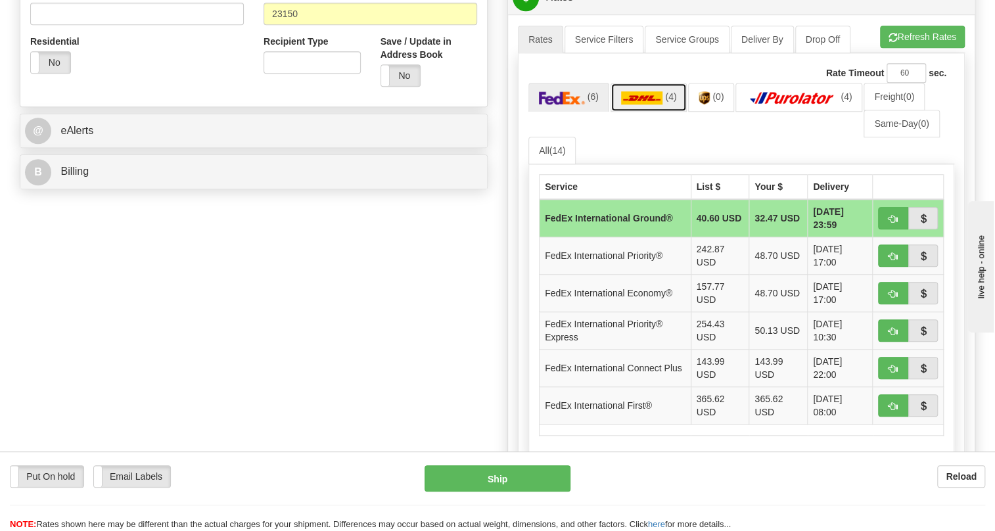
click at [647, 104] on img at bounding box center [642, 97] width 42 height 13
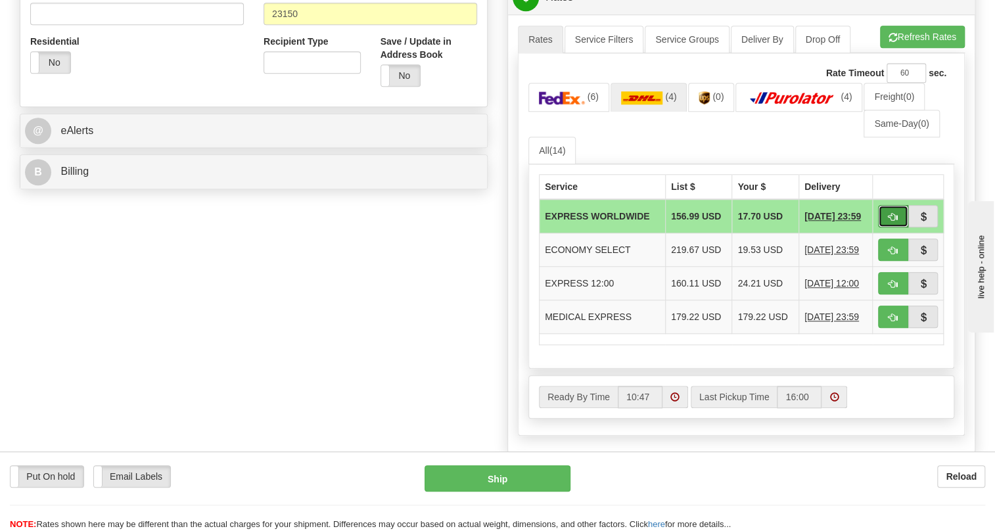
click at [894, 221] on span "button" at bounding box center [892, 217] width 9 height 9
type input "P"
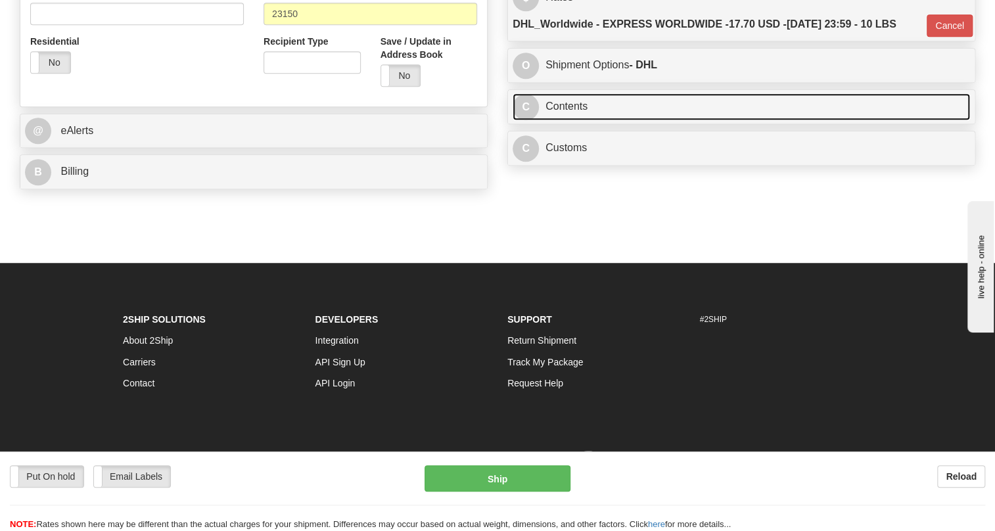
click at [573, 120] on link "C Contents" at bounding box center [741, 106] width 457 height 27
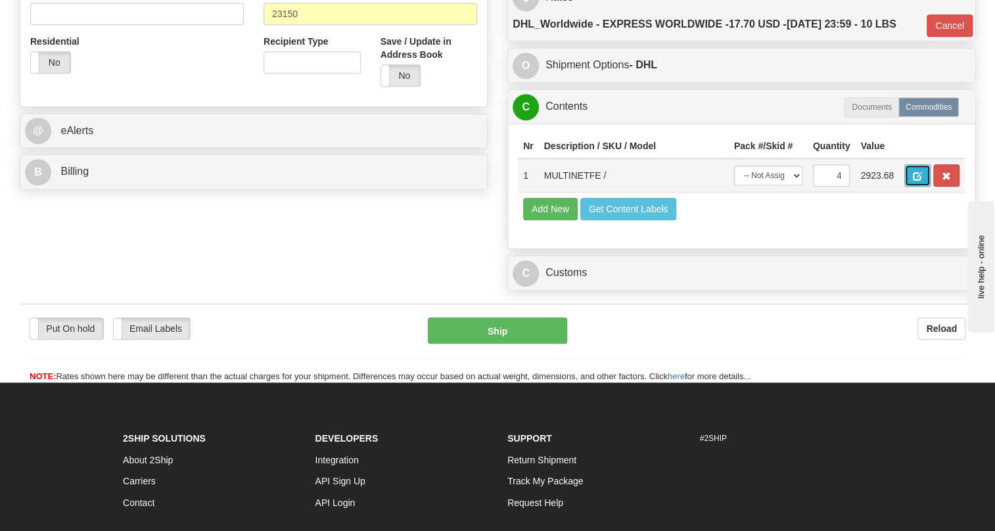
click at [915, 181] on span "button" at bounding box center [917, 176] width 9 height 9
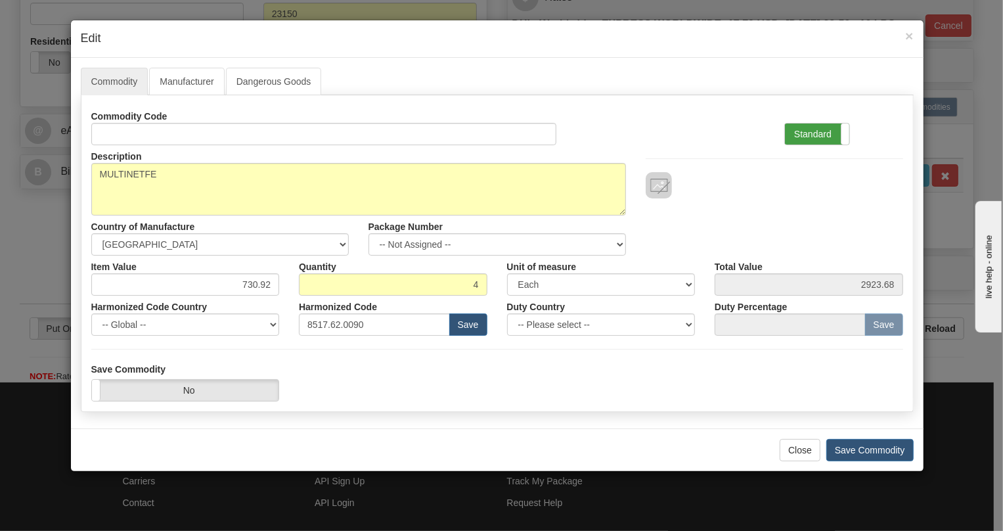
click at [802, 133] on label "Standard" at bounding box center [817, 134] width 64 height 21
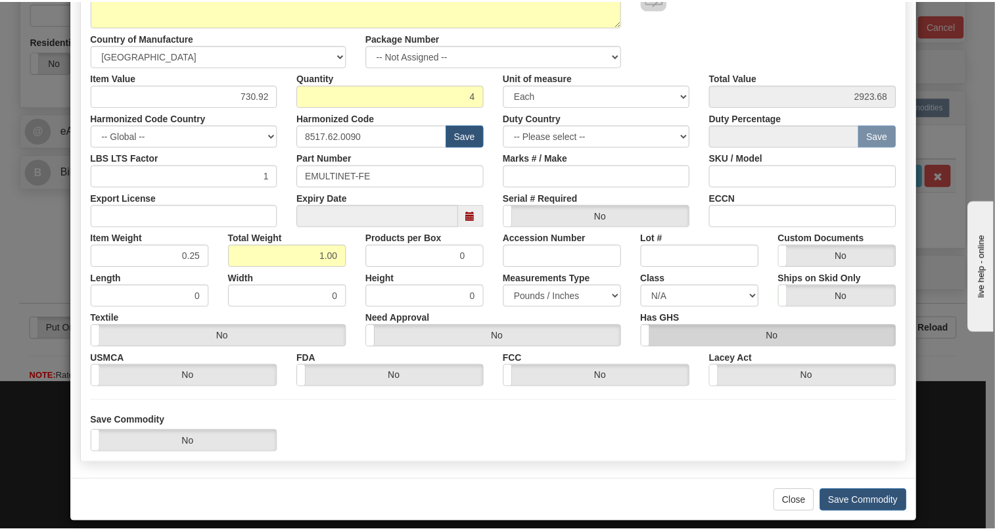
scroll to position [200, 0]
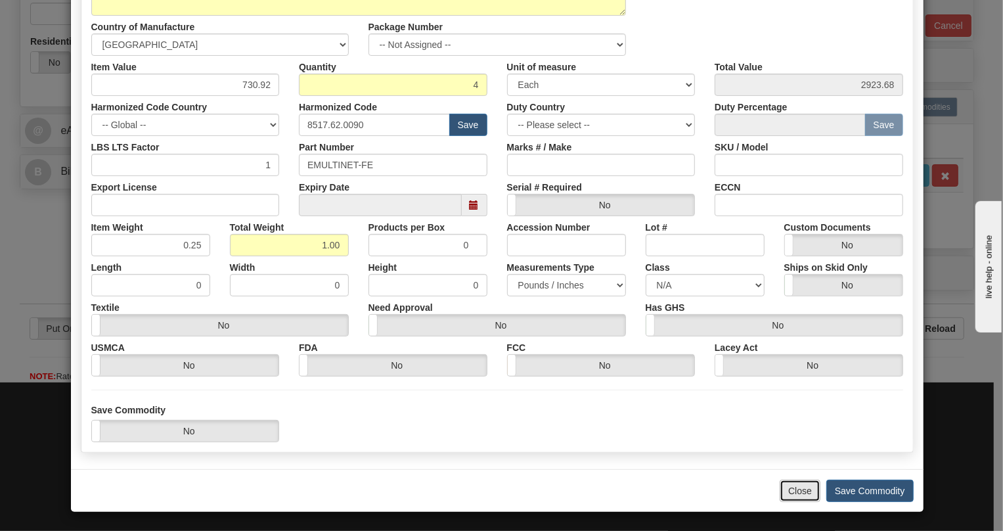
click at [793, 489] on button "Close" at bounding box center [800, 491] width 41 height 22
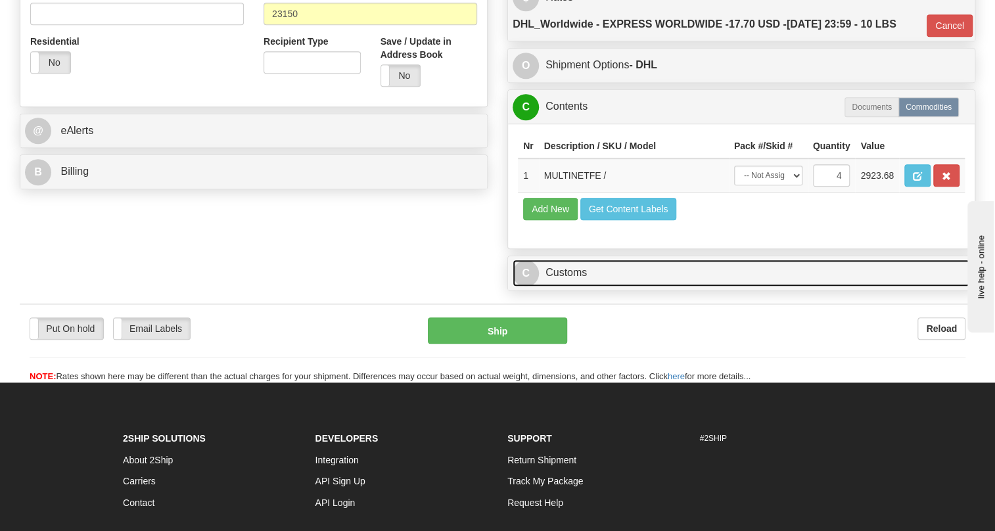
click at [574, 286] on link "C Customs" at bounding box center [741, 273] width 457 height 27
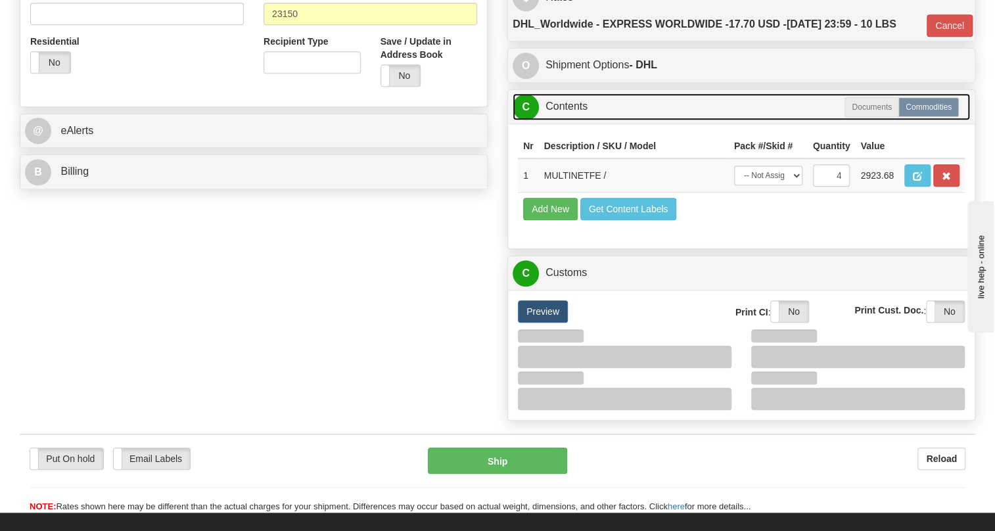
click at [574, 120] on link "C Contents" at bounding box center [741, 106] width 457 height 27
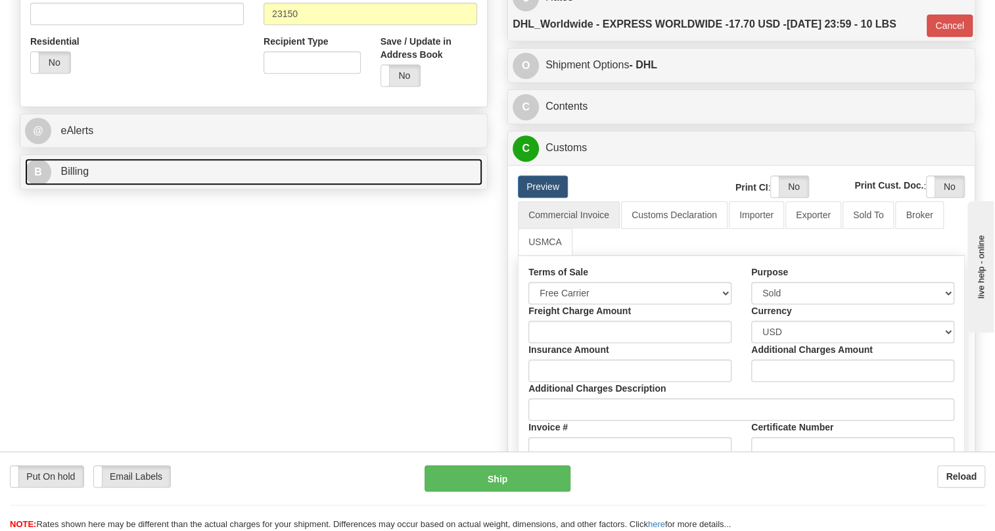
click at [82, 177] on span "Billing" at bounding box center [74, 171] width 28 height 11
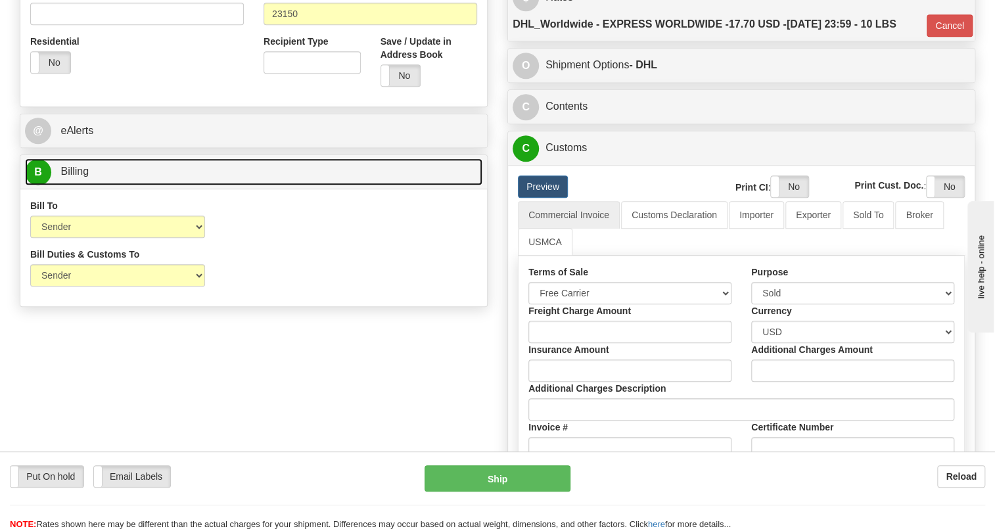
click at [82, 177] on span "Billing" at bounding box center [74, 171] width 28 height 11
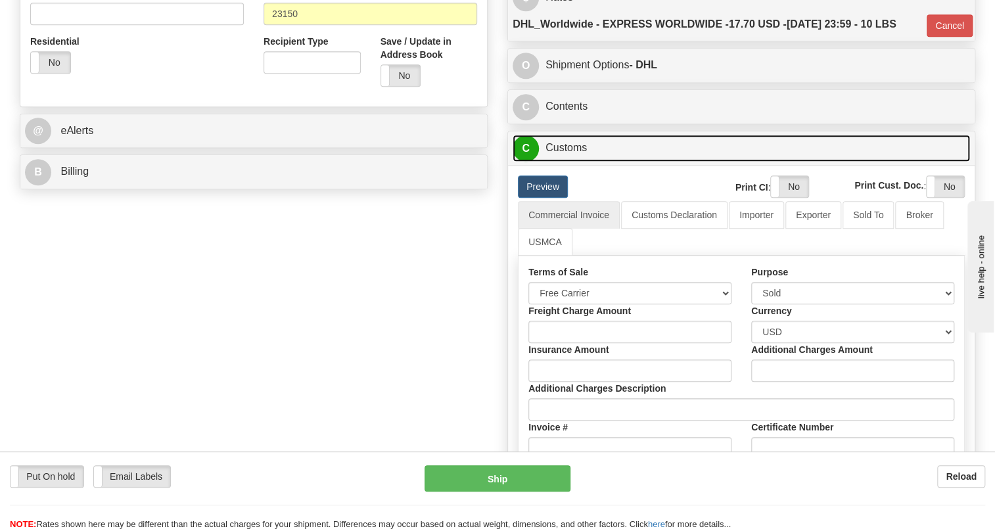
click at [561, 162] on link "C Customs" at bounding box center [741, 148] width 457 height 27
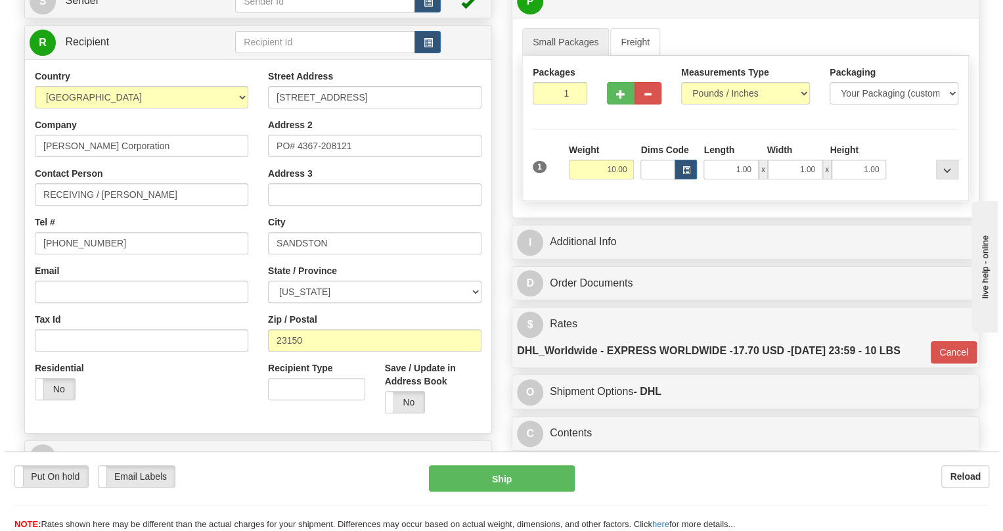
scroll to position [119, 0]
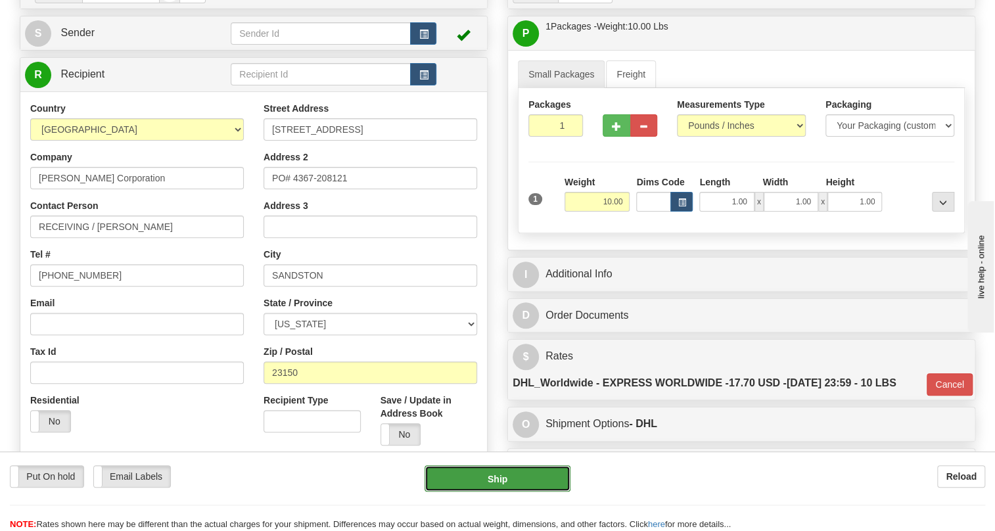
click at [507, 480] on button "Ship" at bounding box center [497, 478] width 146 height 26
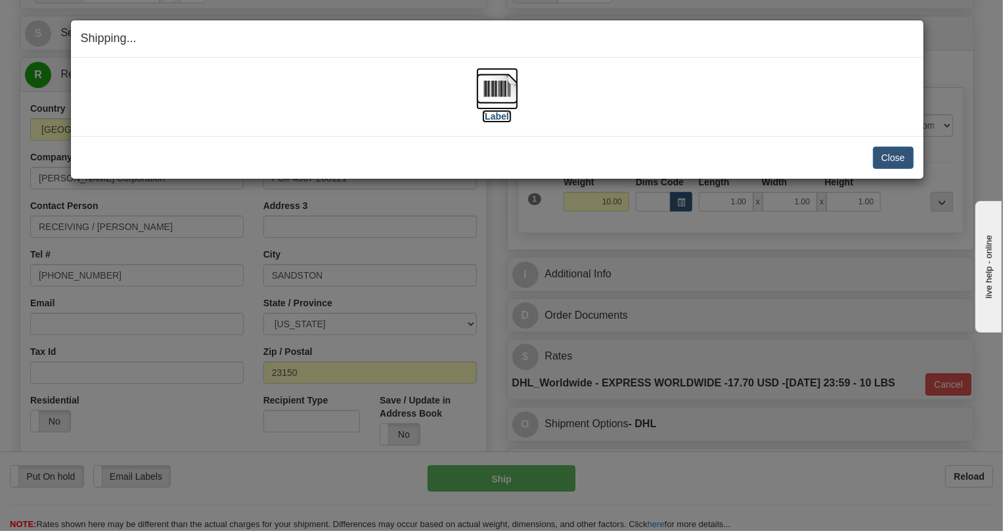
click at [501, 91] on img at bounding box center [497, 89] width 42 height 42
click at [891, 158] on button "Close" at bounding box center [893, 158] width 41 height 22
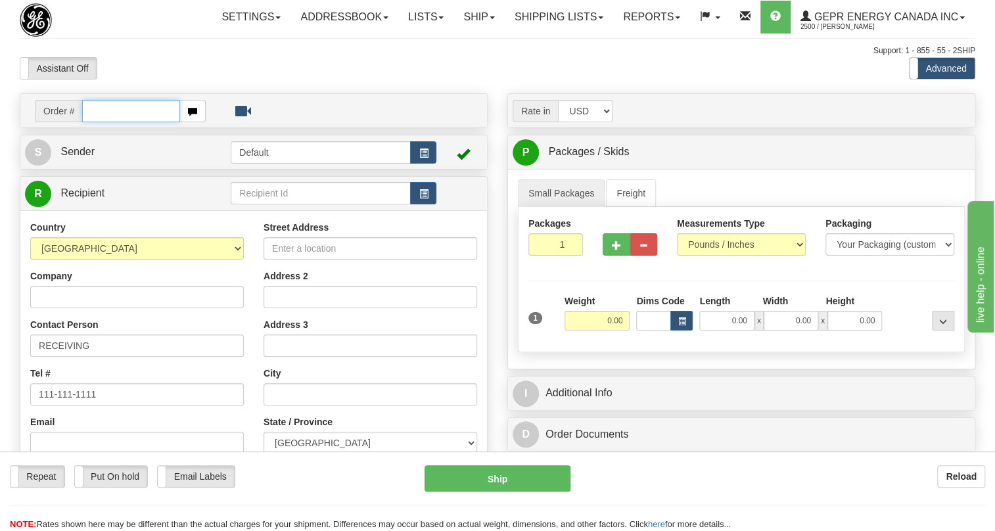
click at [118, 122] on input "text" at bounding box center [131, 111] width 98 height 22
paste input "0086691918"
click at [99, 122] on input "0086691918" at bounding box center [131, 111] width 98 height 22
type input "86691918"
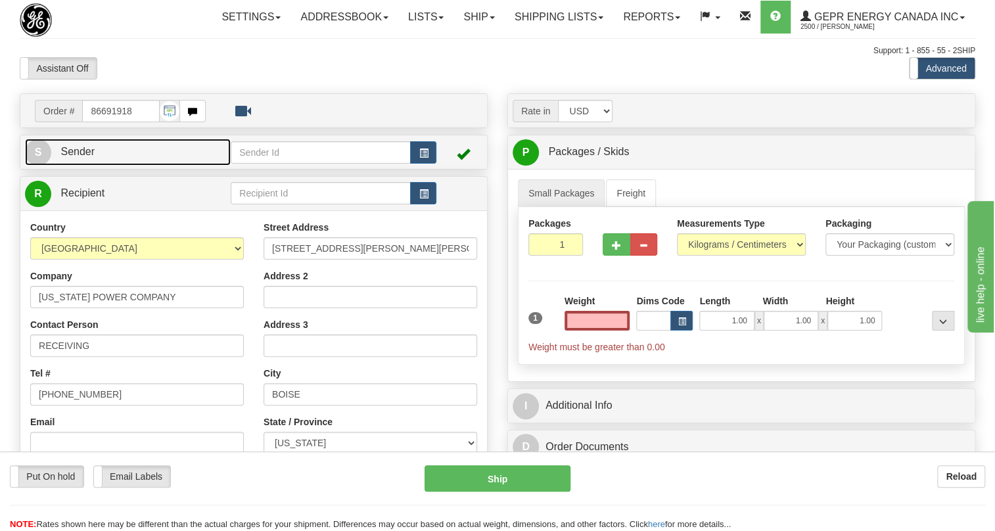
type input "0.00"
click at [83, 157] on span "Sender" at bounding box center [77, 151] width 34 height 11
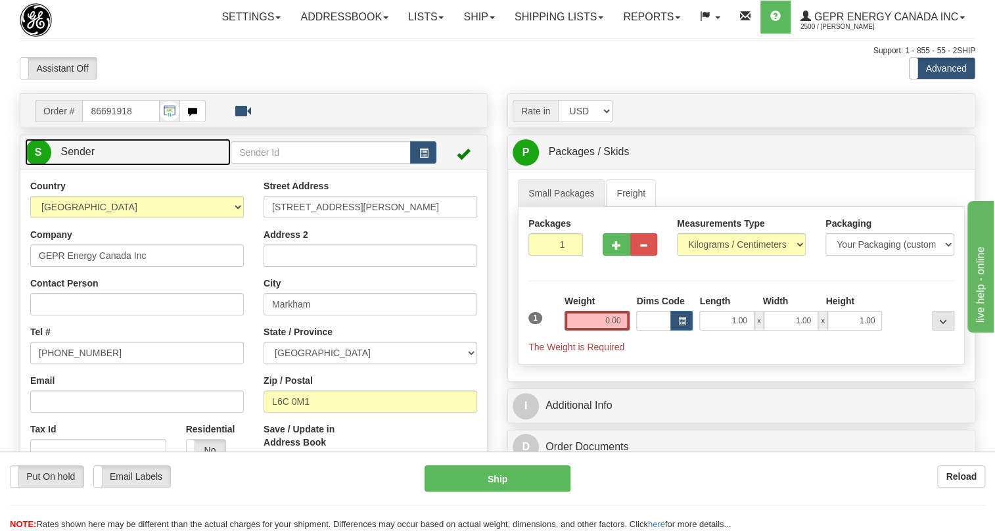
type input "MARKHAM"
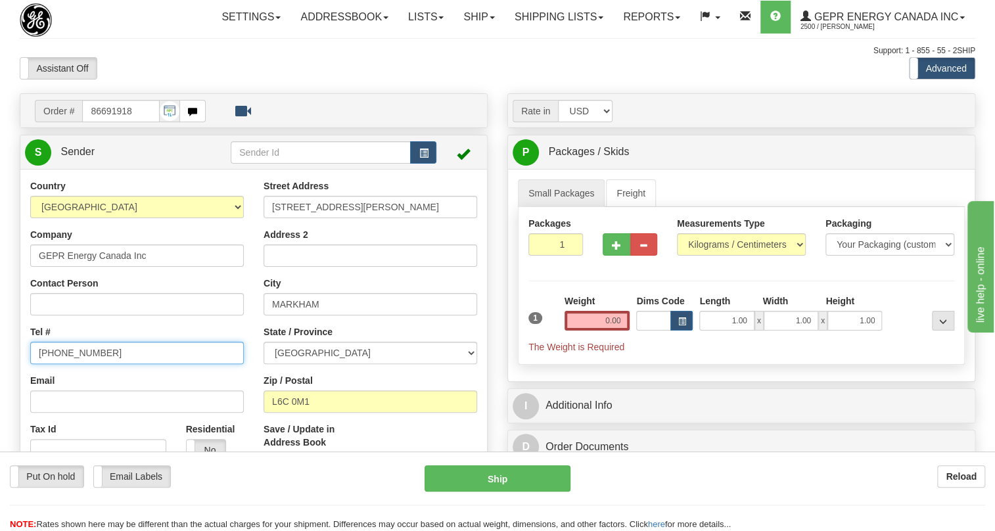
click at [81, 364] on input "(779)7960565" at bounding box center [137, 353] width 214 height 22
paste input "905-927-5013"
type input "905-927-5013"
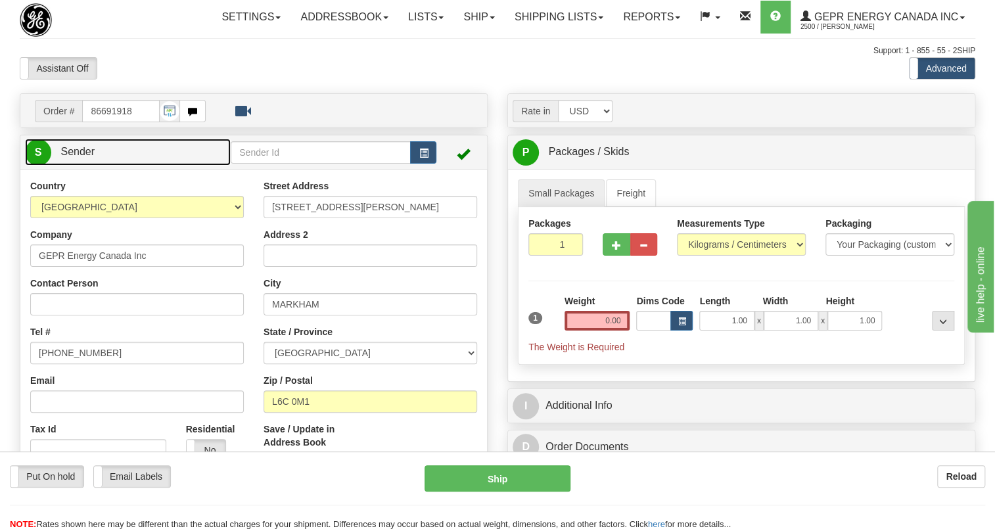
click at [83, 157] on span "Sender" at bounding box center [77, 151] width 34 height 11
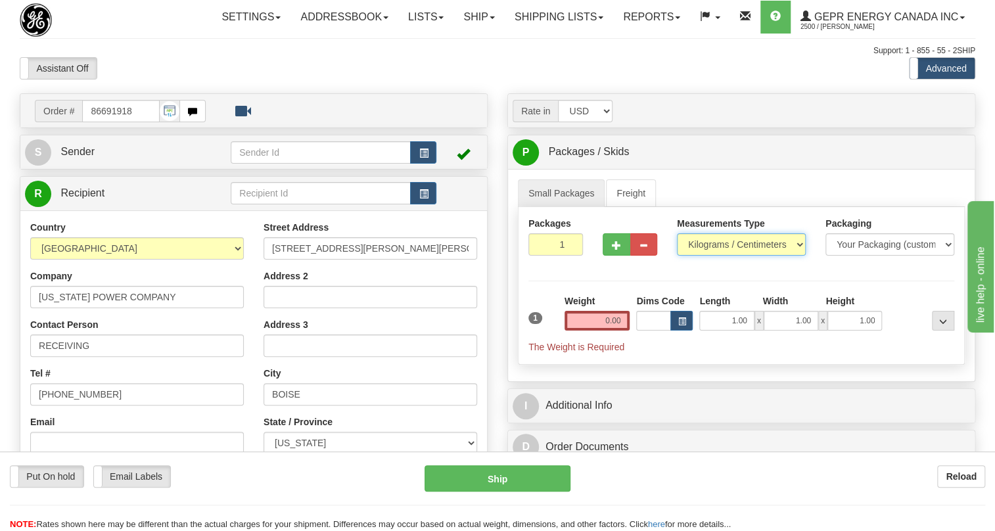
click at [714, 256] on select "Pounds / Inches Kilograms / Centimeters" at bounding box center [741, 244] width 129 height 22
select select "0"
click at [677, 256] on select "Pounds / Inches Kilograms / Centimeters" at bounding box center [741, 244] width 129 height 22
click at [633, 354] on span "The Weight is Required" at bounding box center [741, 346] width 426 height 13
click at [614, 331] on input "0.00" at bounding box center [597, 321] width 66 height 20
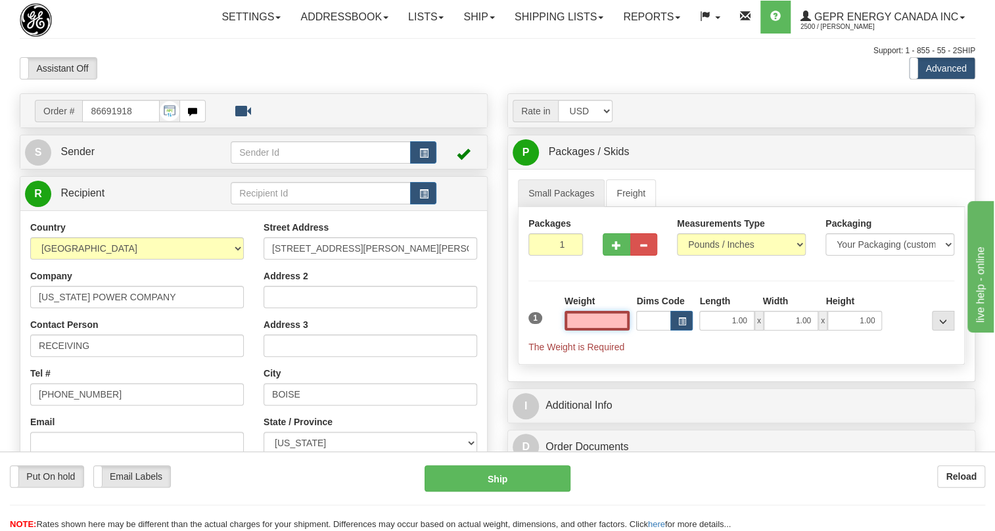
click at [614, 331] on input "text" at bounding box center [597, 321] width 66 height 20
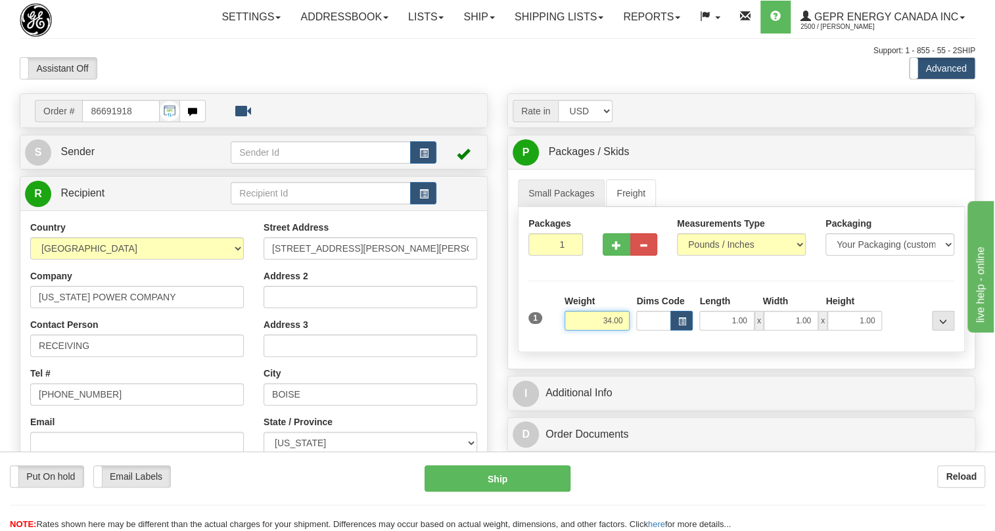
type input "34.00"
click at [545, 256] on input "1" at bounding box center [555, 244] width 55 height 22
type input "7"
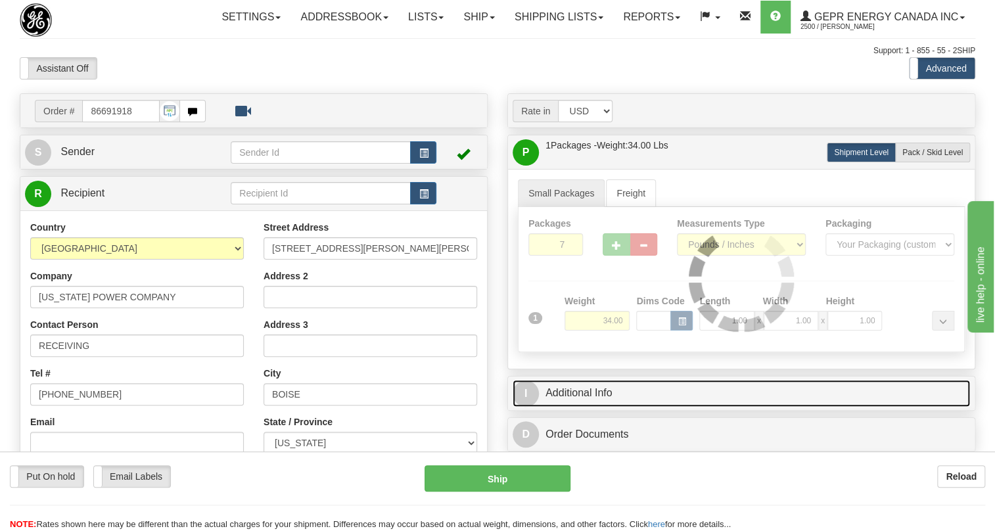
click at [604, 407] on link "I Additional Info" at bounding box center [741, 393] width 457 height 27
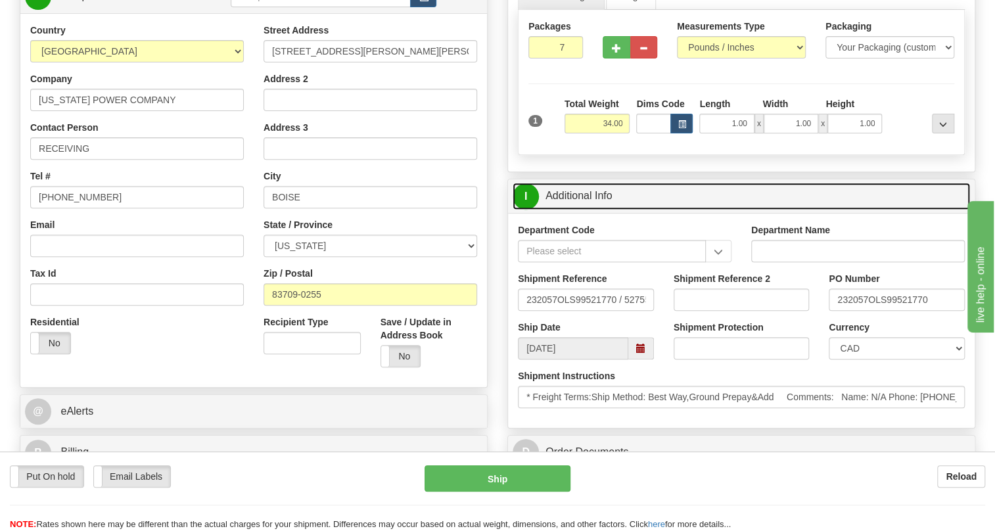
scroll to position [239, 0]
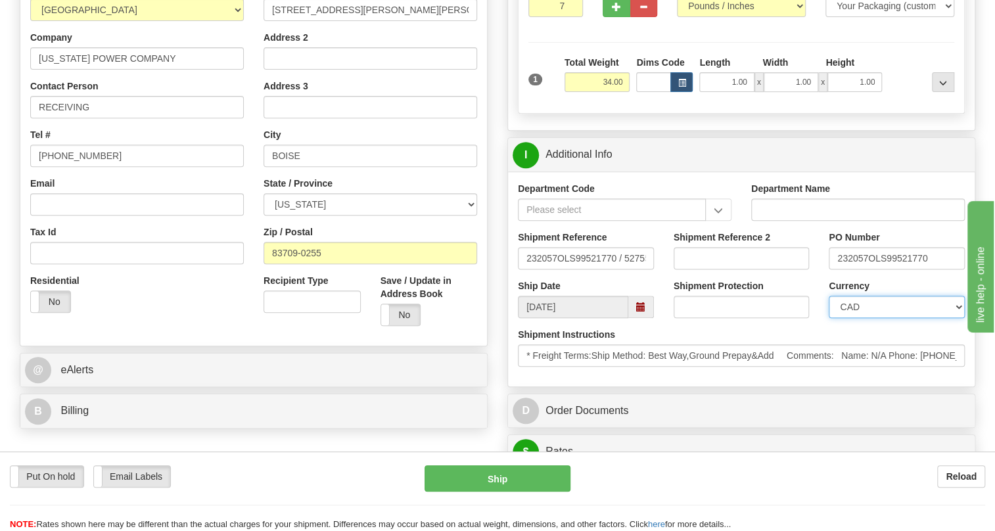
click at [887, 318] on select "CAD USD EUR ZAR RON ANG ARN AUD AUS AWG BBD BFR BGN BHD BMD BND BRC BRL CHP CKZ…" at bounding box center [897, 307] width 136 height 22
select select "1"
click at [829, 318] on select "CAD USD EUR ZAR RON ANG ARN AUD AUS AWG BBD BFR BGN BHD BMD BND BRC BRL CHP CKZ…" at bounding box center [897, 307] width 136 height 22
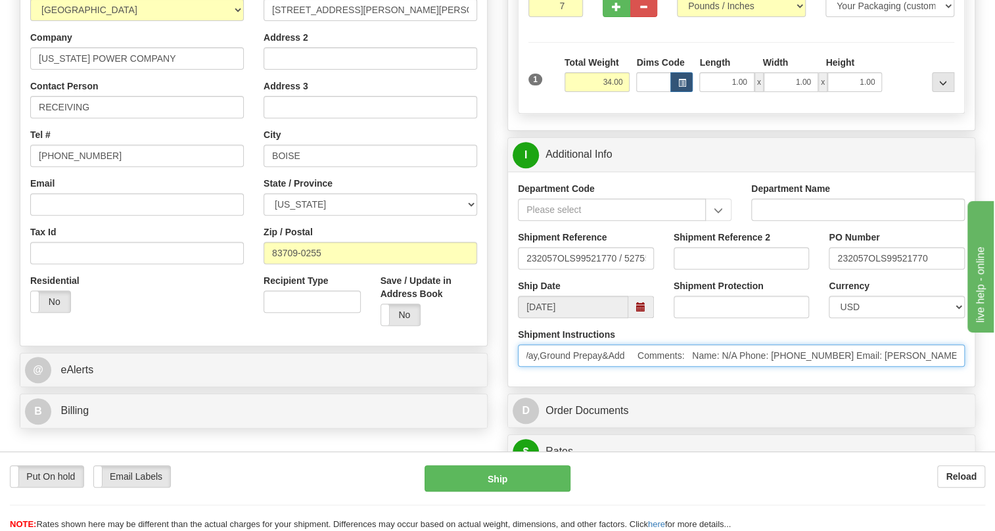
scroll to position [0, 173]
drag, startPoint x: 923, startPoint y: 384, endPoint x: 893, endPoint y: 386, distance: 30.3
click at [893, 367] on input "* Freight Terms:Ship Method: Best Way,Ground Prepay&Add Comments: Name: N/A Pho…" at bounding box center [741, 355] width 447 height 22
drag, startPoint x: 920, startPoint y: 382, endPoint x: 873, endPoint y: 386, distance: 47.4
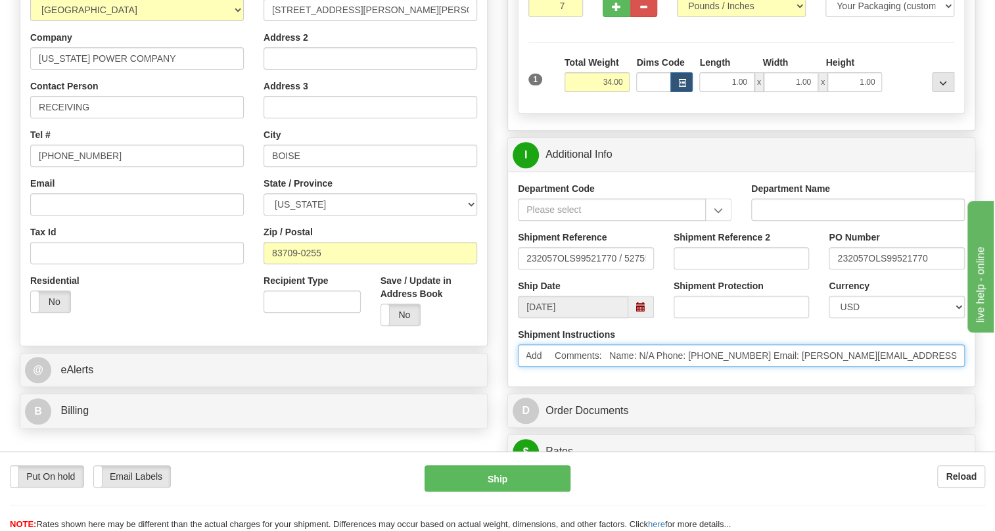
click at [873, 367] on input "* Freight Terms:Ship Method: Best Way,Ground Prepay&Add Comments: Name: N/A Pho…" at bounding box center [741, 355] width 447 height 22
click at [741, 367] on input "* Freight Terms:Ship Method: Best Way,Ground Prepay&Add Comments: Name: N/A Pho…" at bounding box center [741, 355] width 447 height 22
drag, startPoint x: 741, startPoint y: 383, endPoint x: 690, endPoint y: 383, distance: 50.6
click at [690, 367] on input "* Freight Terms:Ship Method: Best Way,Ground Prepay&Add Comments: Name: N/A Pho…" at bounding box center [741, 355] width 447 height 22
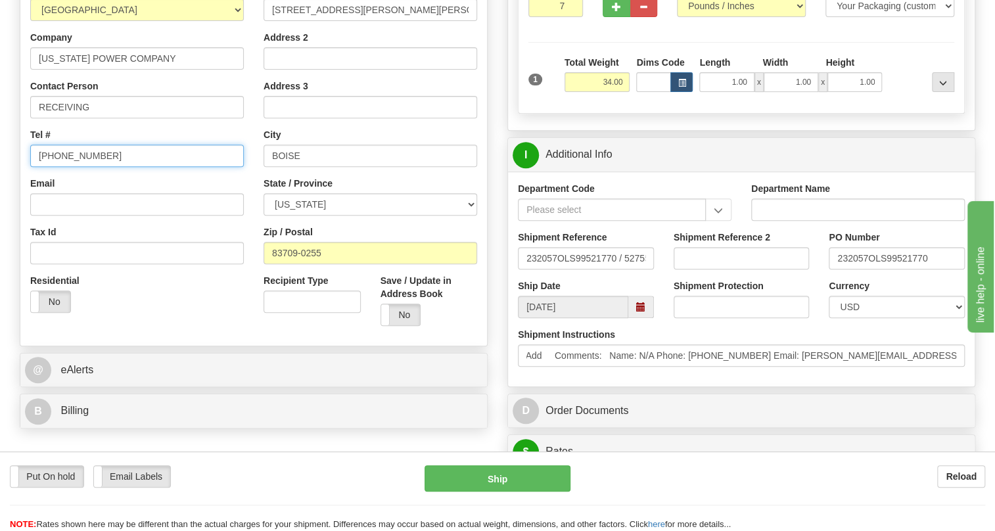
click at [76, 167] on input "(779)7960565" at bounding box center [137, 156] width 214 height 22
paste input "5622305422"
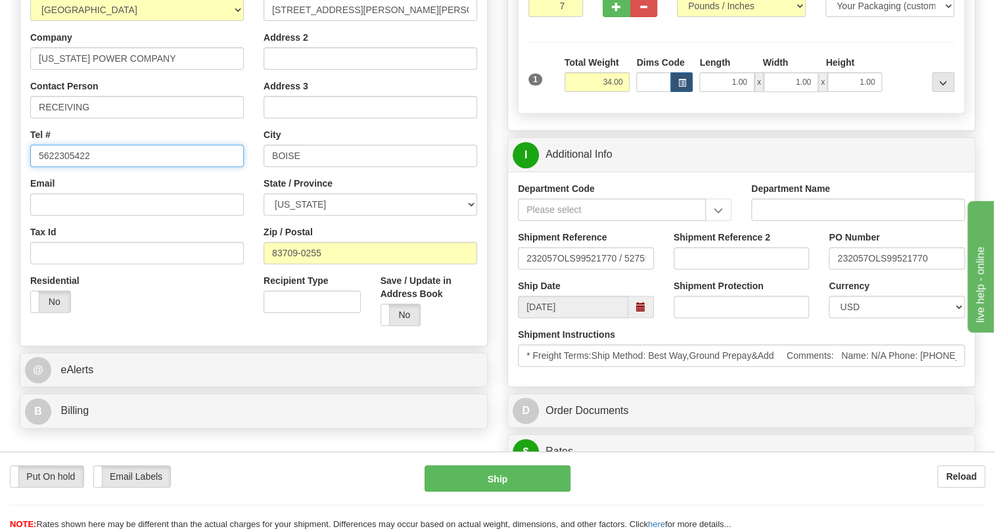
type input "5622305422"
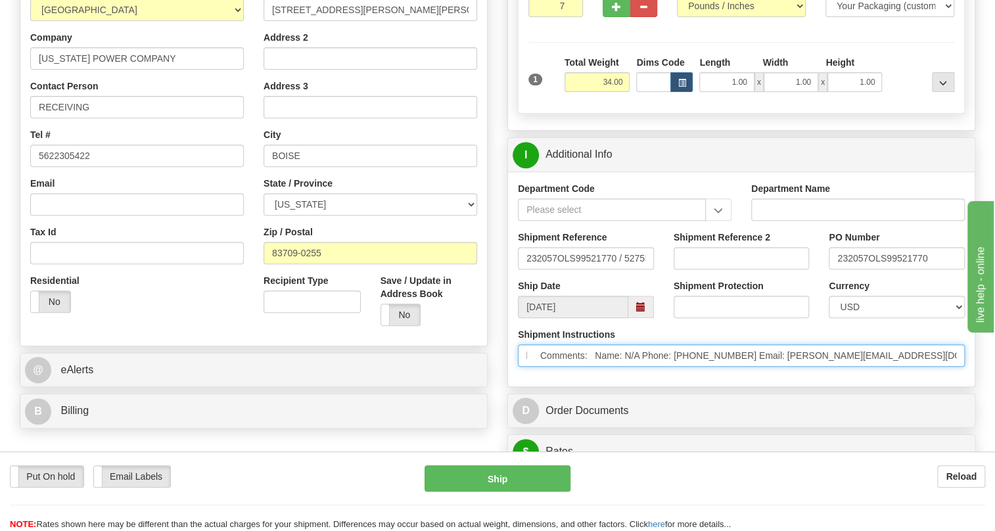
scroll to position [0, 655]
drag, startPoint x: 850, startPoint y: 382, endPoint x: 1003, endPoint y: 379, distance: 153.1
click at [994, 292] on html "Training Course Close Toggle navigation Settings Shipping Preferences New Sende…" at bounding box center [497, 26] width 995 height 531
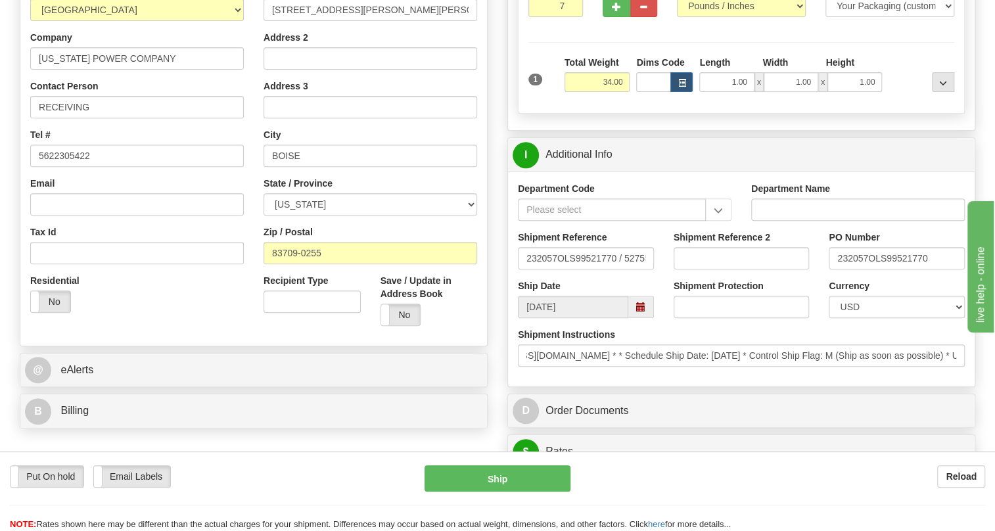
click at [789, 386] on div "Department Code Department Name Shipment Reference 232057OLS99521770 / 527551 S…" at bounding box center [741, 279] width 467 height 215
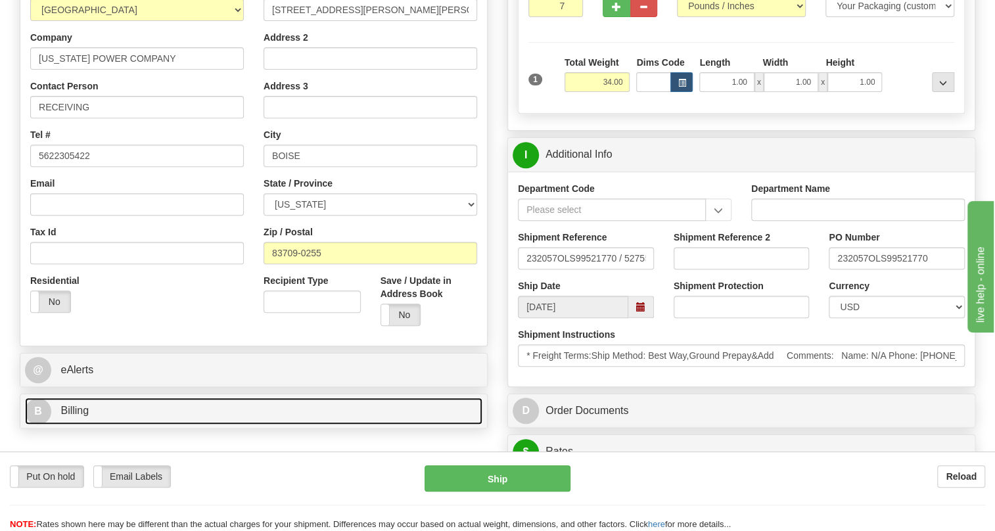
click at [68, 416] on span "Billing" at bounding box center [74, 410] width 28 height 11
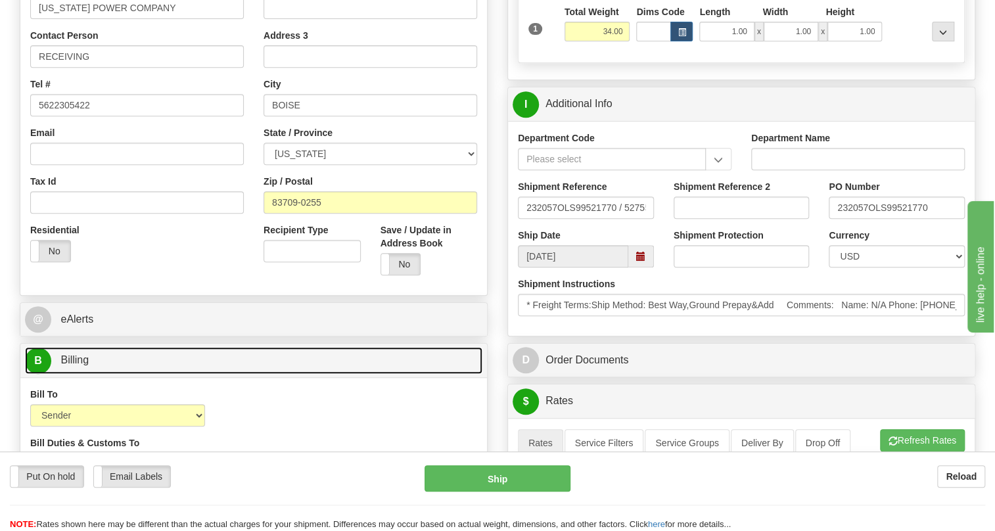
scroll to position [358, 0]
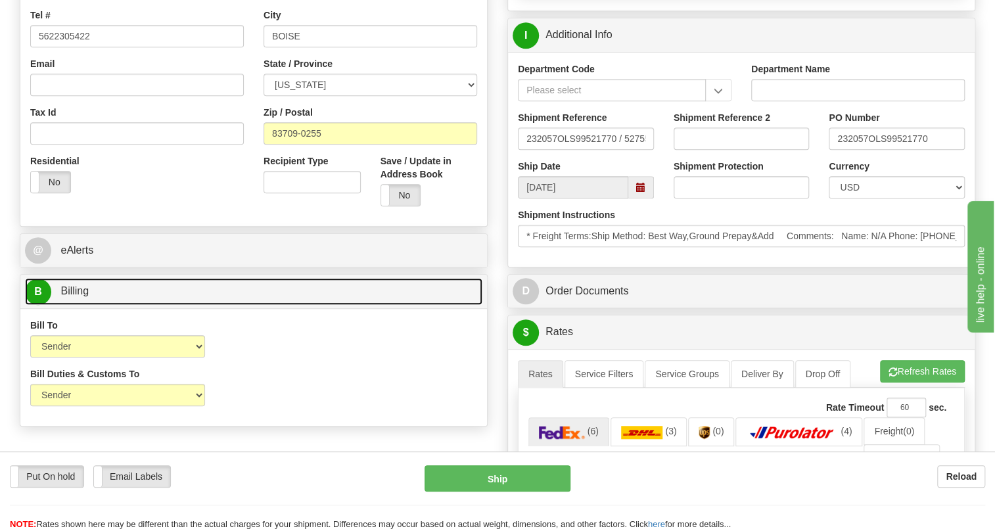
click at [73, 296] on span "Billing" at bounding box center [74, 290] width 28 height 11
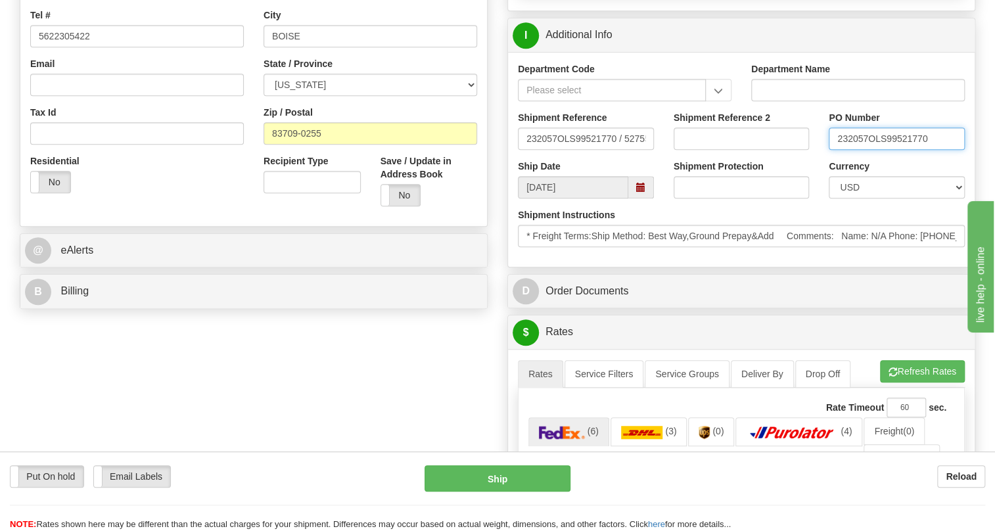
drag, startPoint x: 867, startPoint y: 170, endPoint x: 821, endPoint y: 173, distance: 46.8
click at [821, 160] on div "PO Number 232057OLS99521770" at bounding box center [897, 135] width 156 height 49
click at [856, 150] on input "232057OLS99521770" at bounding box center [897, 138] width 136 height 22
drag, startPoint x: 867, startPoint y: 167, endPoint x: 831, endPoint y: 171, distance: 35.7
click at [831, 150] on input "232057OLS99521770" at bounding box center [897, 138] width 136 height 22
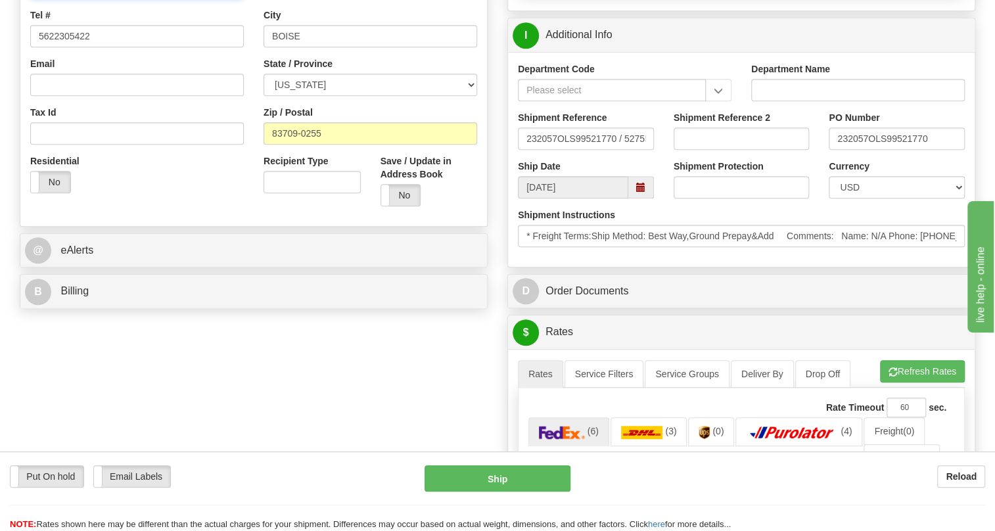
paste input "232057"
type input "RECEIVING / PO# 232057"
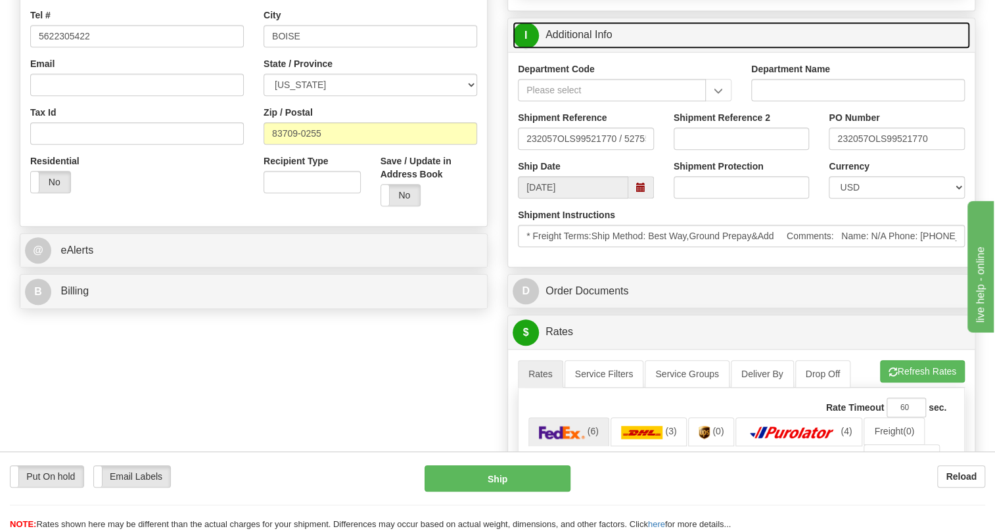
click at [585, 49] on link "I Additional Info" at bounding box center [741, 35] width 457 height 27
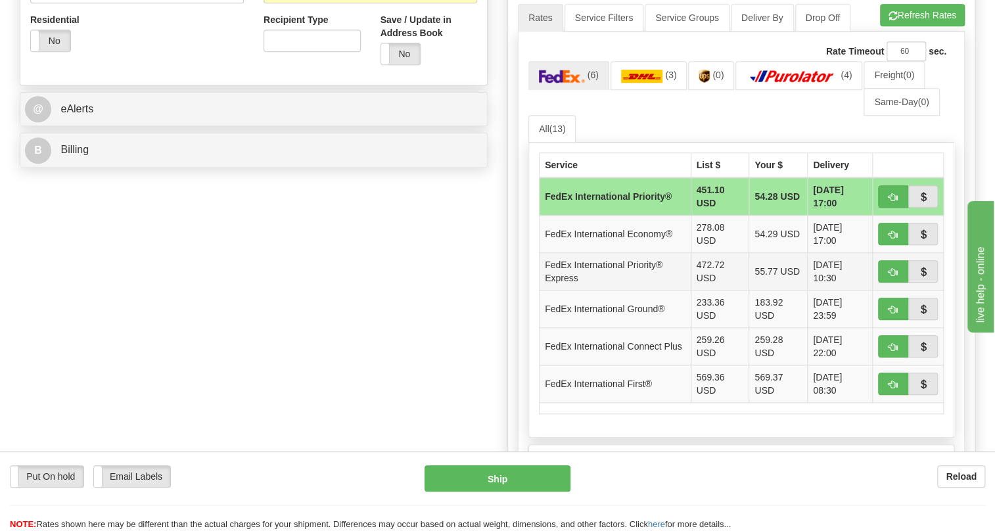
scroll to position [538, 0]
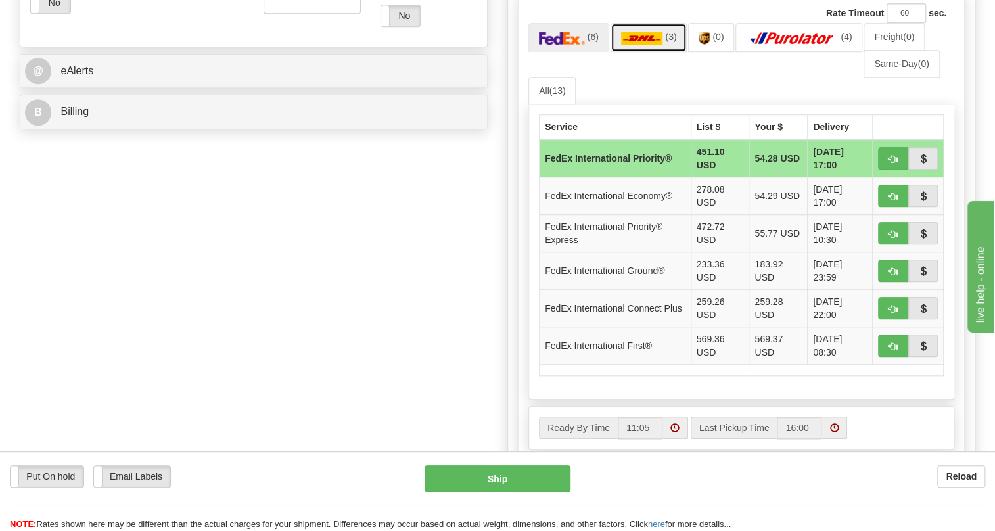
click at [656, 45] on img at bounding box center [642, 38] width 42 height 13
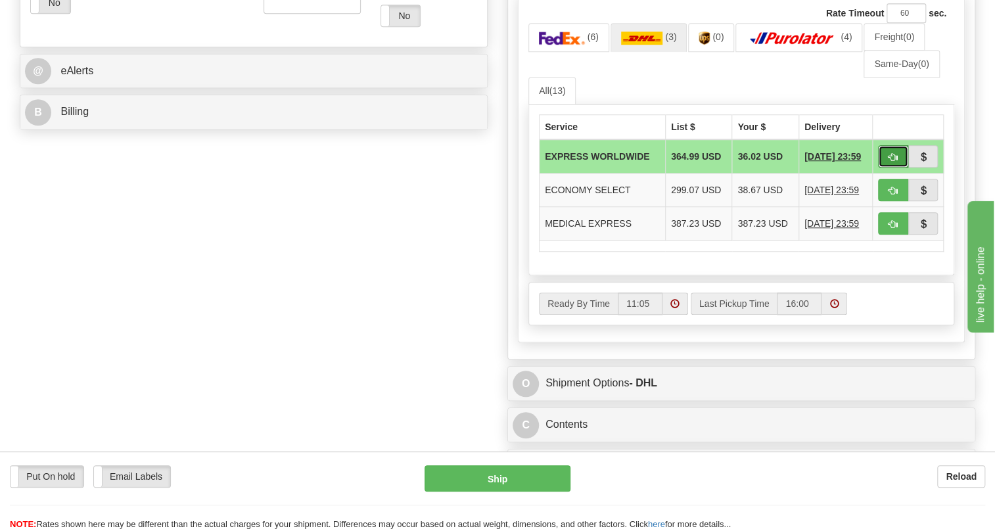
click at [890, 162] on span "button" at bounding box center [892, 157] width 9 height 9
type input "P"
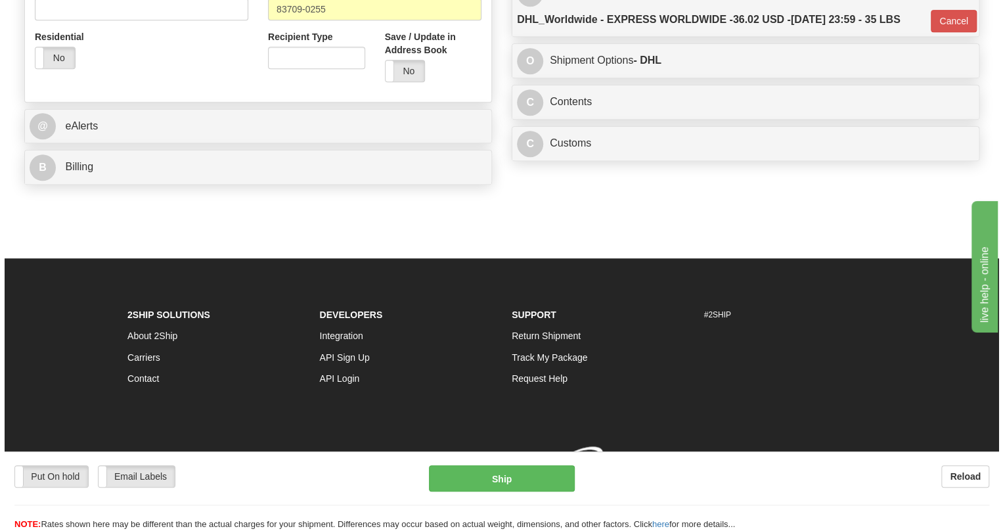
scroll to position [529, 0]
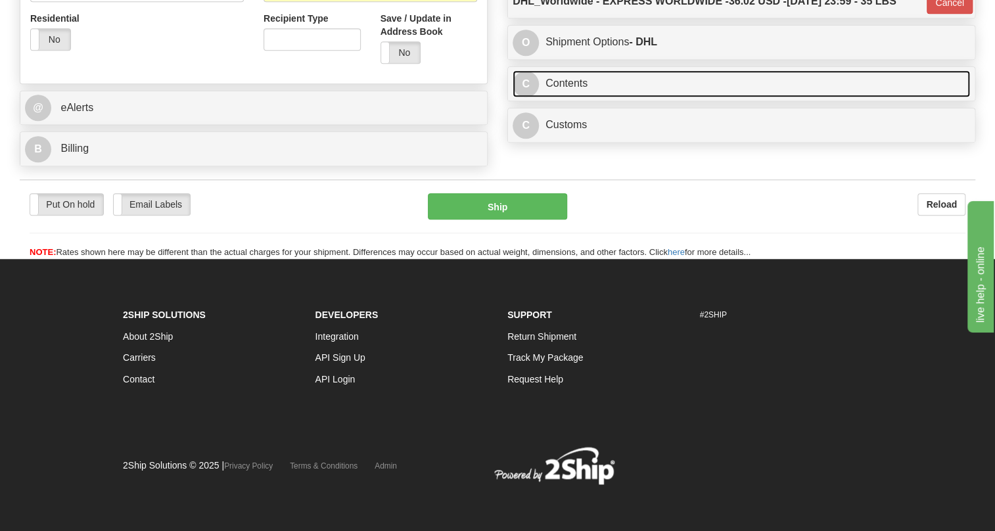
click at [576, 85] on link "C Contents" at bounding box center [741, 83] width 457 height 27
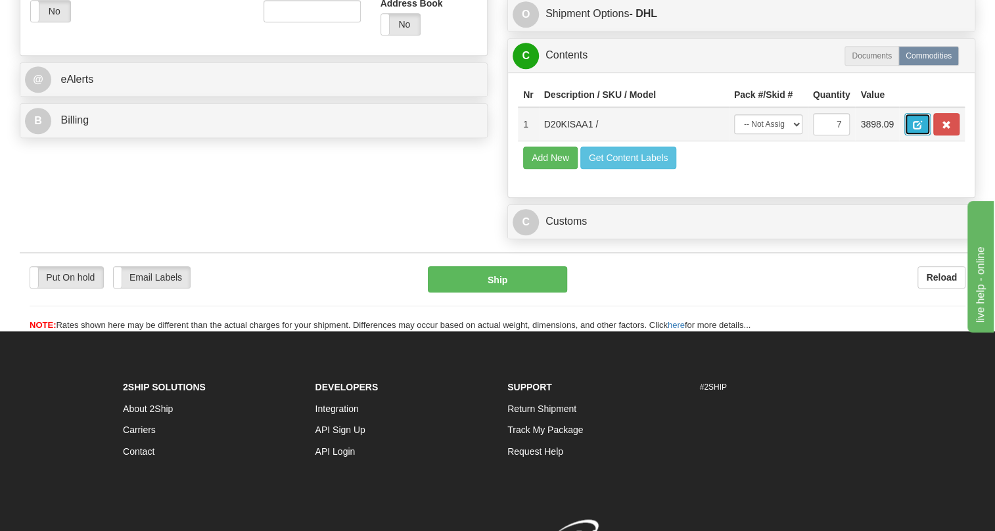
click at [915, 129] on span "button" at bounding box center [917, 125] width 9 height 9
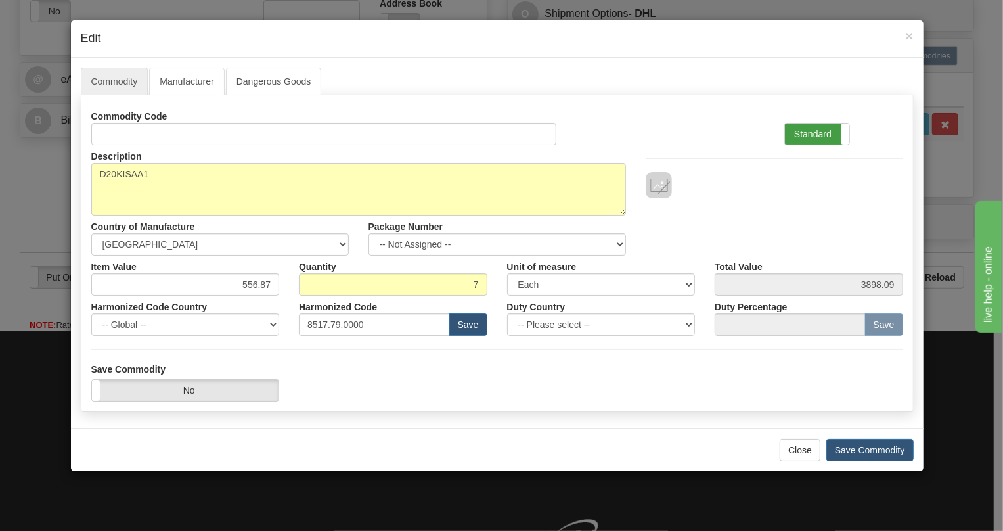
click at [806, 131] on label "Standard" at bounding box center [817, 134] width 64 height 21
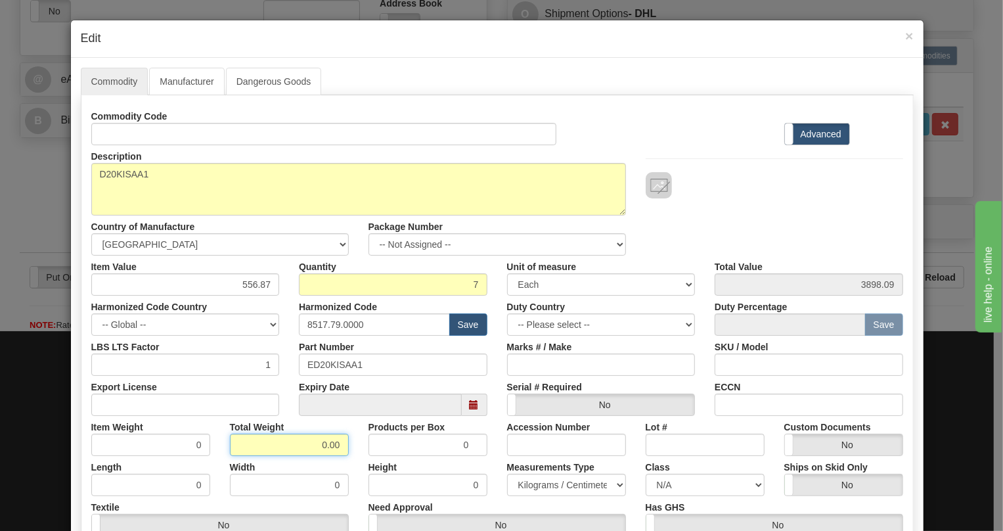
click at [310, 445] on input "0.00" at bounding box center [289, 445] width 119 height 22
type input "1.00"
type input "0.1429"
click at [550, 486] on select "Pounds / Inches Kilograms / Centimeters" at bounding box center [566, 485] width 119 height 22
select select "0"
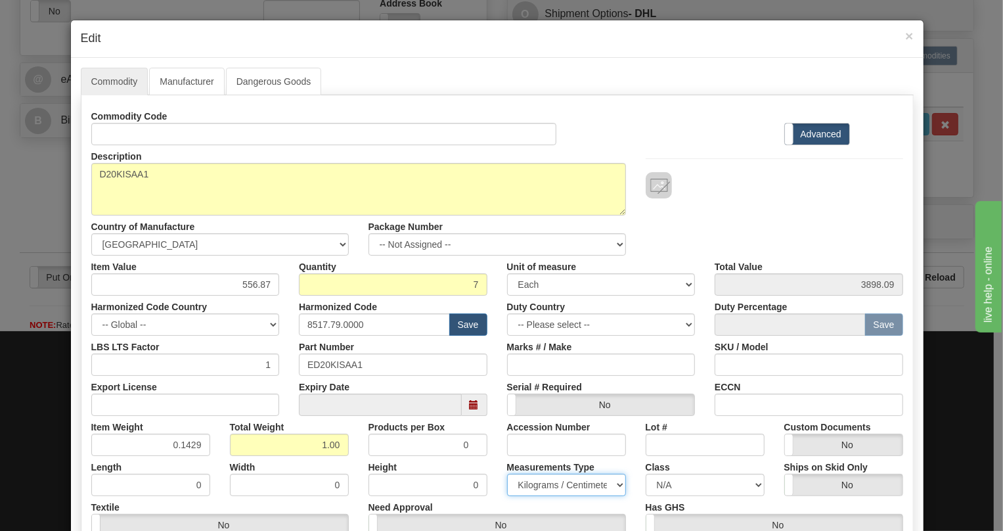
click at [507, 474] on select "Pounds / Inches Kilograms / Centimeters" at bounding box center [566, 485] width 119 height 22
click at [336, 362] on input "ED20KISAA1" at bounding box center [393, 365] width 189 height 22
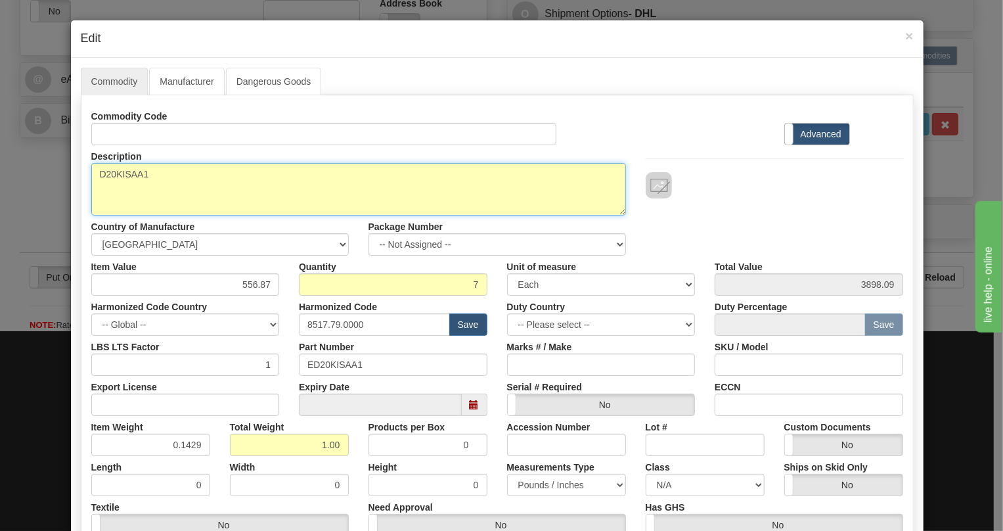
click at [124, 173] on textarea "D20KISAA1" at bounding box center [358, 189] width 535 height 53
paste textarea "-A-"
type textarea "D20KIS-A-A1"
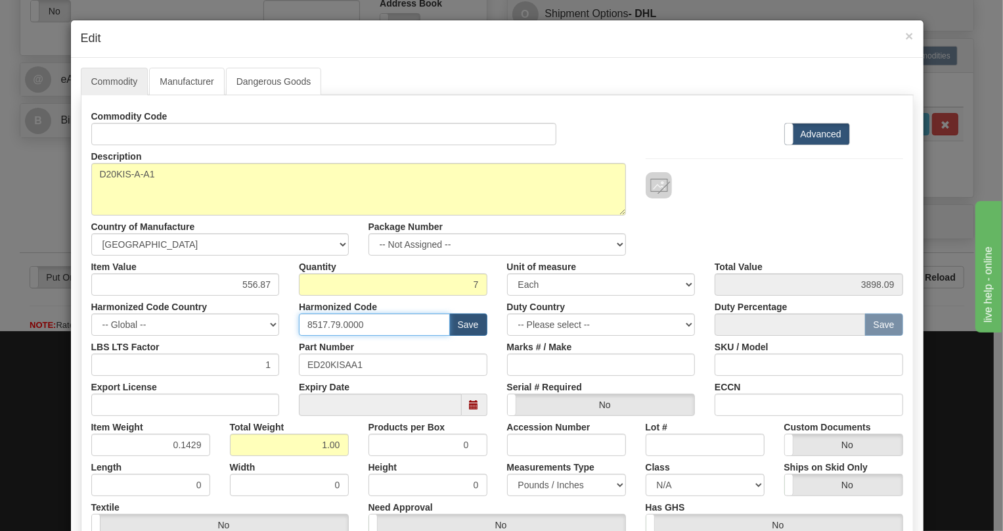
click at [346, 325] on input "8517.79.0000" at bounding box center [374, 324] width 151 height 22
paste input "38.90.818"
type input "8538.90.8180"
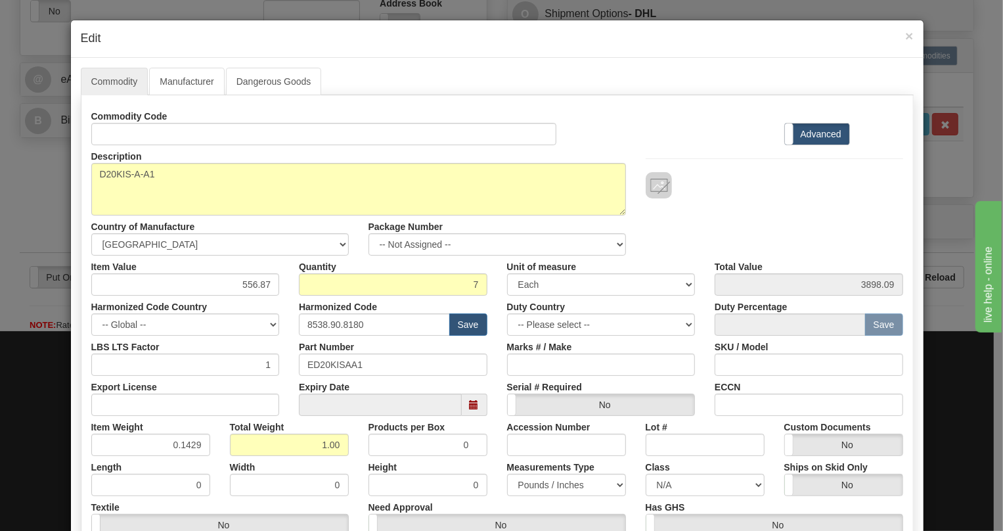
click at [904, 460] on div "Ships on Skid Only Yes No" at bounding box center [844, 476] width 139 height 40
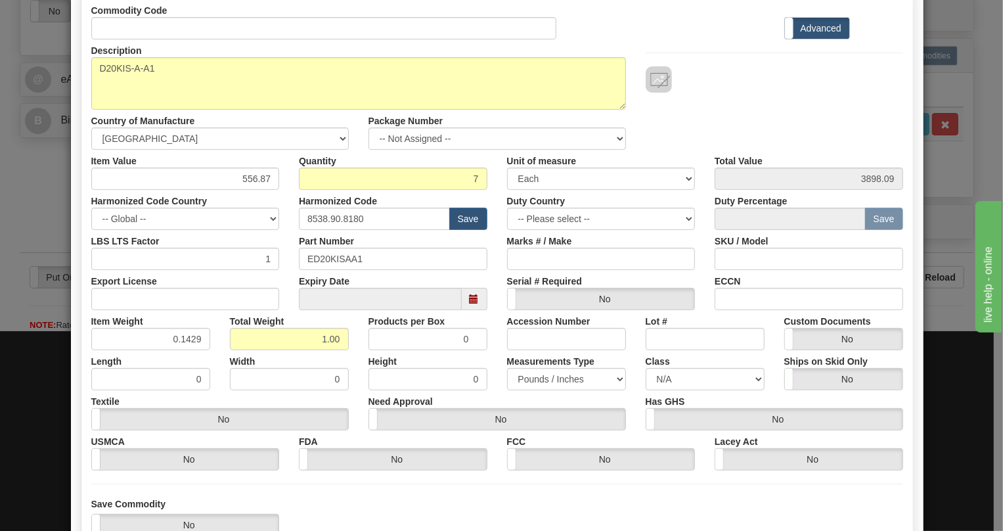
scroll to position [119, 0]
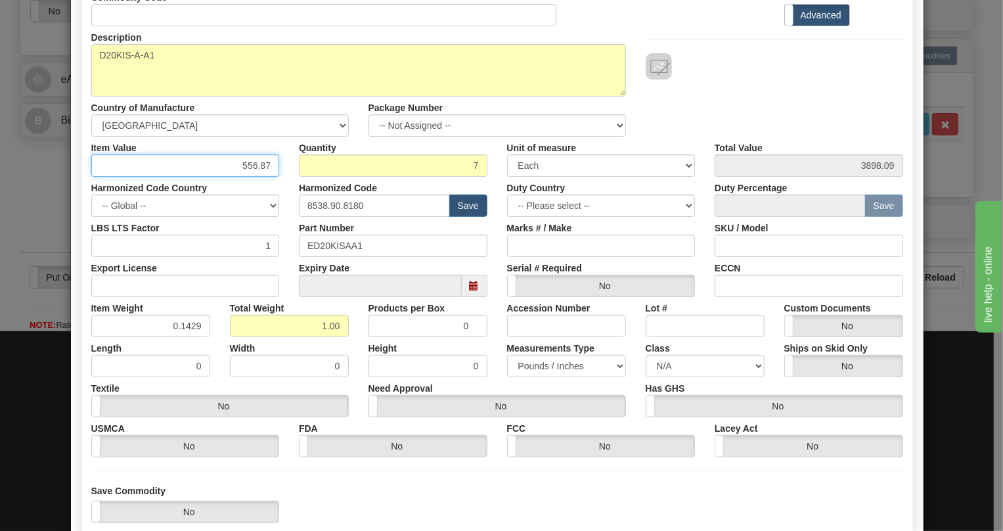
click at [254, 165] on input "556.87" at bounding box center [185, 165] width 189 height 22
paste input "282,5"
click at [255, 168] on input "282,57" at bounding box center [185, 165] width 189 height 22
type input "282,57"
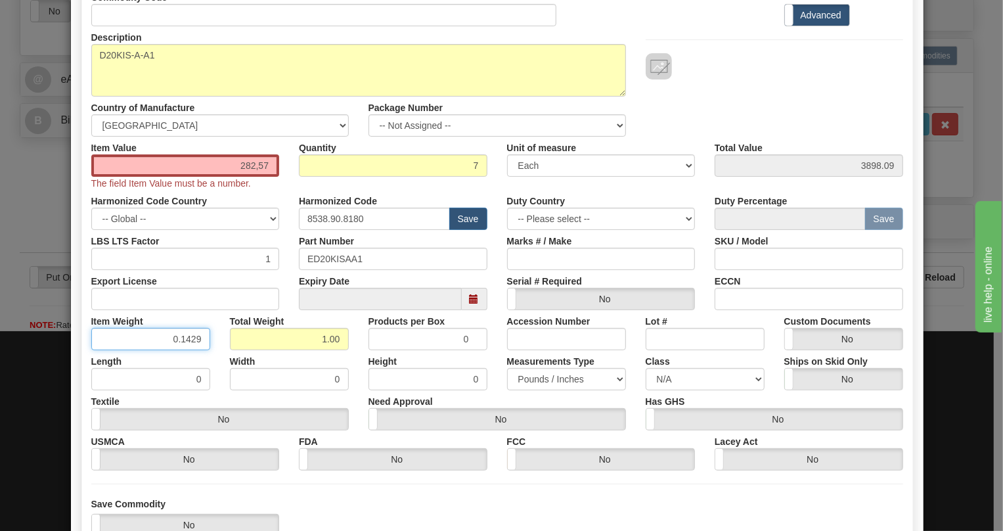
drag, startPoint x: 188, startPoint y: 321, endPoint x: 195, endPoint y: 326, distance: 8.0
click at [195, 326] on div "Item Weight 0.1429" at bounding box center [150, 330] width 139 height 40
type input "0.1430"
click at [255, 169] on input "282,57" at bounding box center [185, 165] width 189 height 22
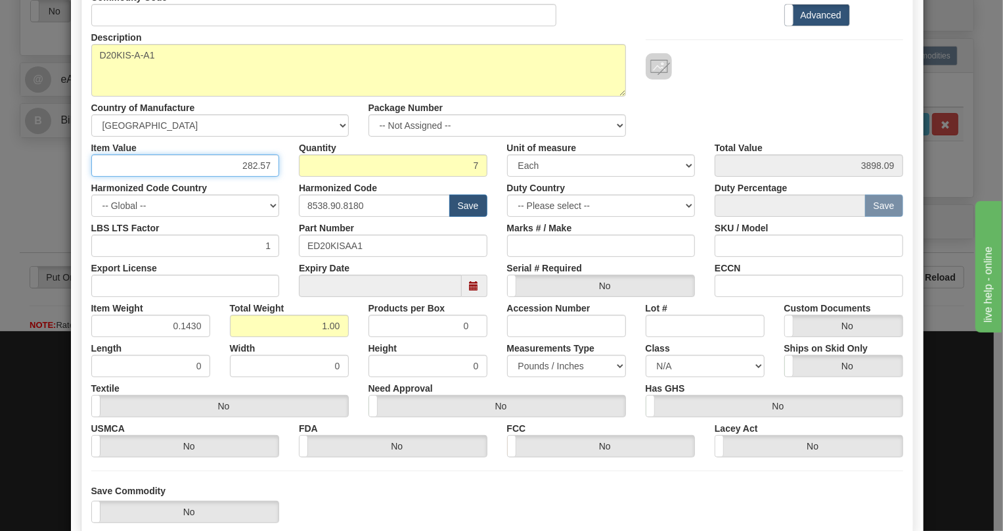
type input "282.57"
type input "1977.99"
click at [637, 337] on div "Class N/A 50.0 55.0 60.0 65.0 70.0 85.0 92.5 100.0 125.0 175.0 250.0 300.0 400.0" at bounding box center [705, 357] width 139 height 40
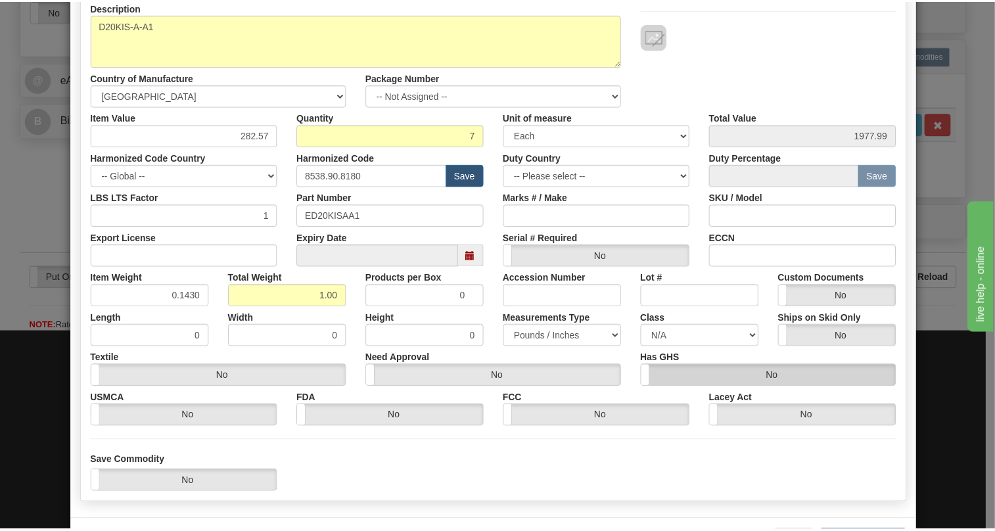
scroll to position [200, 0]
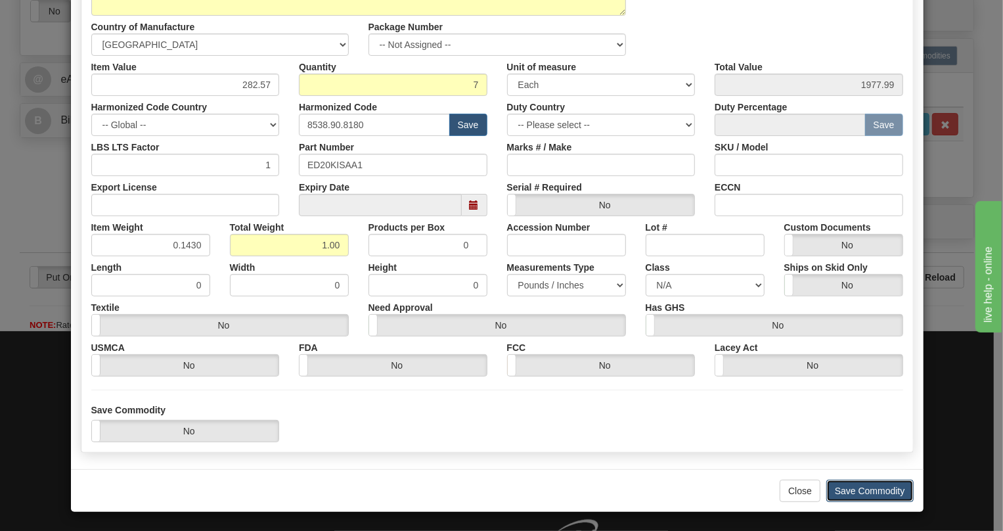
click at [863, 494] on button "Save Commodity" at bounding box center [870, 491] width 87 height 22
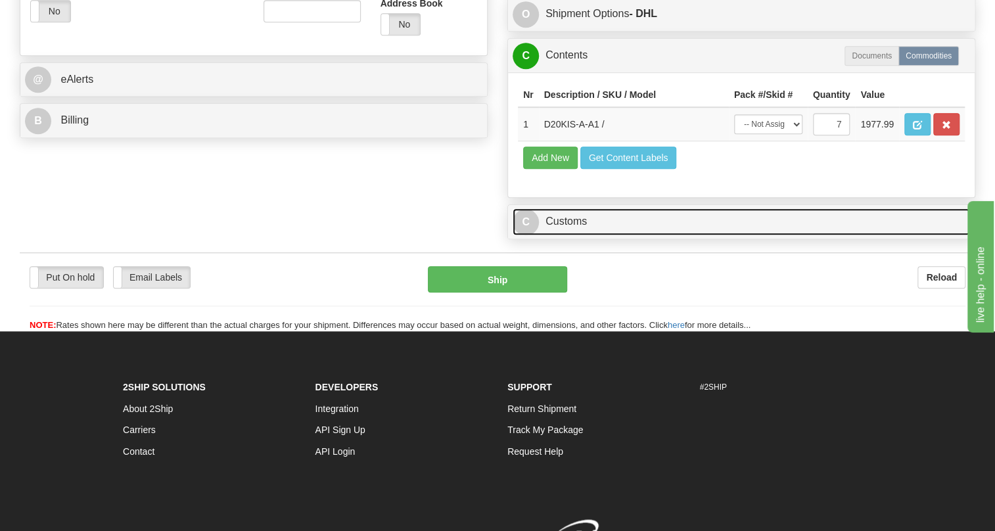
click at [582, 235] on link "C Customs" at bounding box center [741, 221] width 457 height 27
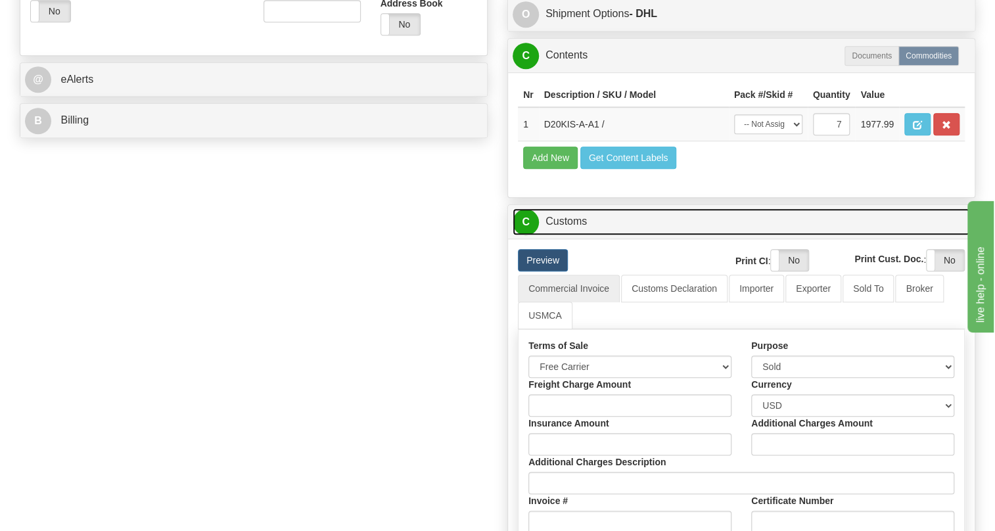
click at [582, 235] on link "C Customs" at bounding box center [741, 221] width 457 height 27
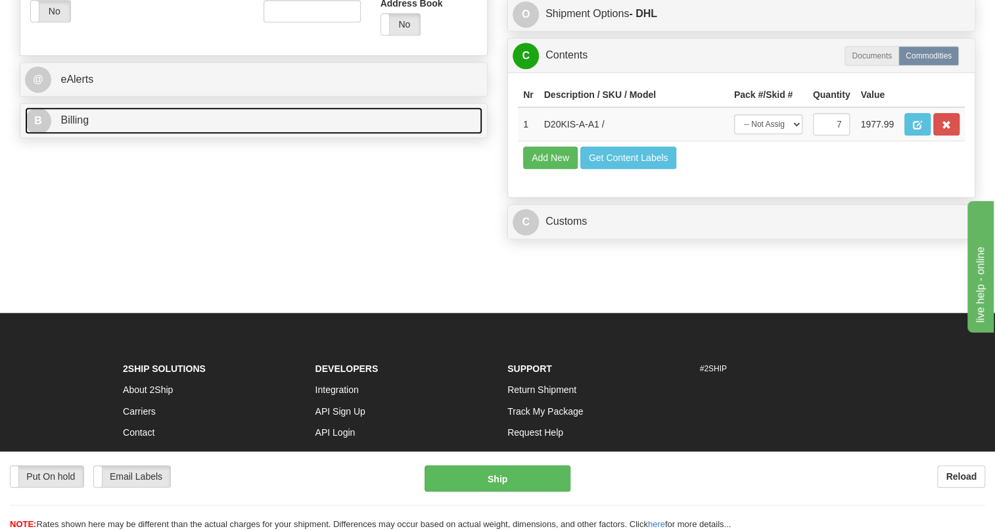
click at [72, 126] on span "Billing" at bounding box center [74, 119] width 28 height 11
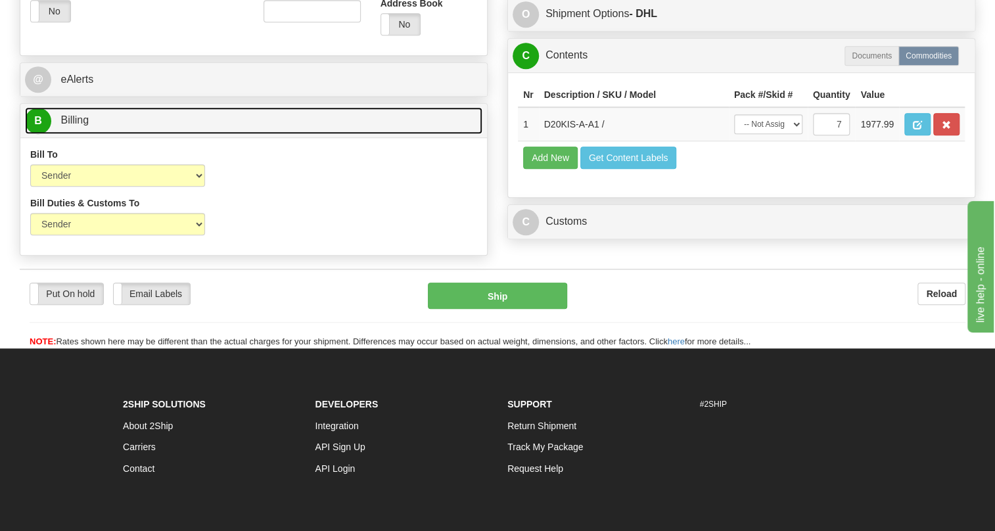
click at [72, 126] on span "Billing" at bounding box center [74, 119] width 28 height 11
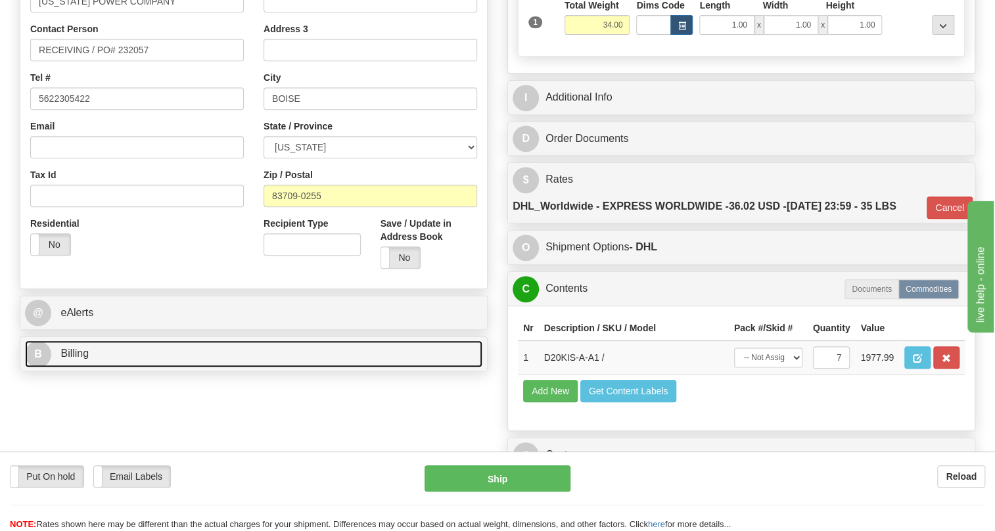
scroll to position [290, 0]
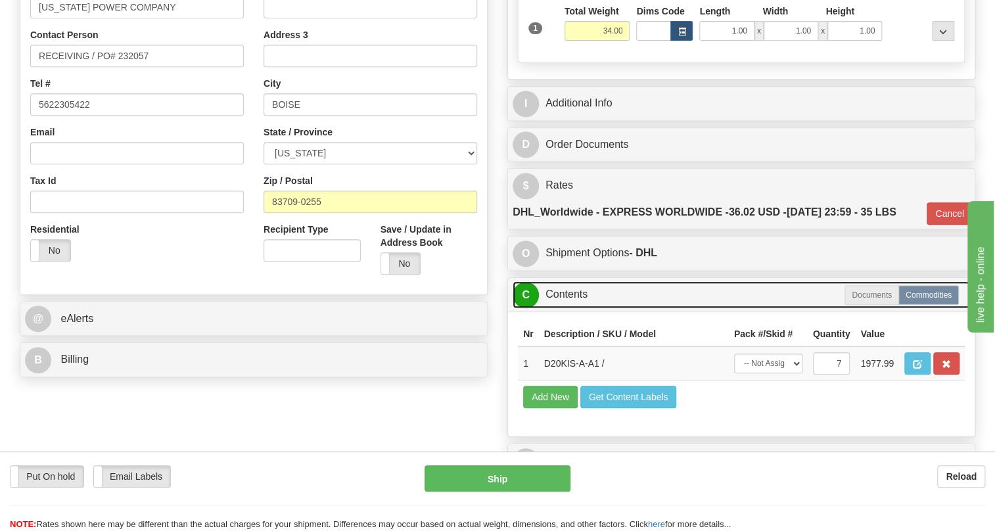
click at [568, 308] on link "C Contents" at bounding box center [741, 294] width 457 height 27
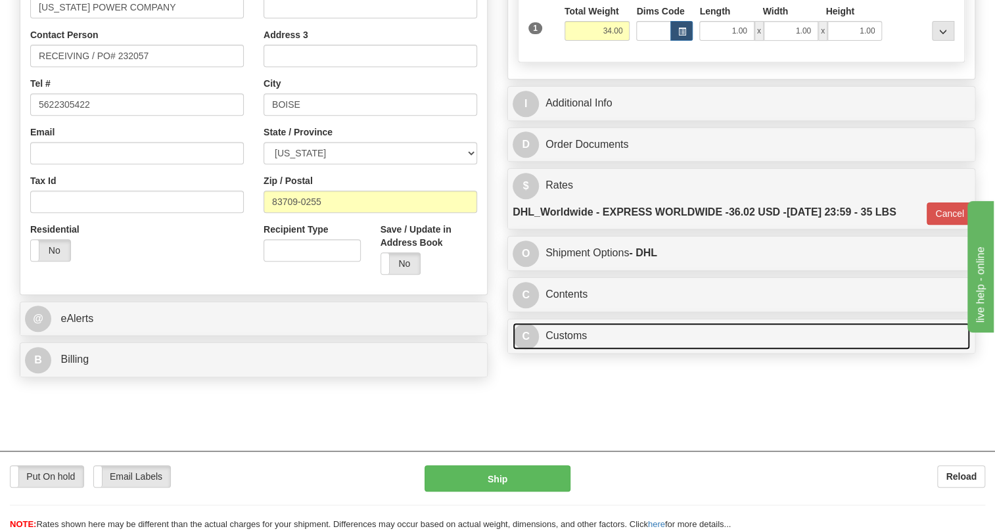
click at [564, 350] on link "C Customs" at bounding box center [741, 336] width 457 height 27
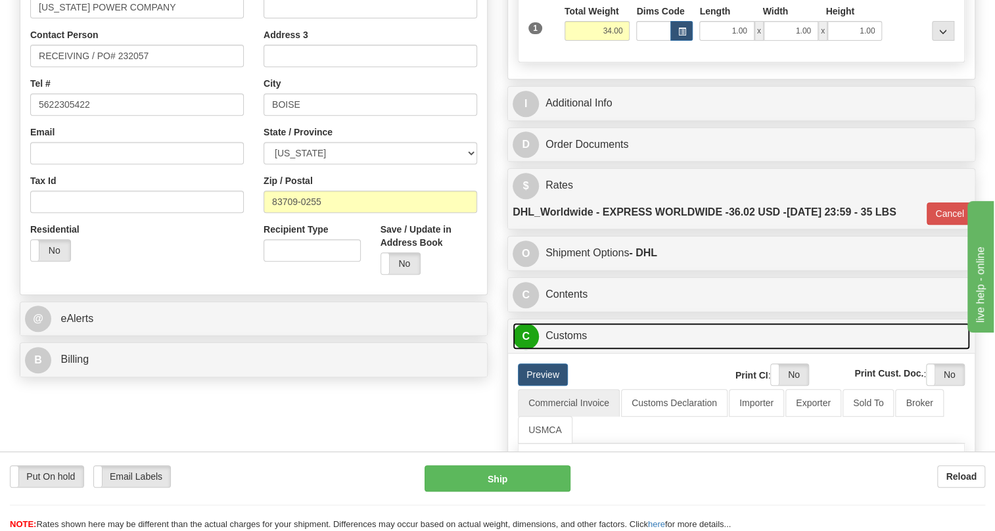
scroll to position [350, 0]
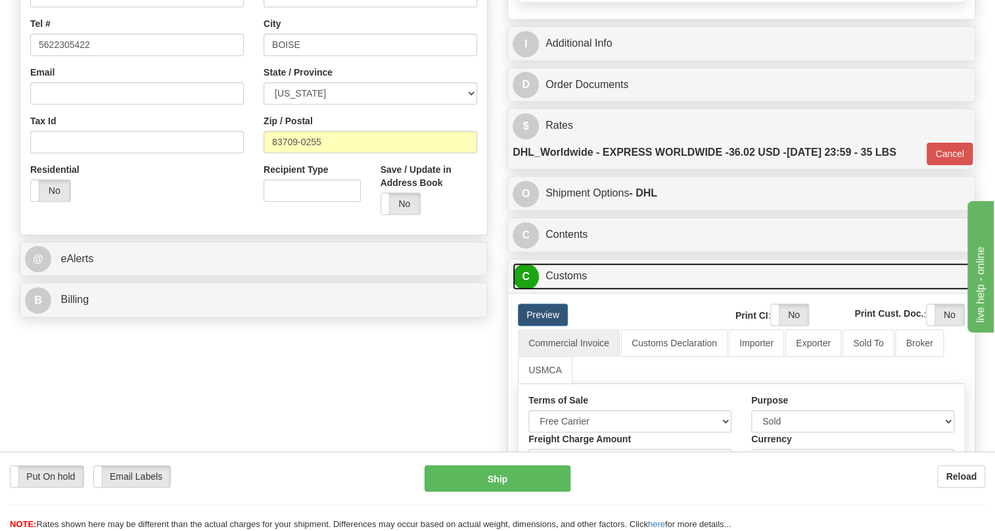
click at [574, 290] on link "C Customs" at bounding box center [741, 276] width 457 height 27
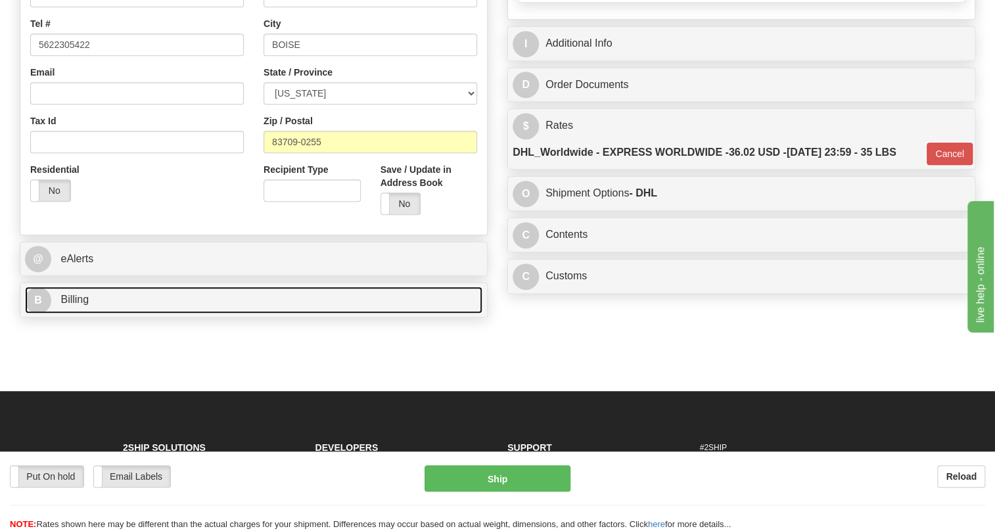
click at [77, 305] on span "Billing" at bounding box center [74, 299] width 28 height 11
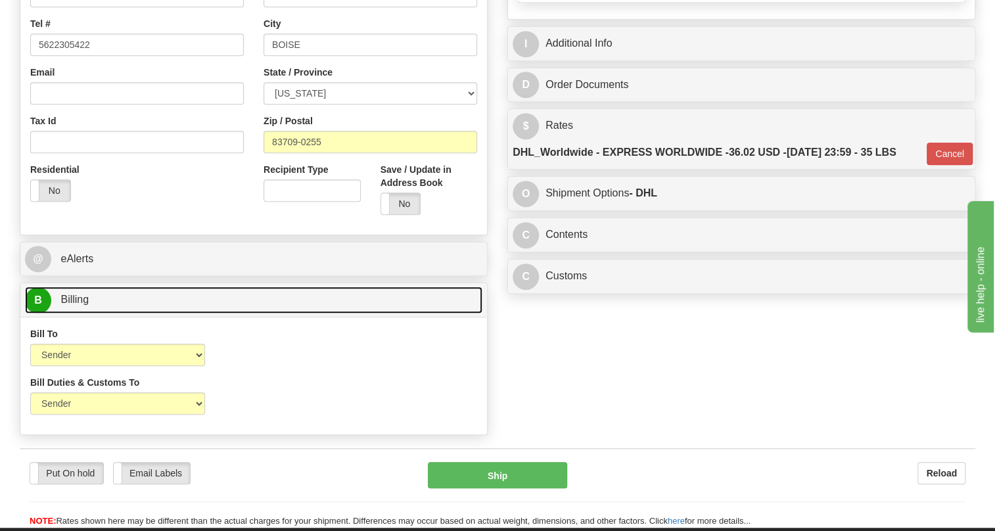
click at [77, 305] on span "Billing" at bounding box center [74, 299] width 28 height 11
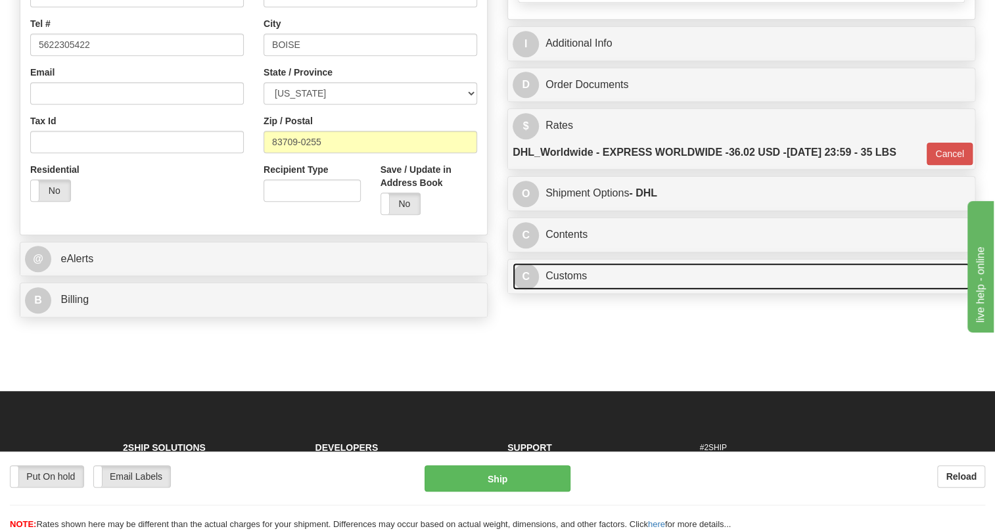
click at [570, 290] on link "C Customs" at bounding box center [741, 276] width 457 height 27
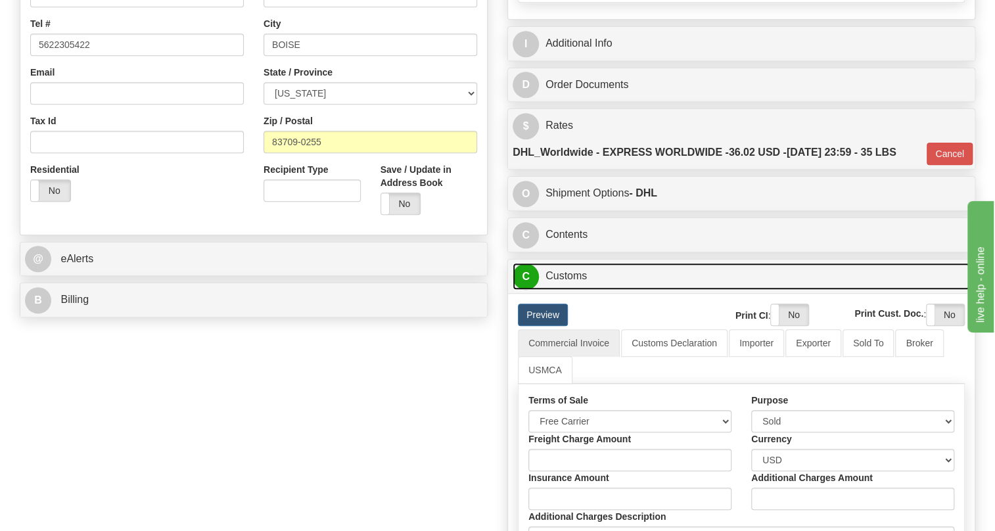
click at [570, 290] on link "C Customs" at bounding box center [741, 276] width 457 height 27
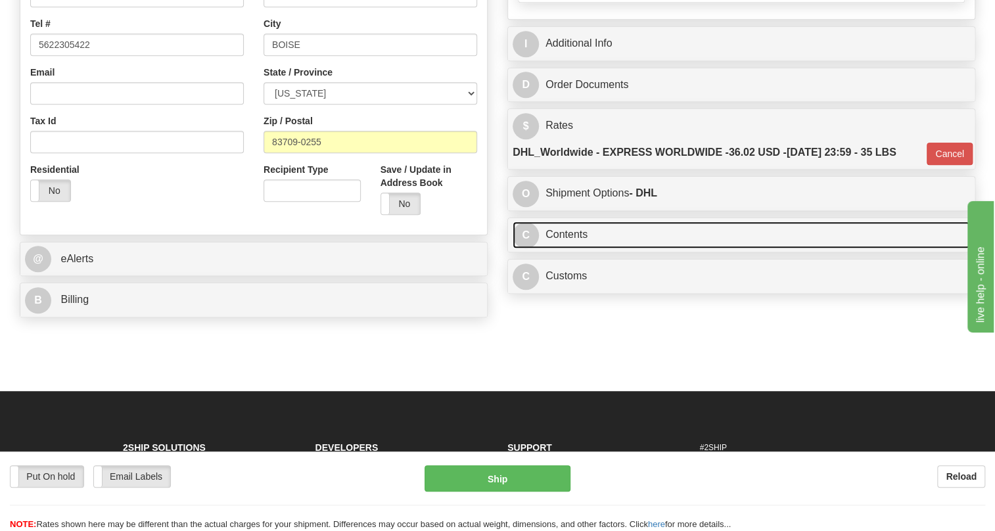
drag, startPoint x: 576, startPoint y: 263, endPoint x: 716, endPoint y: 290, distance: 143.1
click at [576, 248] on link "C Contents" at bounding box center [741, 234] width 457 height 27
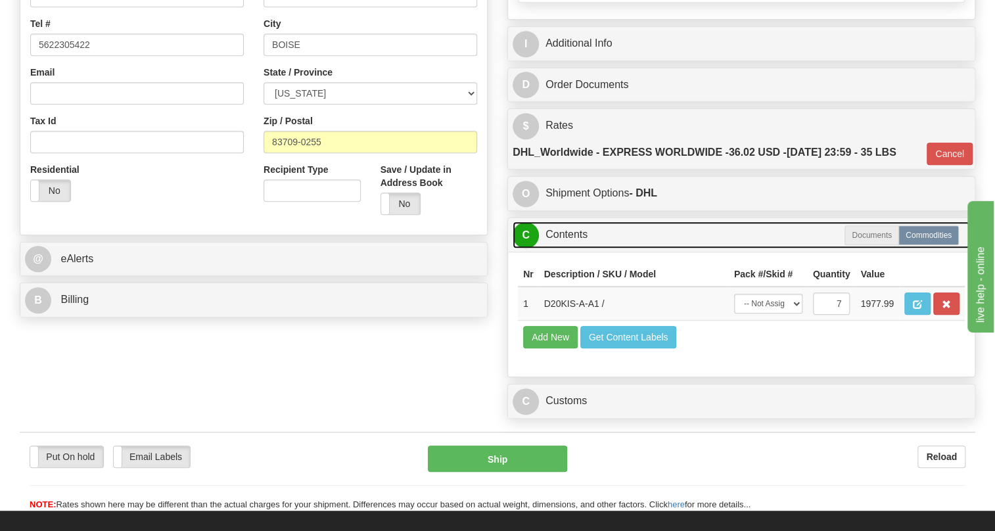
click at [570, 248] on link "C Contents" at bounding box center [741, 234] width 457 height 27
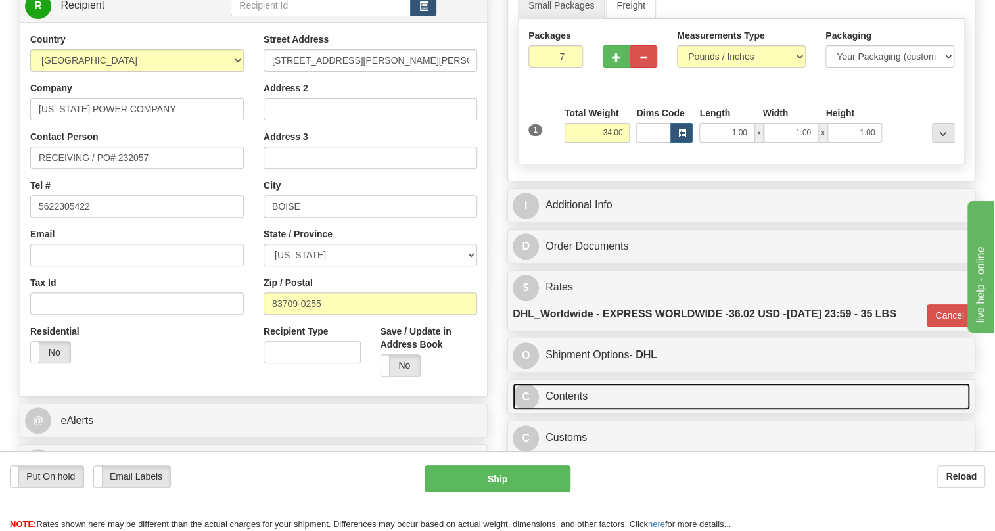
scroll to position [171, 0]
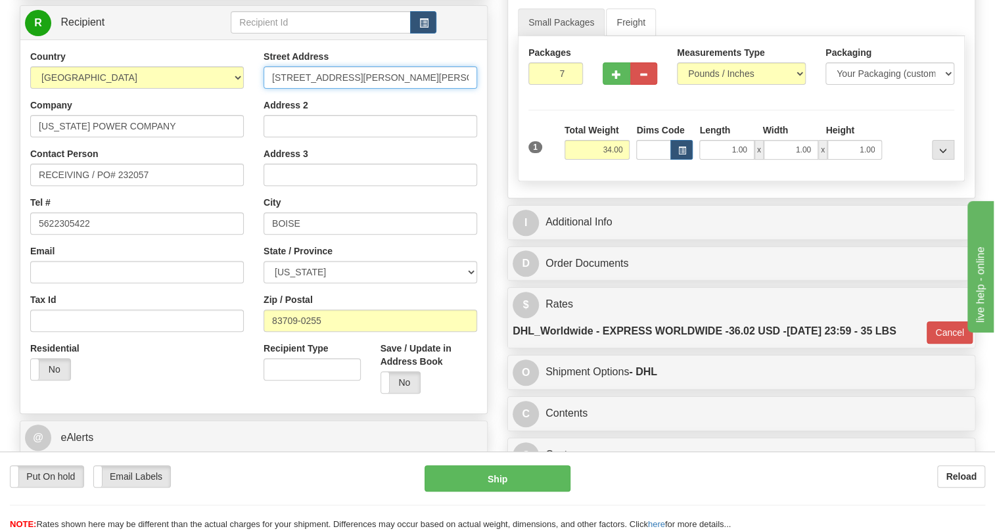
drag, startPoint x: 449, startPoint y: 106, endPoint x: 375, endPoint y: 110, distance: 74.4
click at [375, 89] on input "10790 W FRANKLIN RD 10790 FRANKLIN" at bounding box center [370, 77] width 214 height 22
type input "10790 W FRANKLIN RD"
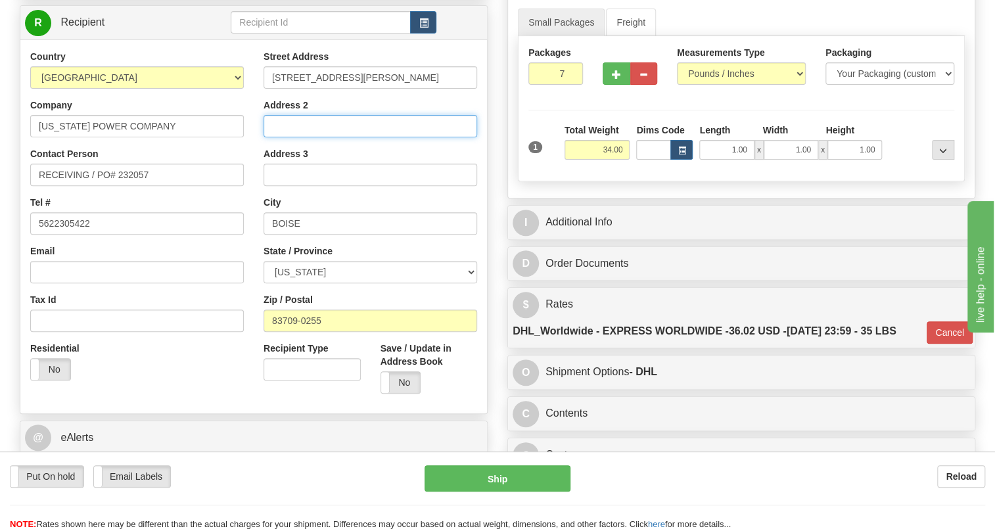
click at [282, 137] on input "Address 2" at bounding box center [370, 126] width 214 height 22
paste input "10790 FRANKLIN"
type input "10790 FRANKLIN"
drag, startPoint x: 348, startPoint y: 157, endPoint x: 266, endPoint y: 156, distance: 82.1
click at [266, 137] on input "10790 FRANKLIN" at bounding box center [370, 126] width 214 height 22
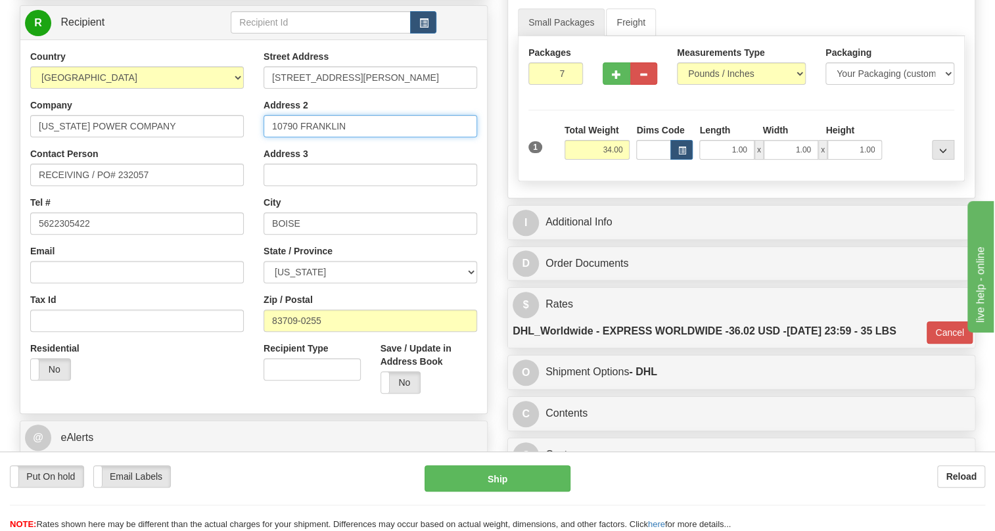
click at [381, 137] on input "10790 FRANKLIN" at bounding box center [370, 126] width 214 height 22
click at [364, 137] on input "10790 FRANKLIN" at bounding box center [370, 126] width 214 height 22
click at [254, 184] on div "Street Address 10790 W FRANKLIN RD Address 2 10790 FRANKLIN Address 3 City BOIS…" at bounding box center [370, 227] width 233 height 354
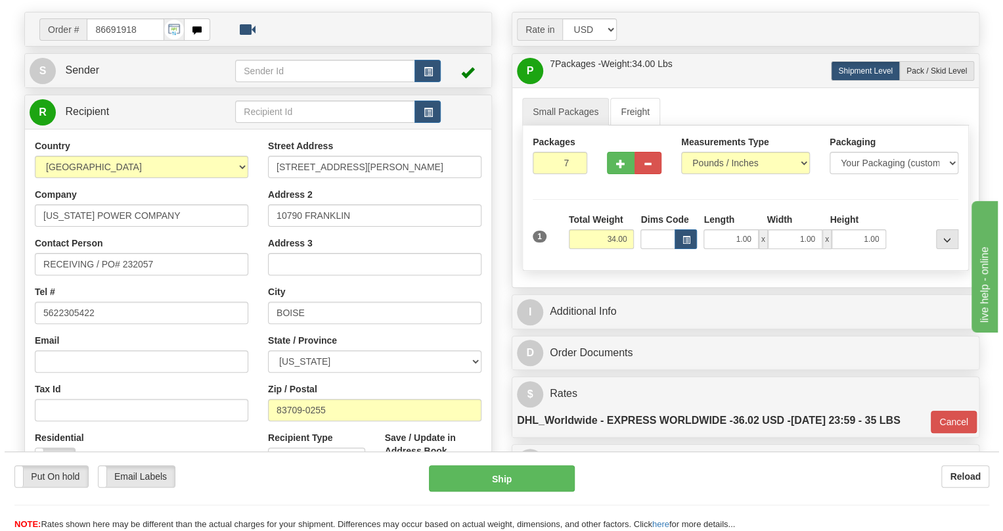
scroll to position [111, 0]
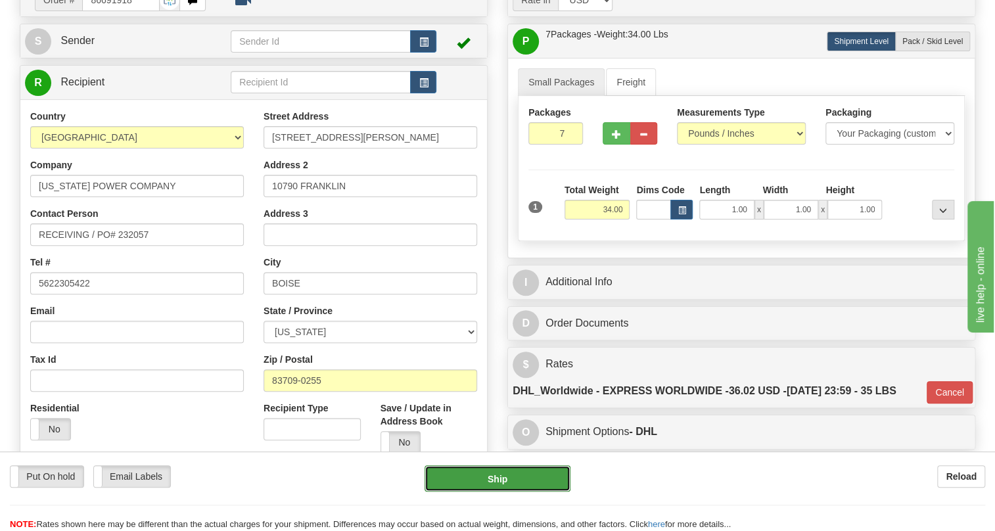
click at [504, 478] on button "Ship" at bounding box center [497, 478] width 146 height 26
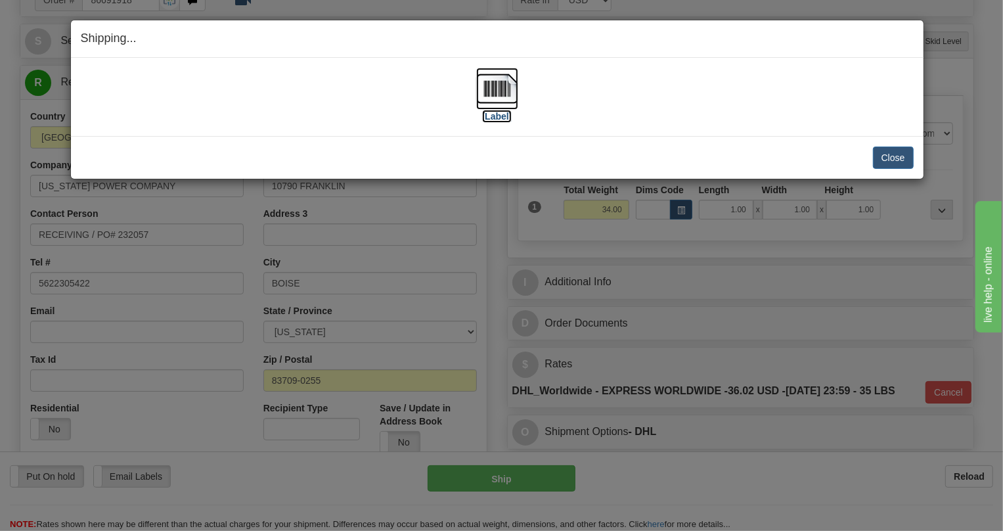
click at [493, 87] on img at bounding box center [497, 89] width 42 height 42
click at [894, 160] on button "Close" at bounding box center [893, 158] width 41 height 22
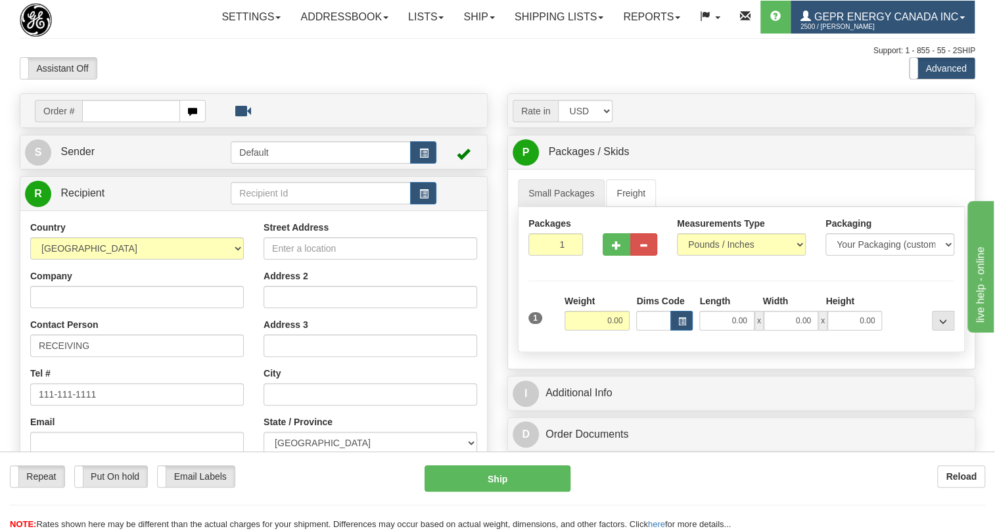
click at [959, 19] on span at bounding box center [961, 17] width 5 height 3
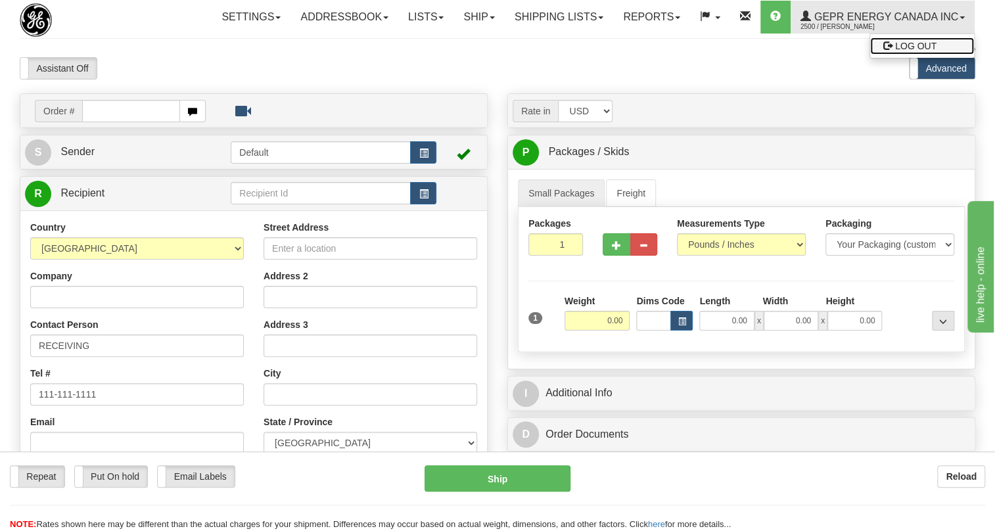
click at [895, 51] on span "LOG OUT" at bounding box center [915, 46] width 41 height 11
